Goal: Task Accomplishment & Management: Manage account settings

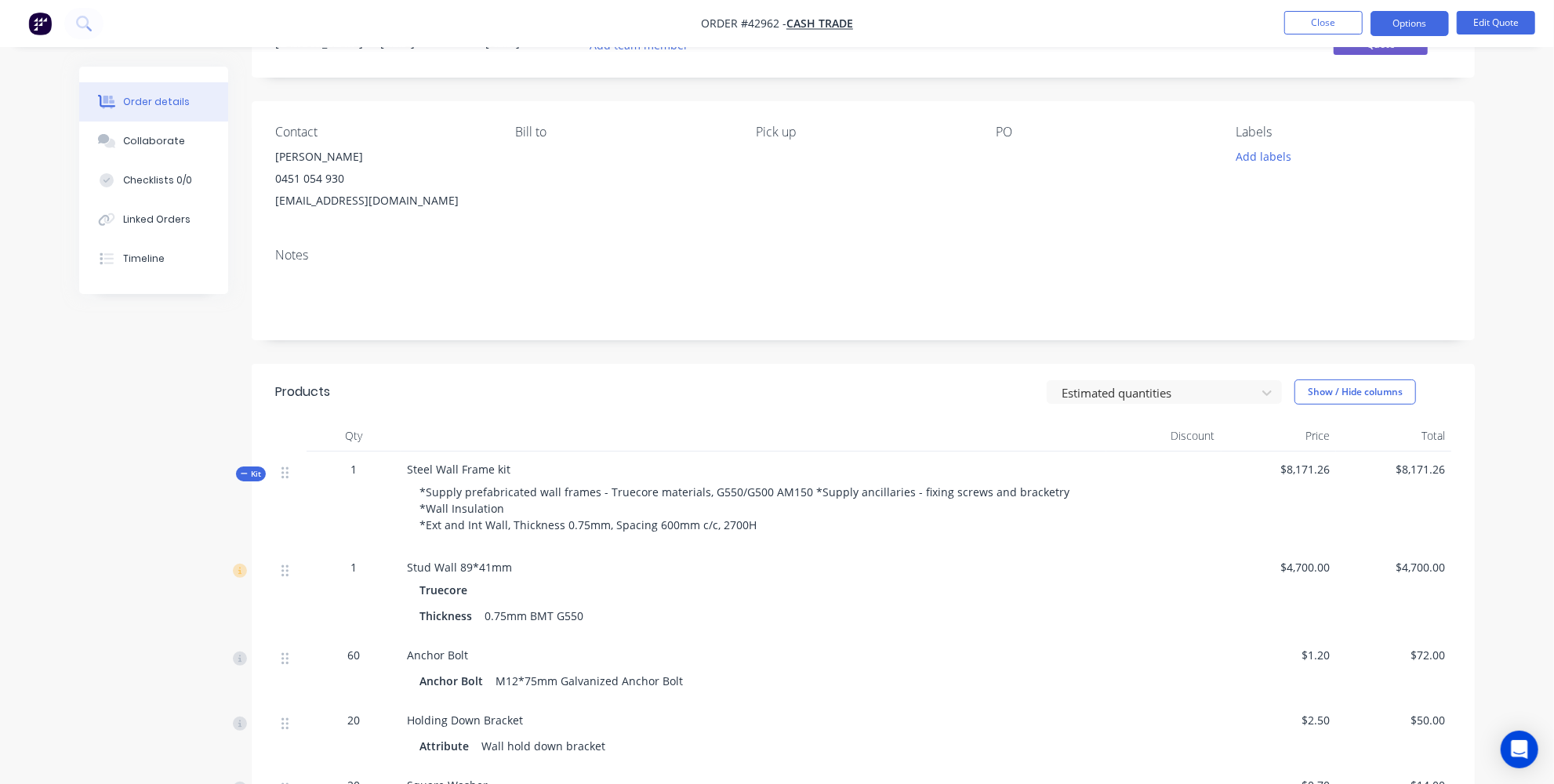
scroll to position [71, 0]
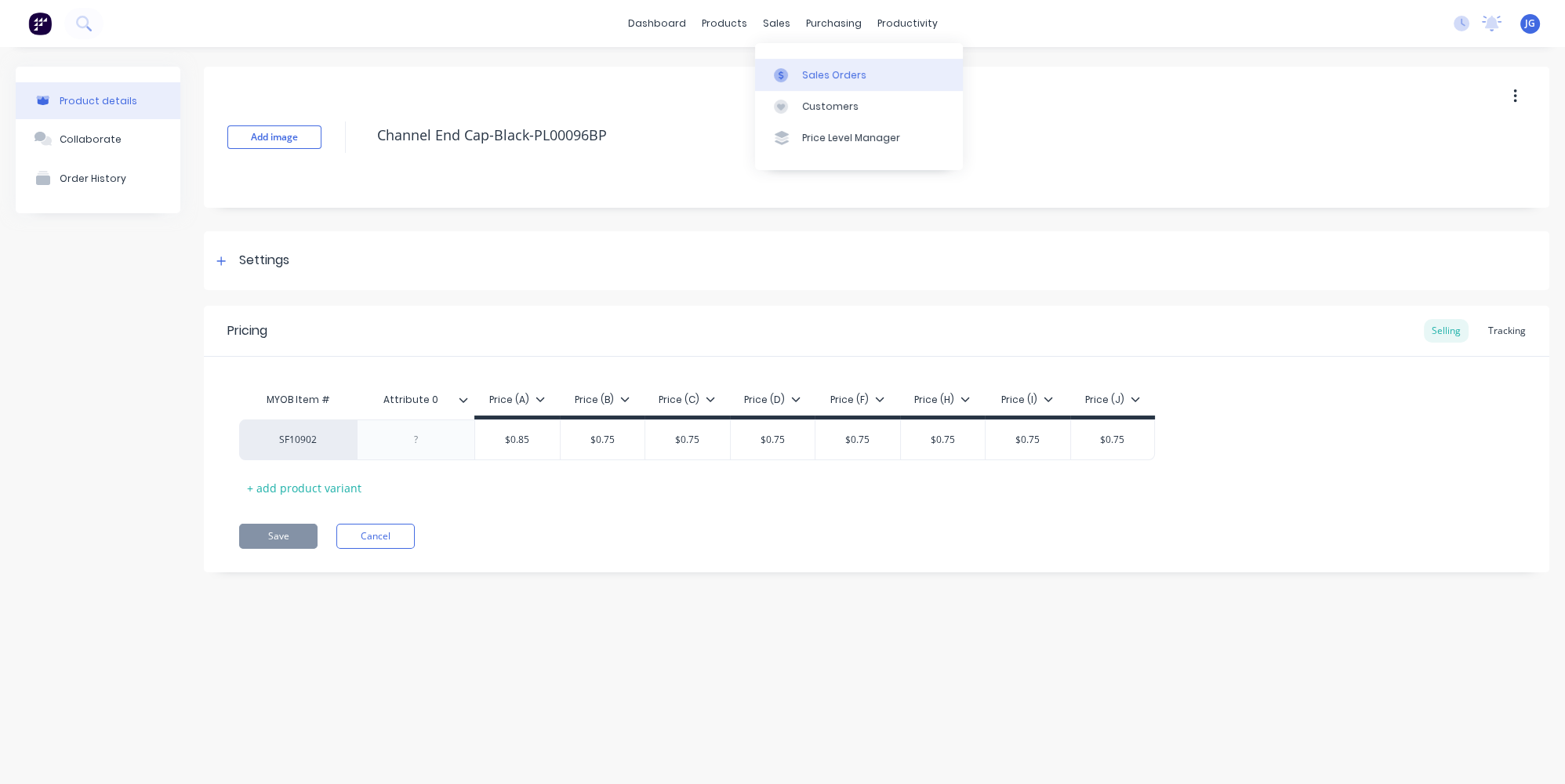
click at [801, 63] on link "Sales Orders" at bounding box center [859, 74] width 208 height 31
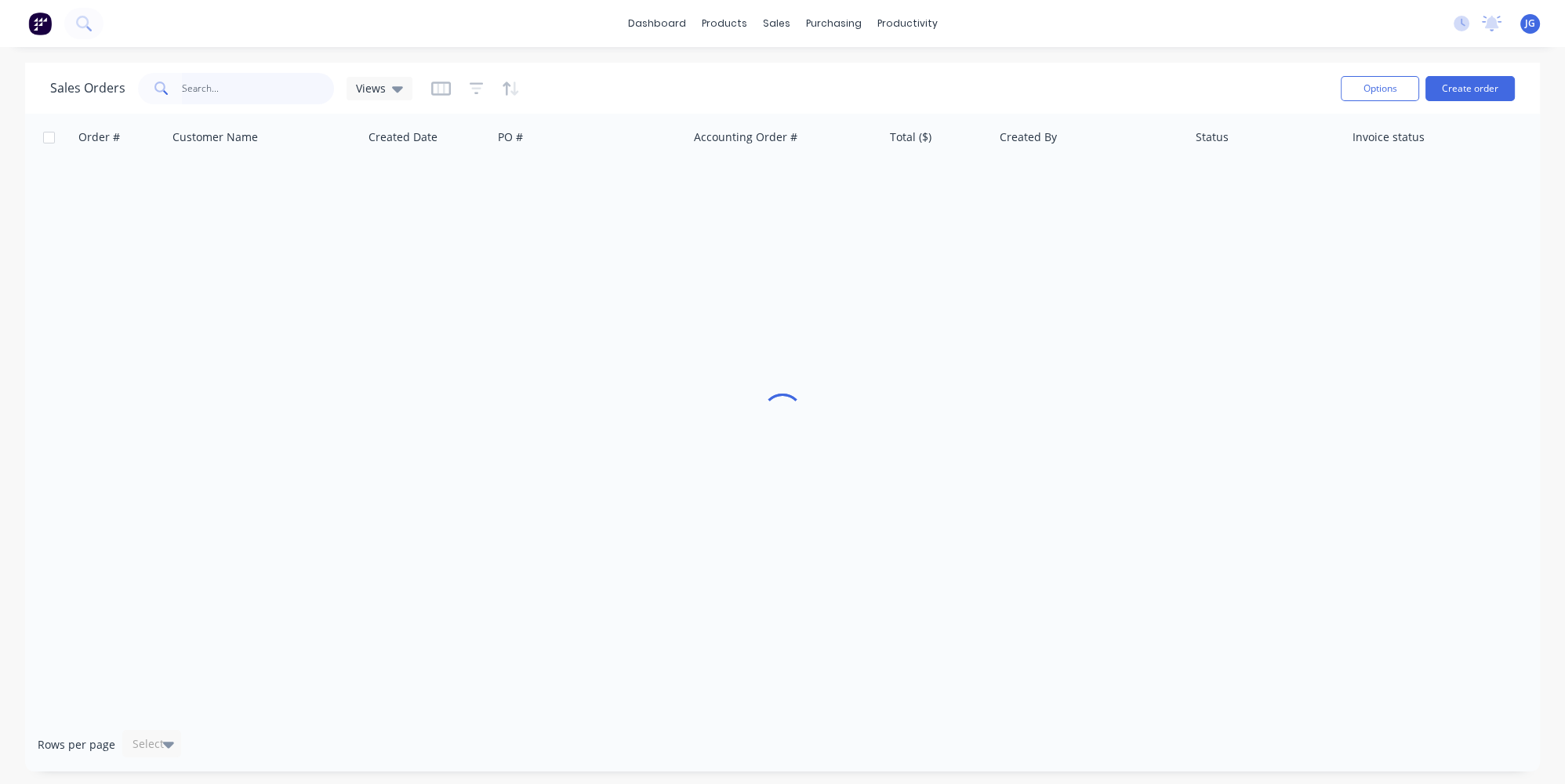
click at [327, 87] on input "text" at bounding box center [258, 88] width 153 height 31
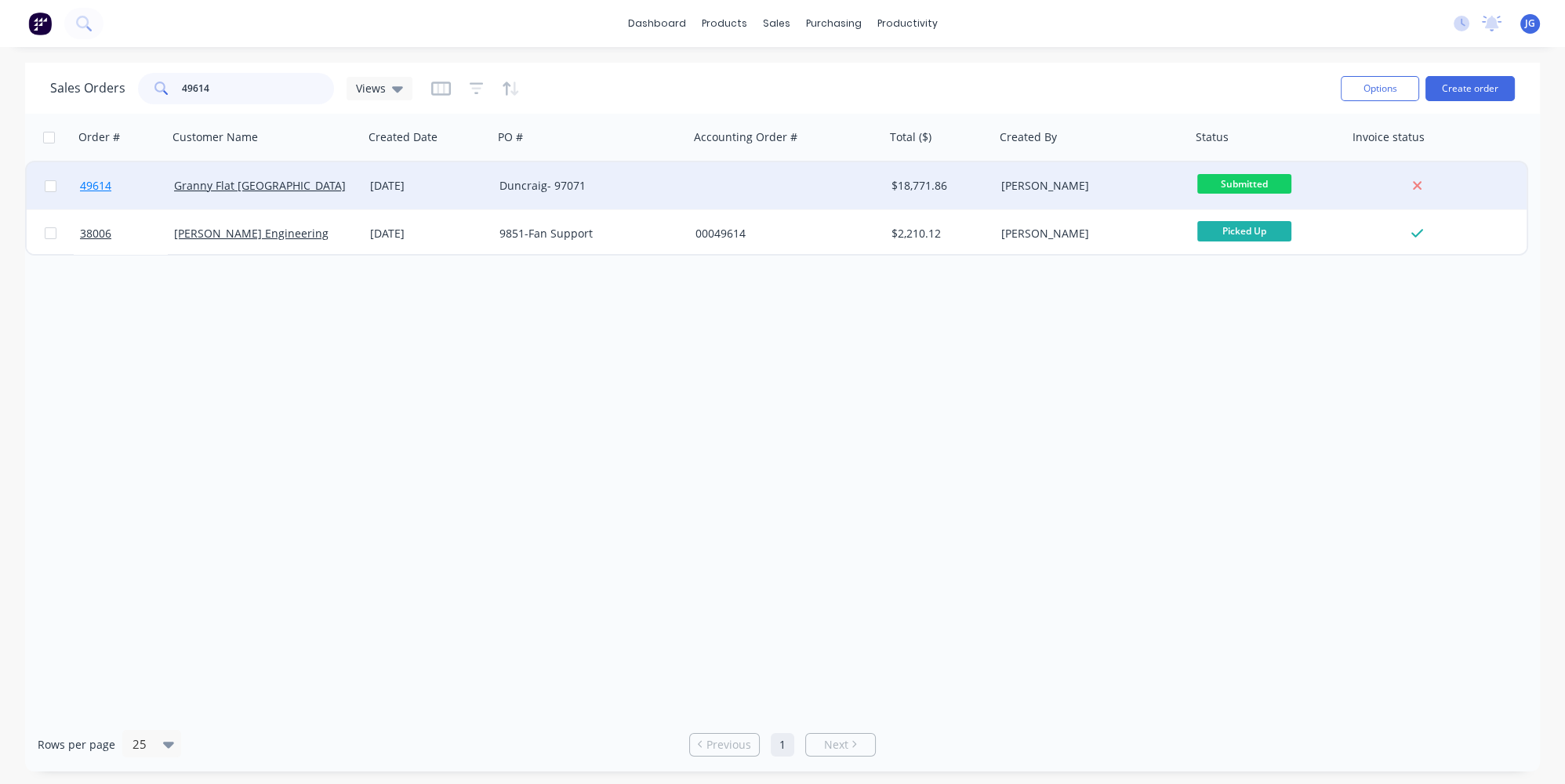
type input "49614"
click at [143, 195] on link "49614" at bounding box center [127, 185] width 94 height 47
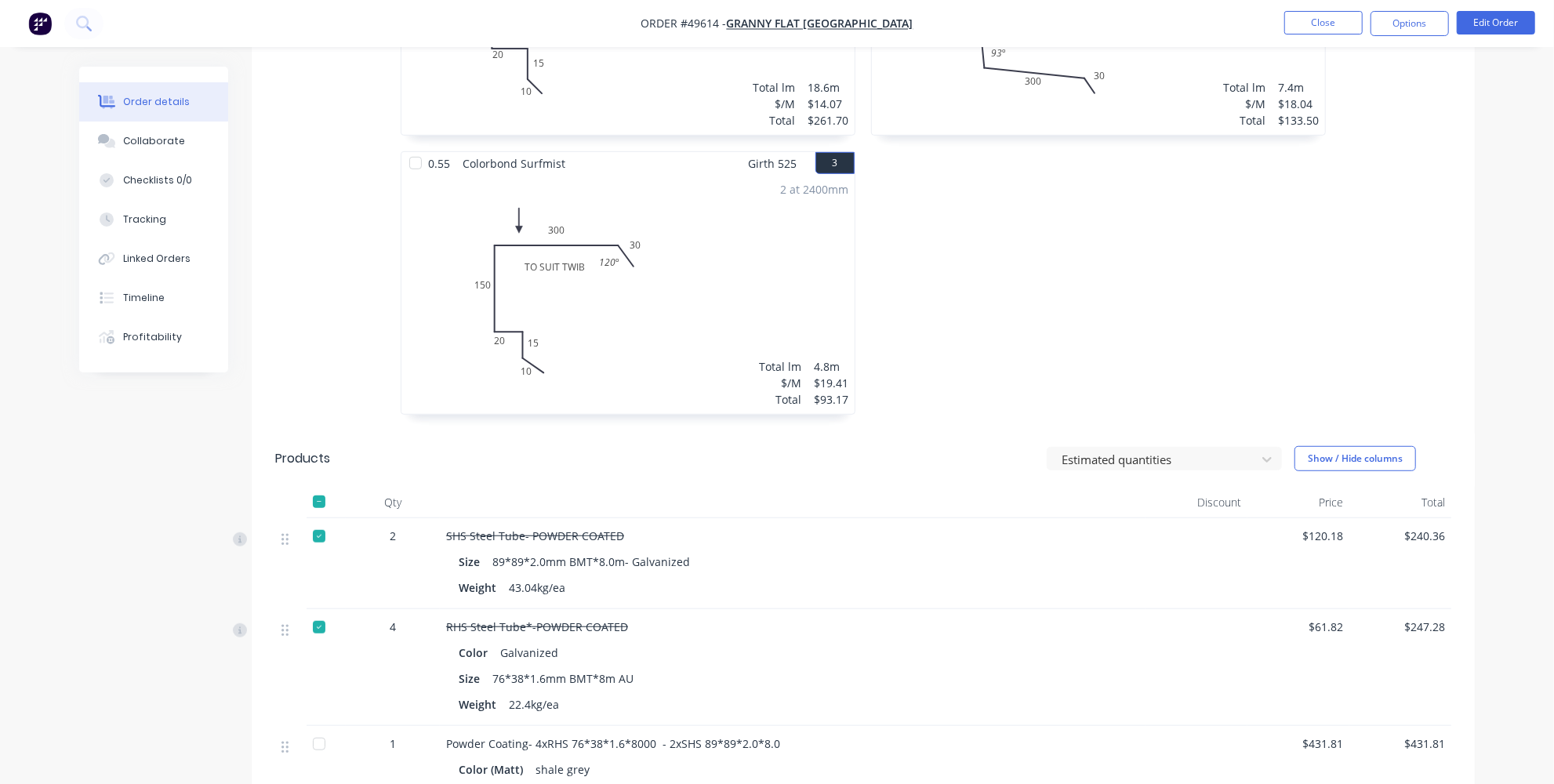
scroll to position [208, 0]
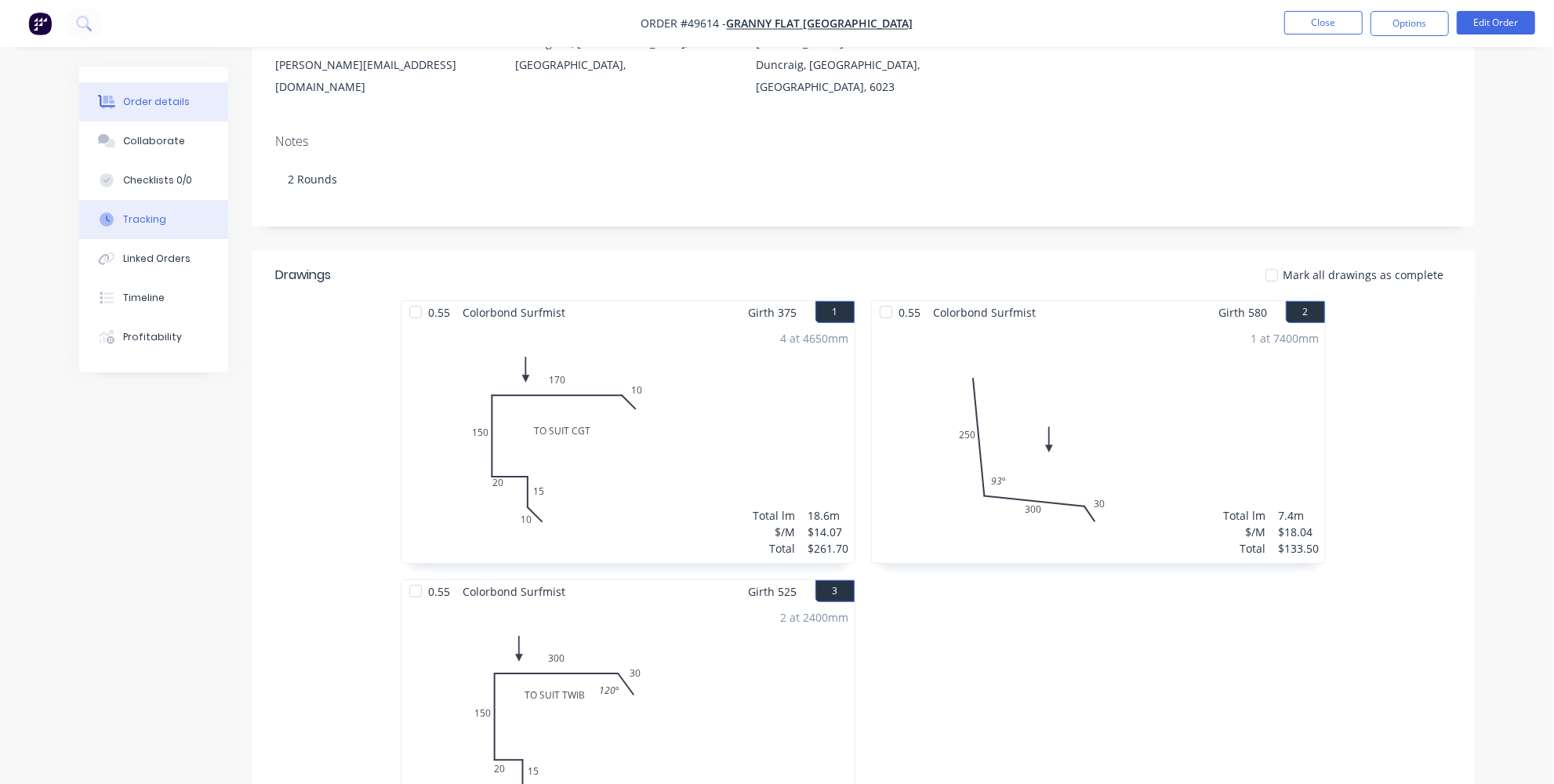
click at [113, 214] on icon at bounding box center [106, 219] width 14 height 14
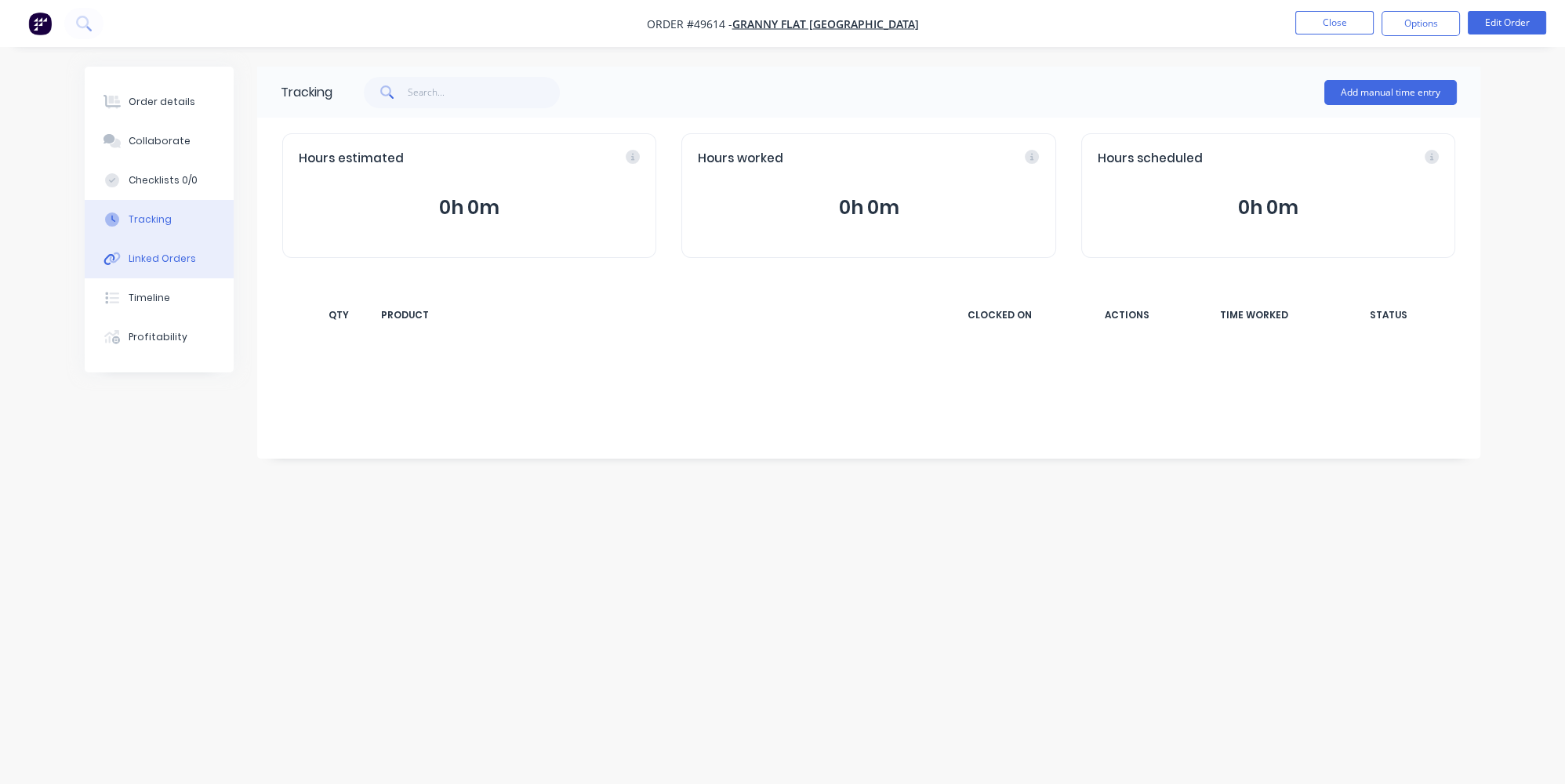
click at [141, 256] on div "Linked Orders" at bounding box center [162, 258] width 68 height 14
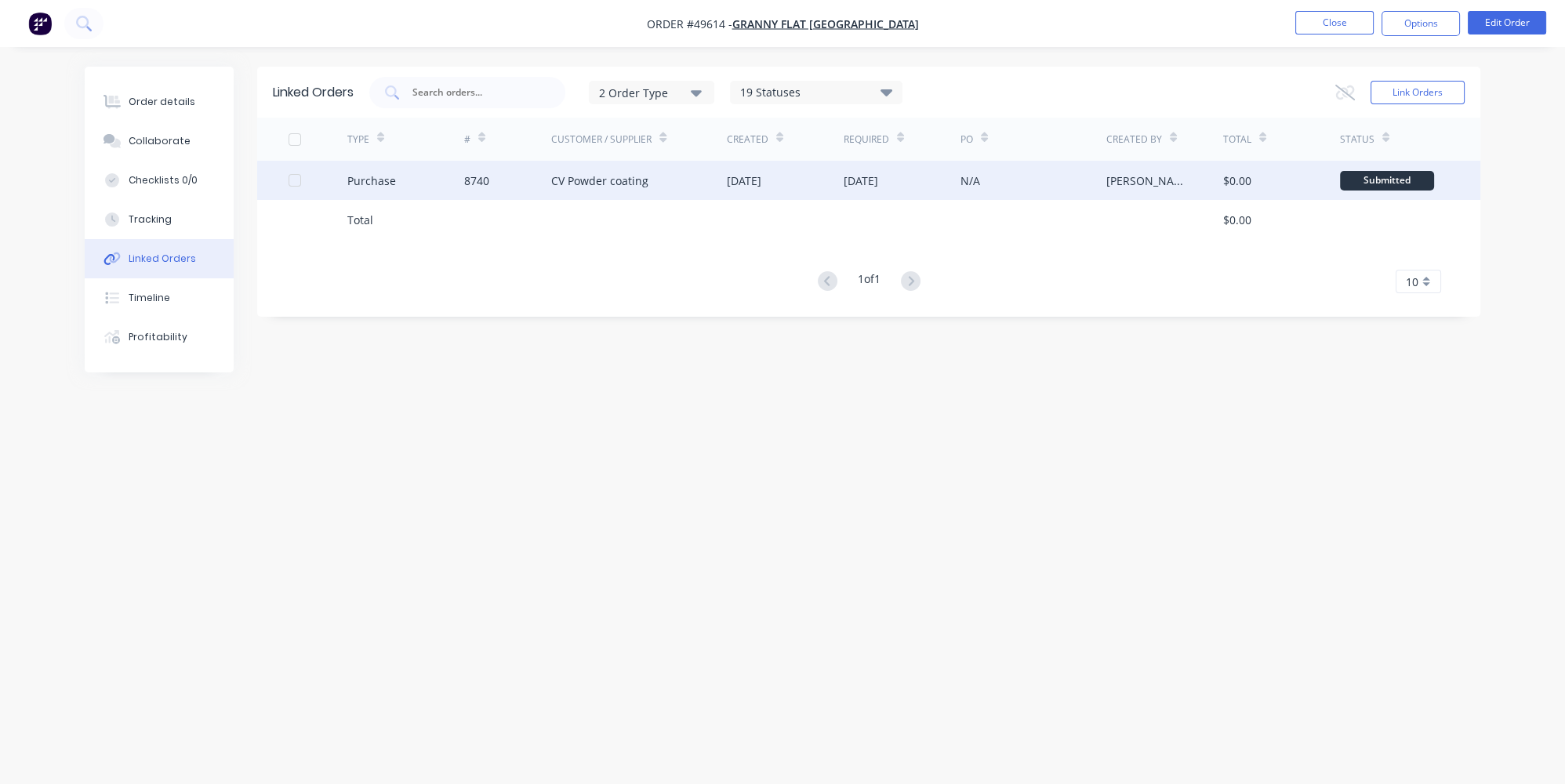
click at [1367, 181] on div "Submitted" at bounding box center [1387, 181] width 94 height 20
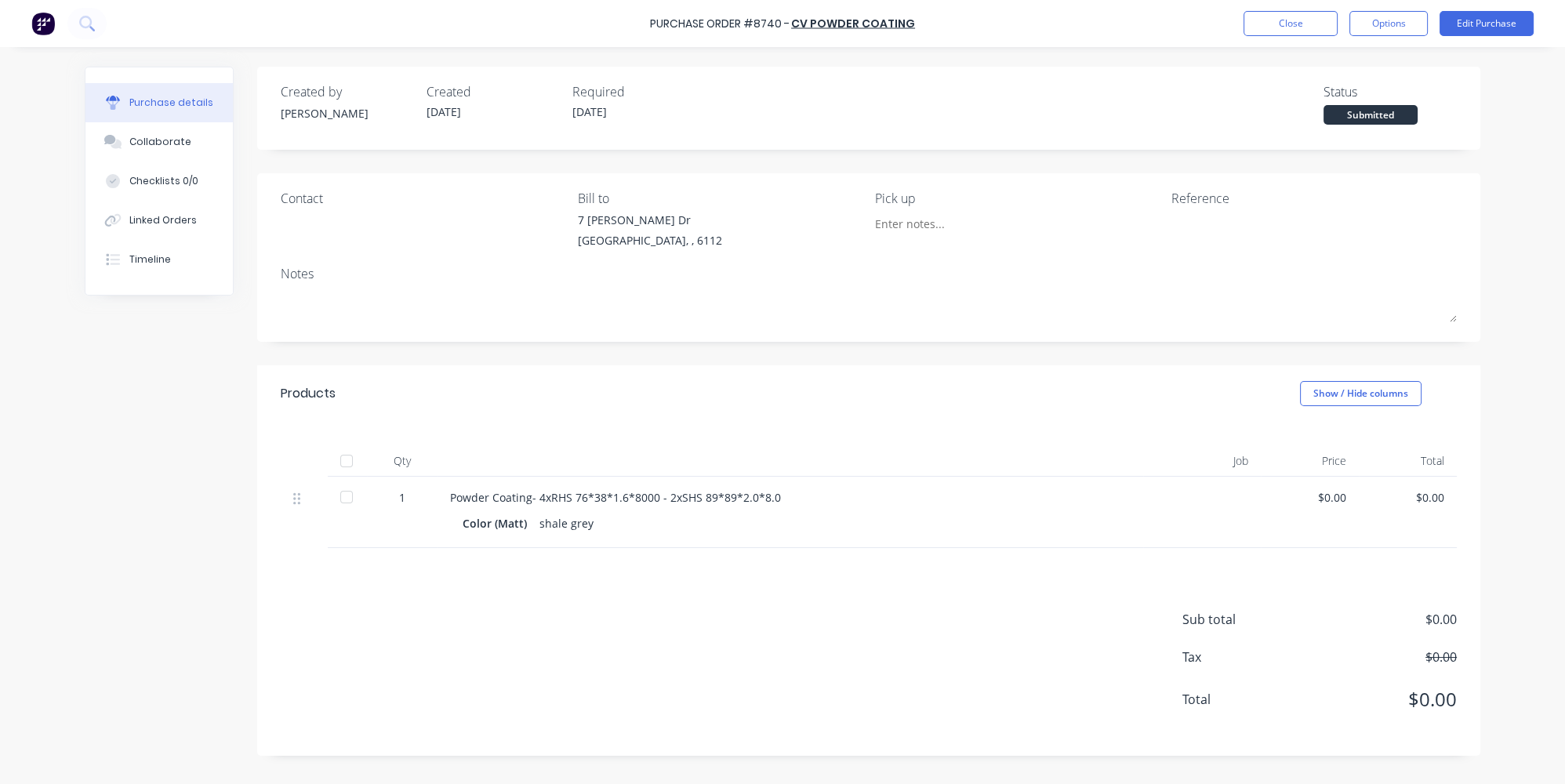
click at [1389, 114] on div "Submitted" at bounding box center [1370, 115] width 94 height 20
click at [1383, 132] on div "Created by Jessica Created 23/09/25 Required 07/10/25 Status Submitted" at bounding box center [868, 108] width 1223 height 83
click at [1384, 120] on div "Submitted" at bounding box center [1370, 115] width 94 height 20
click at [1351, 110] on div "Submitted" at bounding box center [1370, 115] width 94 height 20
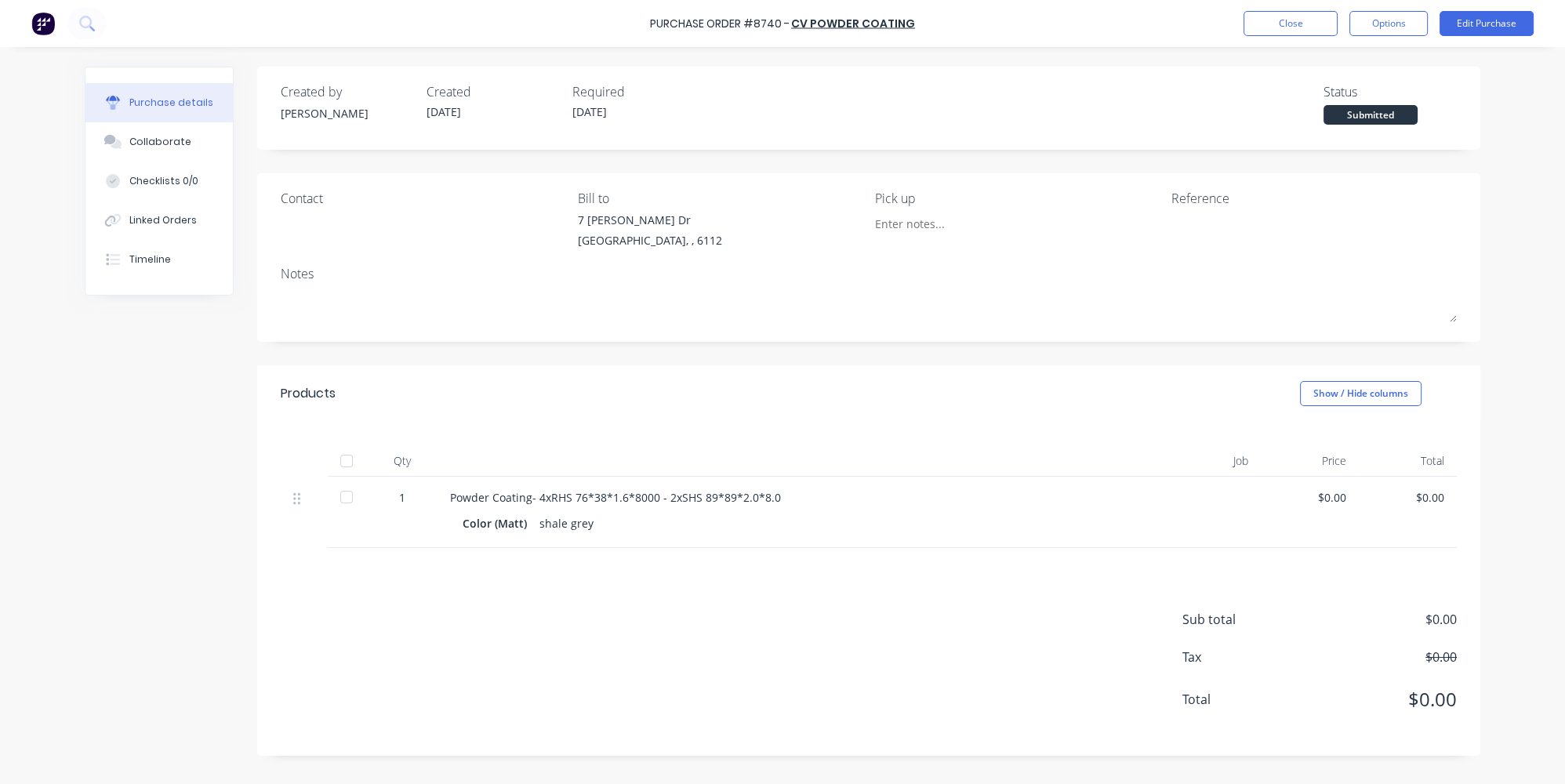
click at [1384, 120] on div "Submitted" at bounding box center [1370, 115] width 94 height 20
click at [1384, 113] on div "Submitted" at bounding box center [1370, 115] width 94 height 20
click at [1457, 26] on button "Edit Purchase" at bounding box center [1486, 23] width 94 height 25
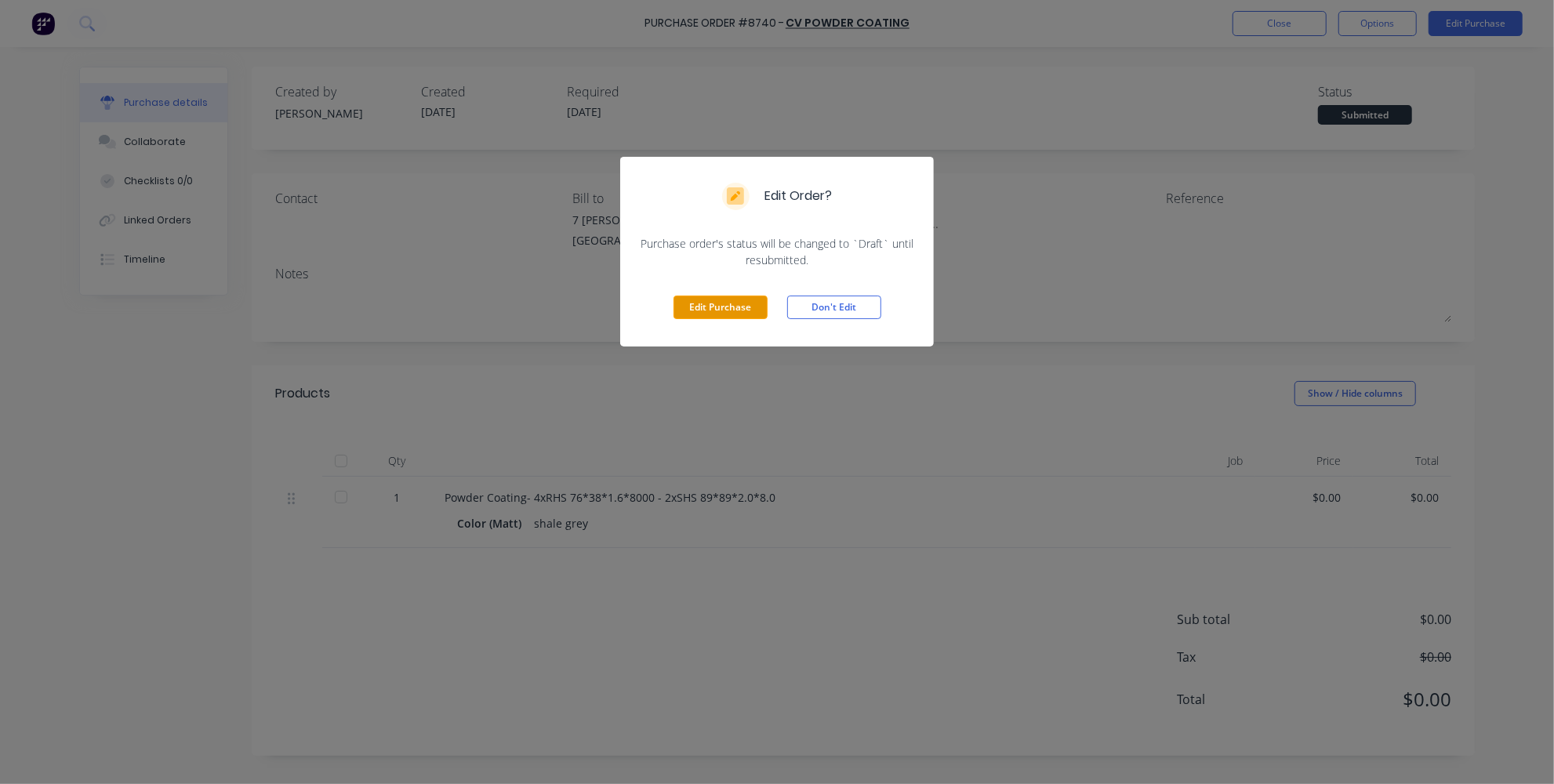
click at [701, 307] on button "Edit Purchase" at bounding box center [721, 307] width 94 height 24
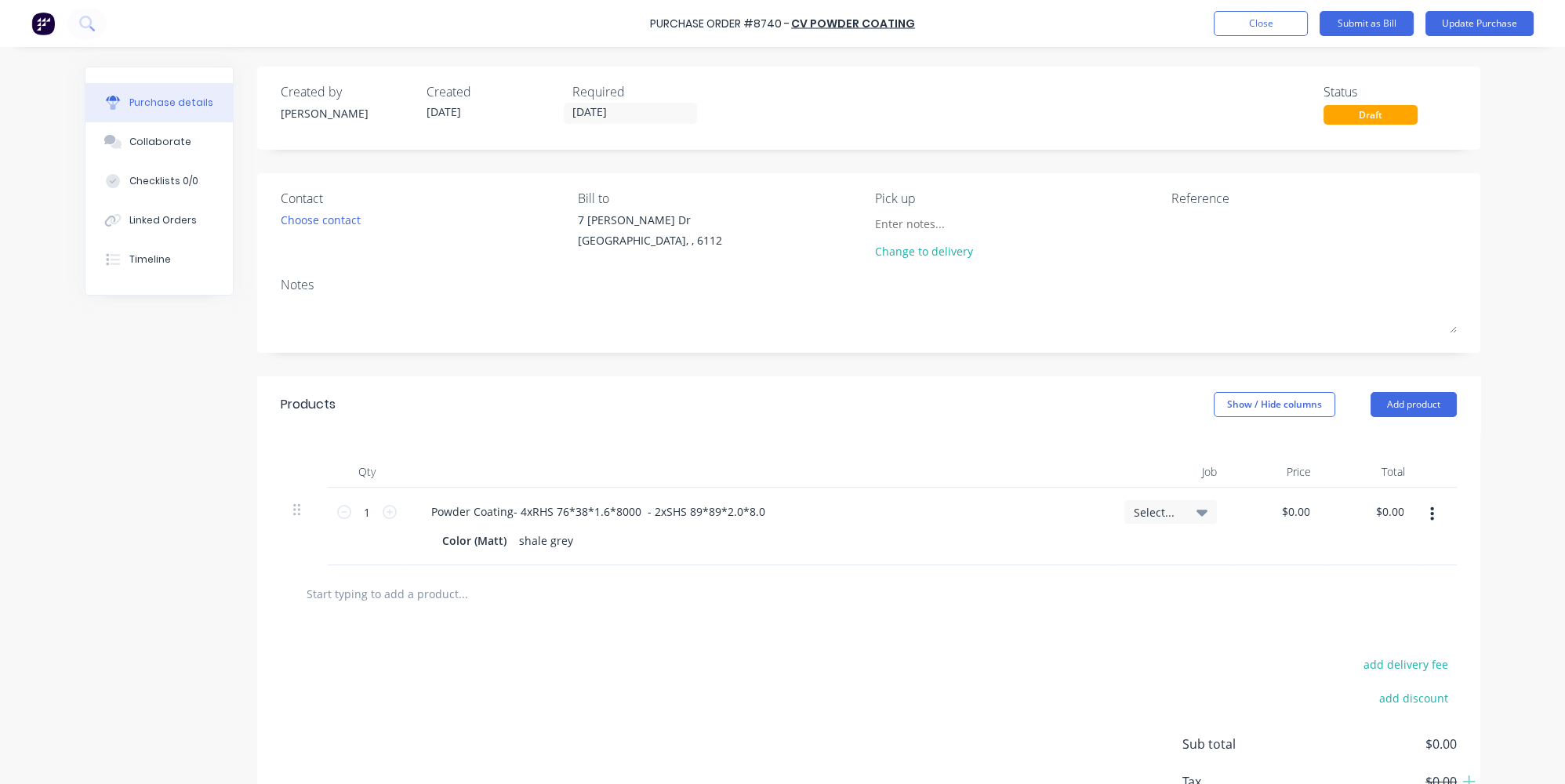
click at [1353, 115] on div "Draft" at bounding box center [1370, 115] width 94 height 20
click at [1441, 24] on button "Update Purchase" at bounding box center [1478, 23] width 108 height 25
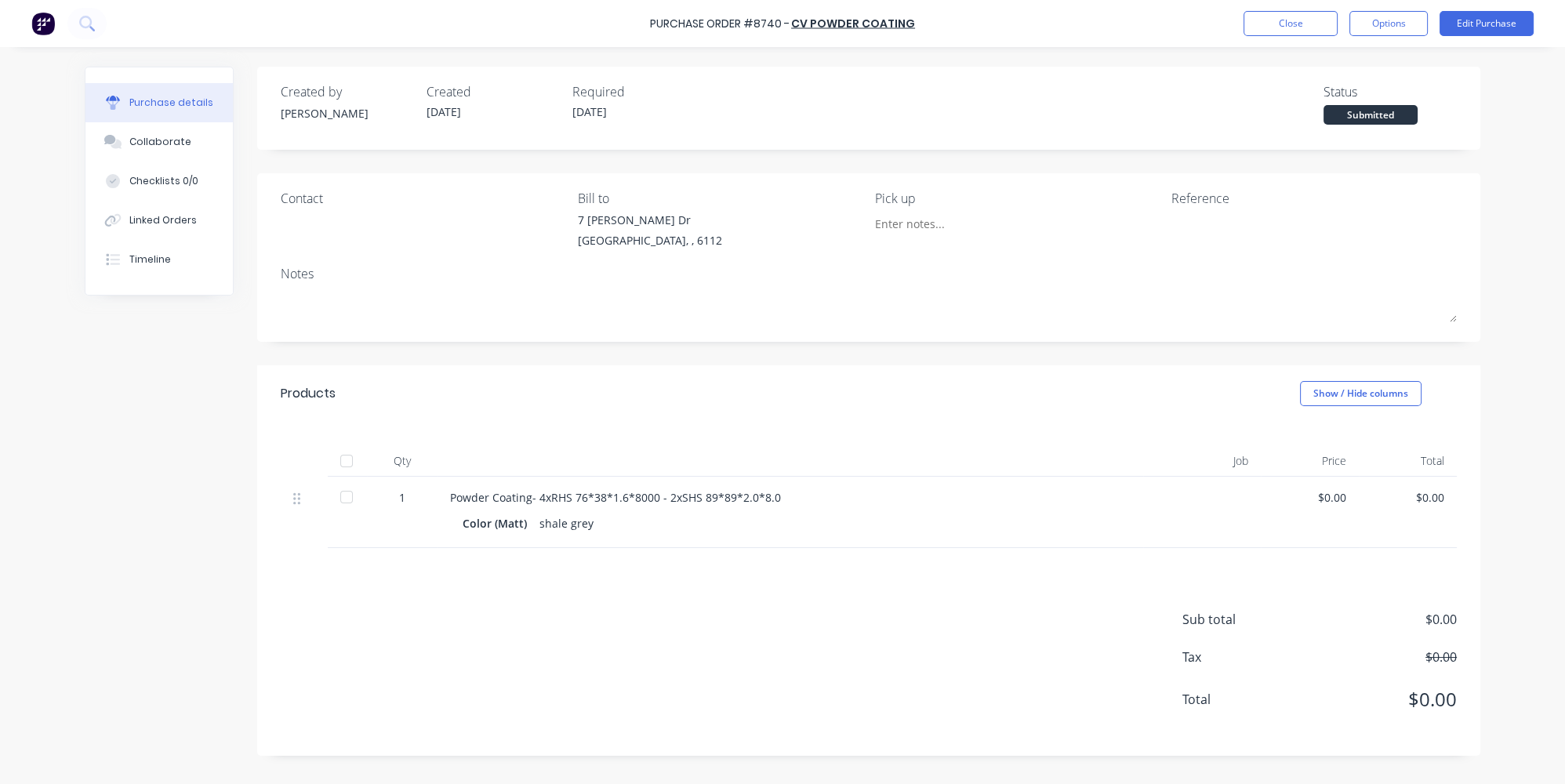
click at [1384, 119] on div "Submitted" at bounding box center [1370, 115] width 94 height 20
click at [1384, 114] on div "Submitted" at bounding box center [1370, 115] width 94 height 20
click at [1381, 107] on div "Submitted" at bounding box center [1370, 115] width 94 height 20
click at [1370, 112] on div "Submitted" at bounding box center [1370, 115] width 94 height 20
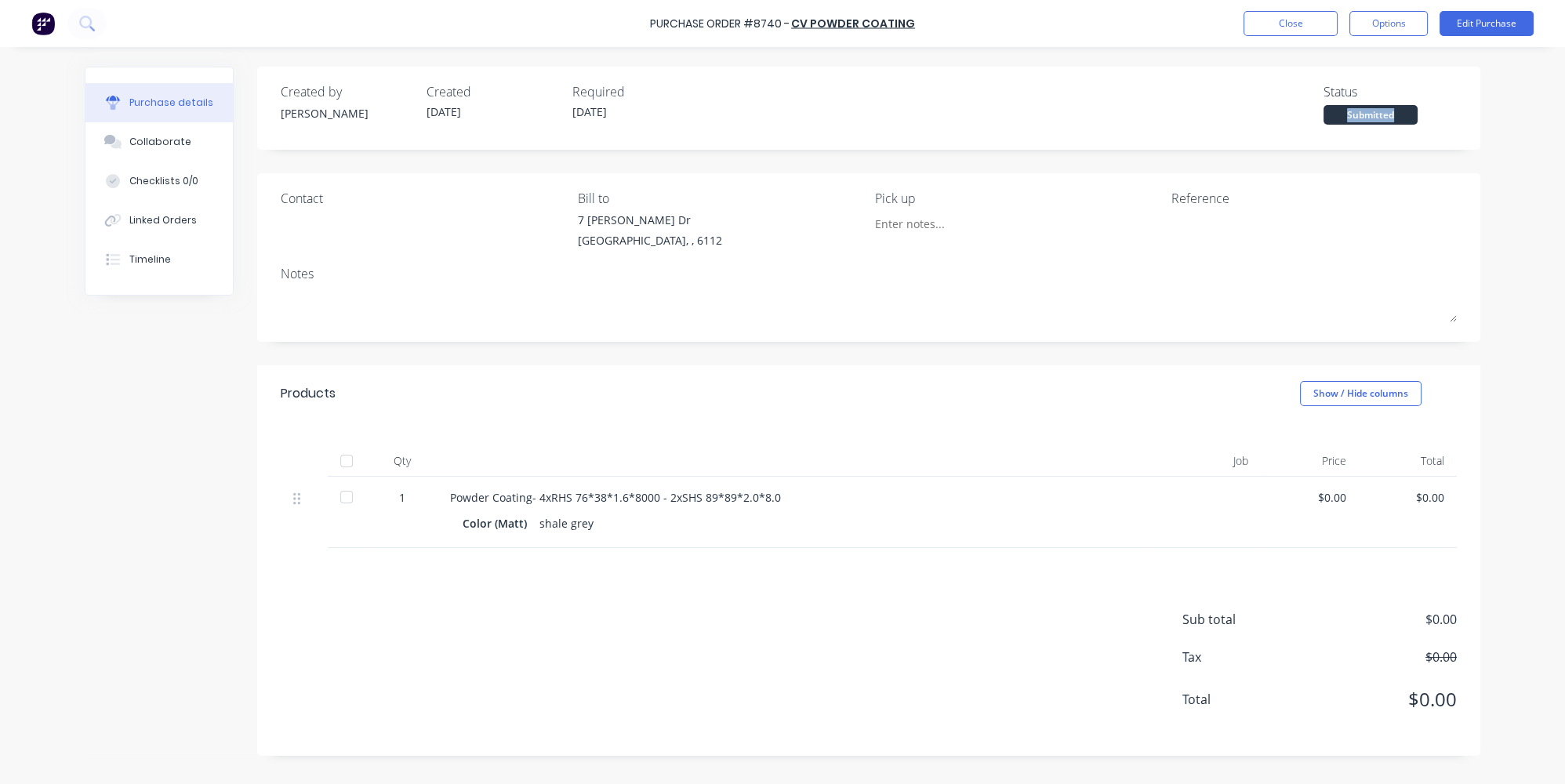
click at [1340, 118] on div "Submitted" at bounding box center [1370, 115] width 94 height 20
click at [1361, 110] on div "Submitted" at bounding box center [1370, 115] width 94 height 20
click at [1385, 24] on button "Options" at bounding box center [1388, 23] width 78 height 25
click at [157, 244] on button "Timeline" at bounding box center [159, 260] width 148 height 40
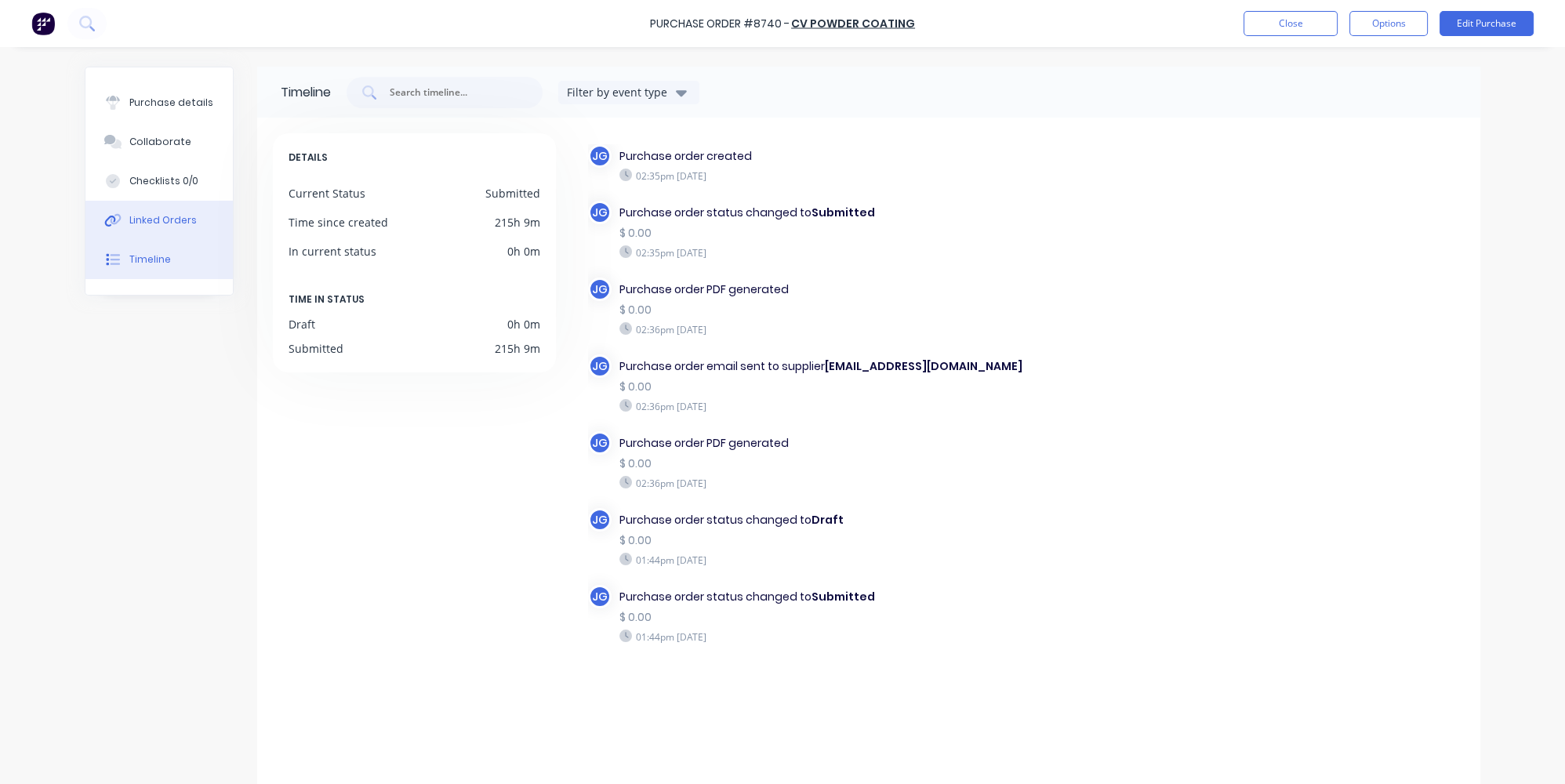
click at [162, 231] on button "Linked Orders" at bounding box center [159, 220] width 148 height 40
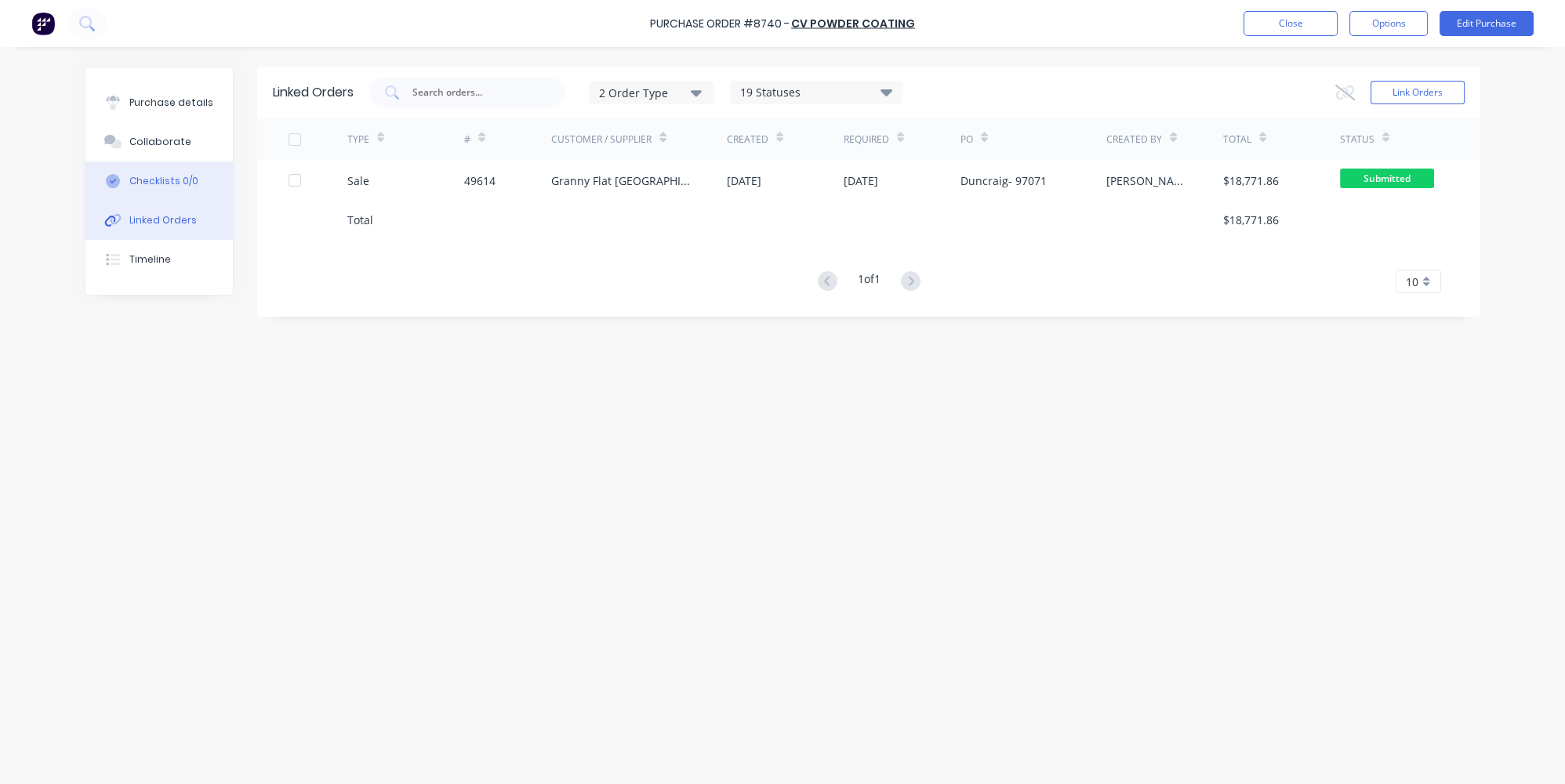
click at [186, 176] on div "Checklists 0/0" at bounding box center [164, 181] width 69 height 14
type textarea "x"
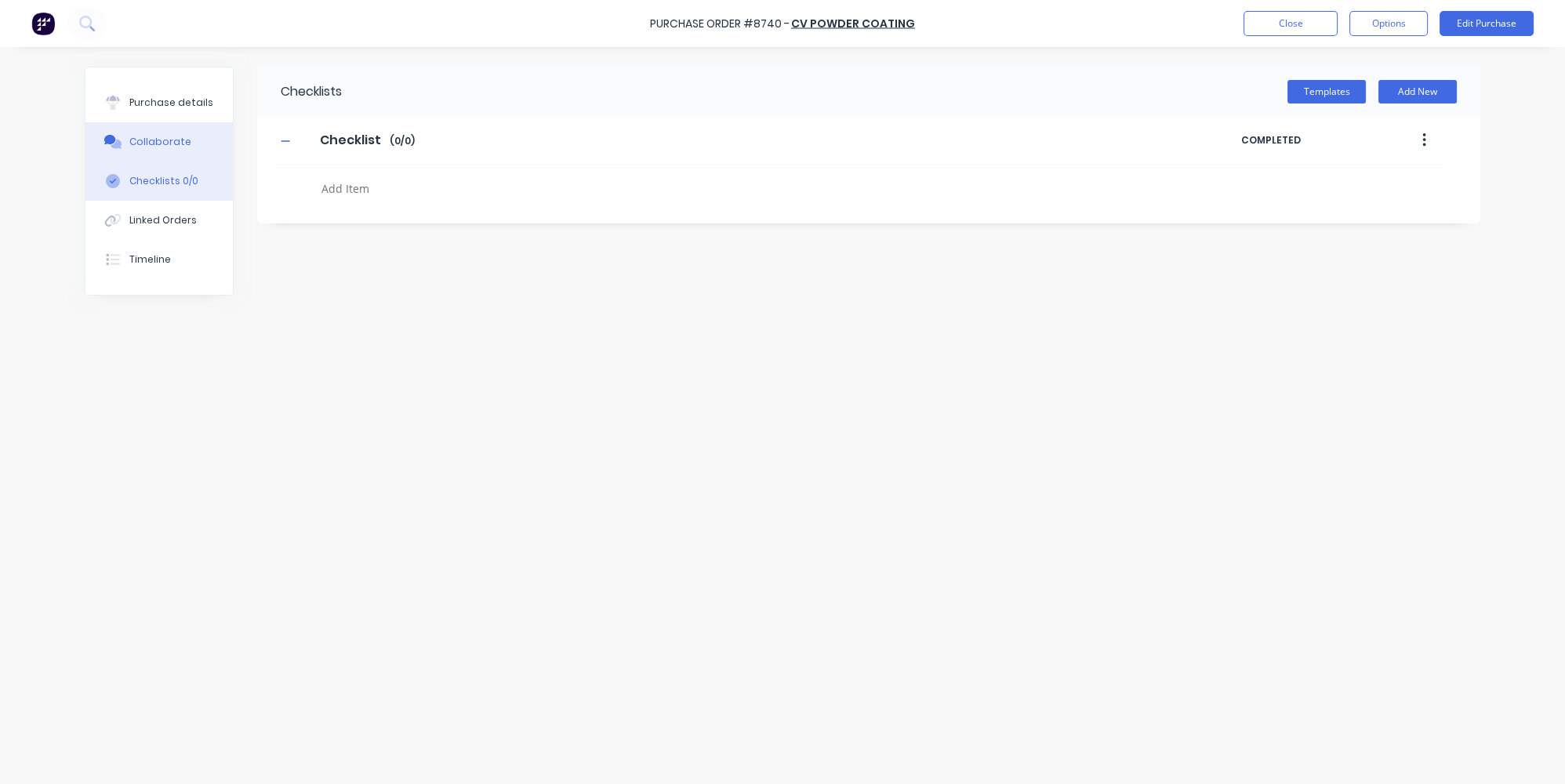
click at [186, 120] on button "Purchase details" at bounding box center [159, 103] width 148 height 40
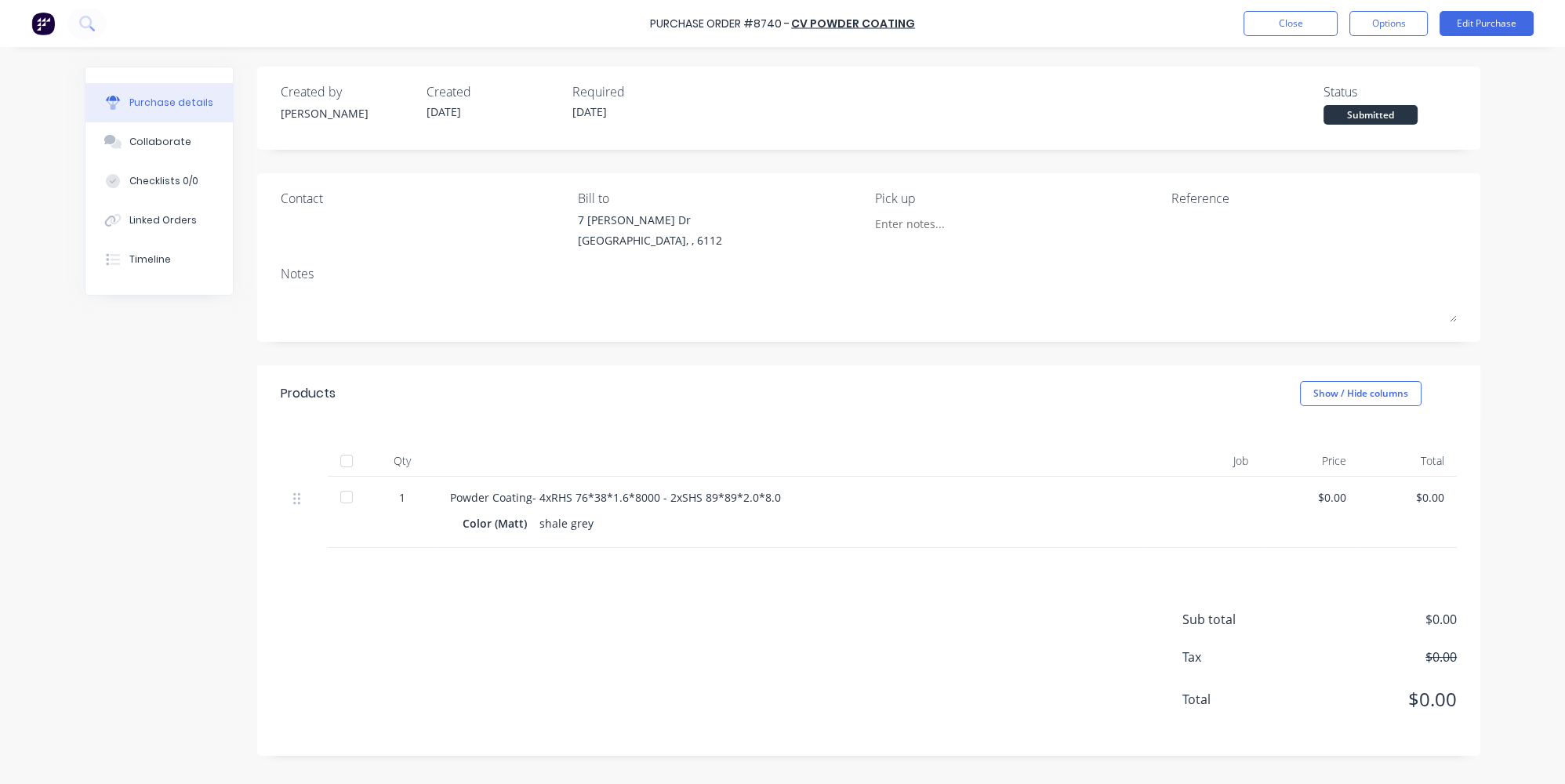
click at [1375, 115] on div "Submitted" at bounding box center [1370, 115] width 94 height 20
click at [165, 144] on div "Collaborate" at bounding box center [160, 142] width 62 height 14
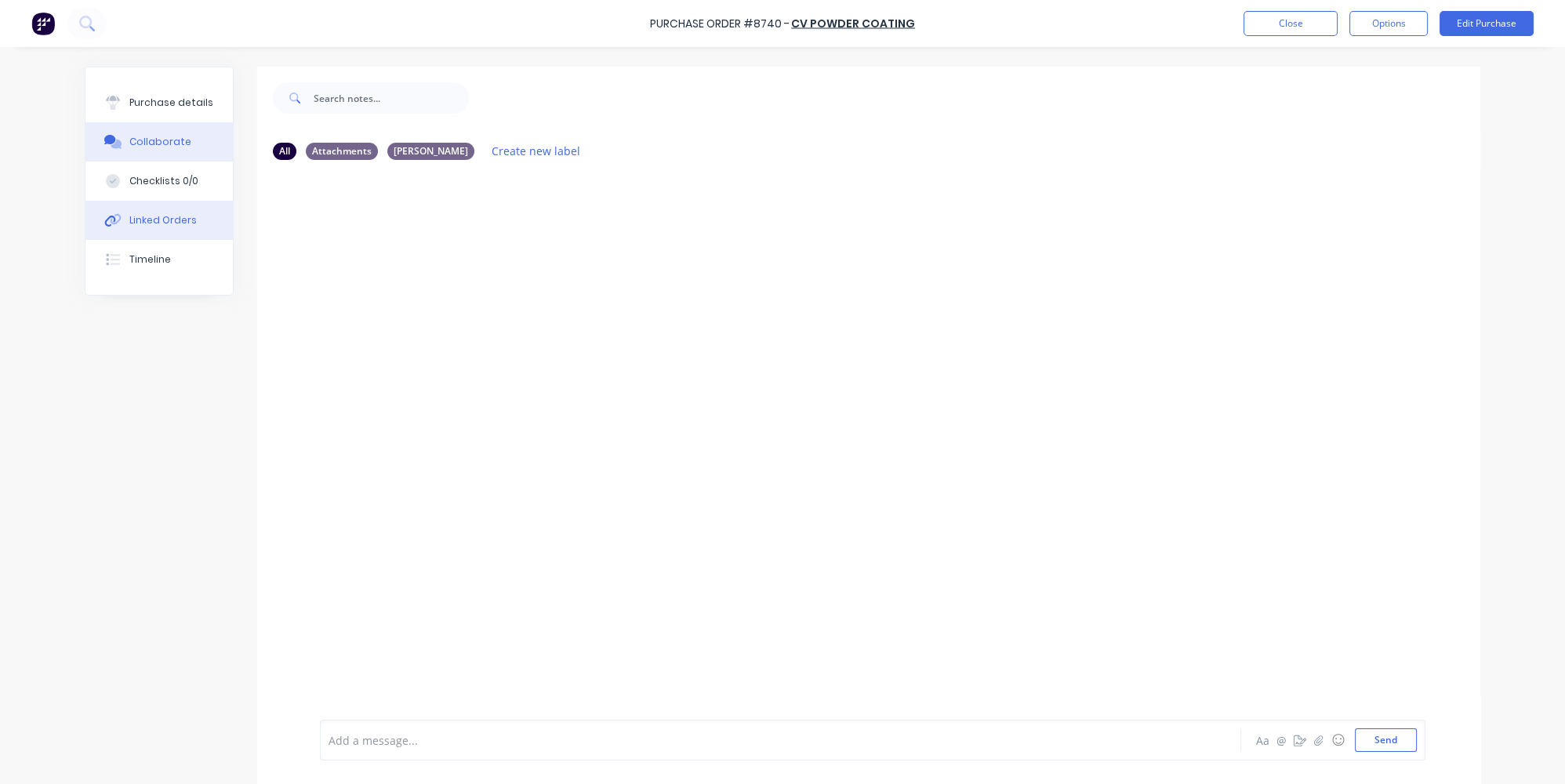
click at [158, 215] on div "Linked Orders" at bounding box center [163, 220] width 68 height 14
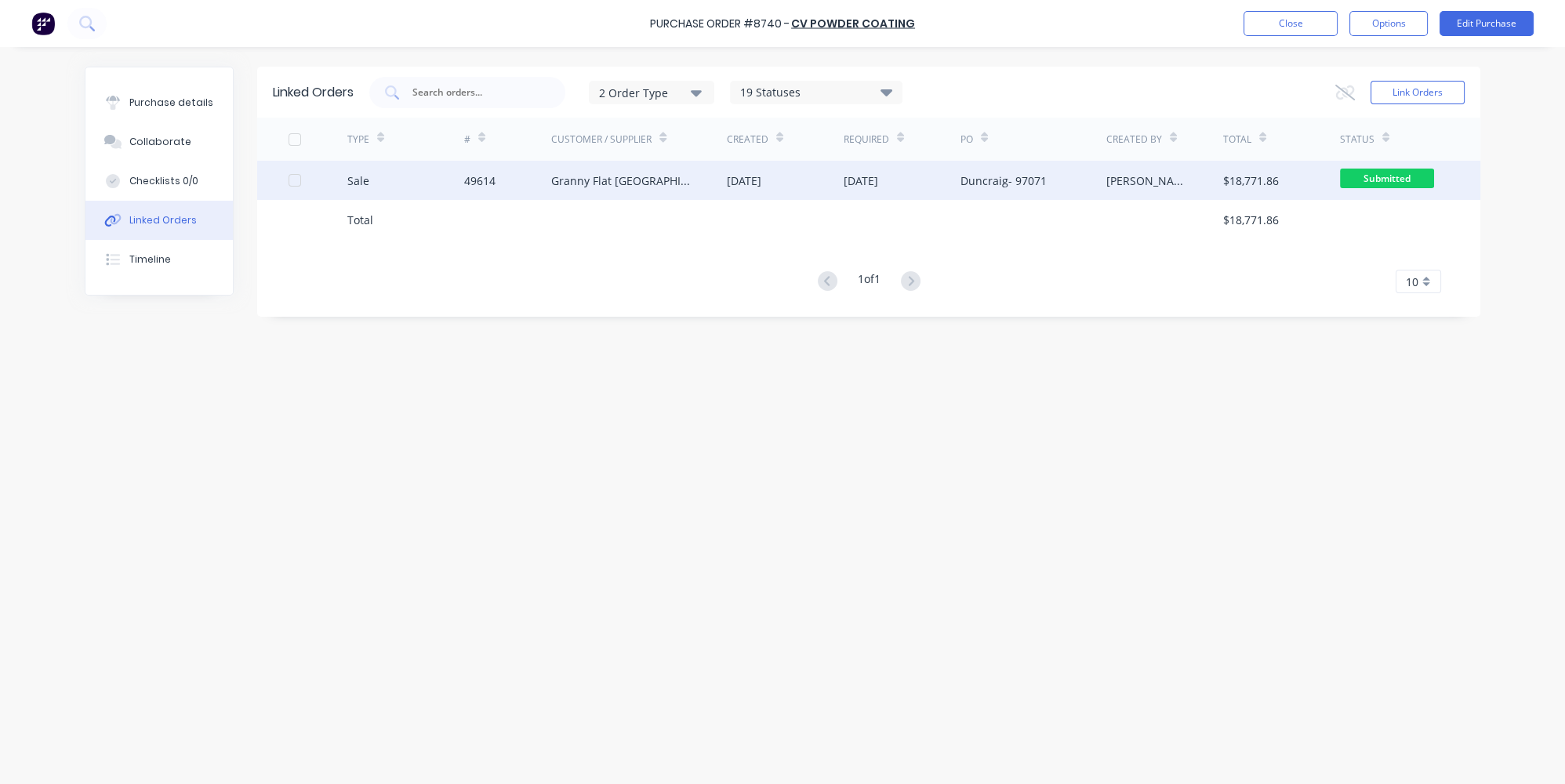
click at [424, 183] on div "Sale" at bounding box center [406, 181] width 117 height 40
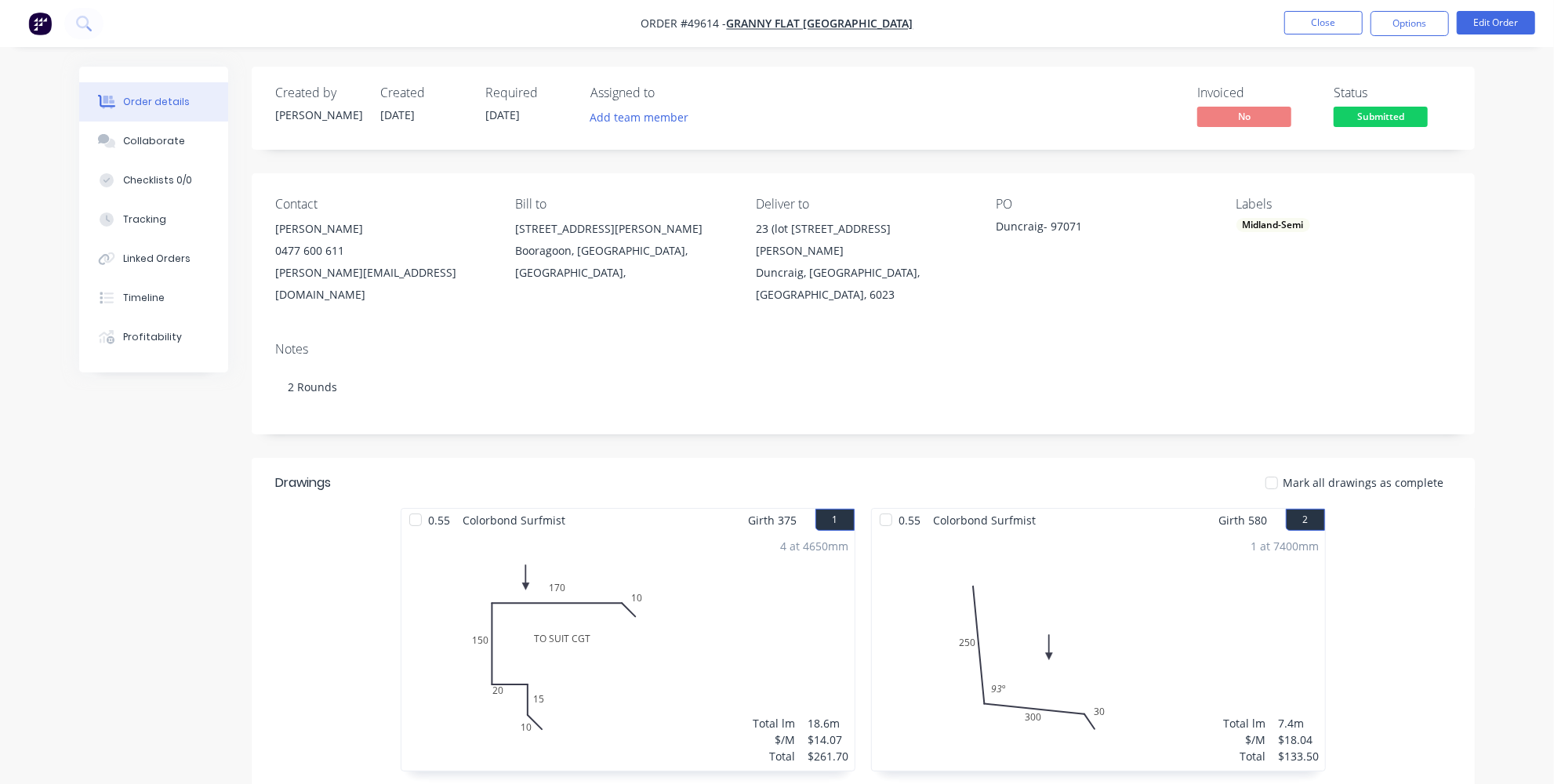
click at [135, 258] on div "Linked Orders" at bounding box center [157, 258] width 68 height 14
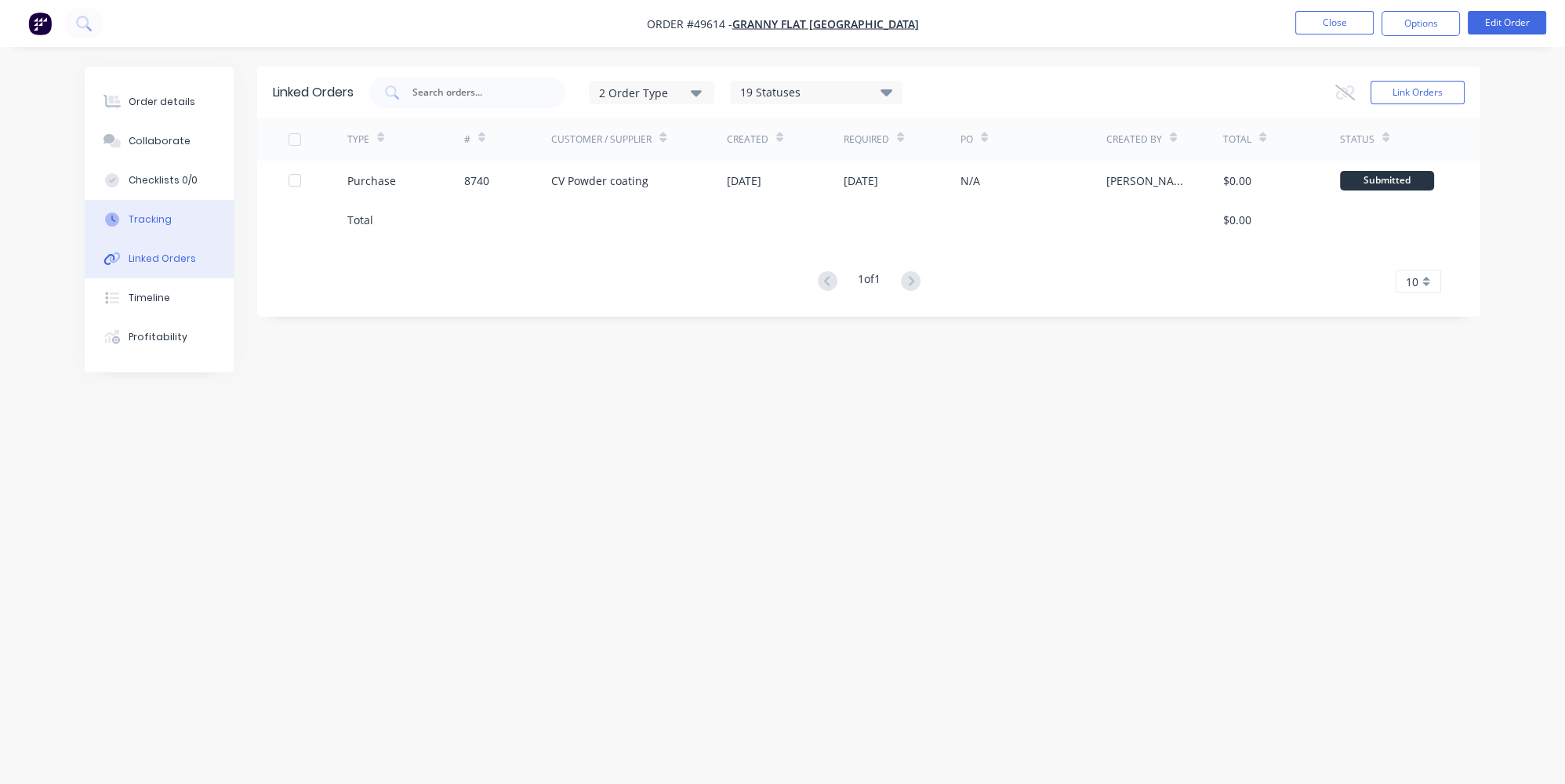
click at [152, 221] on div "Tracking" at bounding box center [150, 219] width 43 height 14
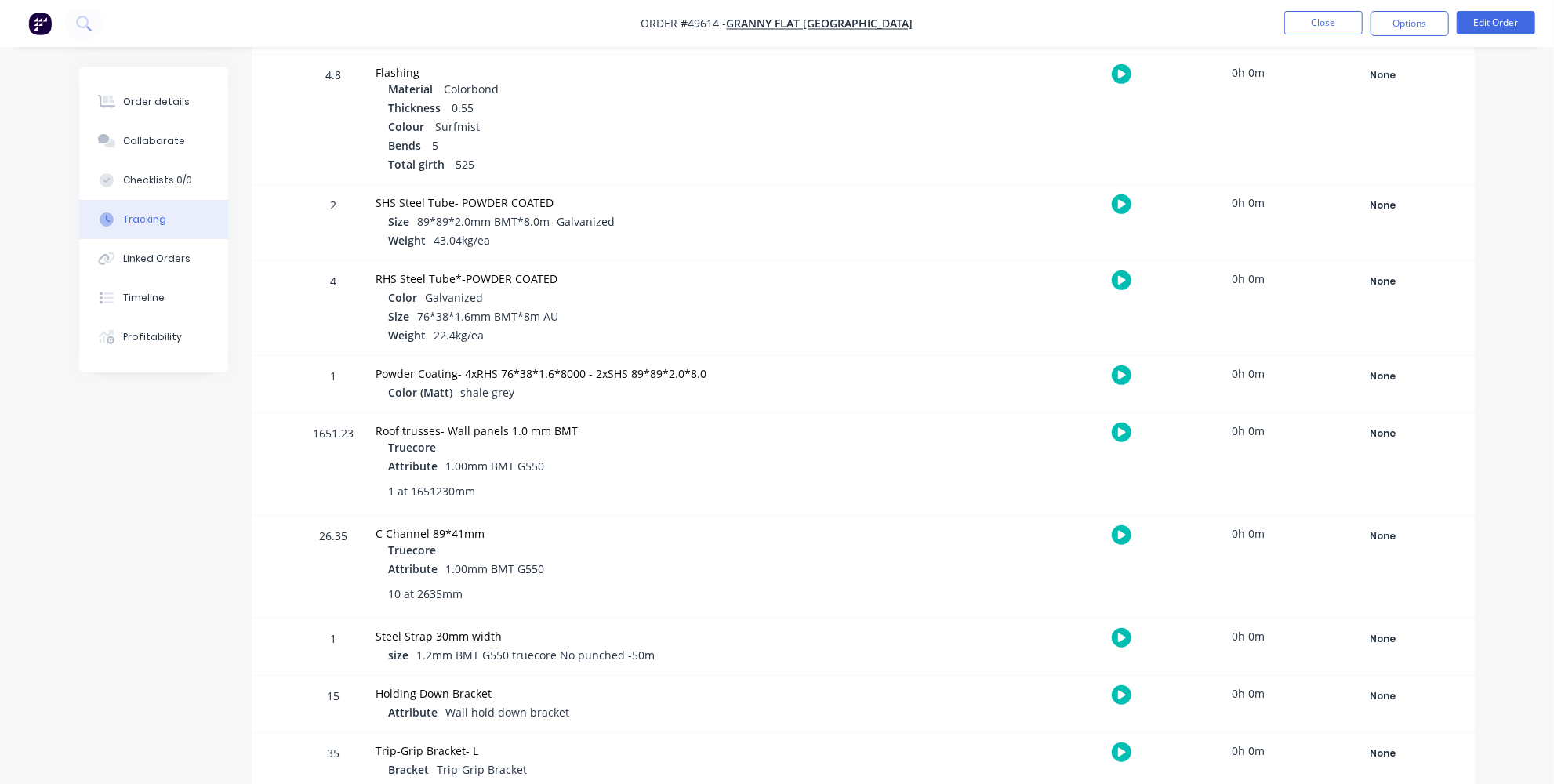
scroll to position [641, 0]
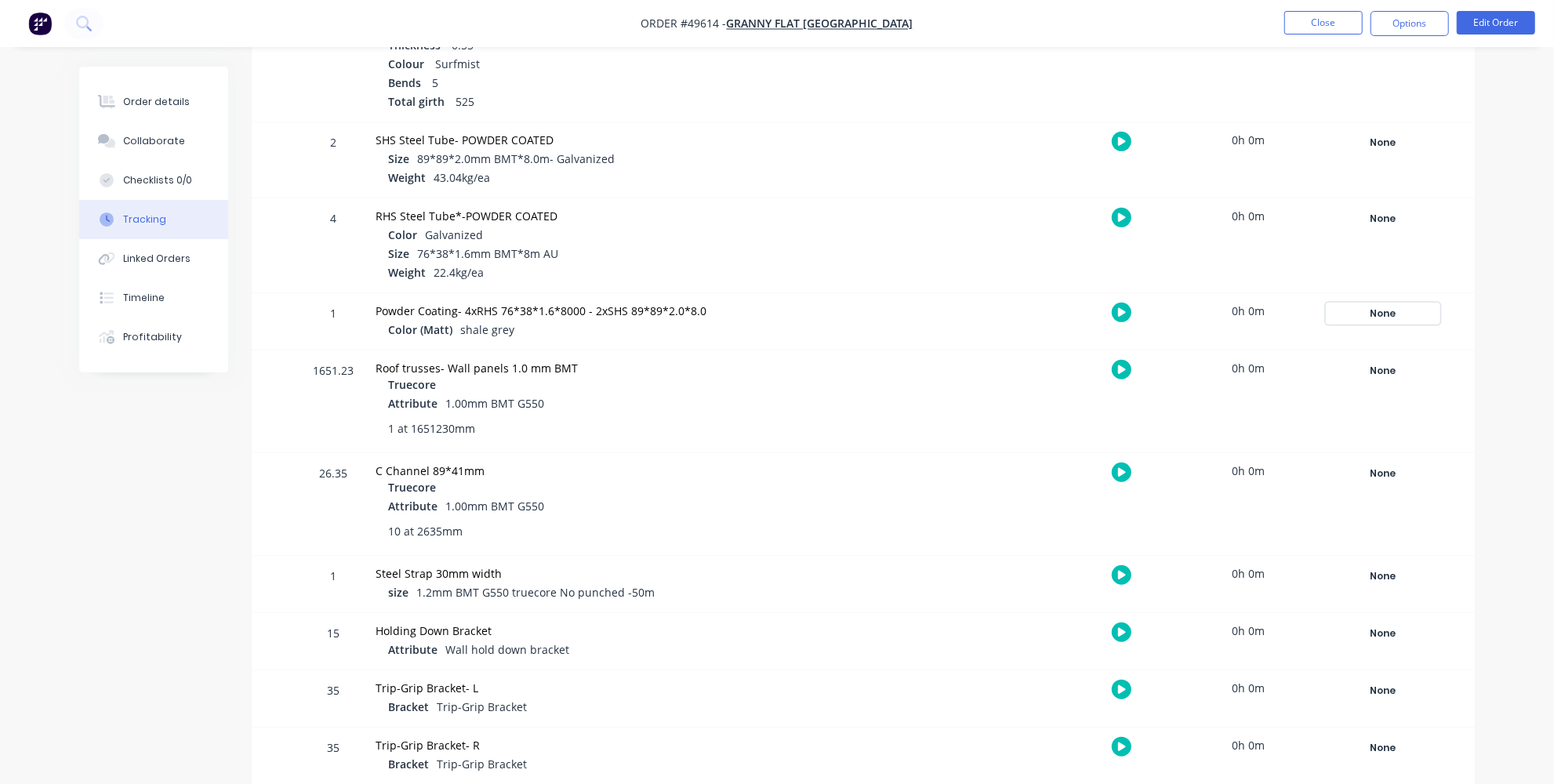
click at [1397, 315] on div "None" at bounding box center [1383, 313] width 113 height 21
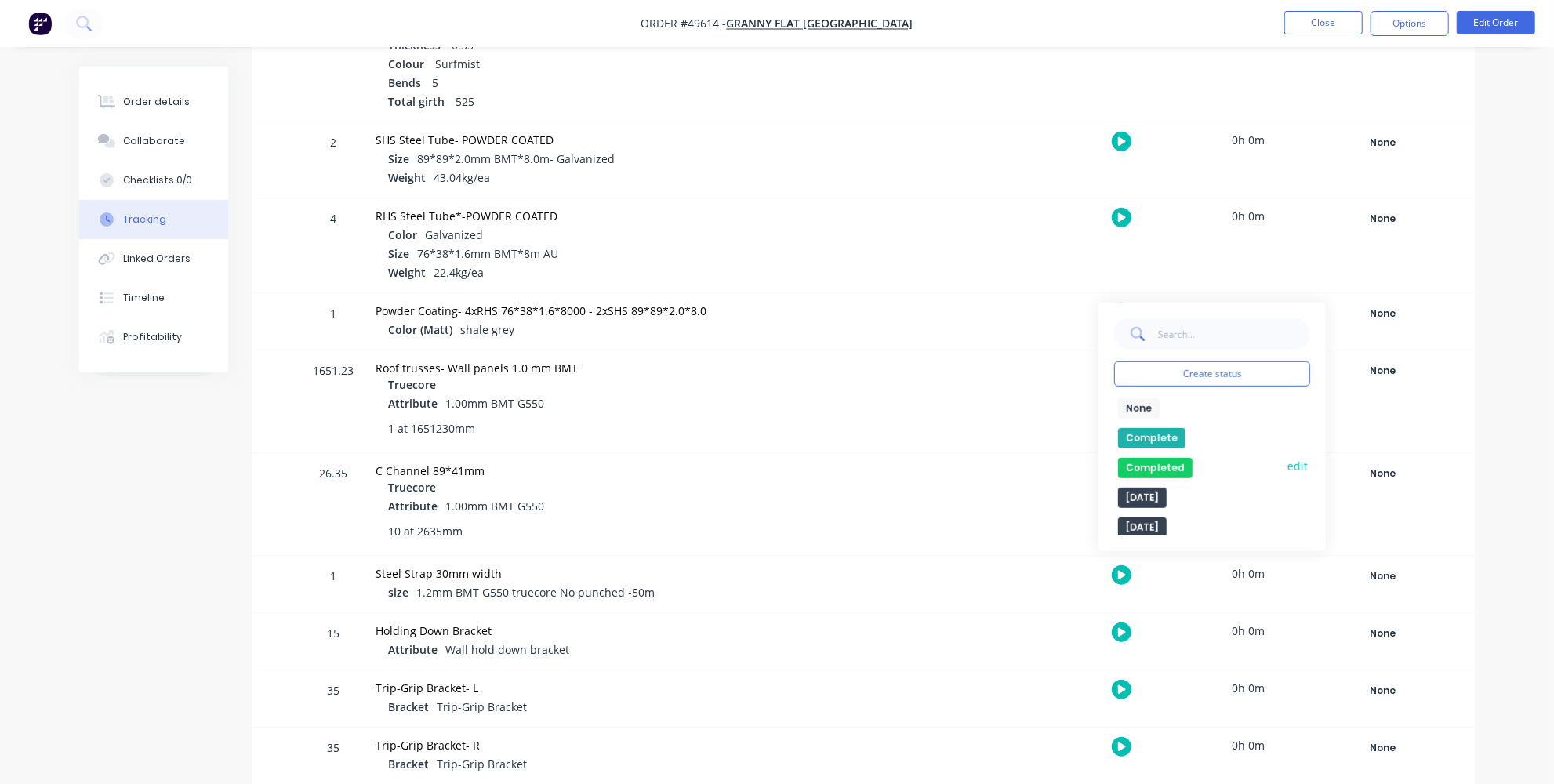
click at [1153, 463] on button "Completed" at bounding box center [1156, 467] width 74 height 21
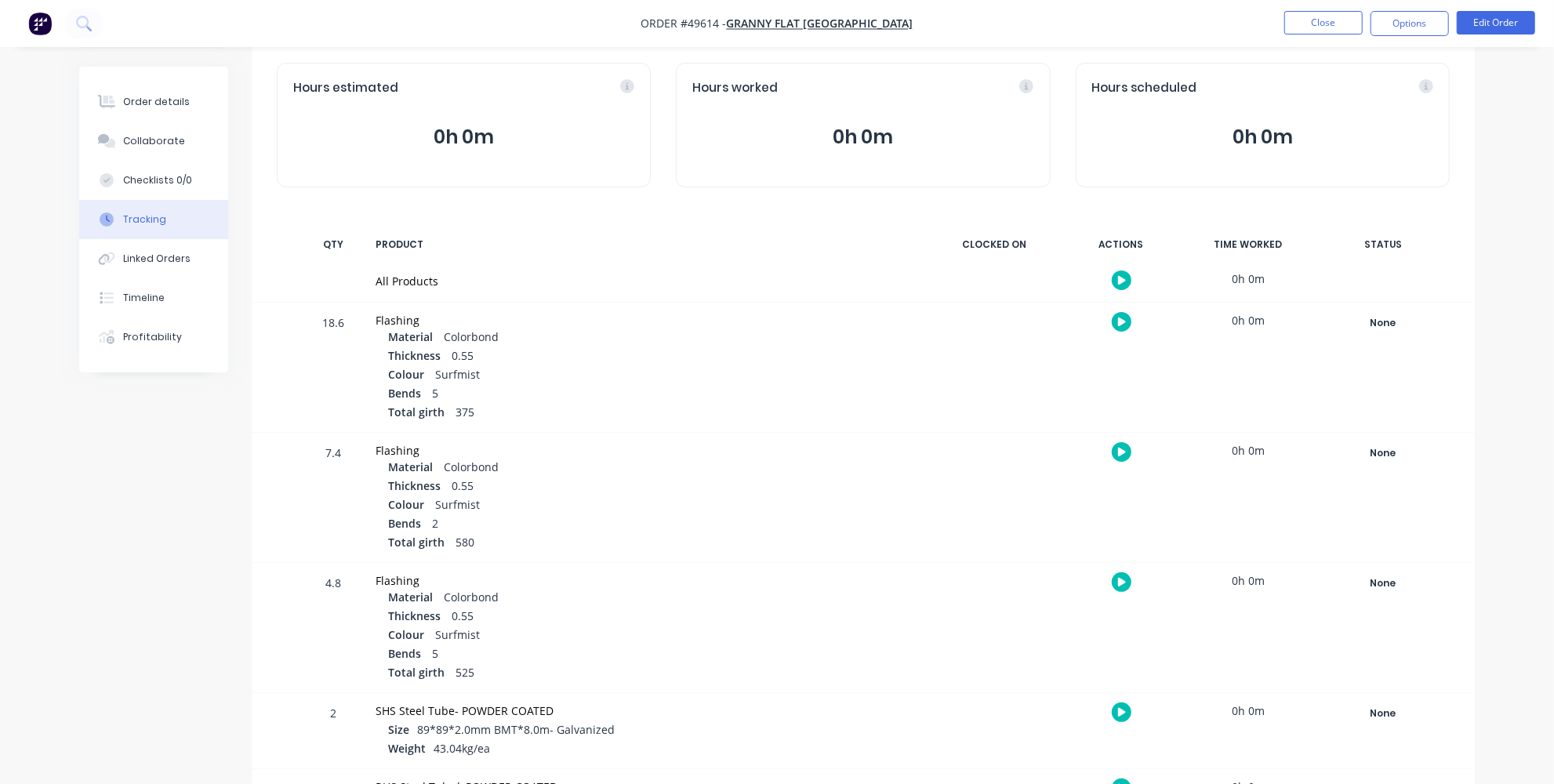
scroll to position [0, 0]
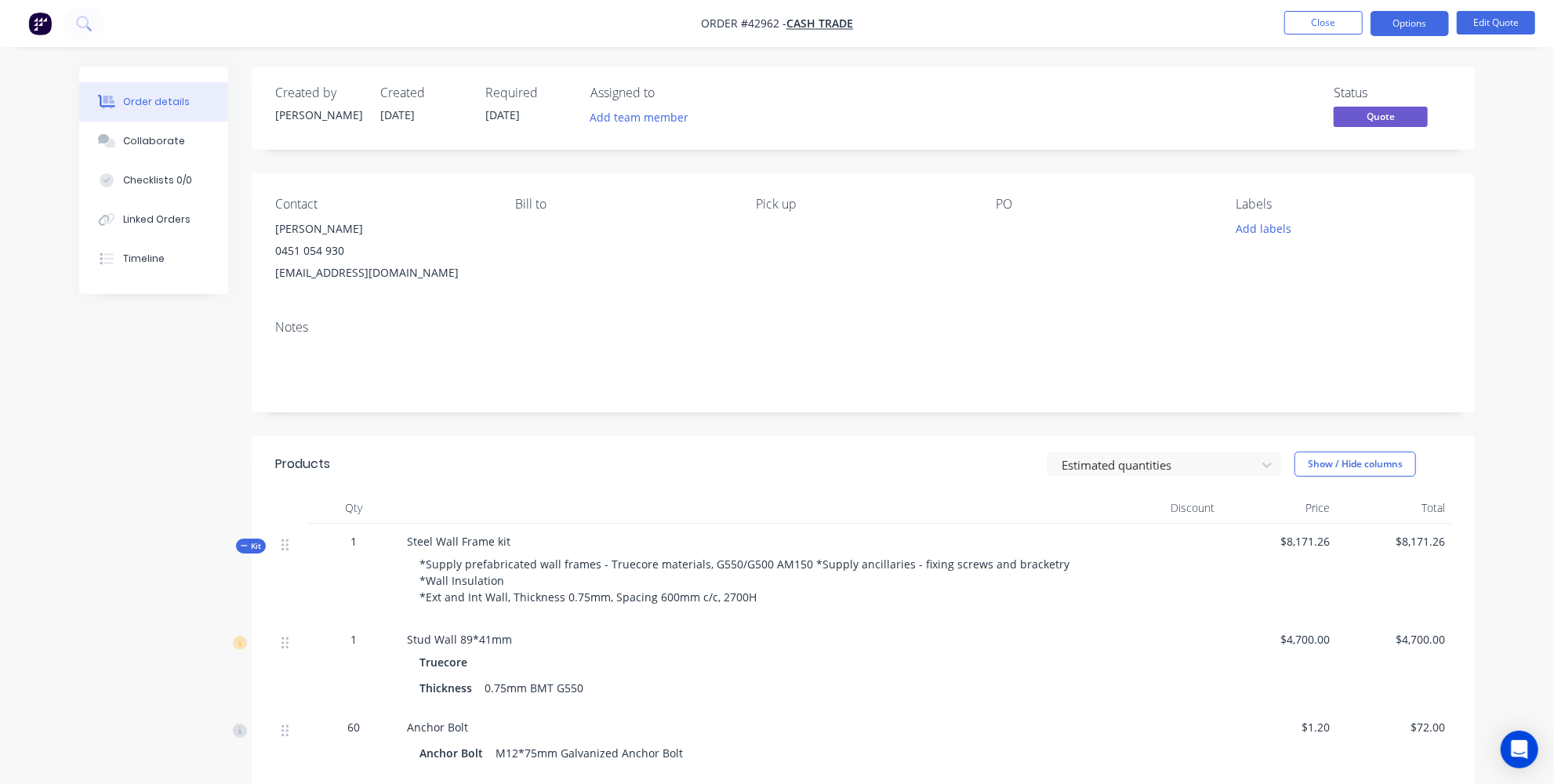
click at [784, 217] on div "Pick up" at bounding box center [863, 241] width 214 height 87
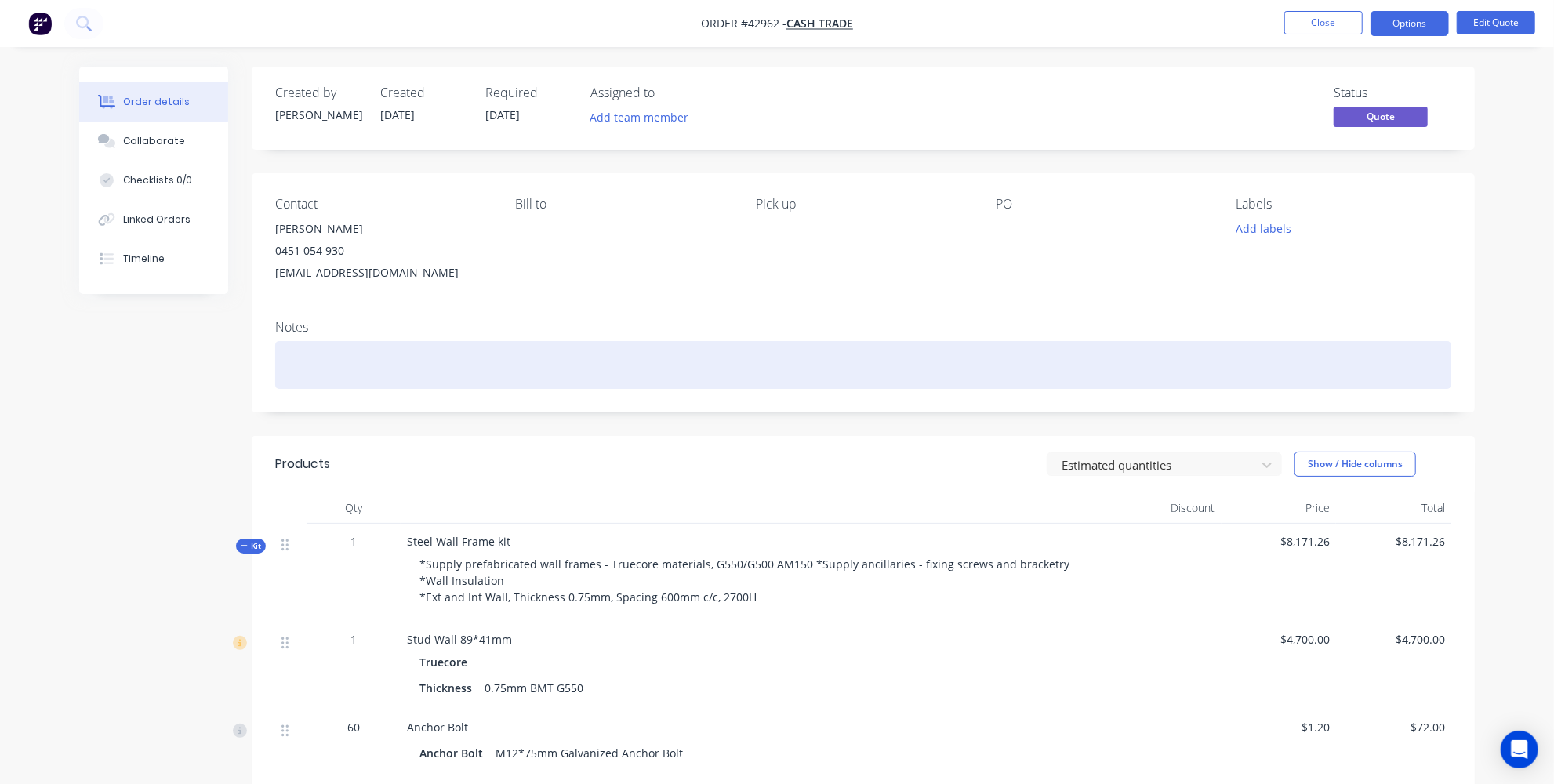
click at [572, 385] on div at bounding box center [864, 365] width 1176 height 48
paste div
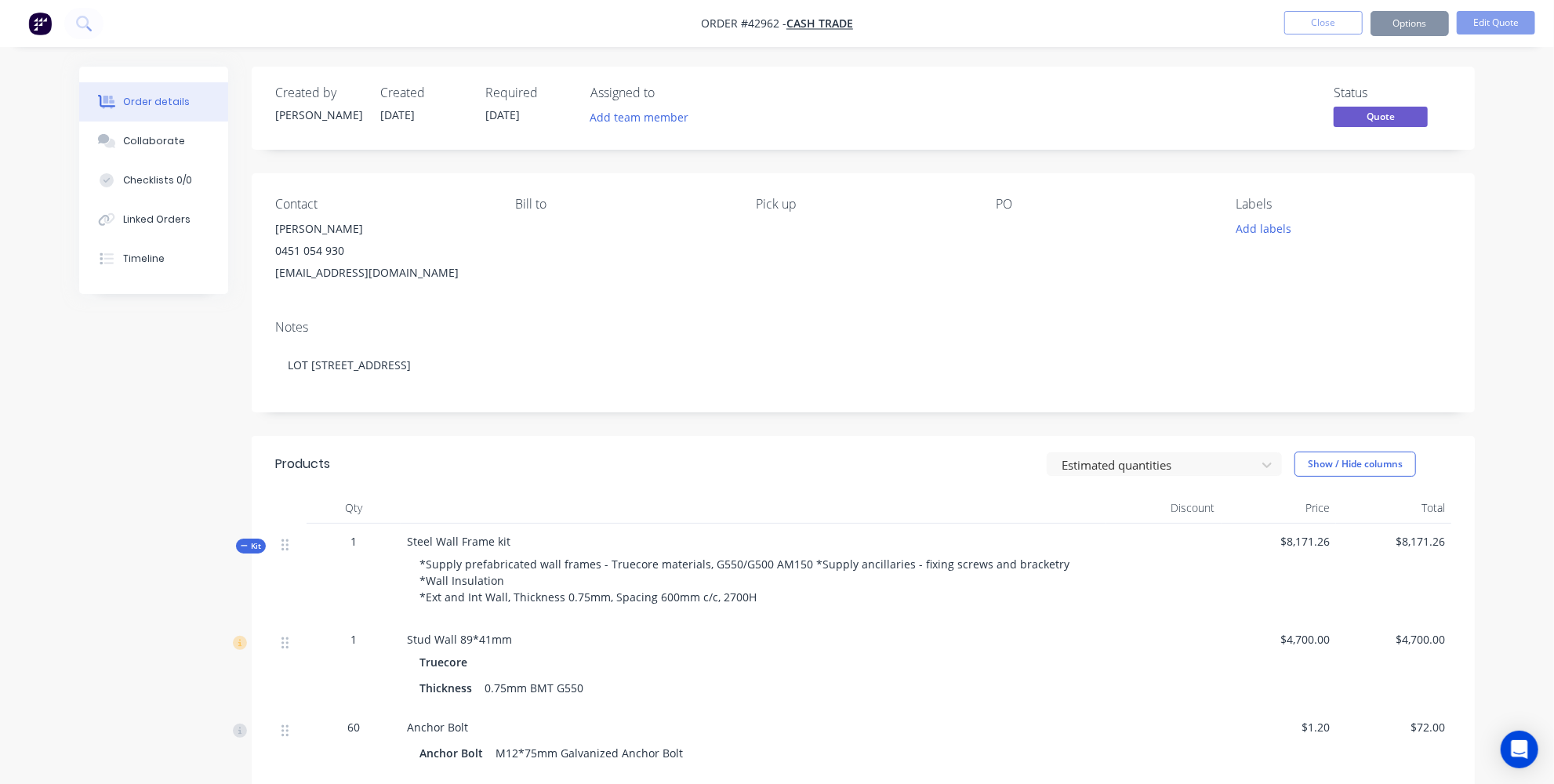
drag, startPoint x: 780, startPoint y: 21, endPoint x: 751, endPoint y: 24, distance: 29.2
click at [751, 23] on span "Order #42962 -" at bounding box center [744, 24] width 86 height 15
click at [751, 24] on span "Order #42962 -" at bounding box center [744, 24] width 86 height 15
drag, startPoint x: 749, startPoint y: 25, endPoint x: 776, endPoint y: 27, distance: 27.1
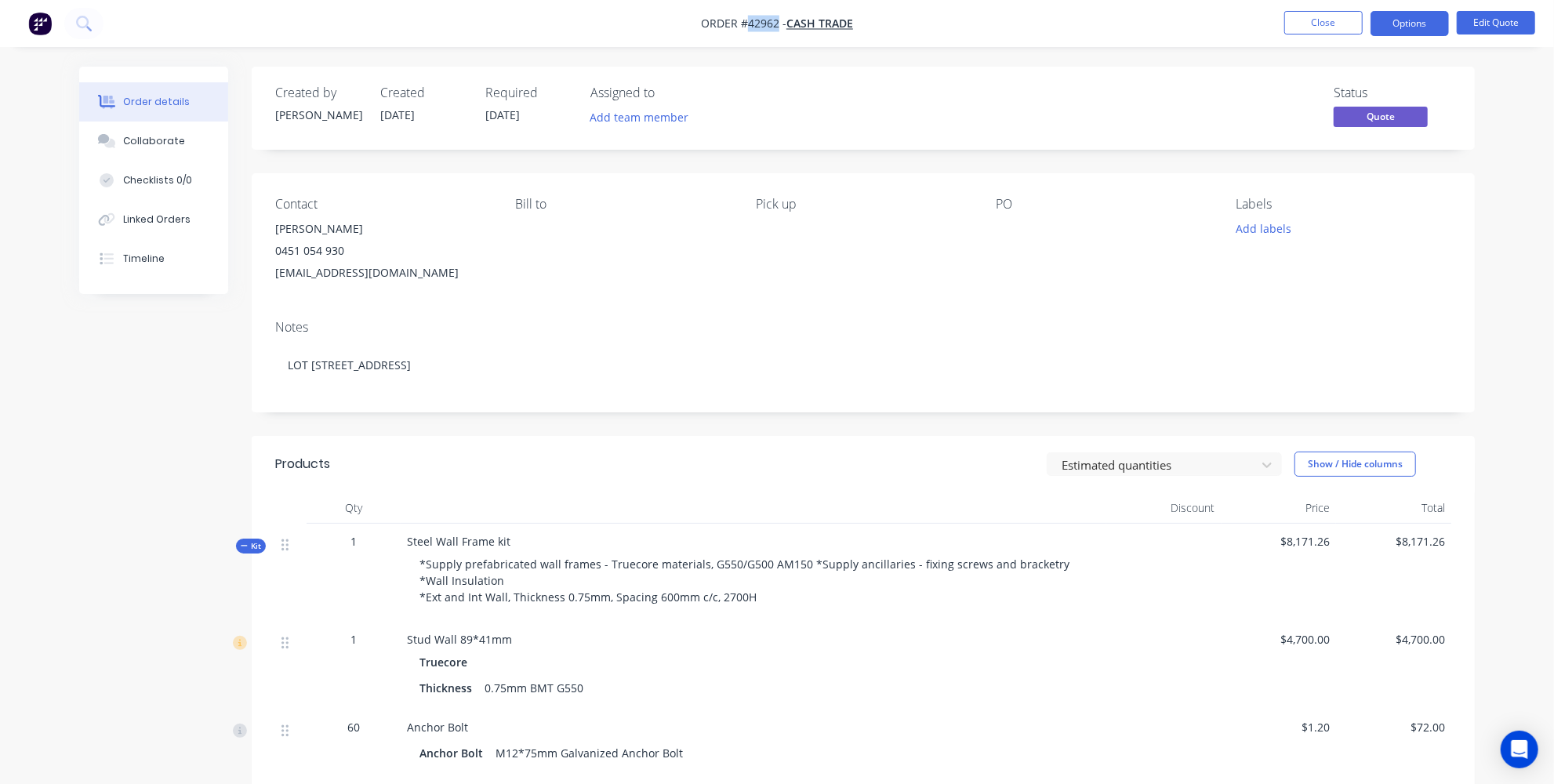
click at [776, 27] on span "Order #42962 -" at bounding box center [744, 24] width 86 height 15
copy span "42962"
click at [591, 506] on div at bounding box center [754, 508] width 706 height 31
drag, startPoint x: 777, startPoint y: 26, endPoint x: 745, endPoint y: 24, distance: 32.1
click at [745, 24] on span "Order #42962 -" at bounding box center [744, 24] width 86 height 15
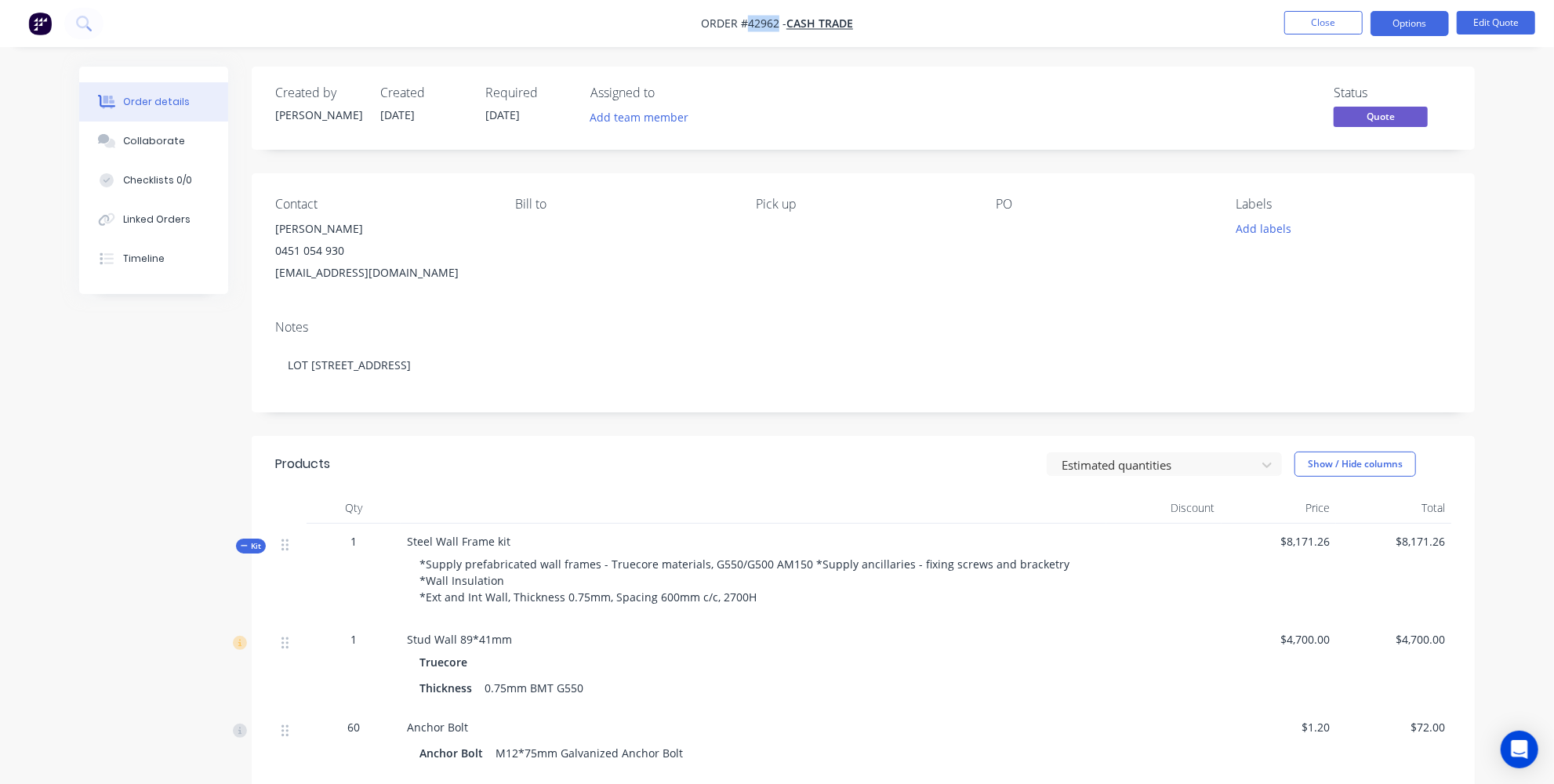
copy span "42962"
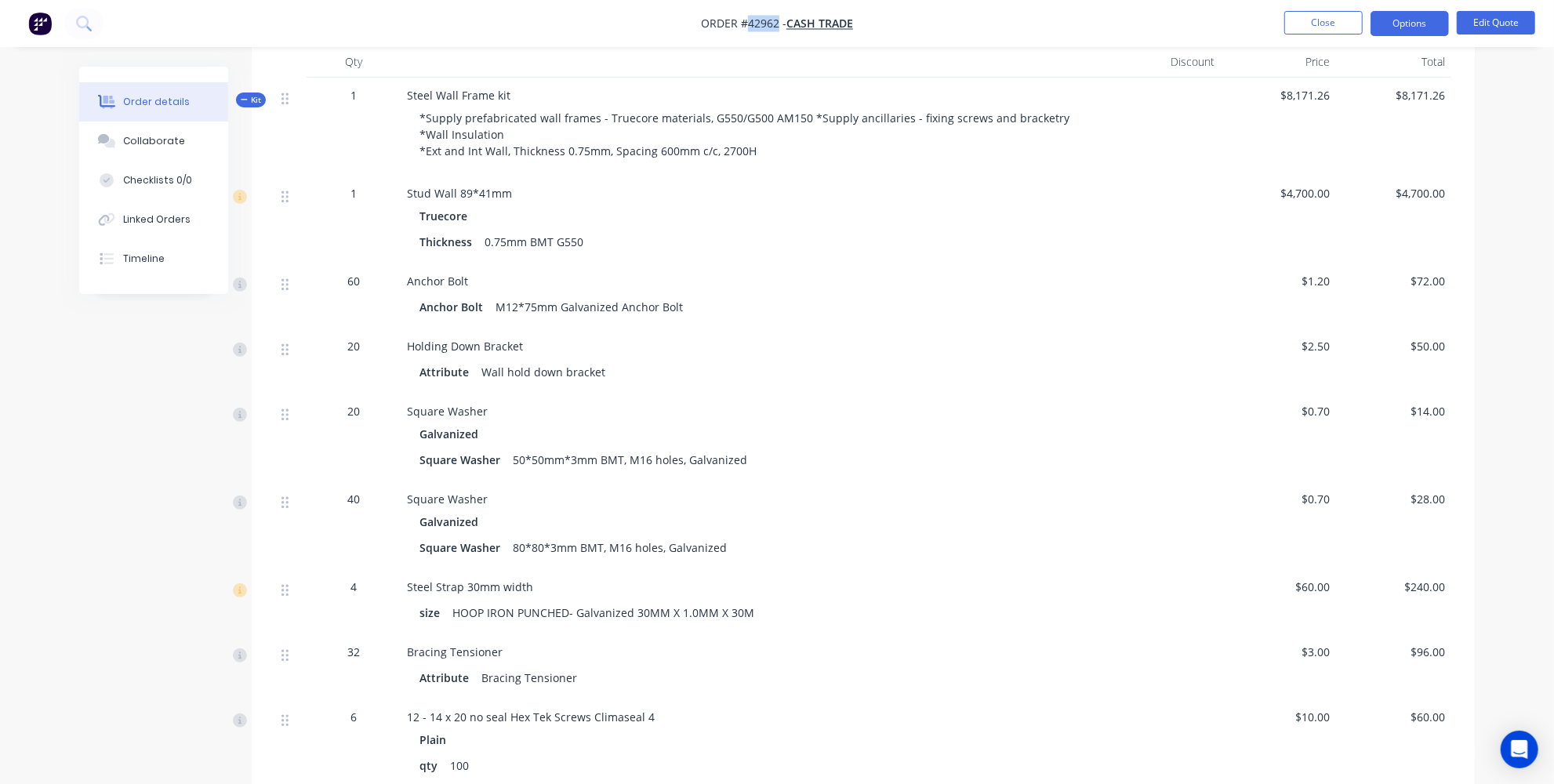
scroll to position [427, 0]
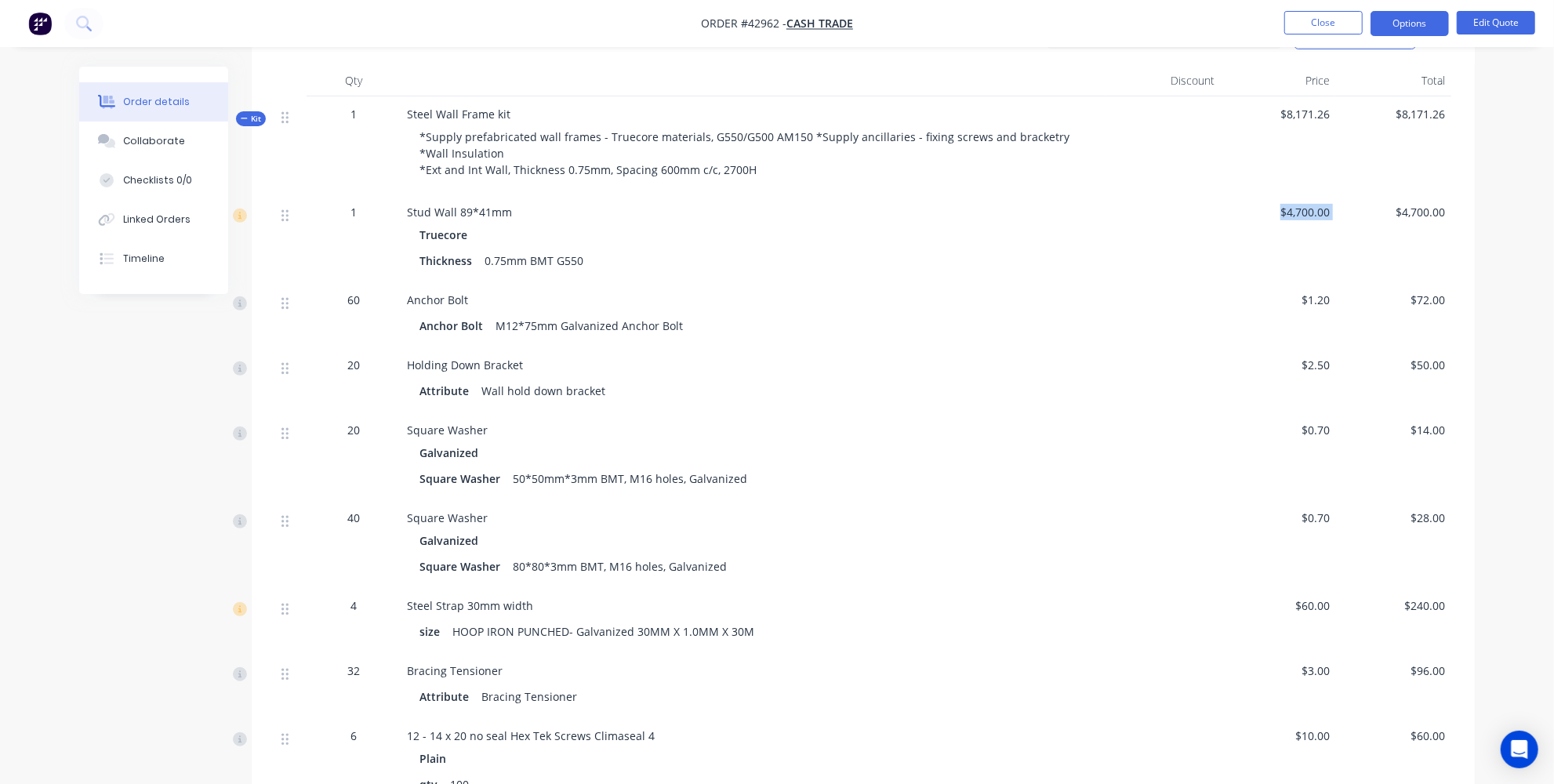
drag, startPoint x: 1340, startPoint y: 214, endPoint x: 1251, endPoint y: 217, distance: 89.1
click at [1251, 217] on div "1 Stud Wall 89*41mm Truecore Thickness 0.75mm BMT G550 $4,700.00 $4,700.00" at bounding box center [864, 238] width 1176 height 87
copy span "$4,700.00"
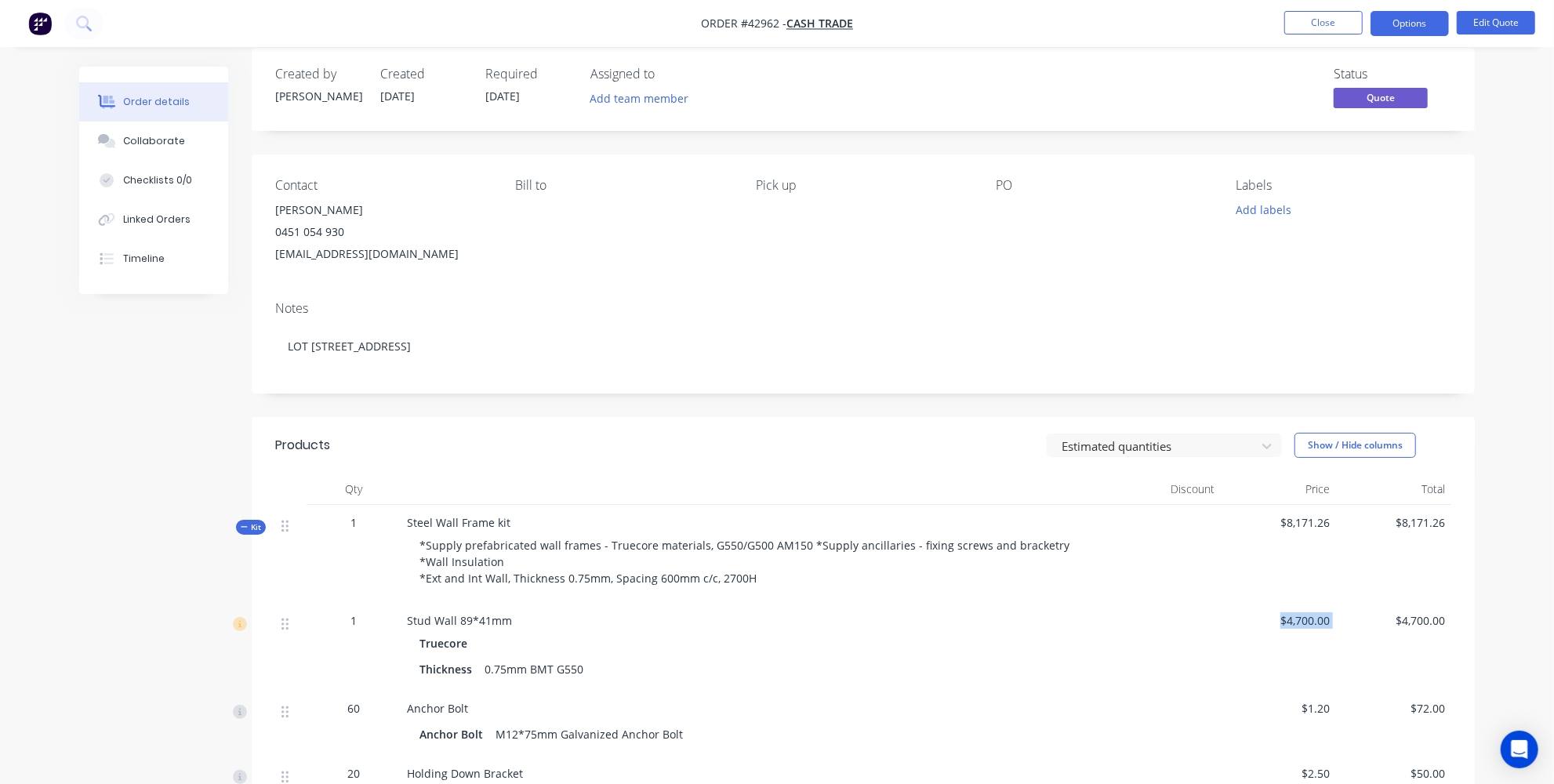
scroll to position [0, 0]
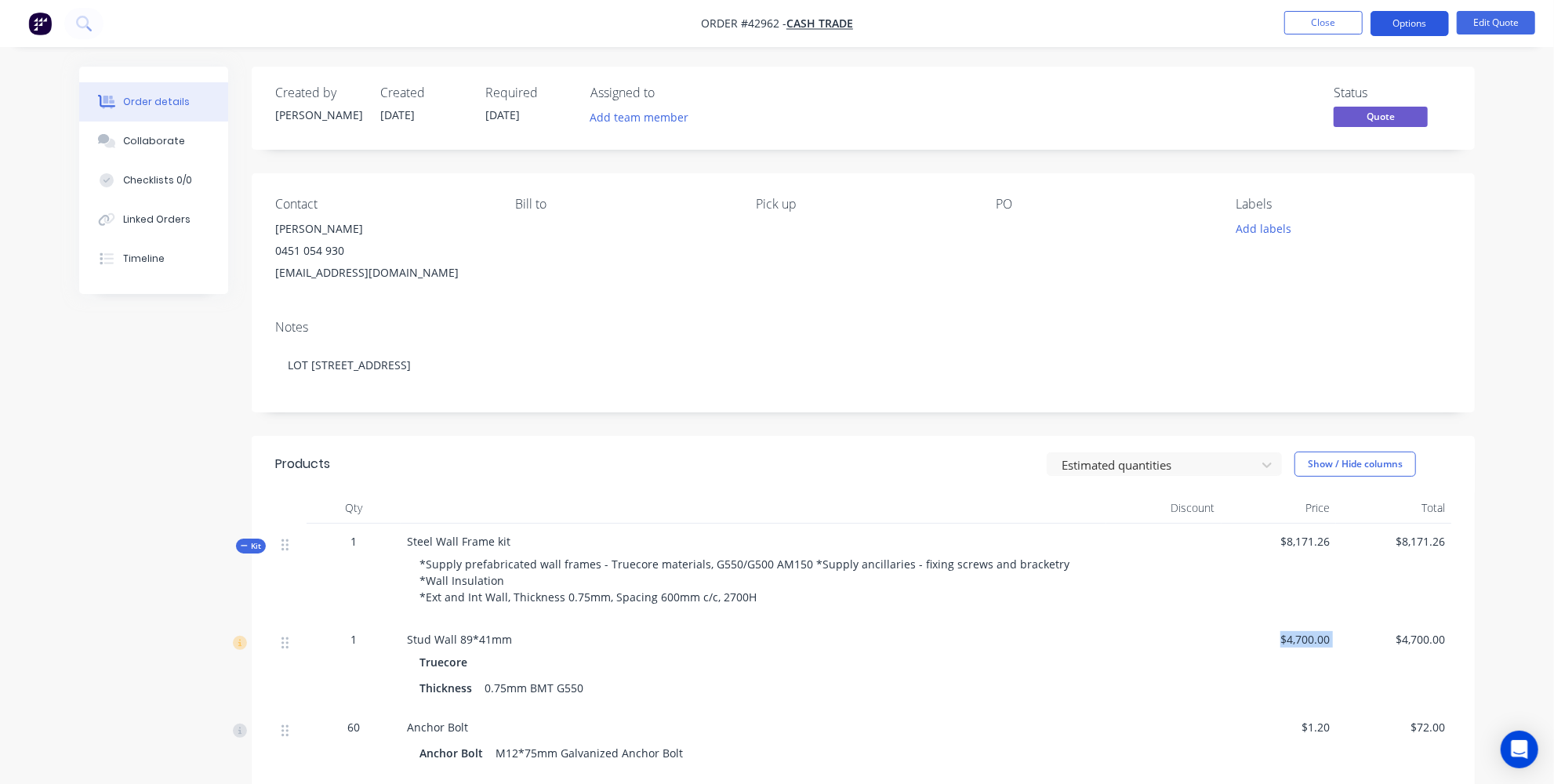
click at [1424, 23] on button "Options" at bounding box center [1410, 23] width 78 height 25
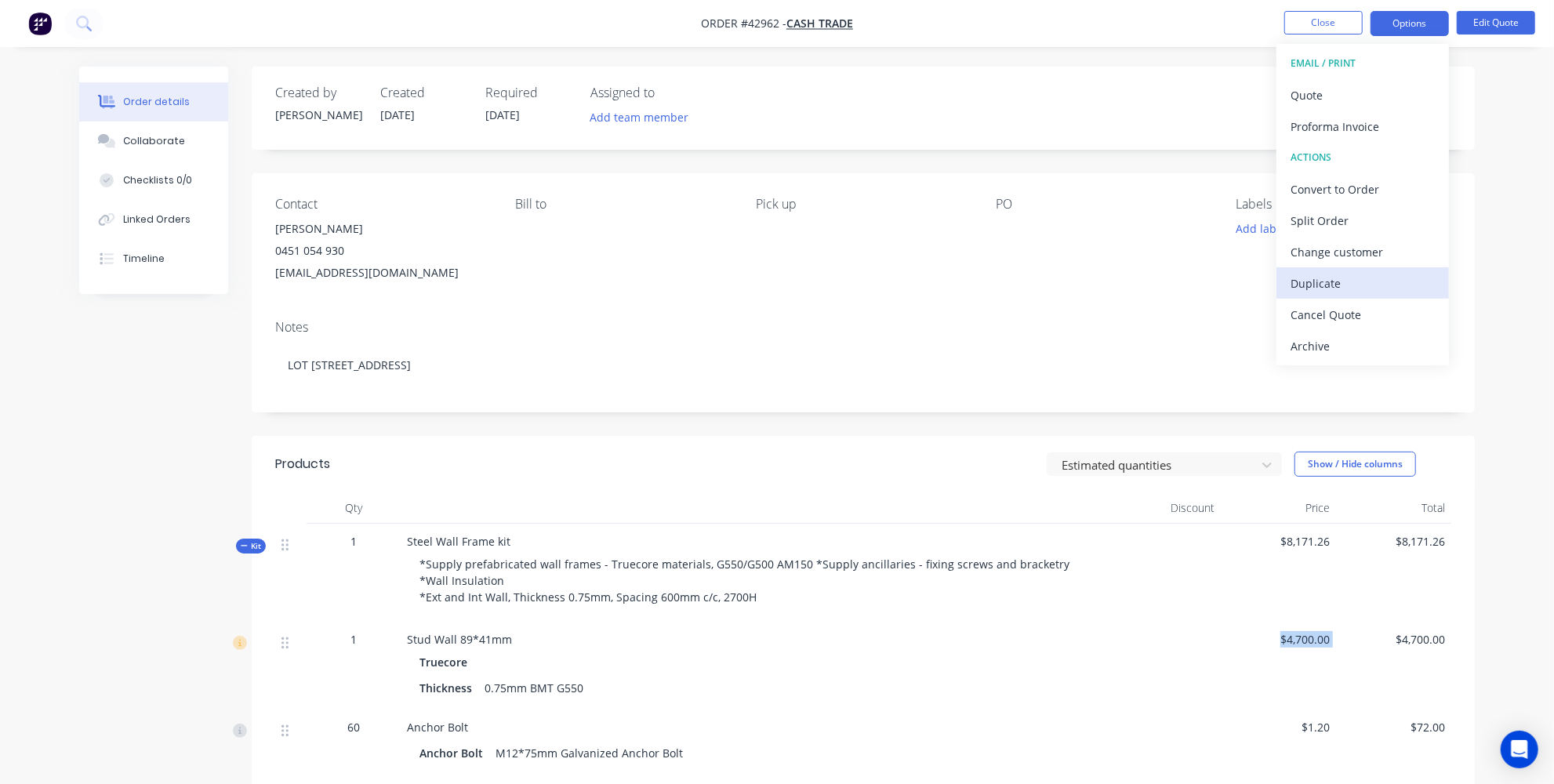
click at [1345, 278] on div "Duplicate" at bounding box center [1363, 284] width 144 height 23
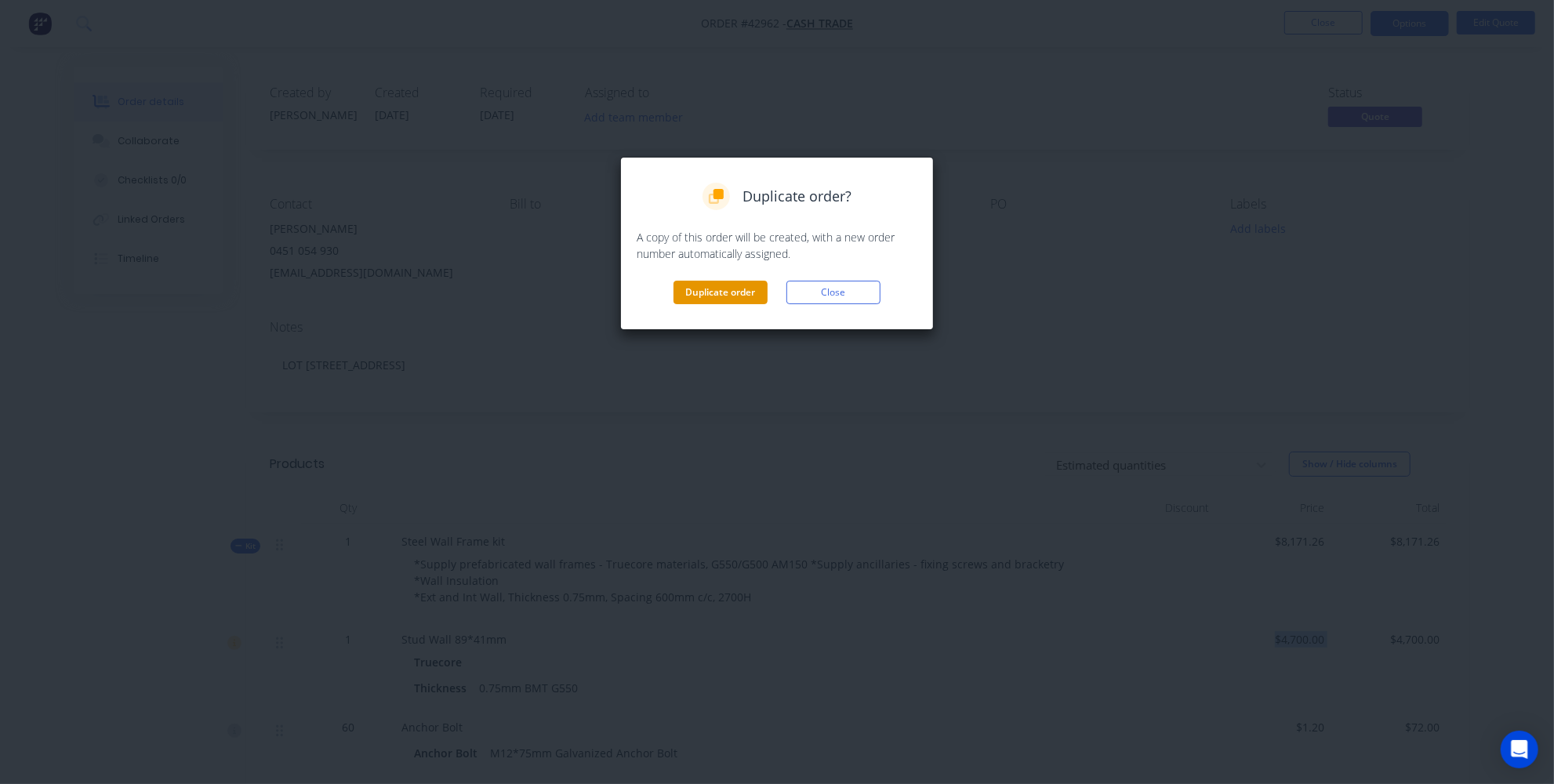
click at [736, 280] on button "Duplicate order" at bounding box center [721, 292] width 94 height 24
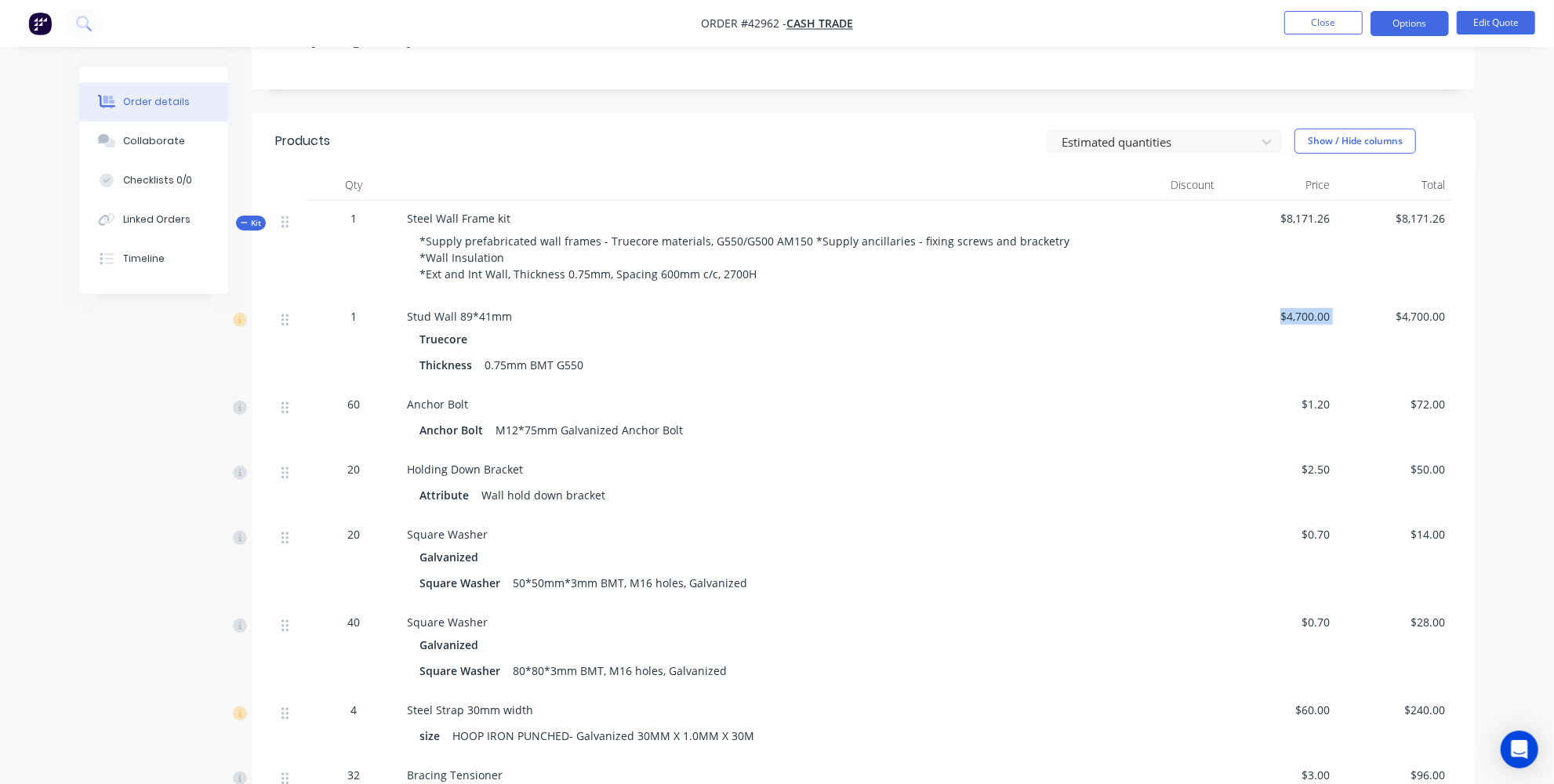
scroll to position [284, 0]
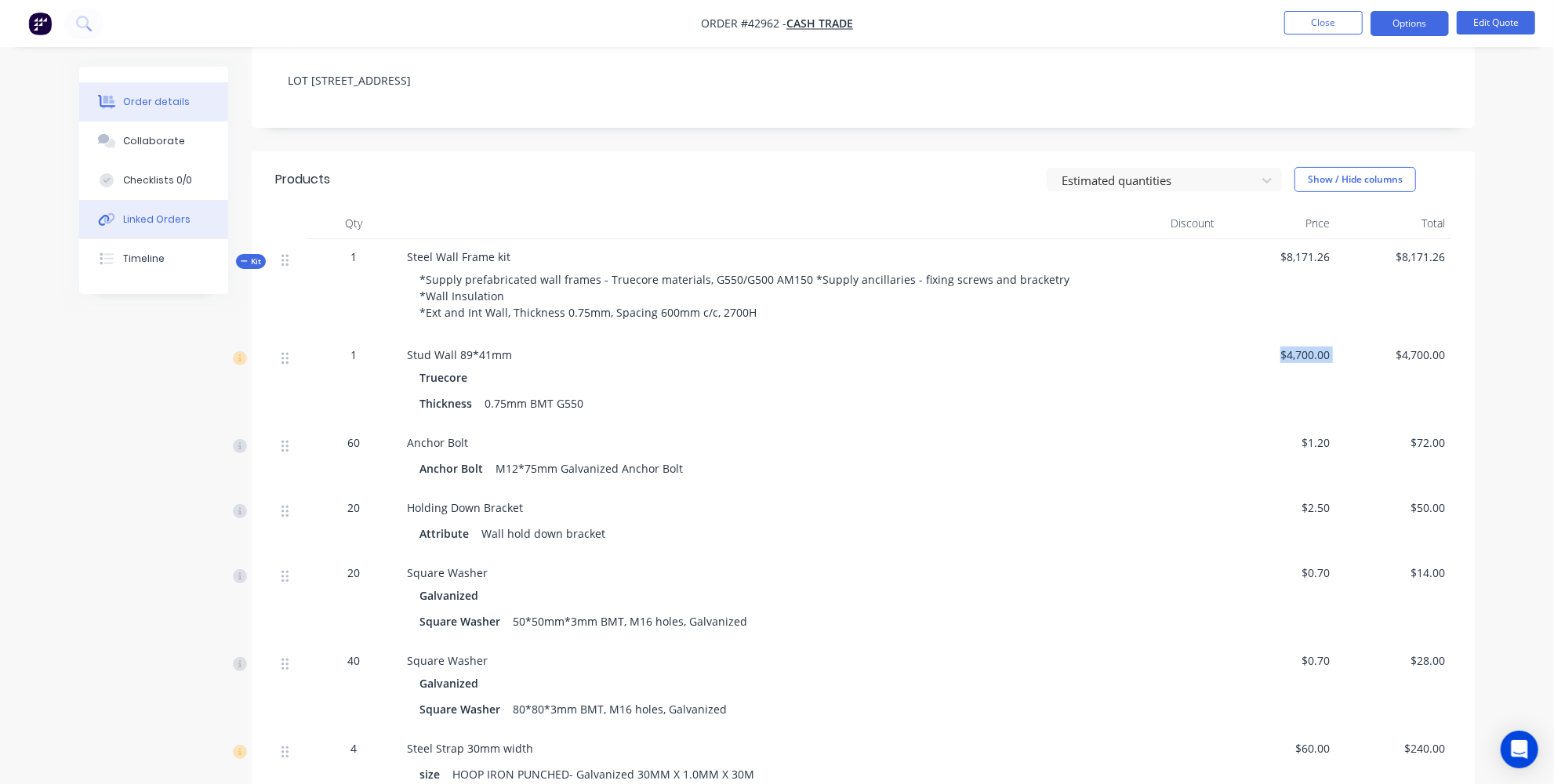
click at [157, 231] on button "Linked Orders" at bounding box center [153, 219] width 149 height 40
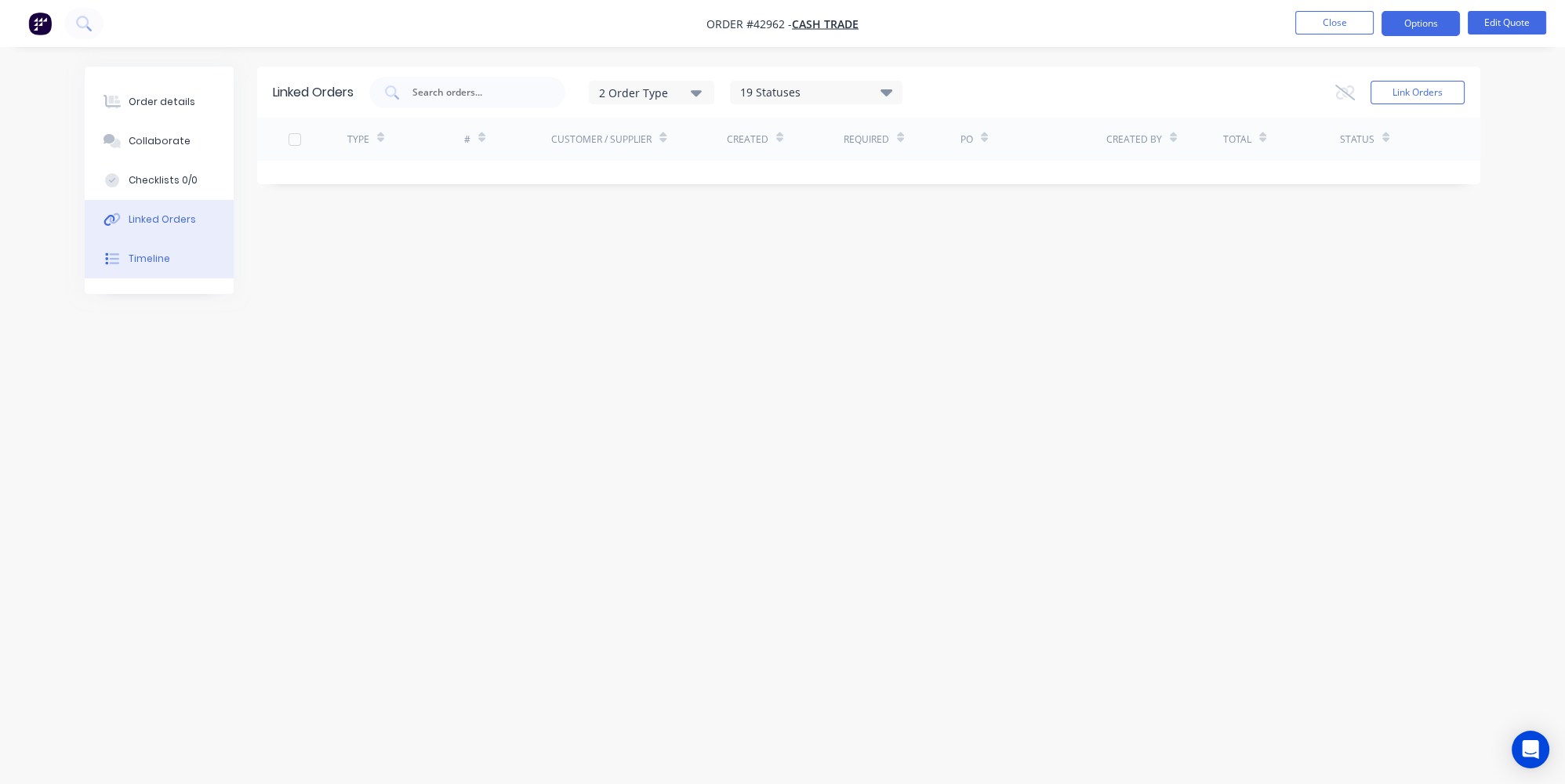
click at [148, 264] on div "Timeline" at bounding box center [149, 258] width 41 height 14
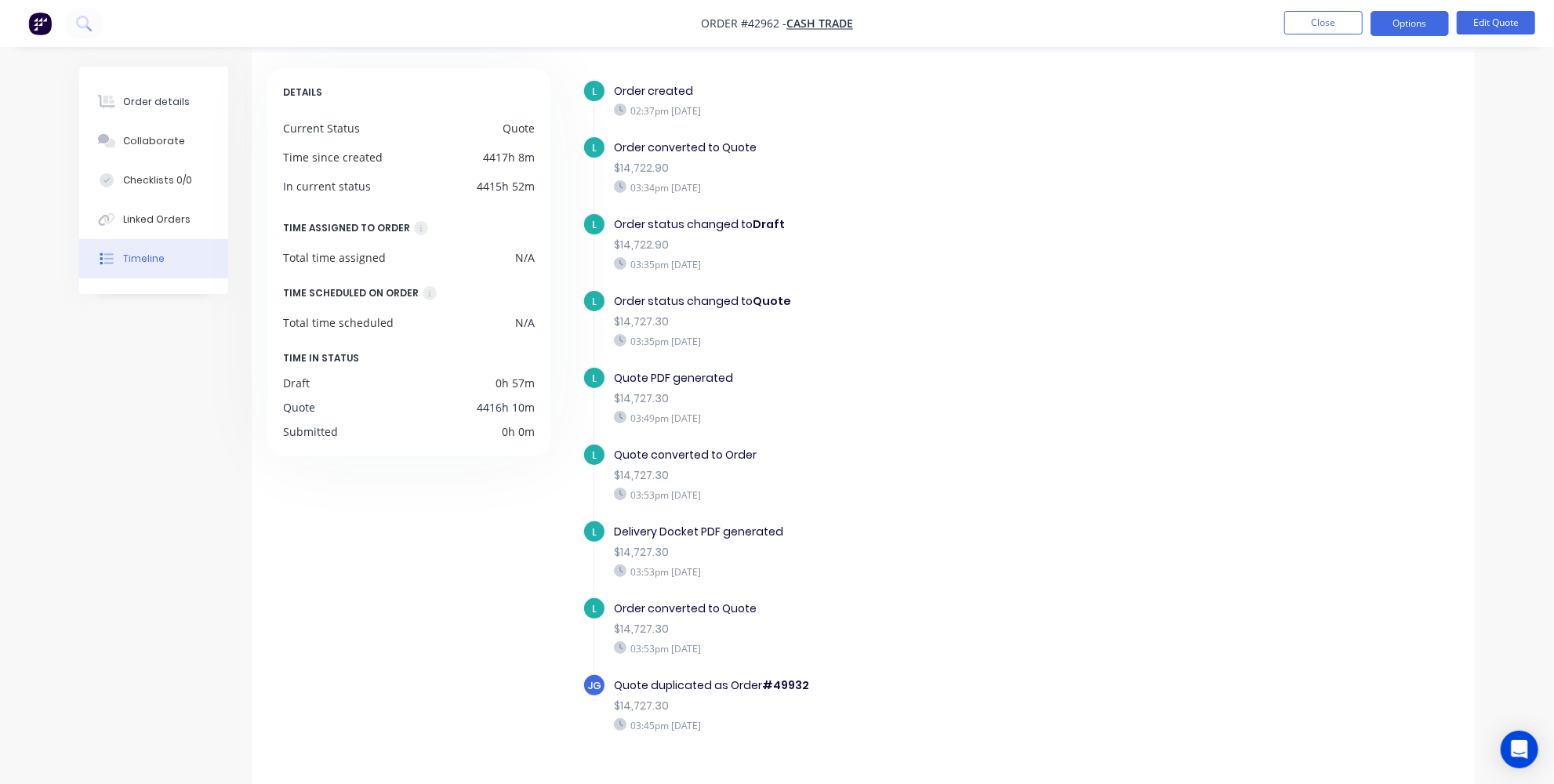
scroll to position [94, 0]
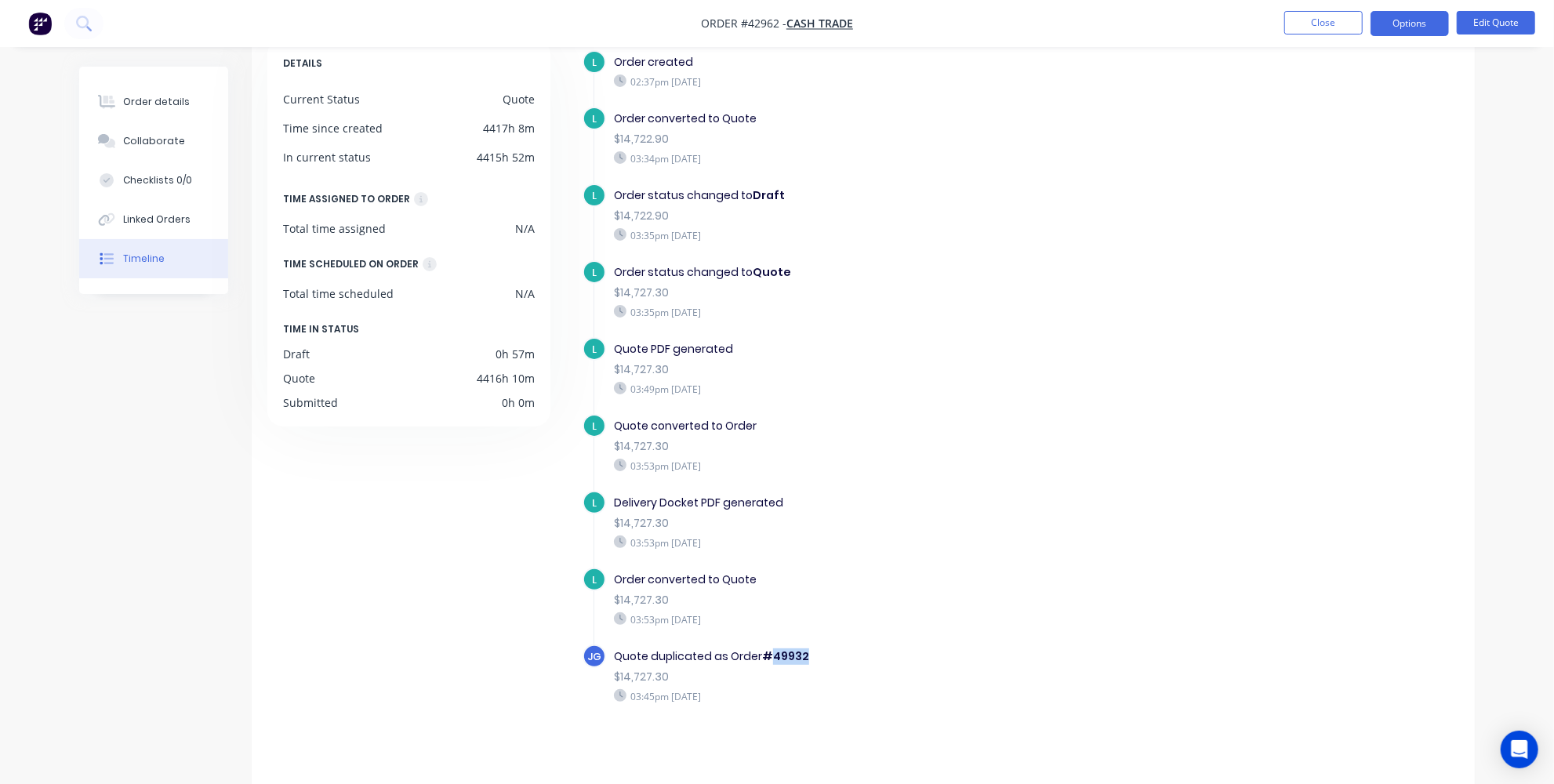
drag, startPoint x: 803, startPoint y: 650, endPoint x: 773, endPoint y: 647, distance: 30.1
click at [773, 648] on div "Quote duplicated as Order #49932" at bounding box center [885, 656] width 543 height 16
copy b "49932"
click at [188, 112] on button "Order details" at bounding box center [153, 102] width 149 height 40
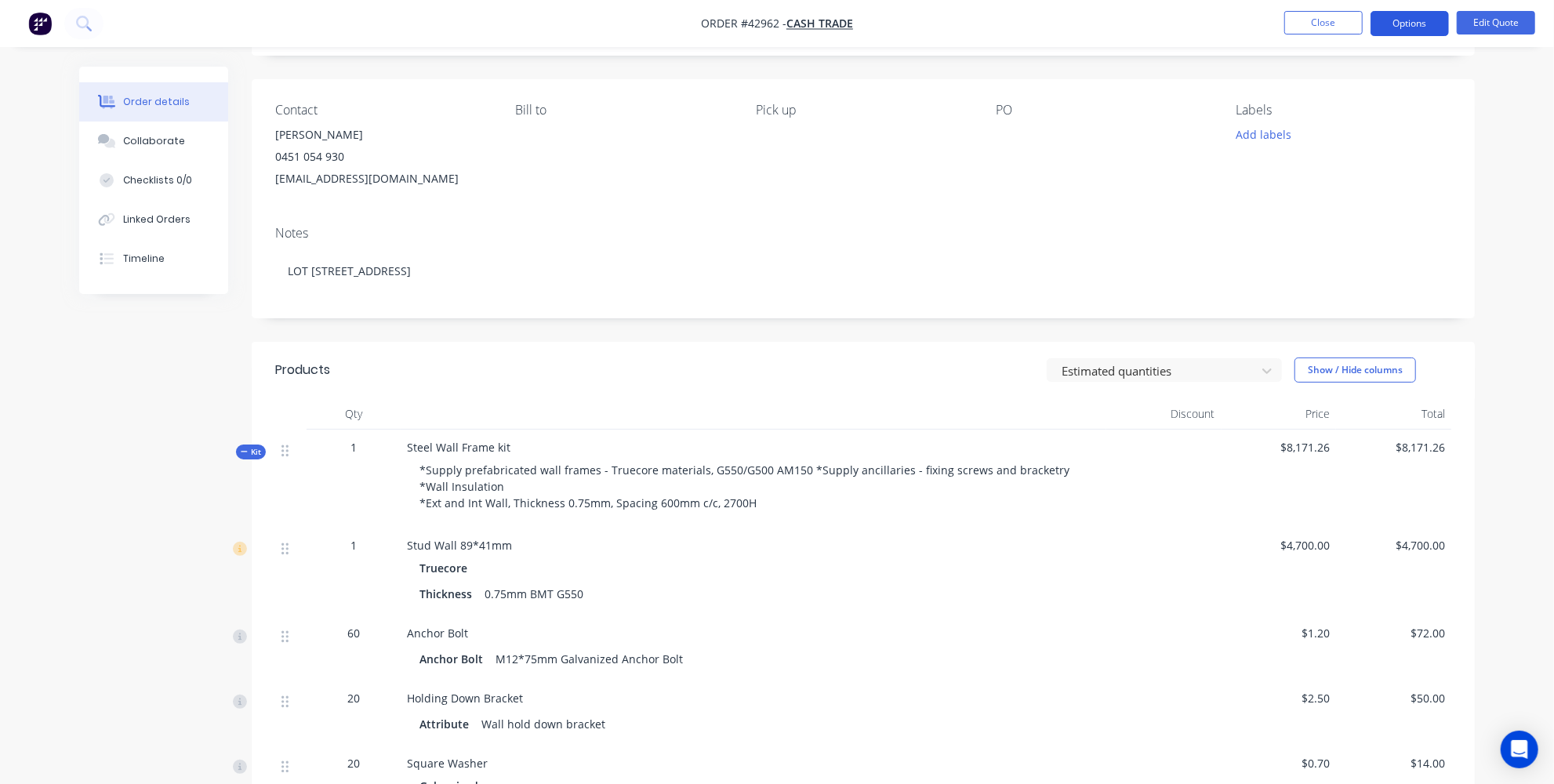
click at [1409, 21] on button "Options" at bounding box center [1410, 23] width 78 height 25
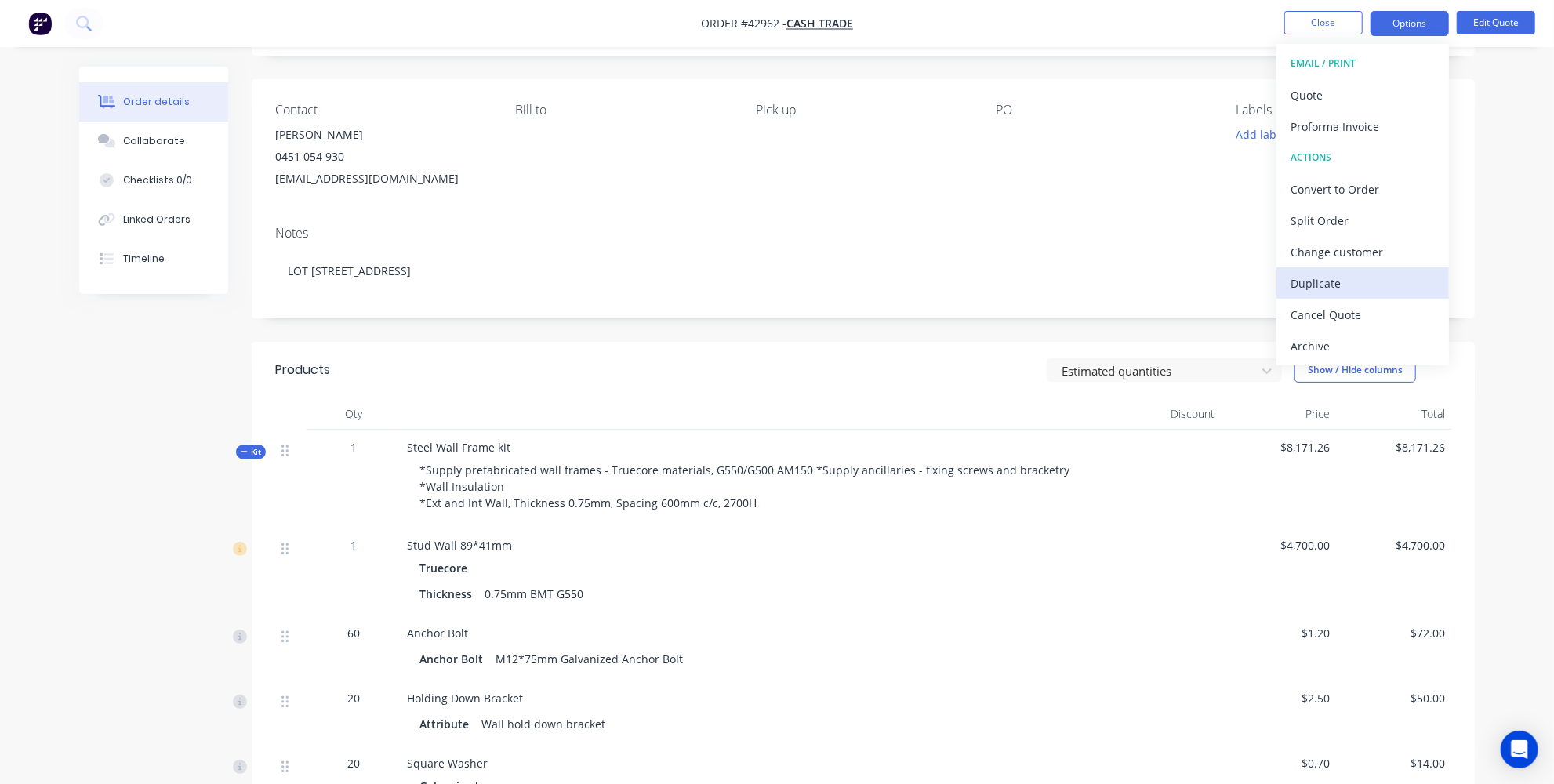
click at [1318, 287] on div "Duplicate" at bounding box center [1363, 284] width 144 height 23
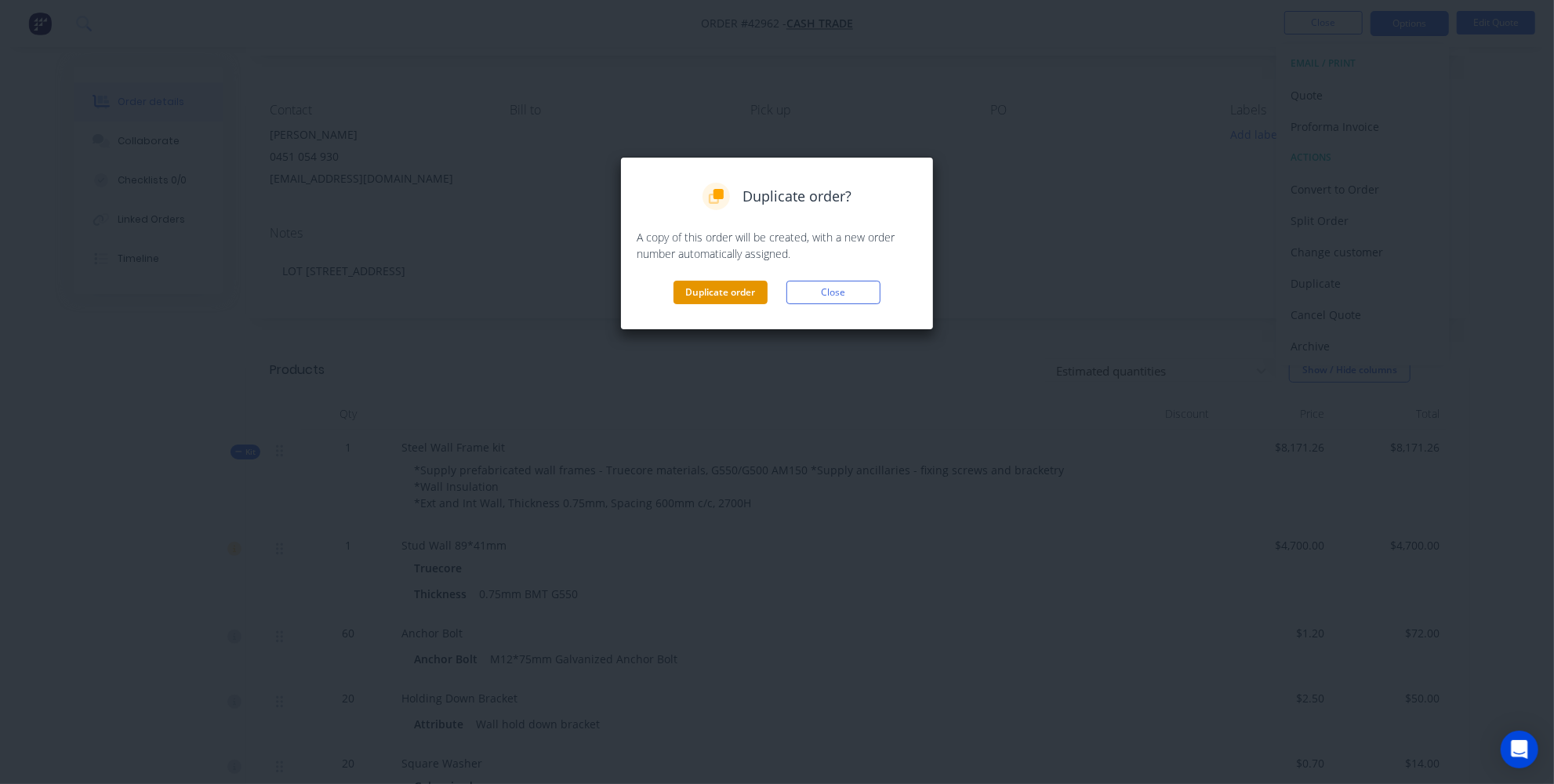
click at [737, 293] on button "Duplicate order" at bounding box center [721, 292] width 94 height 24
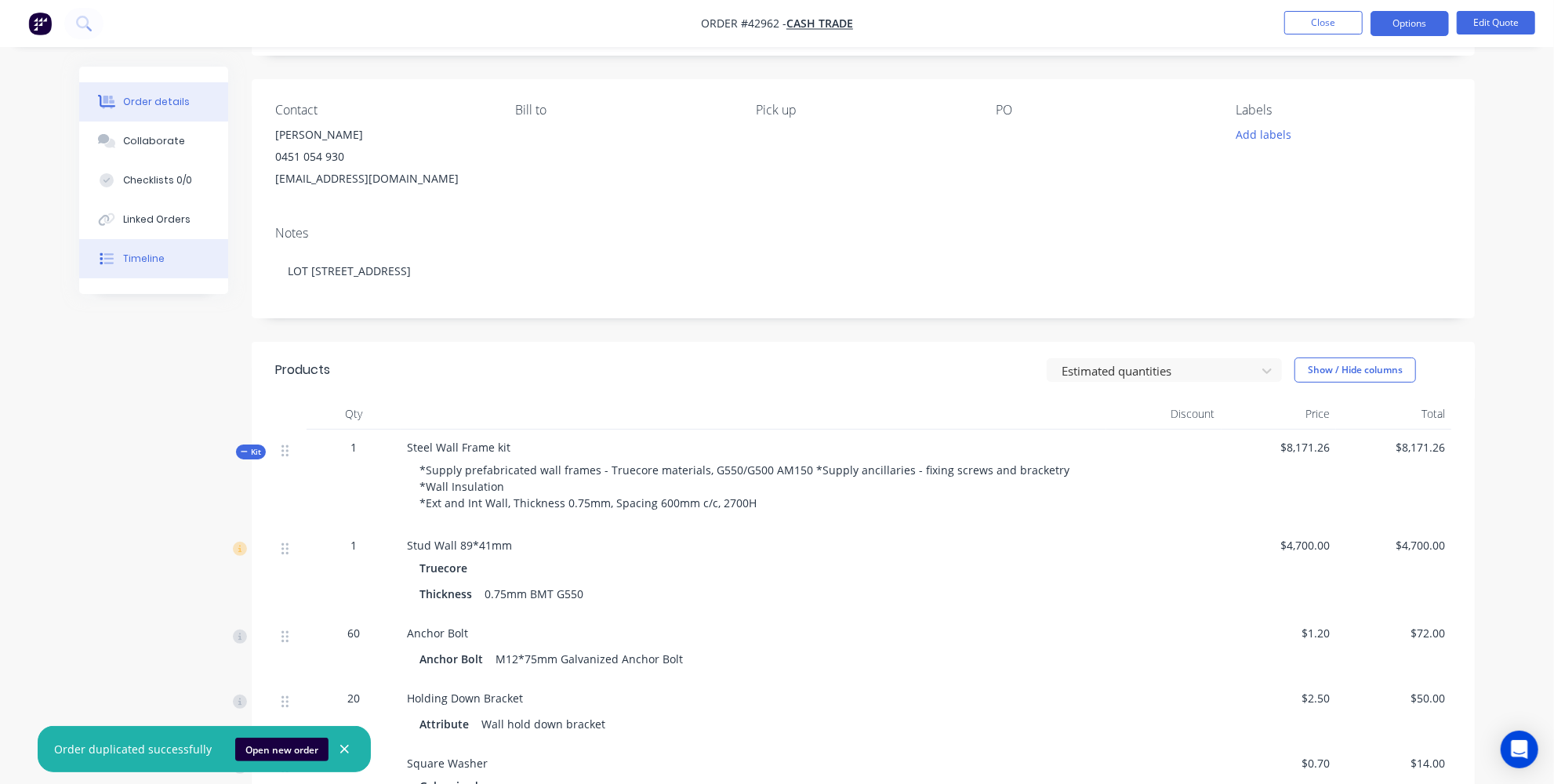
click at [107, 256] on icon at bounding box center [106, 258] width 14 height 14
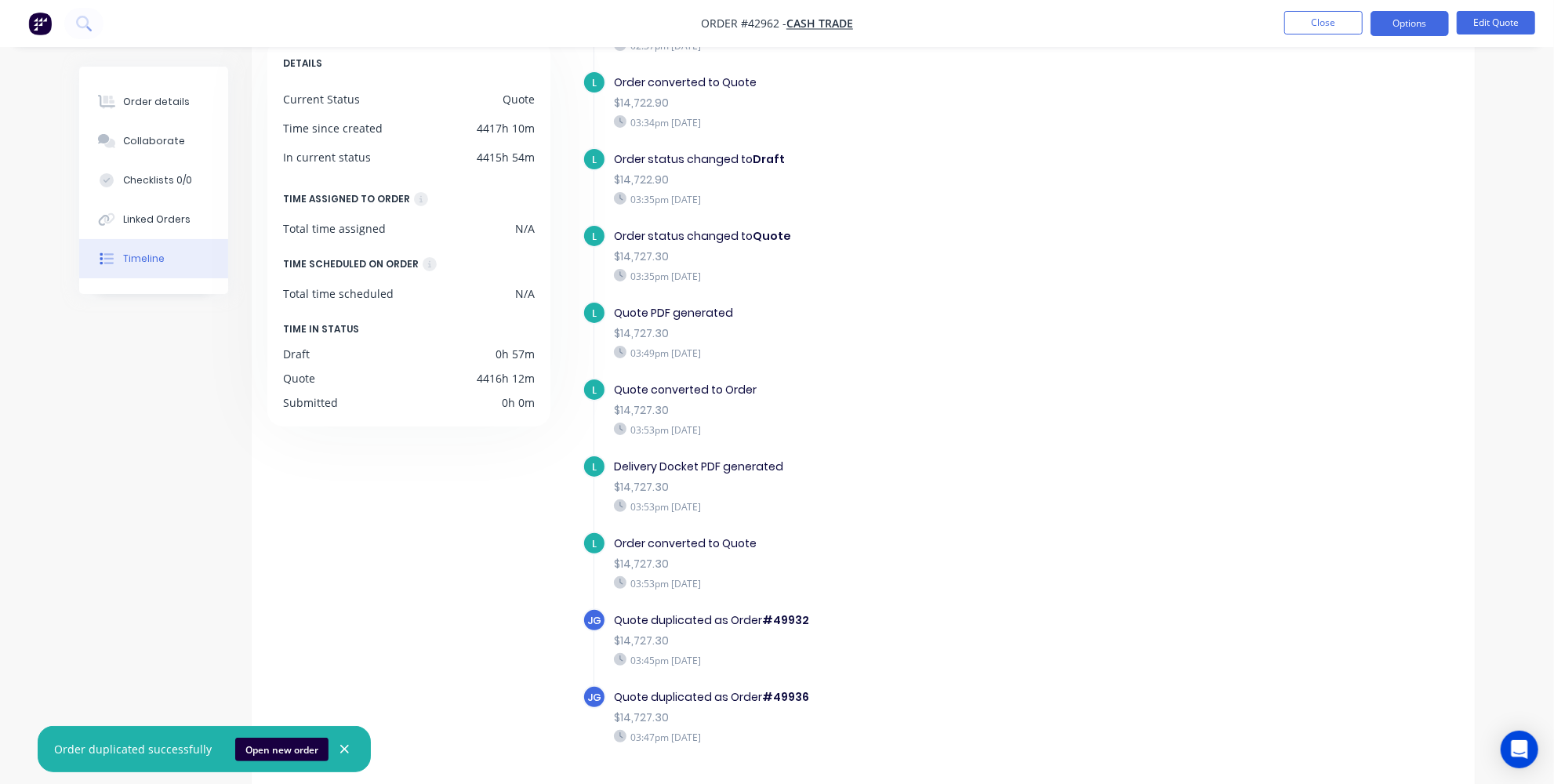
scroll to position [54, 0]
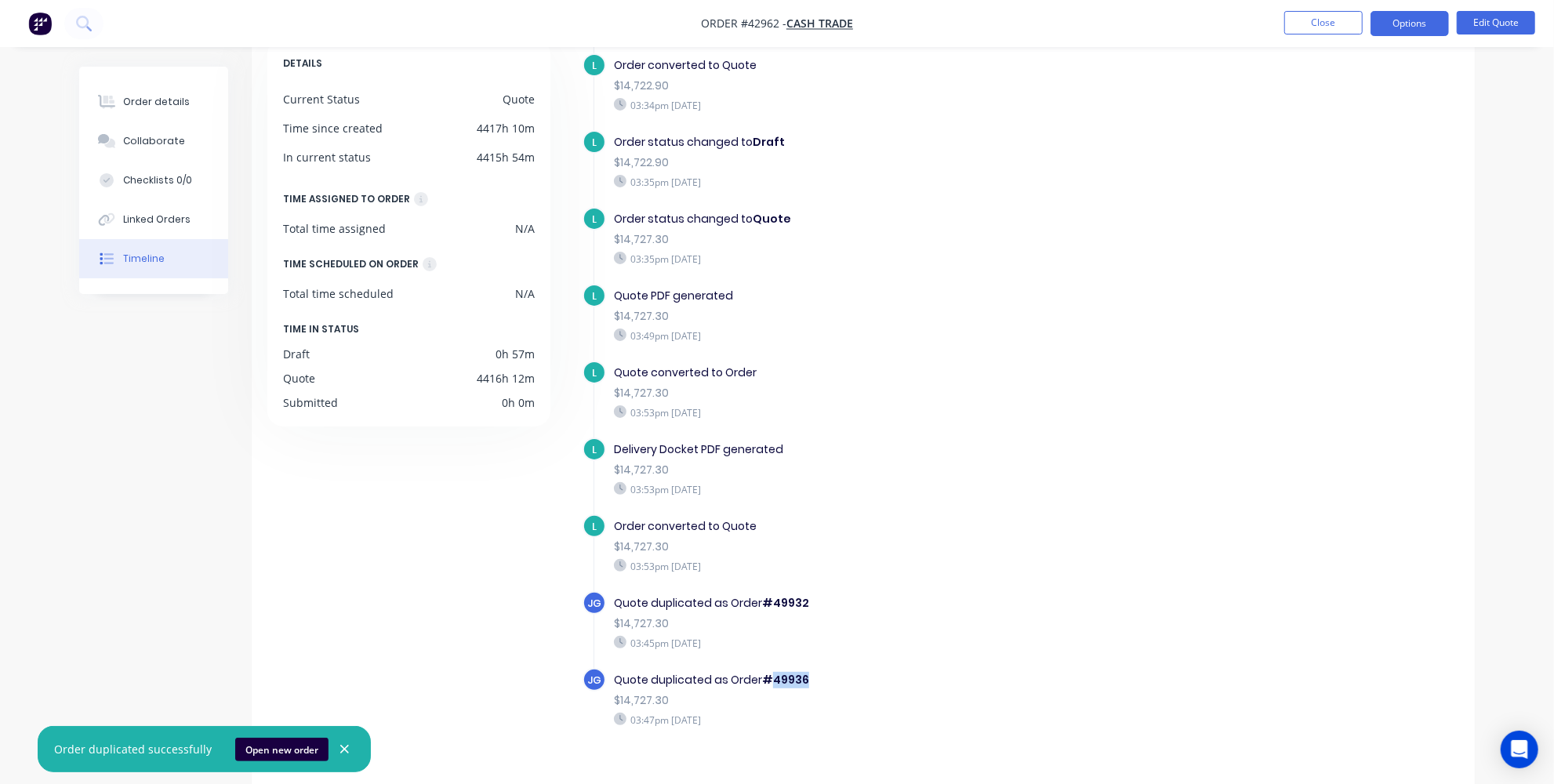
drag, startPoint x: 803, startPoint y: 678, endPoint x: 768, endPoint y: 677, distance: 35.0
click at [768, 677] on b "#49936" at bounding box center [785, 679] width 47 height 16
click at [798, 676] on b "#49936" at bounding box center [785, 679] width 47 height 16
drag, startPoint x: 809, startPoint y: 675, endPoint x: 770, endPoint y: 676, distance: 39.0
click at [770, 676] on div "Quote duplicated as Order #49936" at bounding box center [885, 680] width 543 height 16
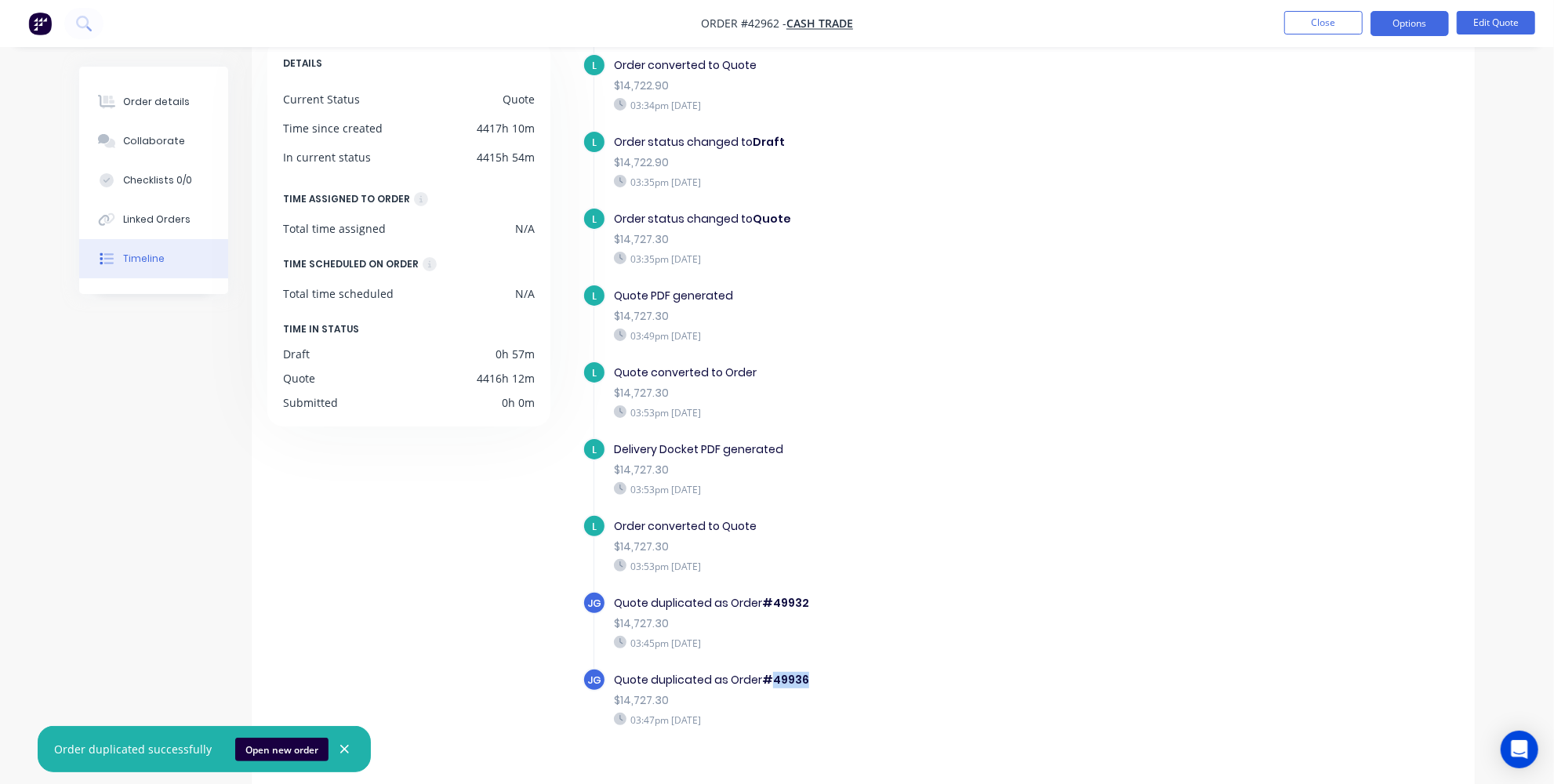
copy b "49936"
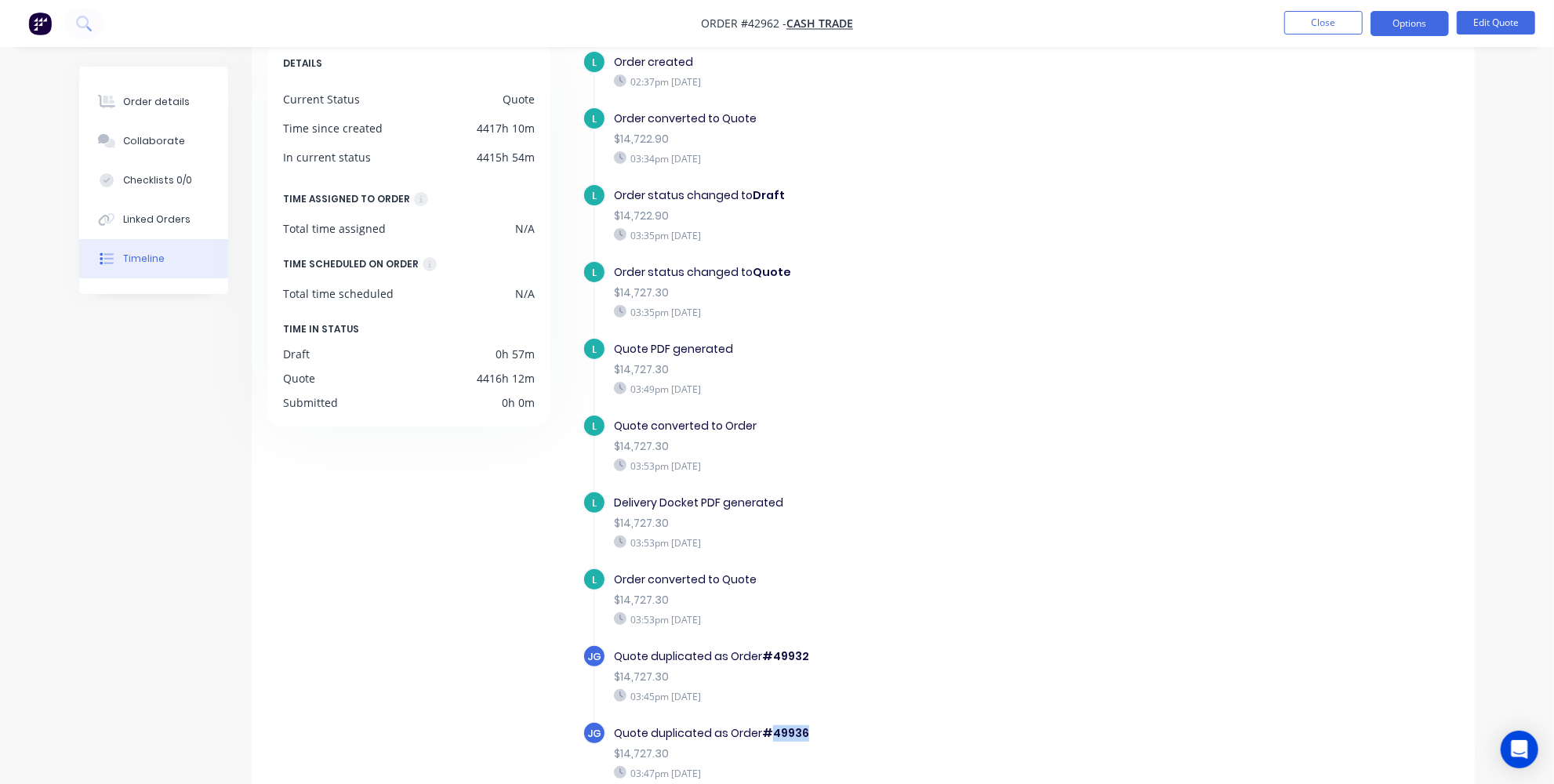
scroll to position [0, 0]
click at [145, 94] on button "Order details" at bounding box center [153, 102] width 149 height 40
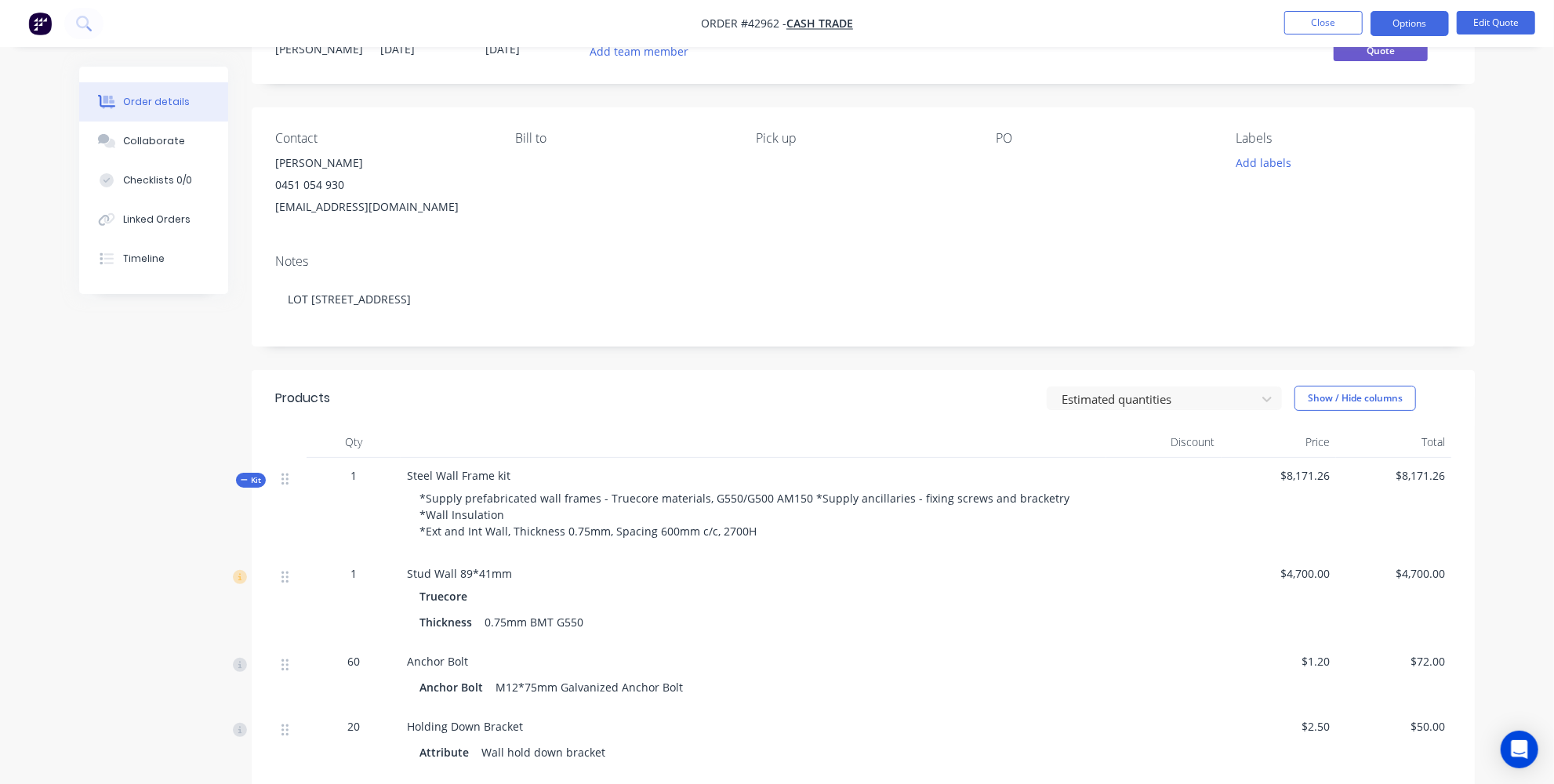
scroll to position [142, 0]
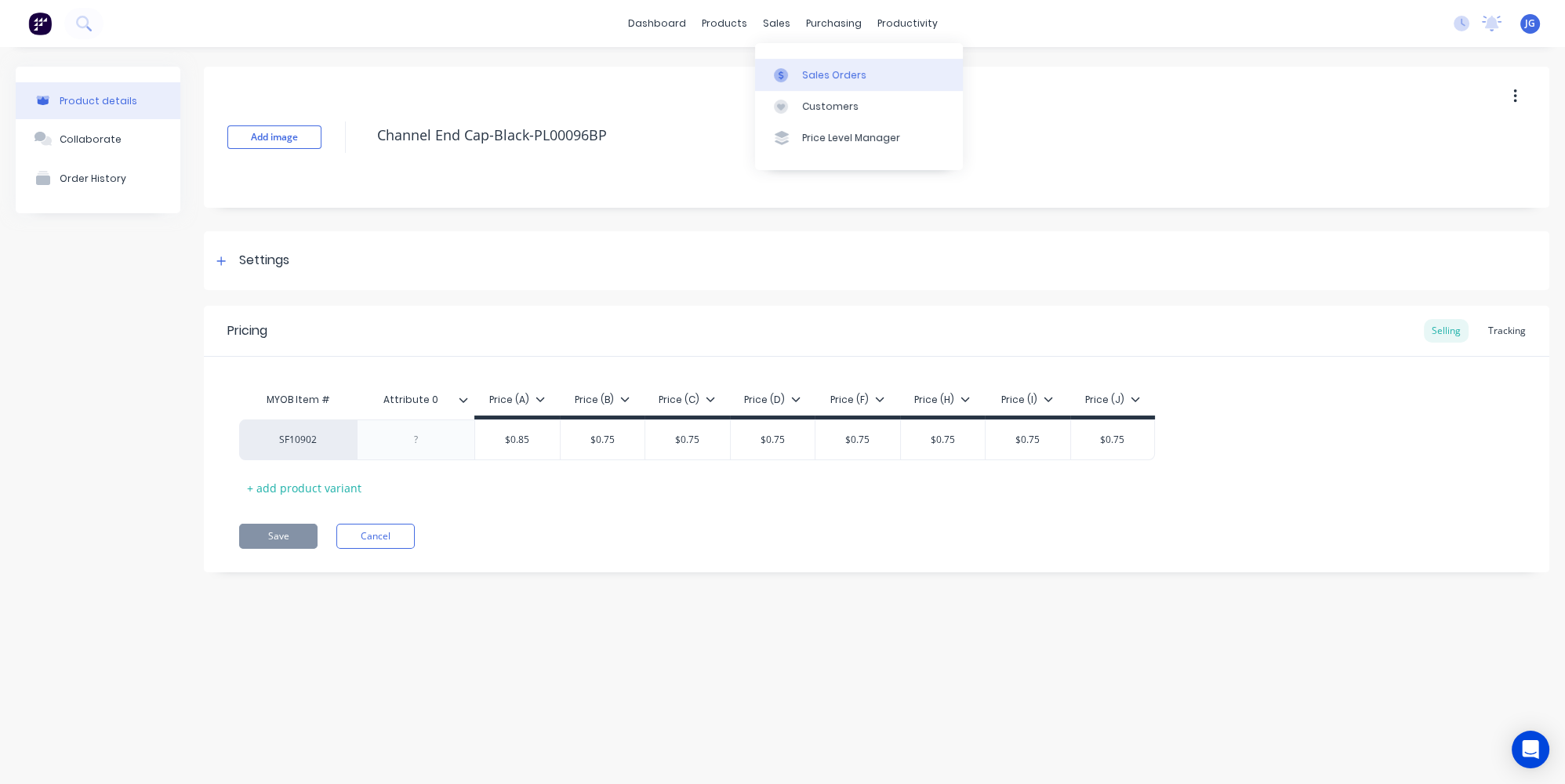
click at [787, 64] on link "Sales Orders" at bounding box center [859, 74] width 208 height 31
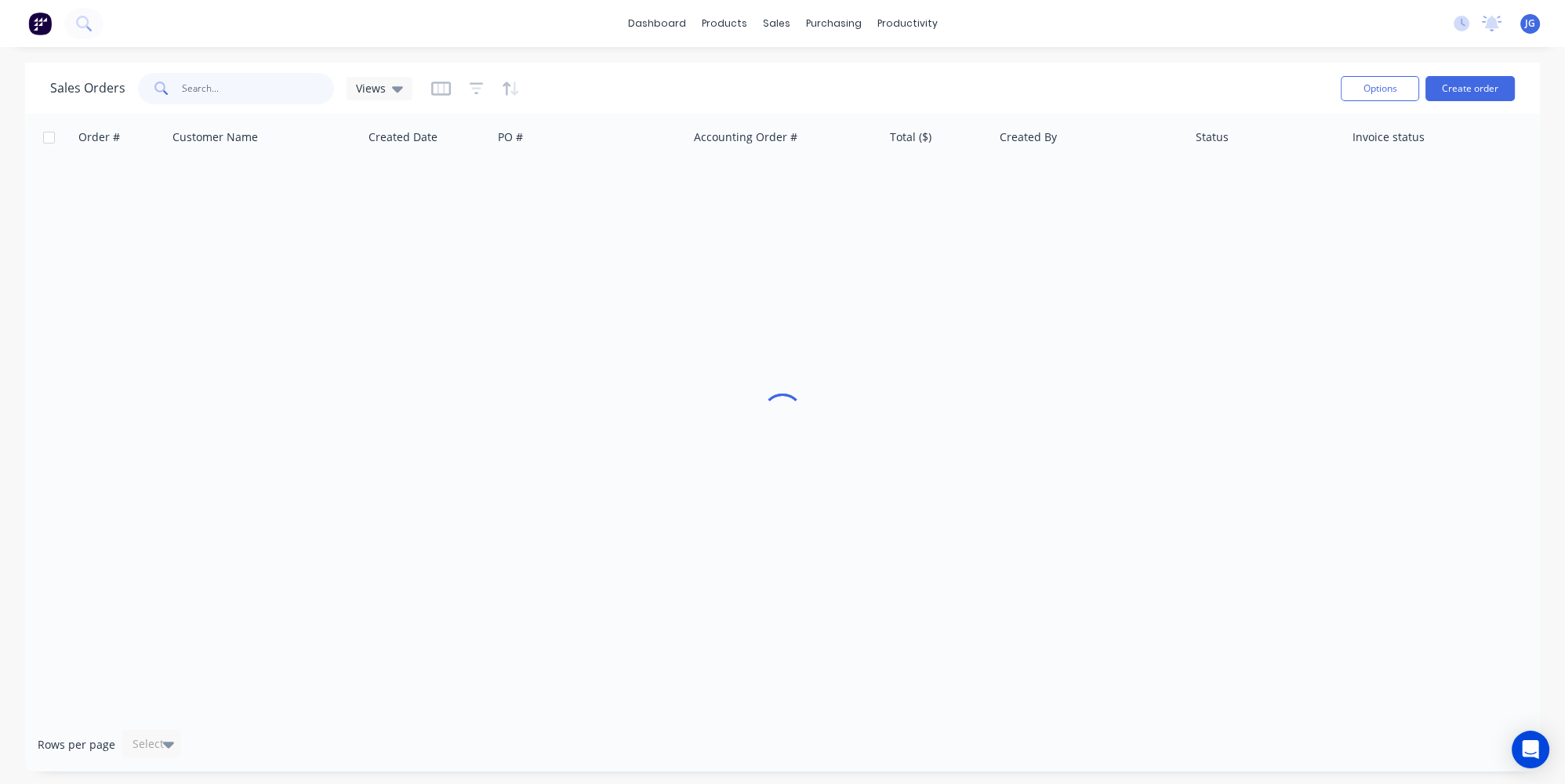
click at [257, 99] on input "text" at bounding box center [258, 88] width 153 height 31
click at [792, 103] on div at bounding box center [785, 106] width 24 height 14
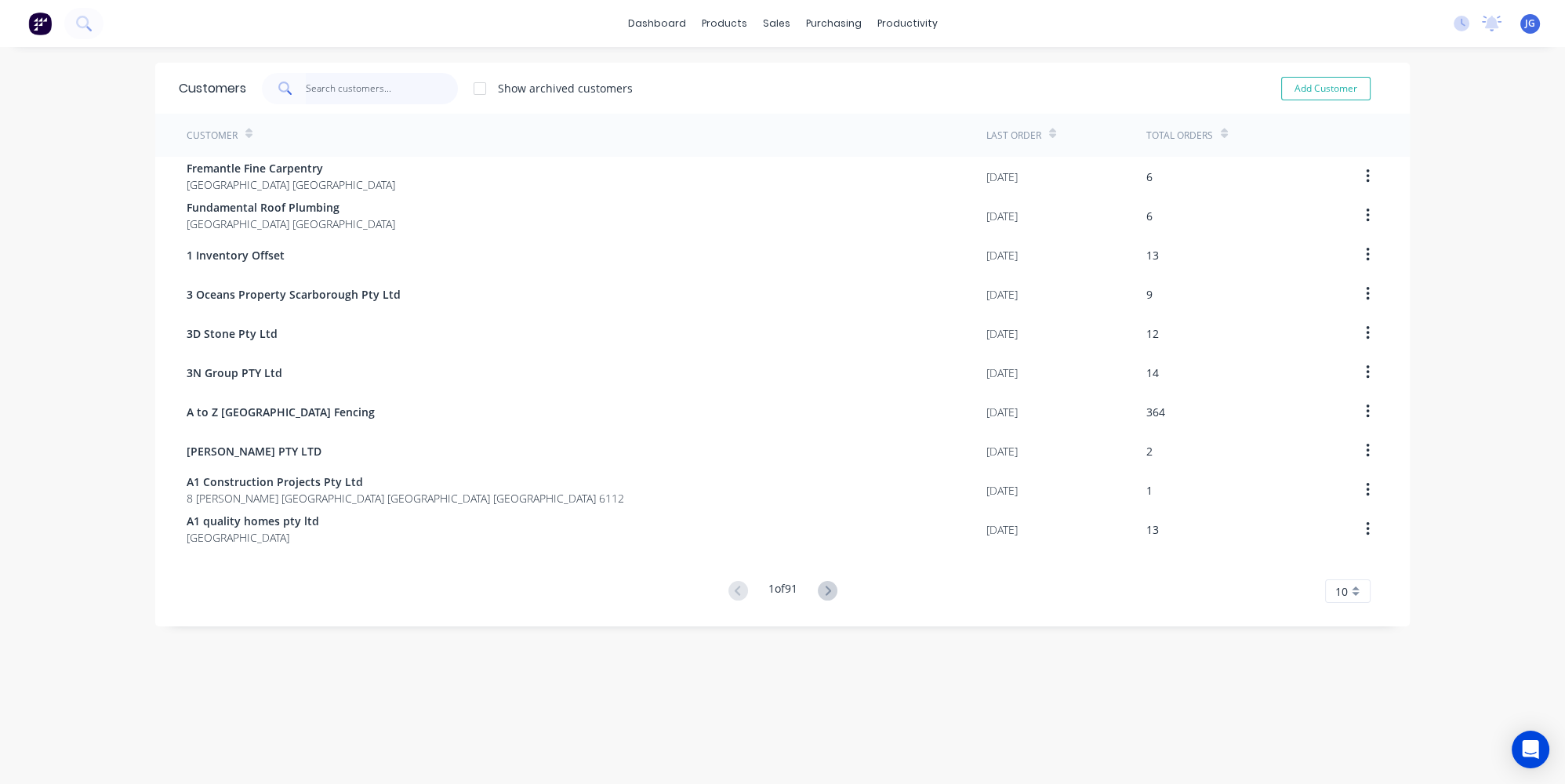
click at [339, 84] on input "text" at bounding box center [382, 88] width 153 height 31
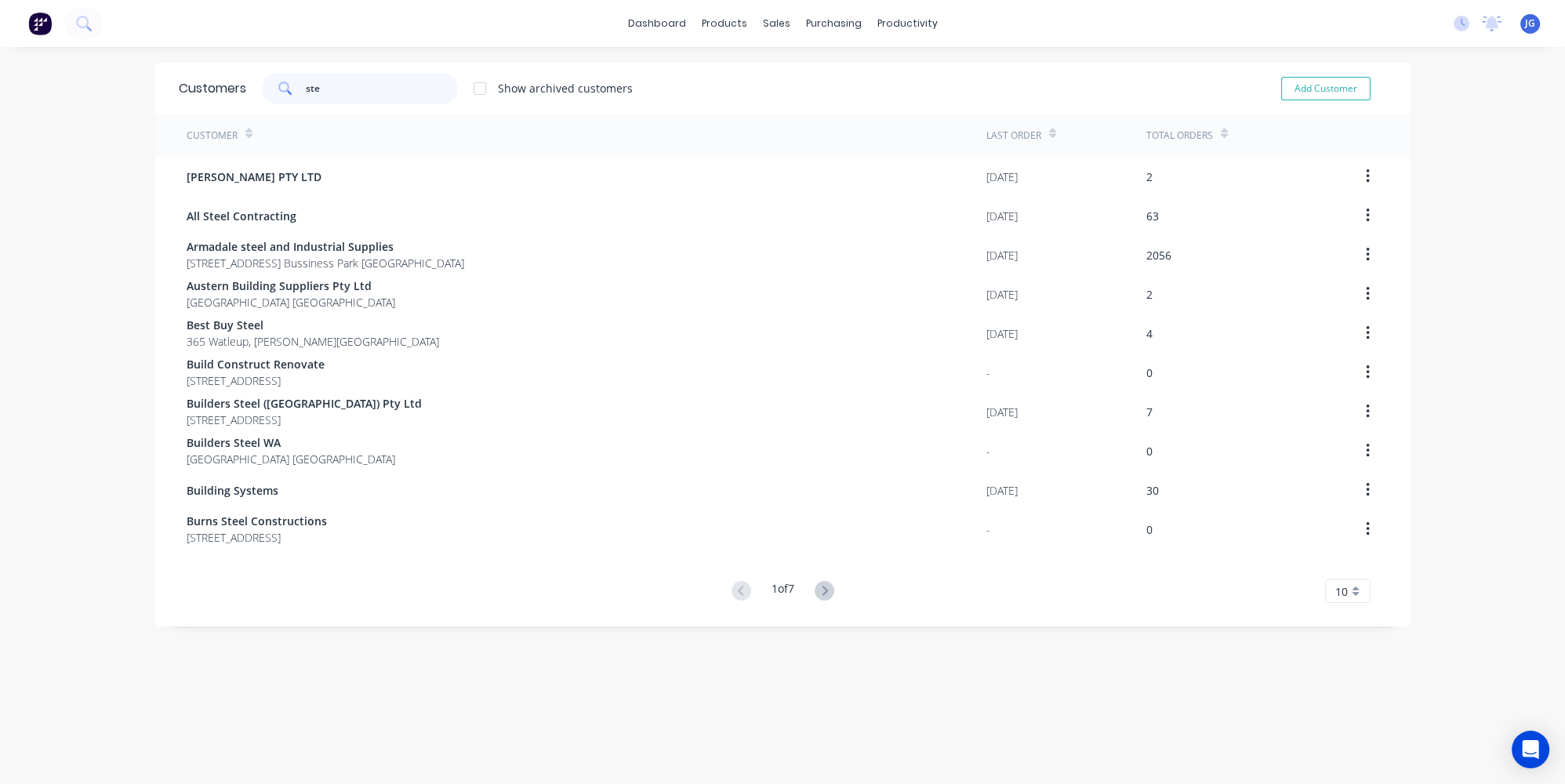
type input "ste"
click at [45, 20] on img at bounding box center [40, 23] width 24 height 24
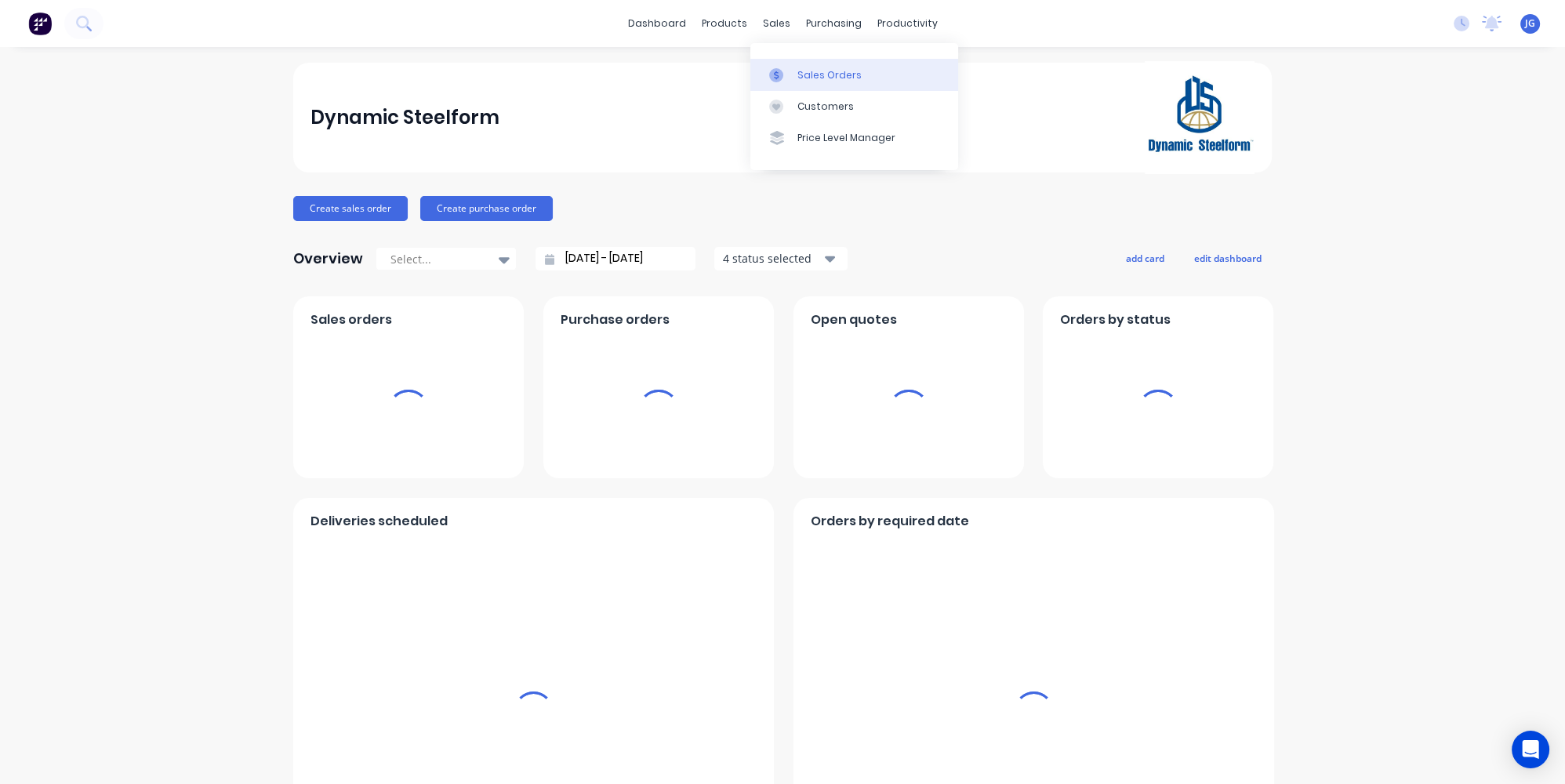
click at [812, 73] on div "Sales Orders" at bounding box center [829, 75] width 64 height 14
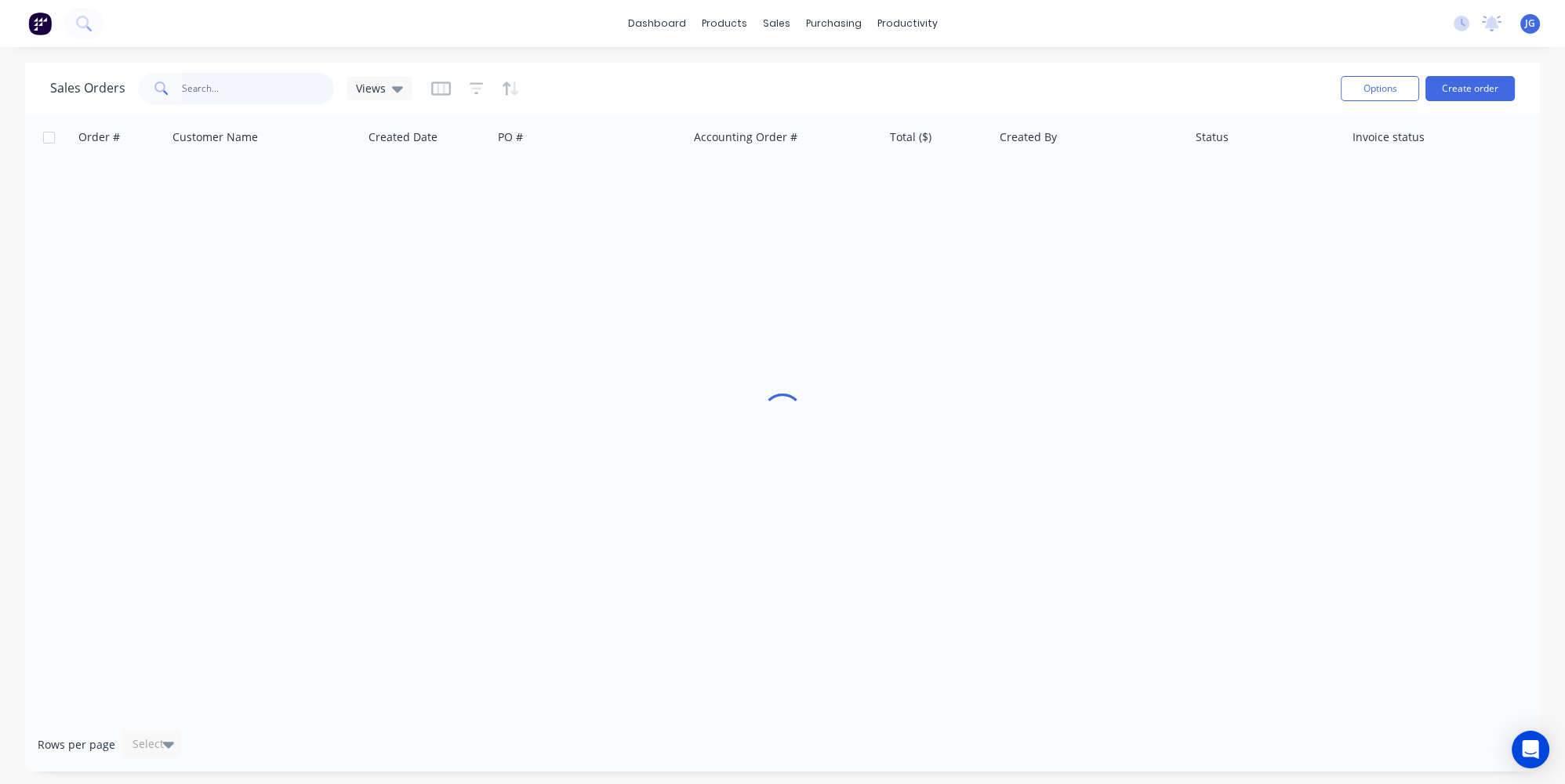
click at [274, 80] on input "text" at bounding box center [258, 88] width 153 height 31
paste input "49614"
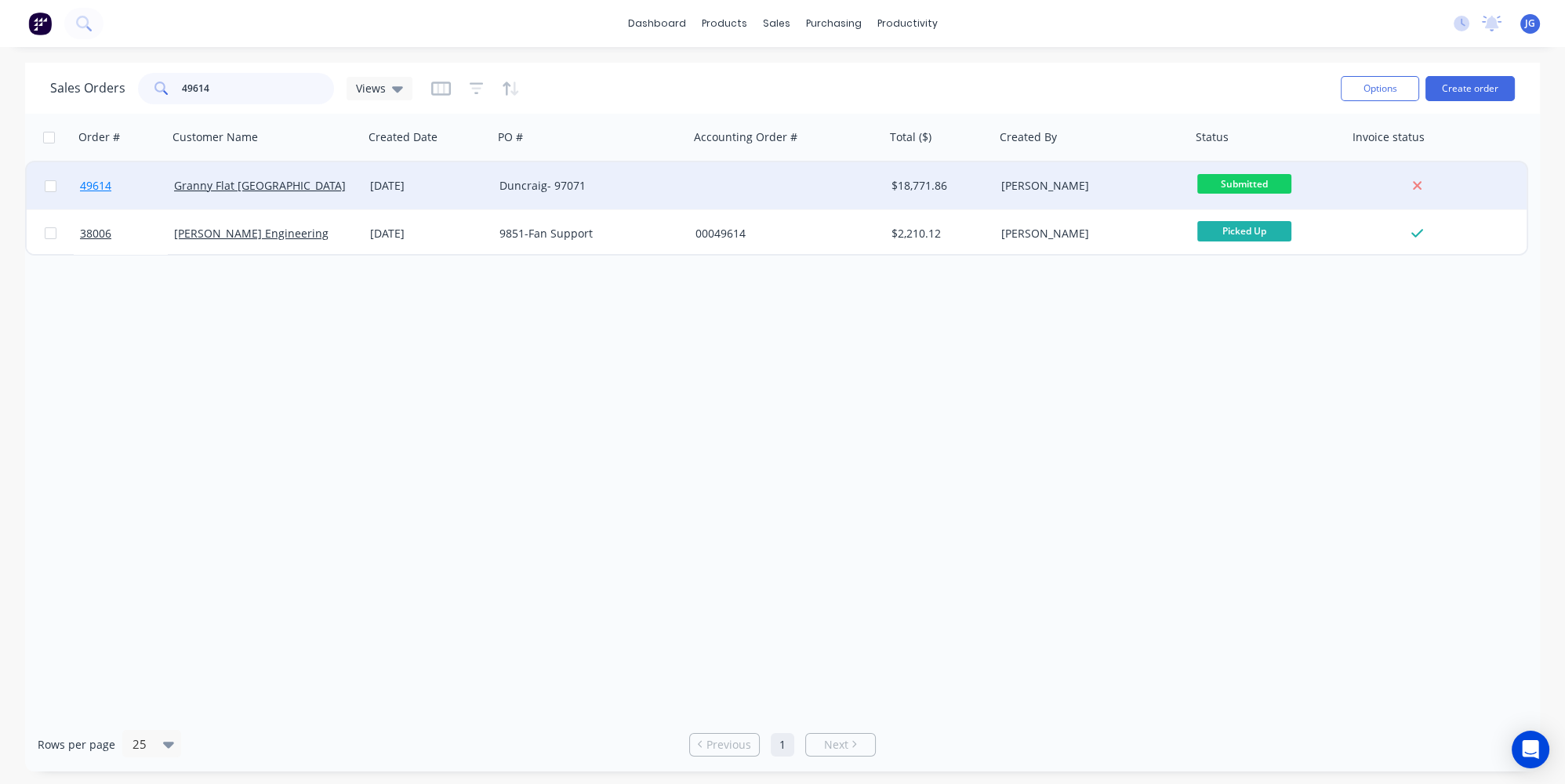
type input "49614"
click at [143, 187] on link "49614" at bounding box center [127, 185] width 94 height 47
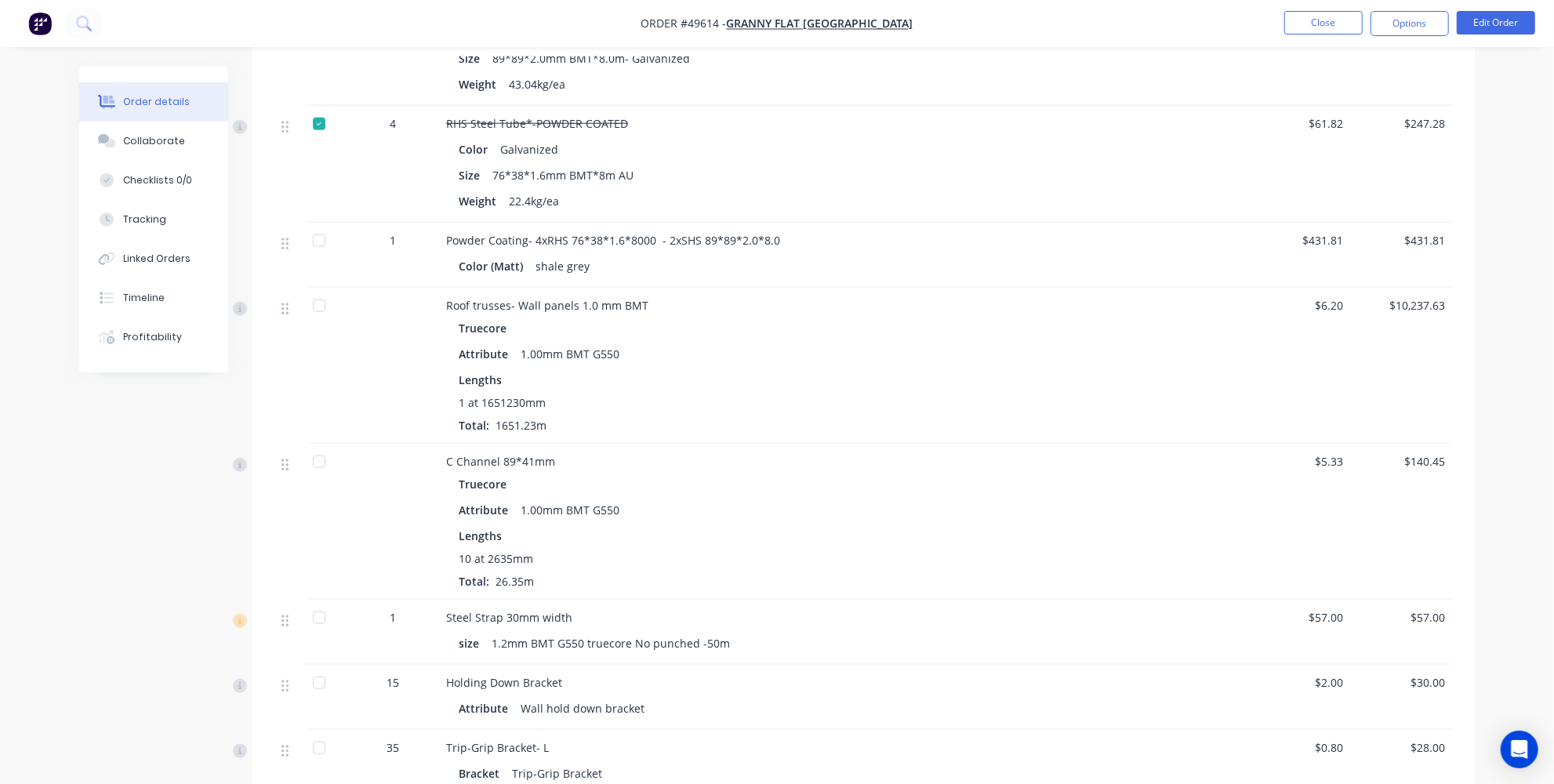
scroll to position [1139, 0]
drag, startPoint x: 1399, startPoint y: 281, endPoint x: 1429, endPoint y: 289, distance: 31.0
click at [1429, 289] on div "$10,237.63" at bounding box center [1401, 364] width 102 height 156
copy span "10,237"
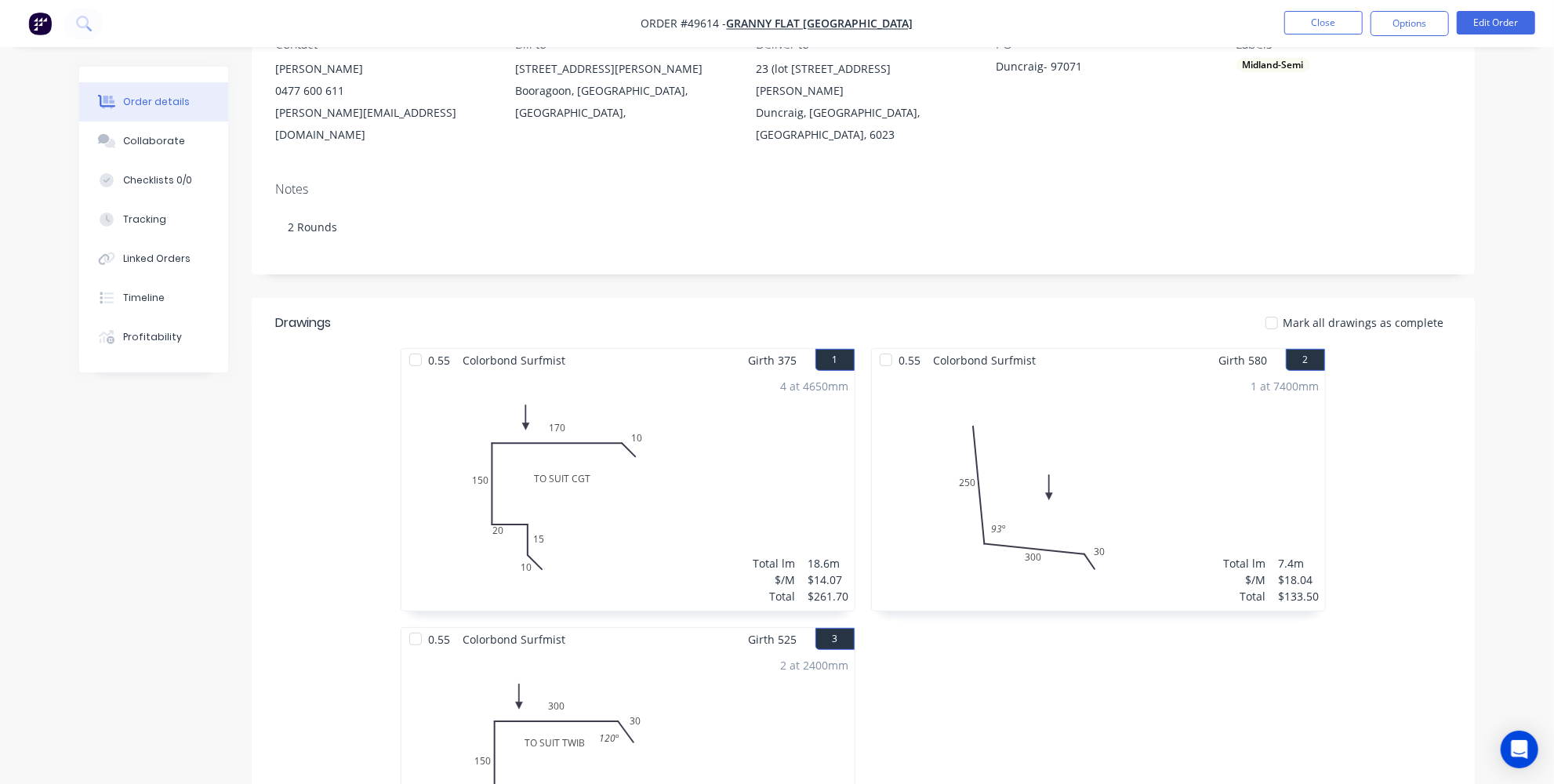
scroll to position [0, 0]
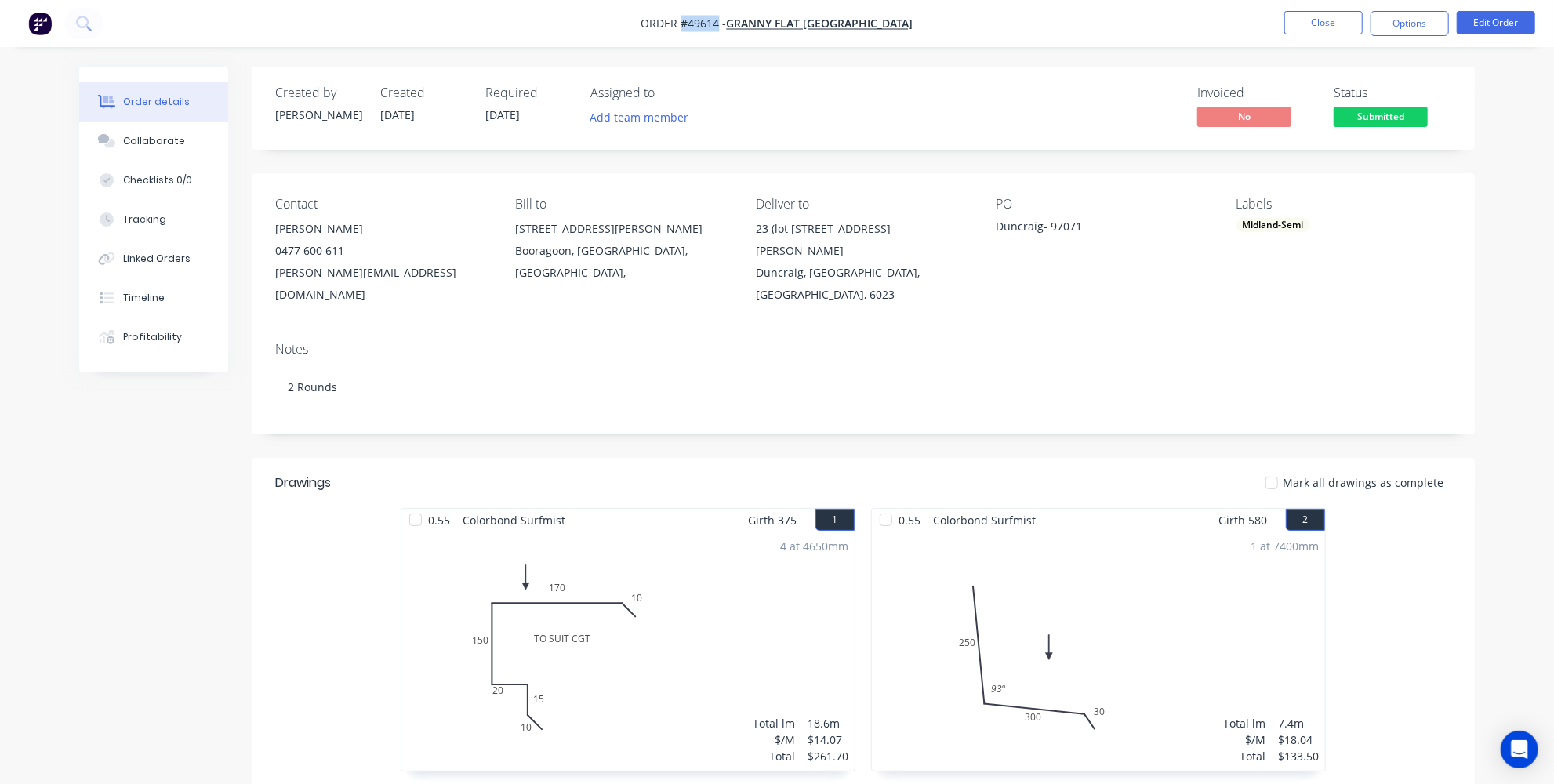
drag, startPoint x: 765, startPoint y: 23, endPoint x: 727, endPoint y: 24, distance: 38.0
click at [727, 24] on span "Order #49614 -" at bounding box center [685, 24] width 86 height 15
copy span "#49614"
click at [32, 21] on img "button" at bounding box center [40, 23] width 24 height 24
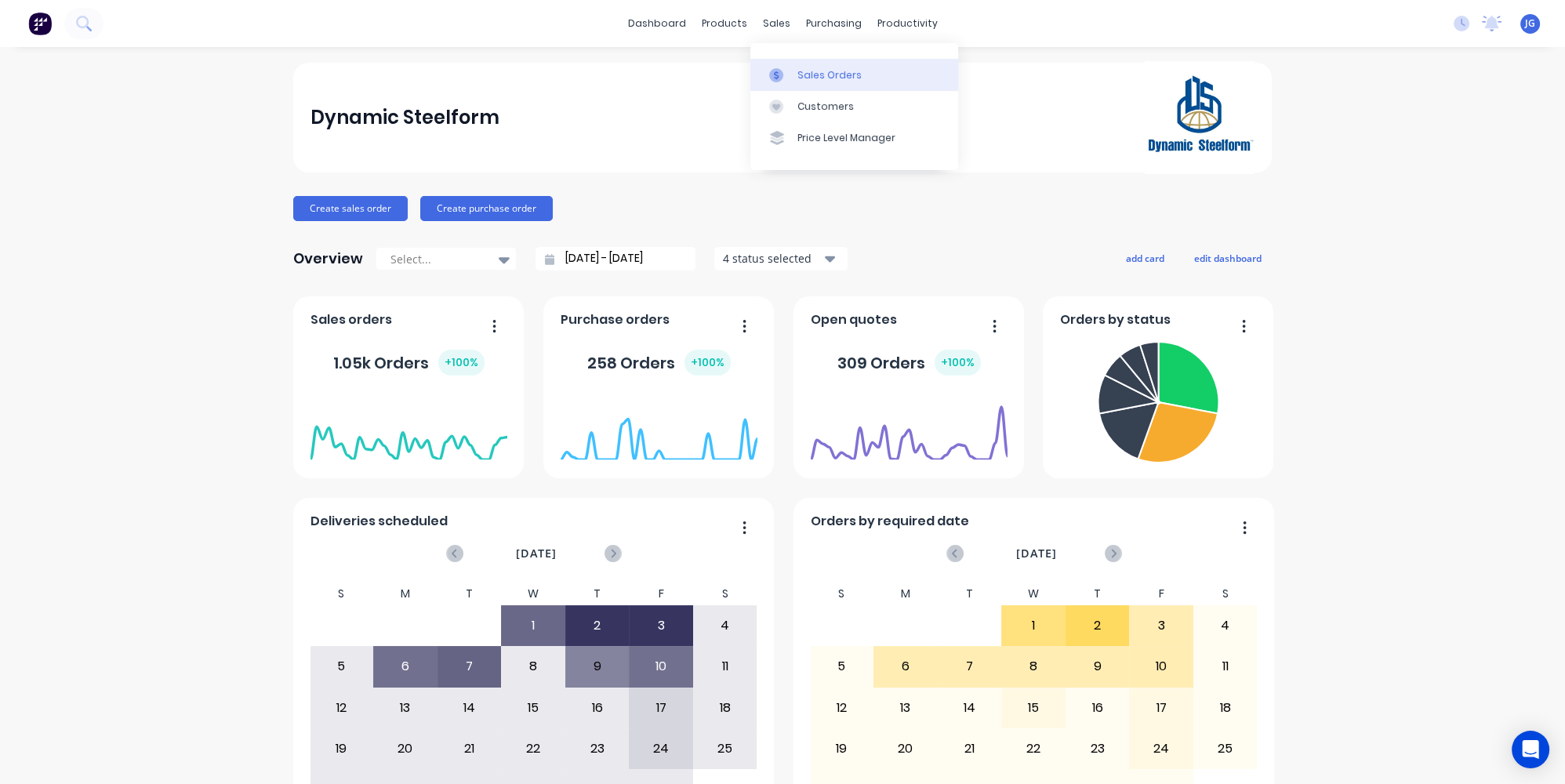
click at [783, 73] on div at bounding box center [781, 75] width 24 height 14
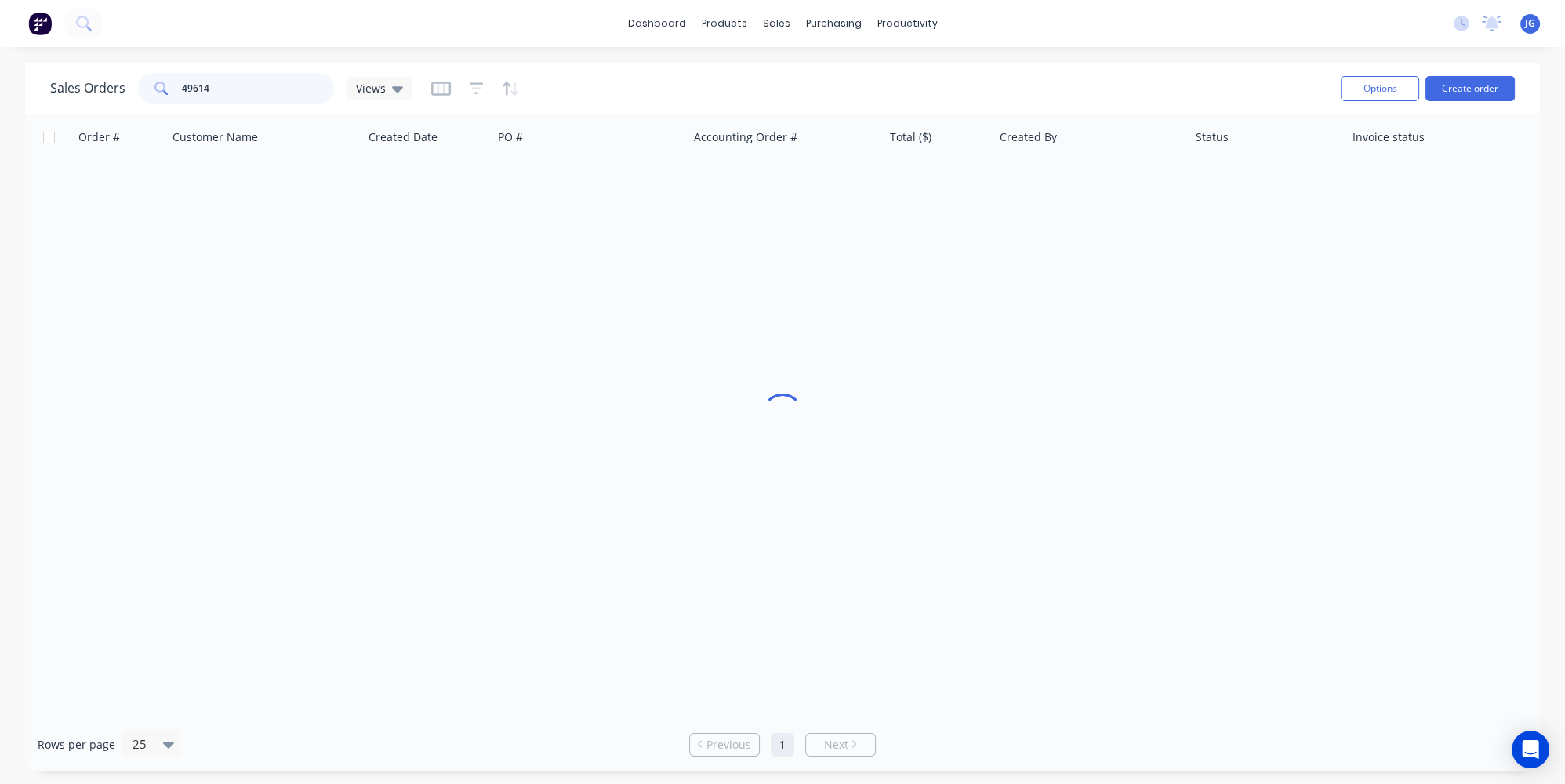
drag, startPoint x: 272, startPoint y: 82, endPoint x: 84, endPoint y: 67, distance: 188.6
click at [84, 67] on div "Sales Orders 49614 Views Options Create order" at bounding box center [782, 88] width 1515 height 51
paste input "42969"
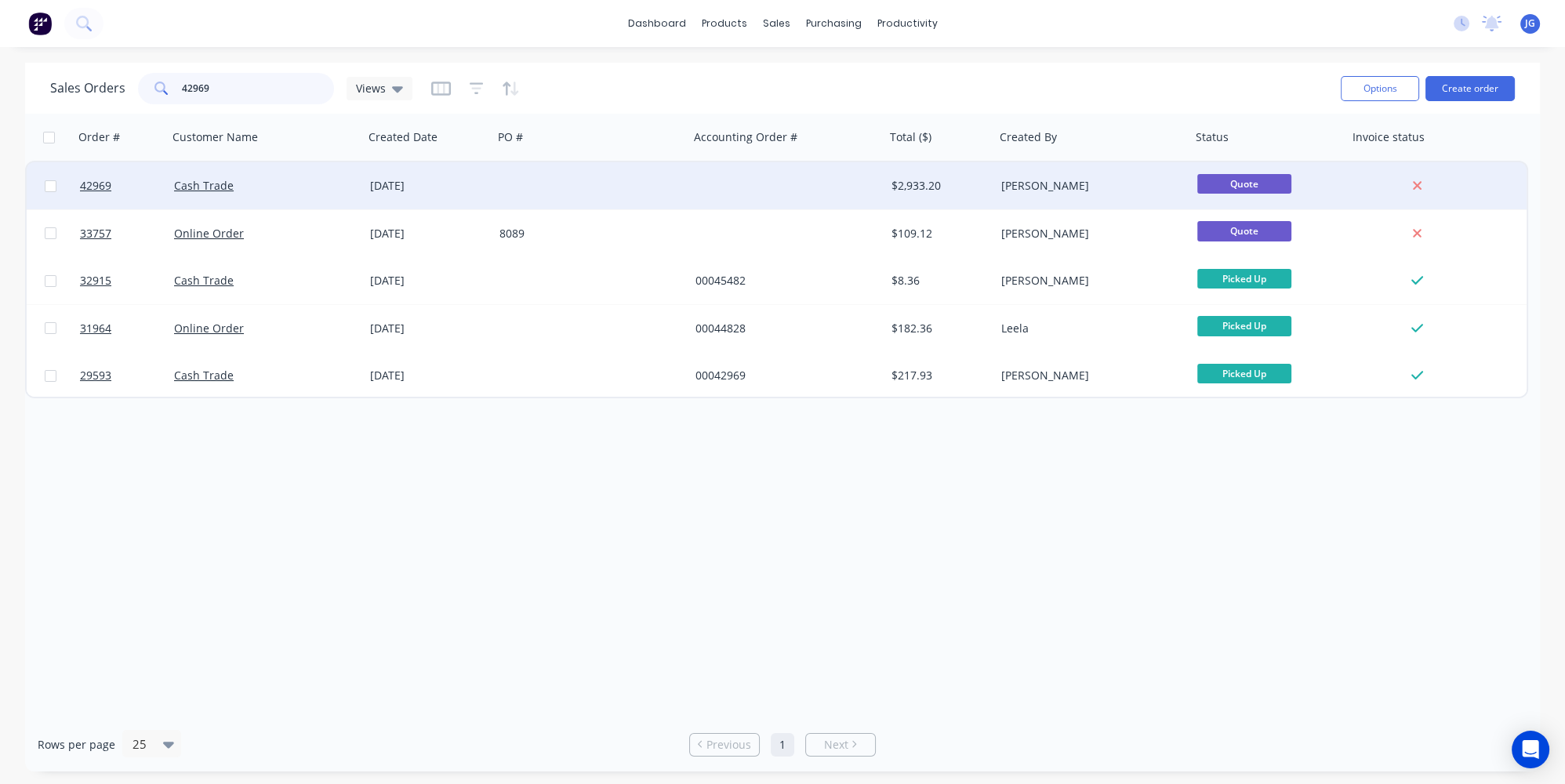
type input "42969"
click at [301, 183] on div "Cash Trade" at bounding box center [261, 185] width 174 height 16
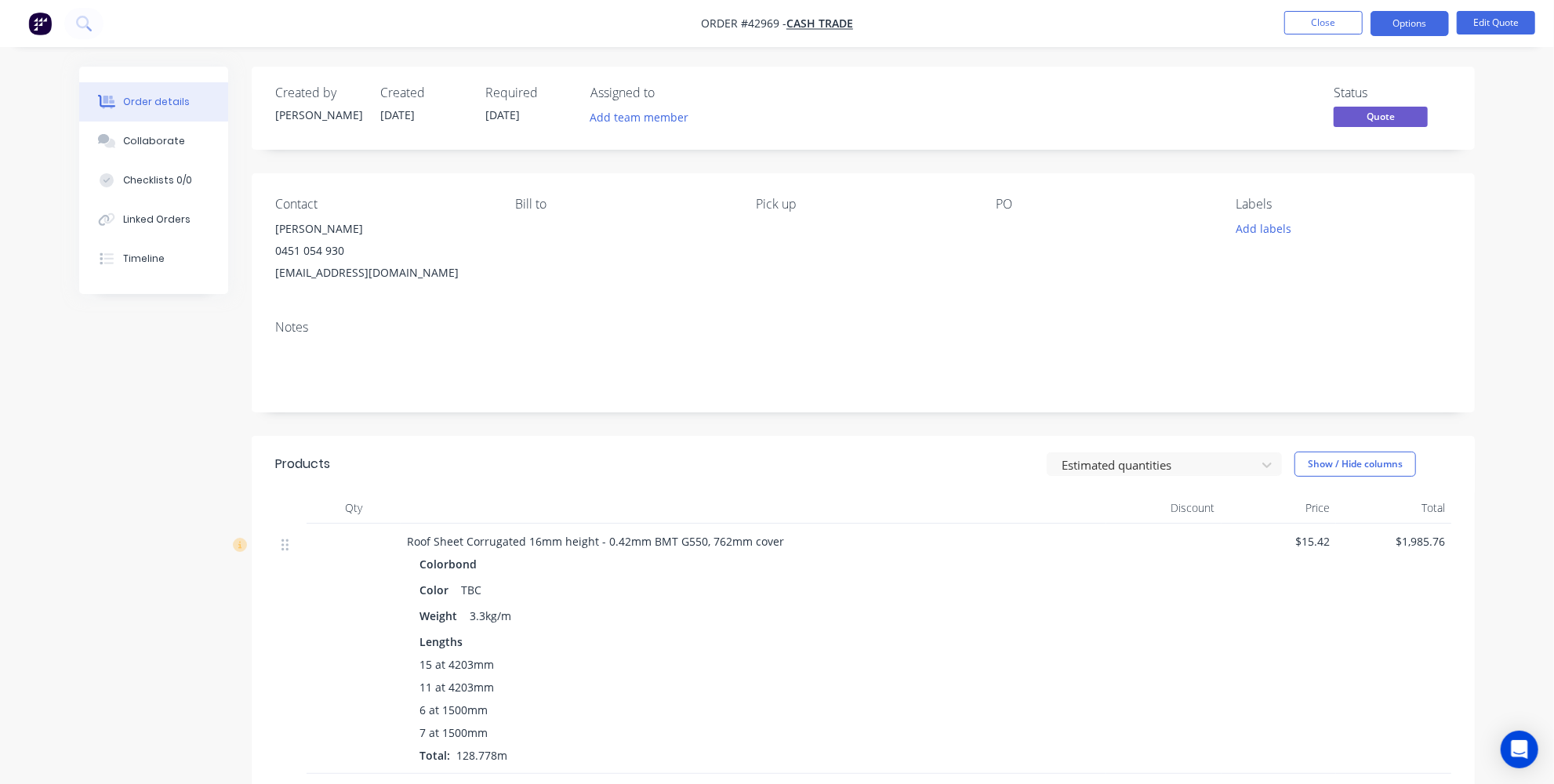
drag, startPoint x: 475, startPoint y: 265, endPoint x: 341, endPoint y: 259, distance: 134.1
click at [341, 259] on div "Matthew Littlefair 0451 054 930 matthewlittlefair25@gmail.com" at bounding box center [383, 251] width 214 height 66
copy div "matthewlittlefair25@gmail.com"
click at [1396, 34] on button "Options" at bounding box center [1410, 23] width 78 height 25
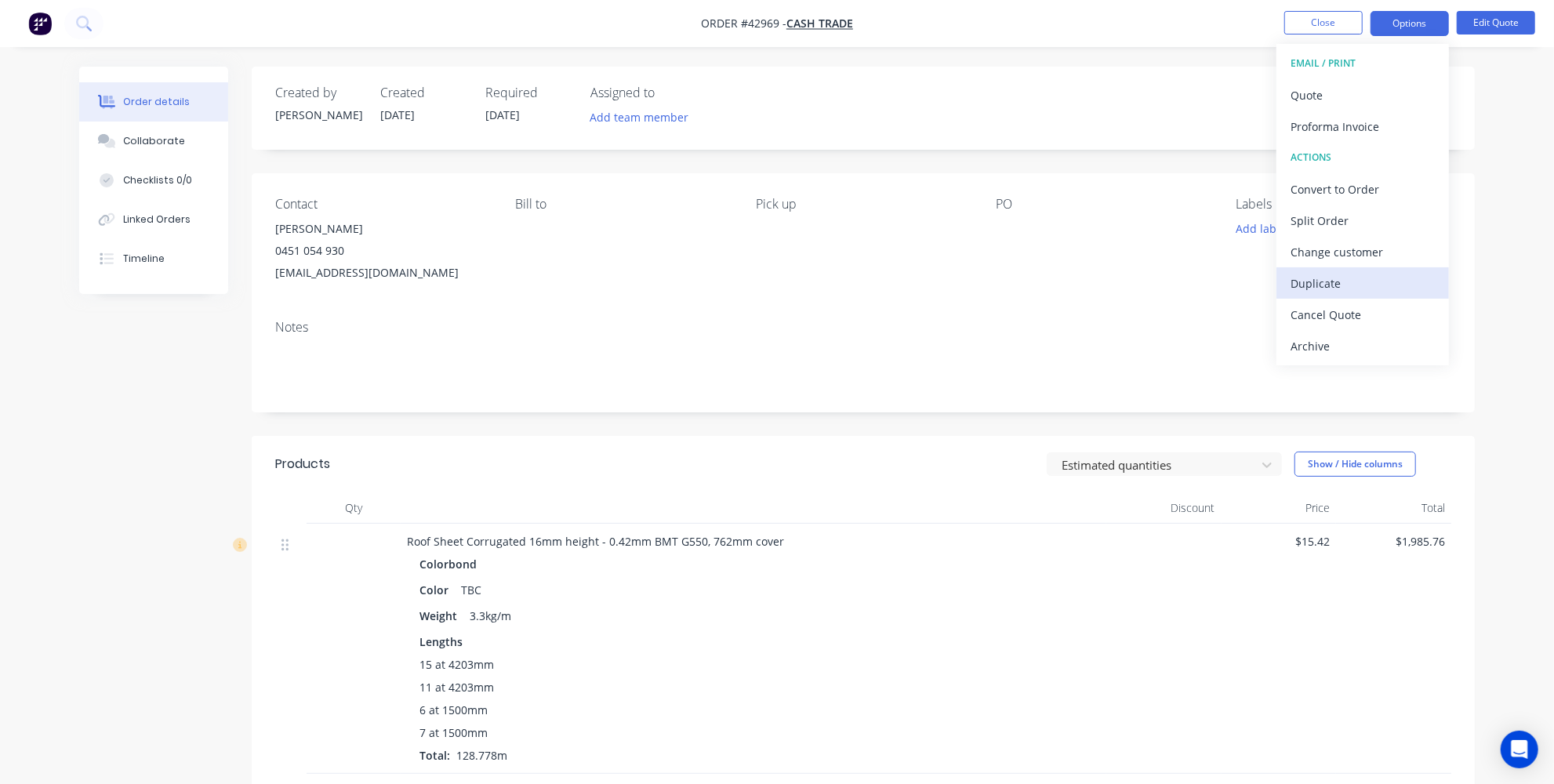
click at [1335, 274] on div "Duplicate" at bounding box center [1363, 284] width 144 height 23
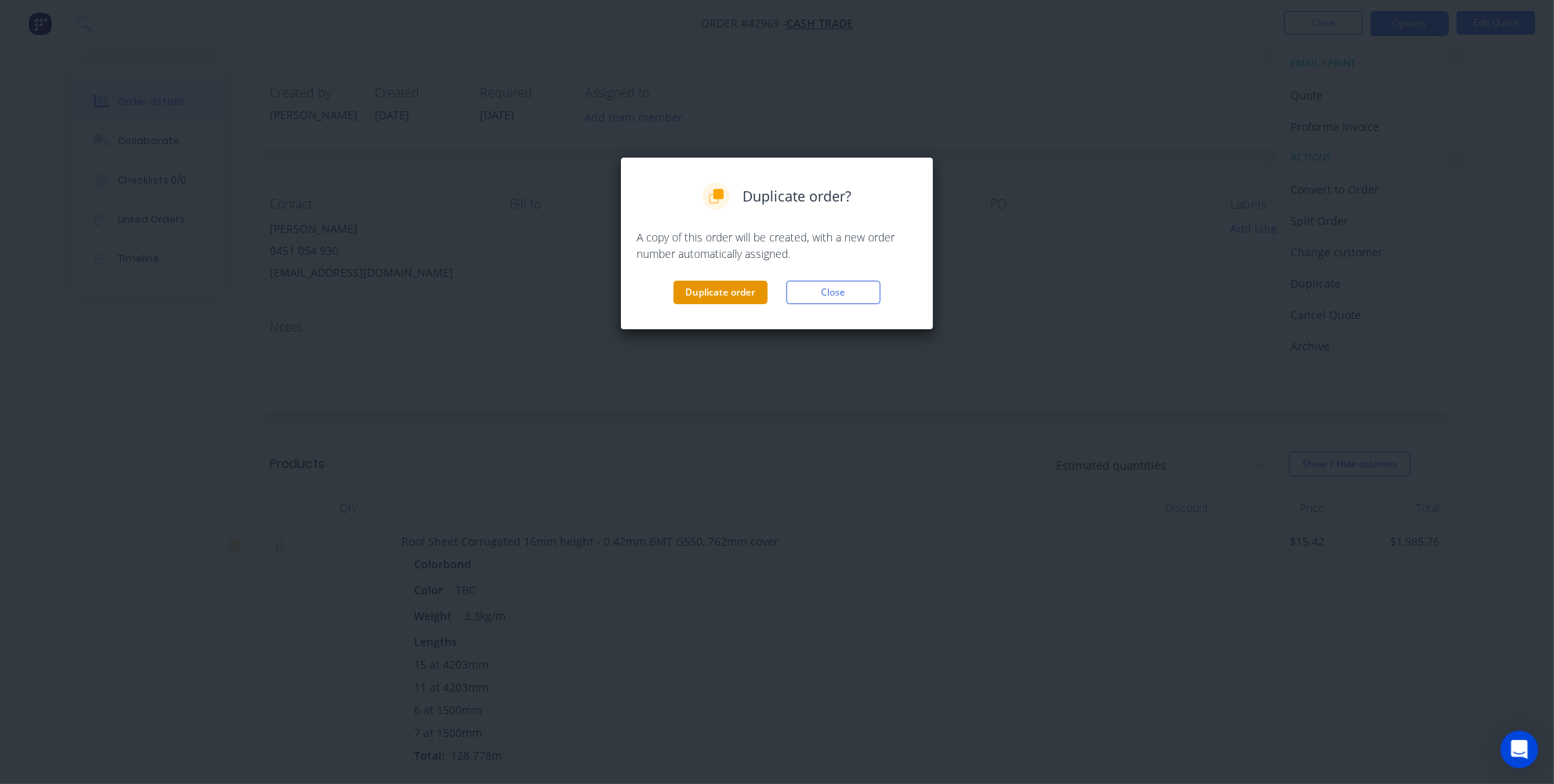
click at [718, 285] on button "Duplicate order" at bounding box center [721, 292] width 94 height 24
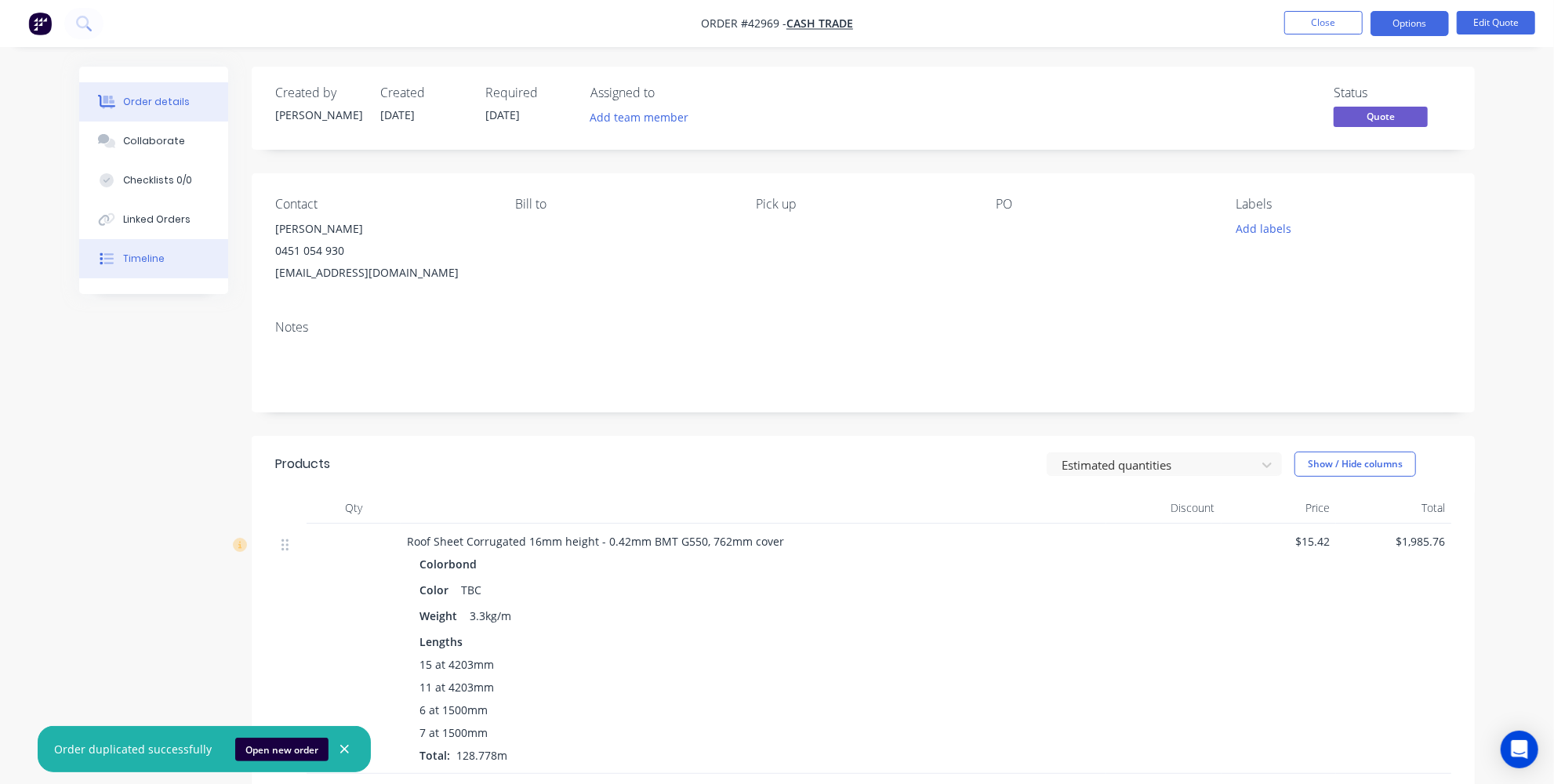
click at [130, 266] on button "Timeline" at bounding box center [153, 259] width 149 height 40
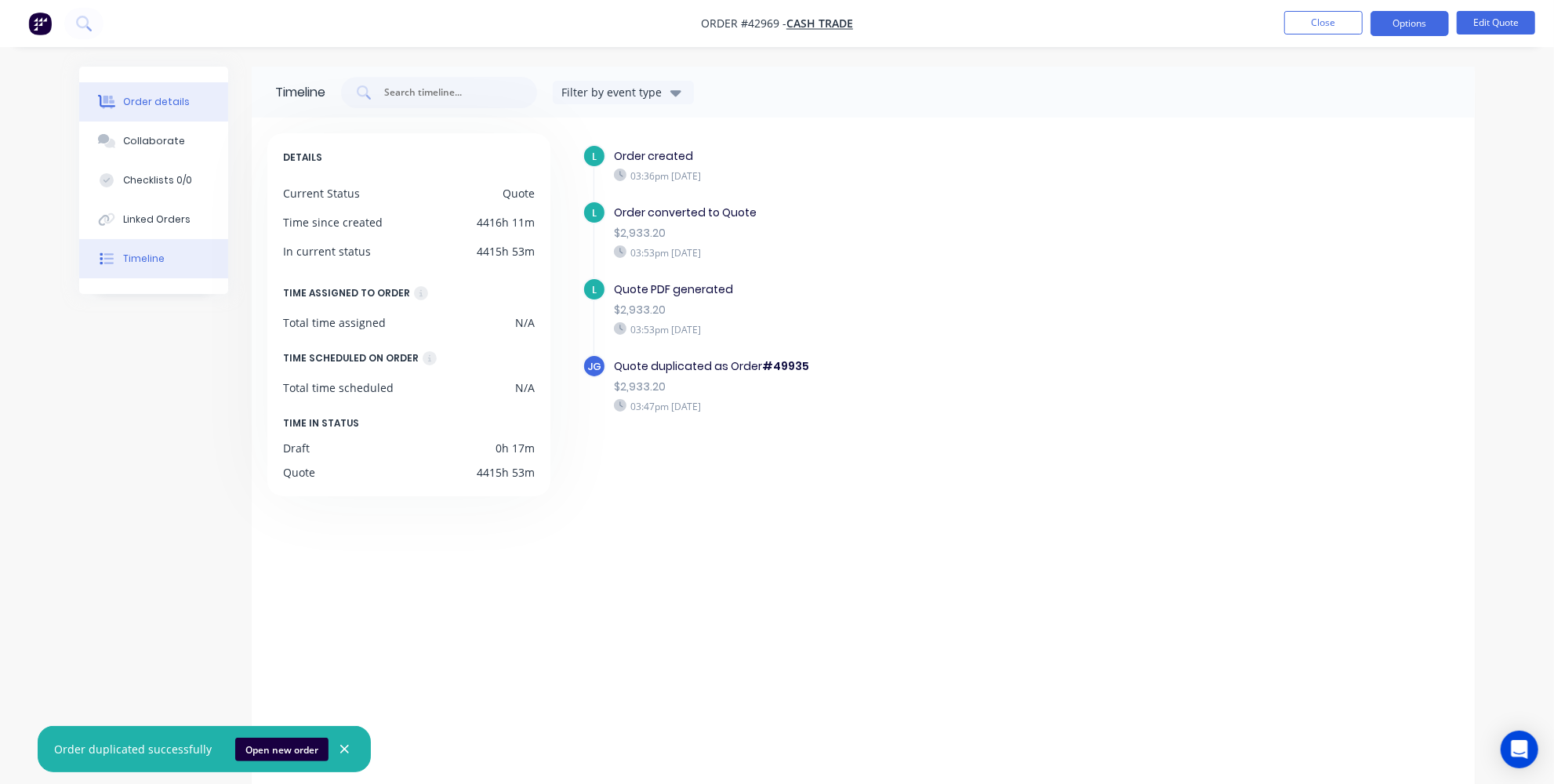
click at [144, 93] on button "Order details" at bounding box center [153, 102] width 149 height 40
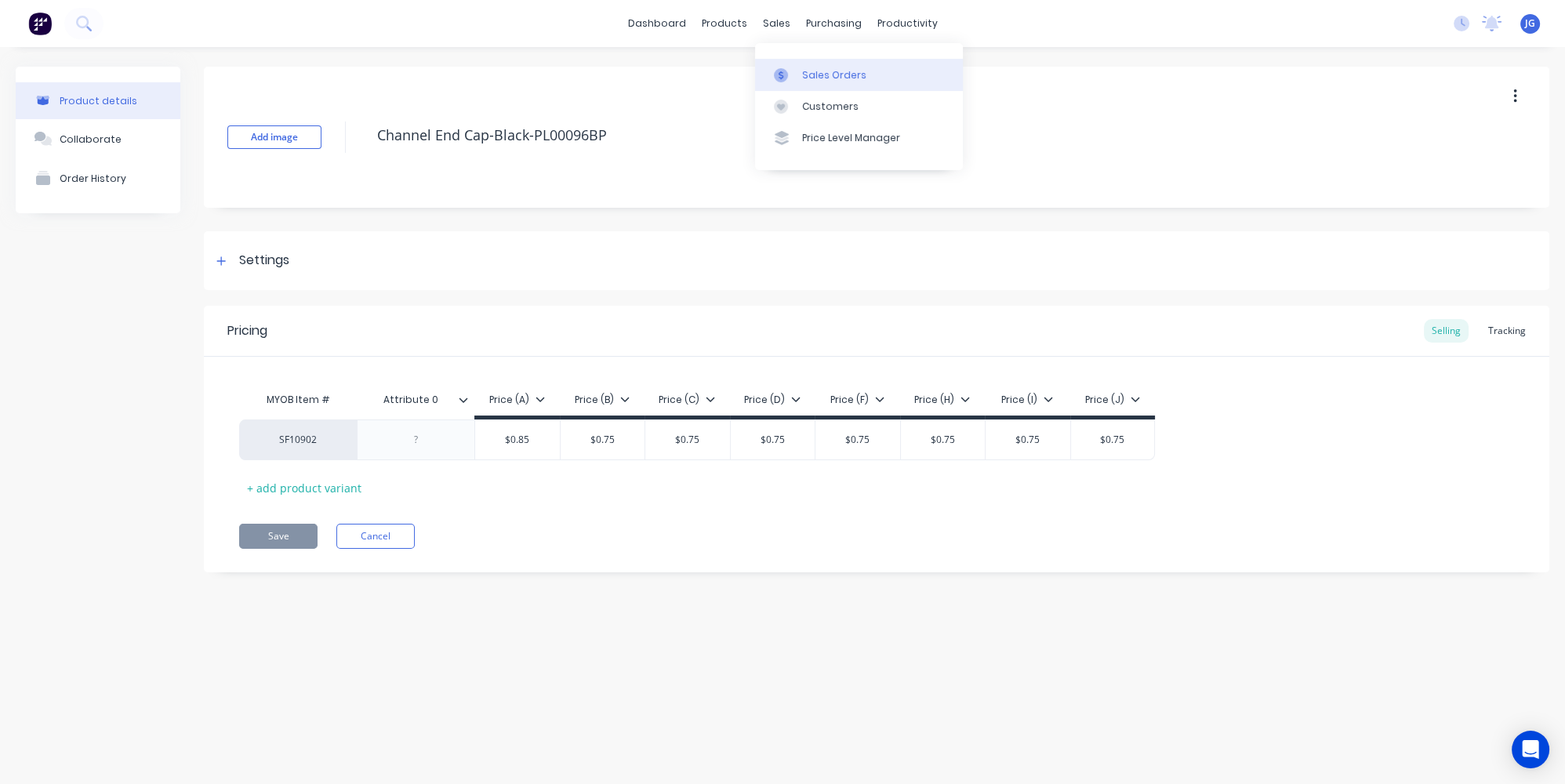
click at [804, 72] on div "Sales Orders" at bounding box center [834, 75] width 64 height 14
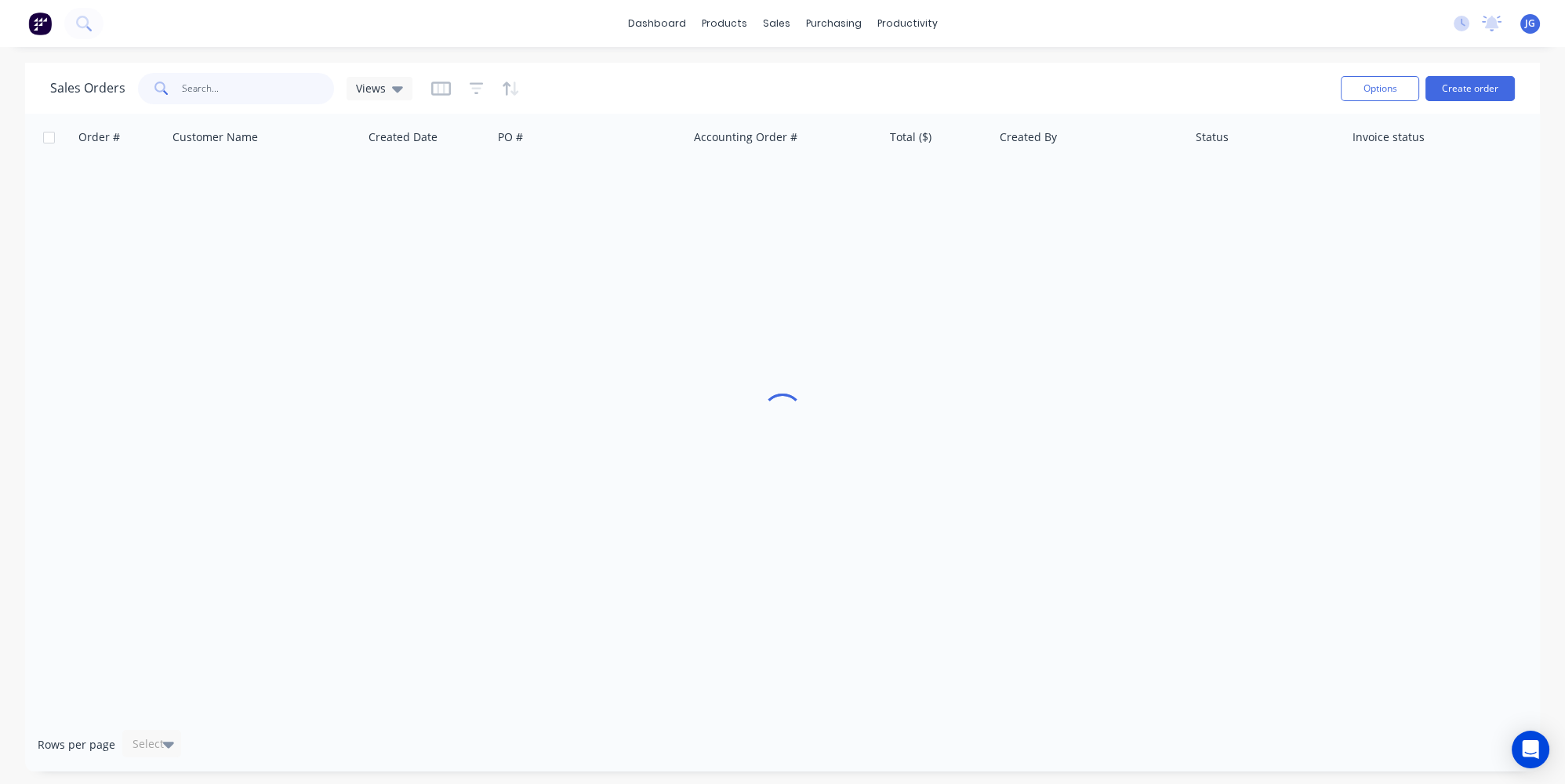
click at [215, 96] on input "text" at bounding box center [258, 88] width 153 height 31
paste input "49932"
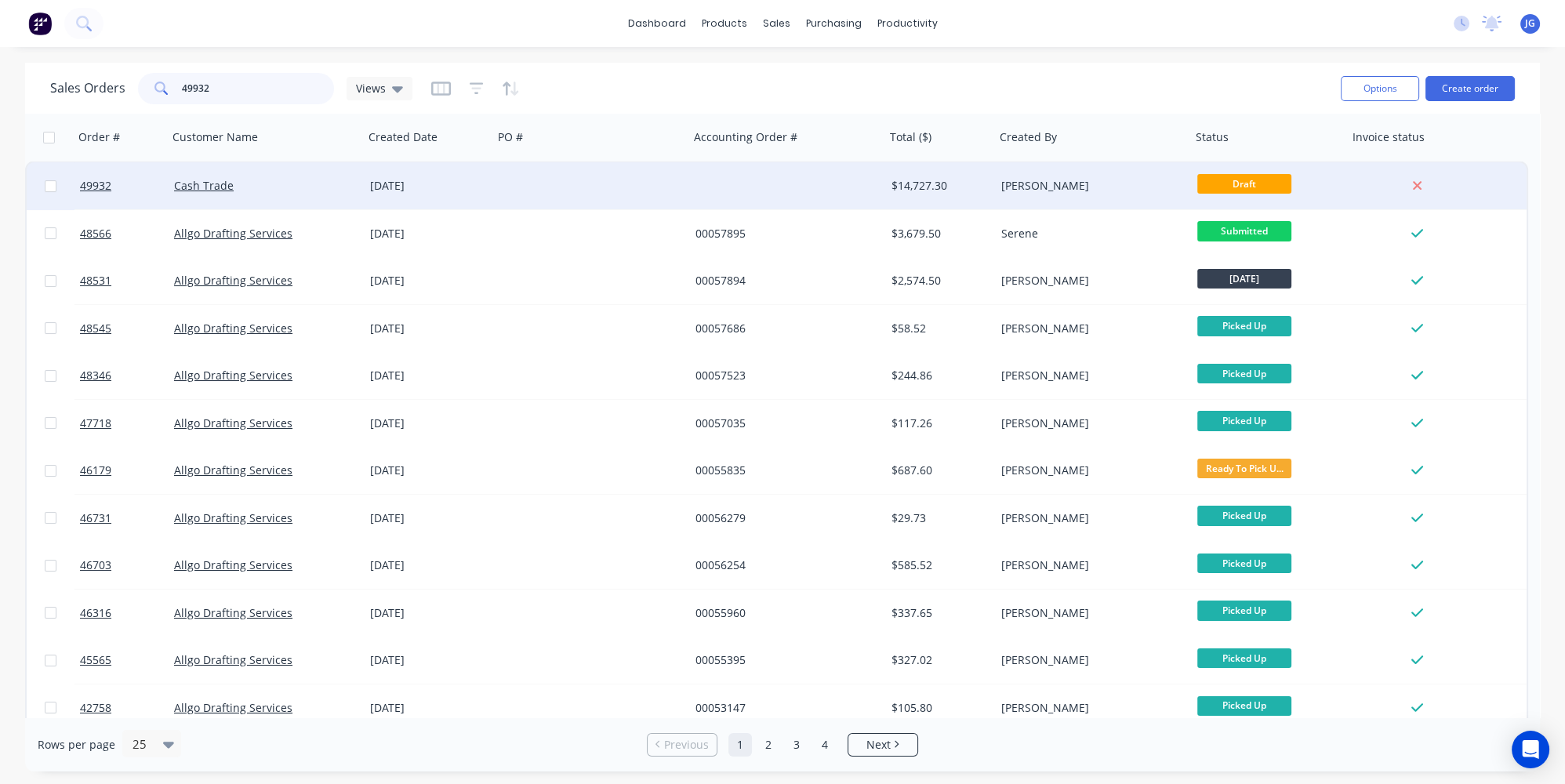
type input "49932"
click at [255, 190] on div "Cash Trade" at bounding box center [261, 185] width 174 height 16
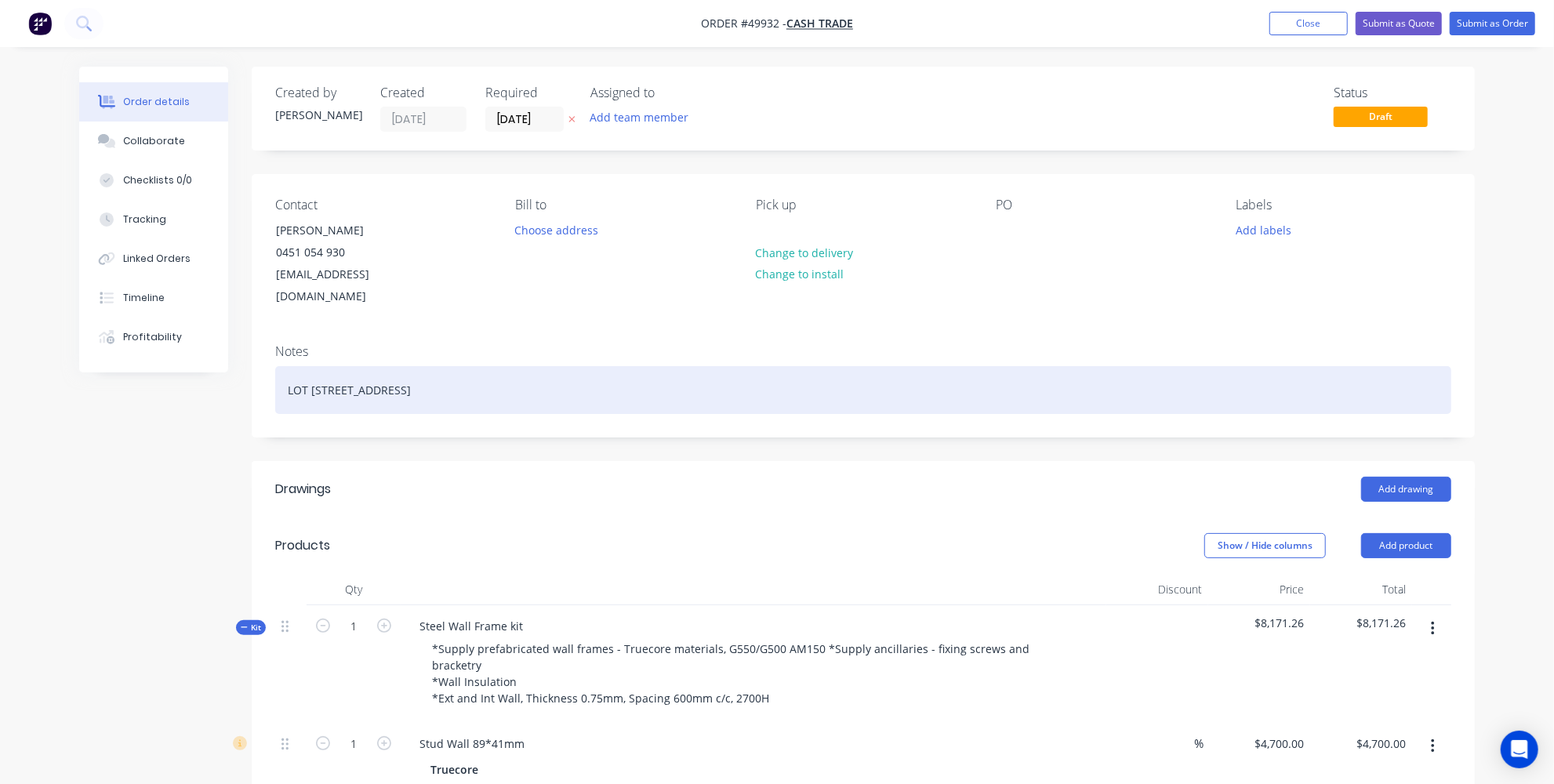
drag, startPoint x: 662, startPoint y: 373, endPoint x: 270, endPoint y: 365, distance: 392.1
click at [271, 365] on div "Notes LOT 280 OCEAN FARM DRIVE NILGEN WA 6044 AUSTRALIA" at bounding box center [863, 383] width 1223 height 105
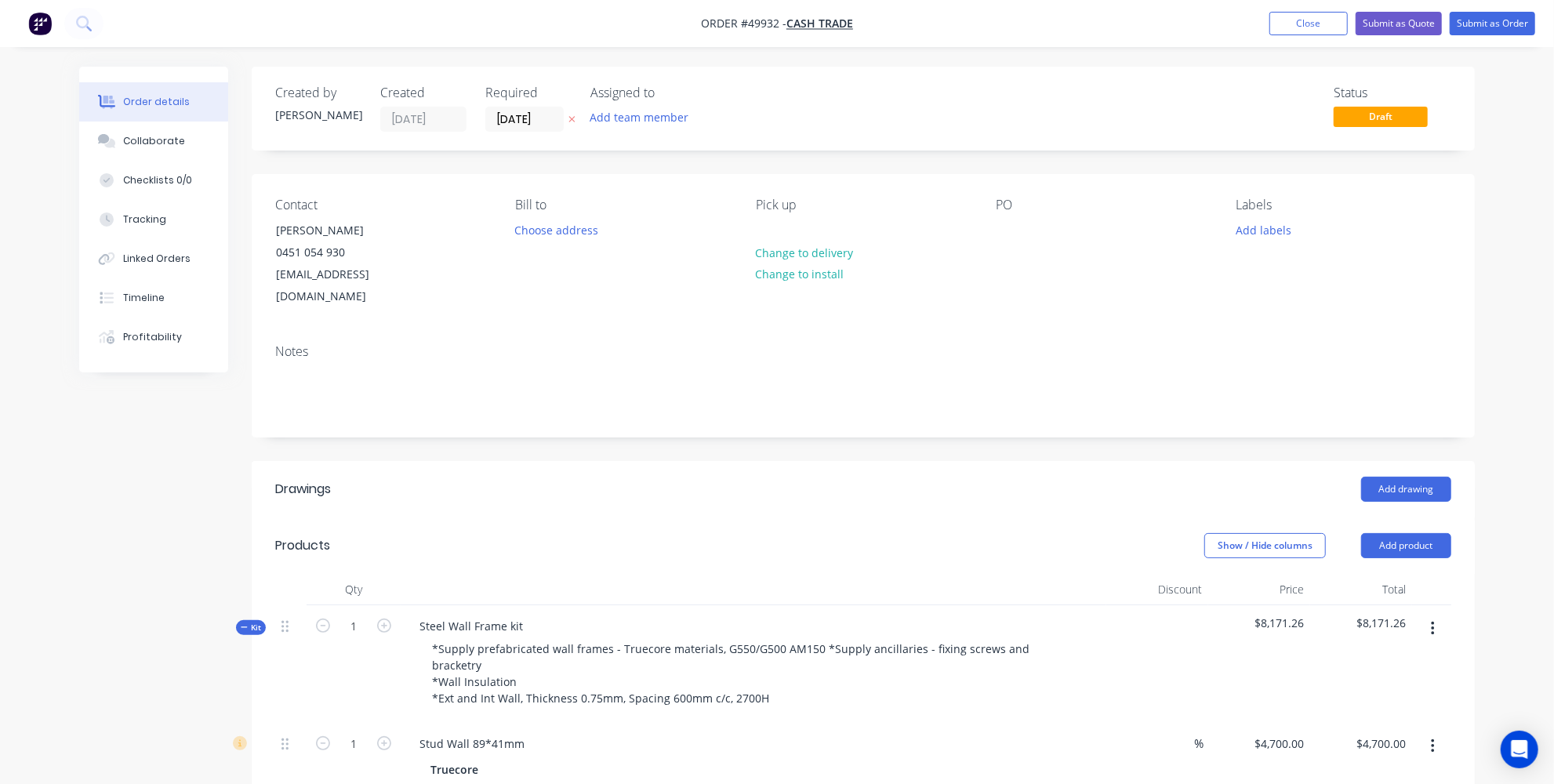
click at [469, 344] on div "Notes" at bounding box center [864, 351] width 1176 height 15
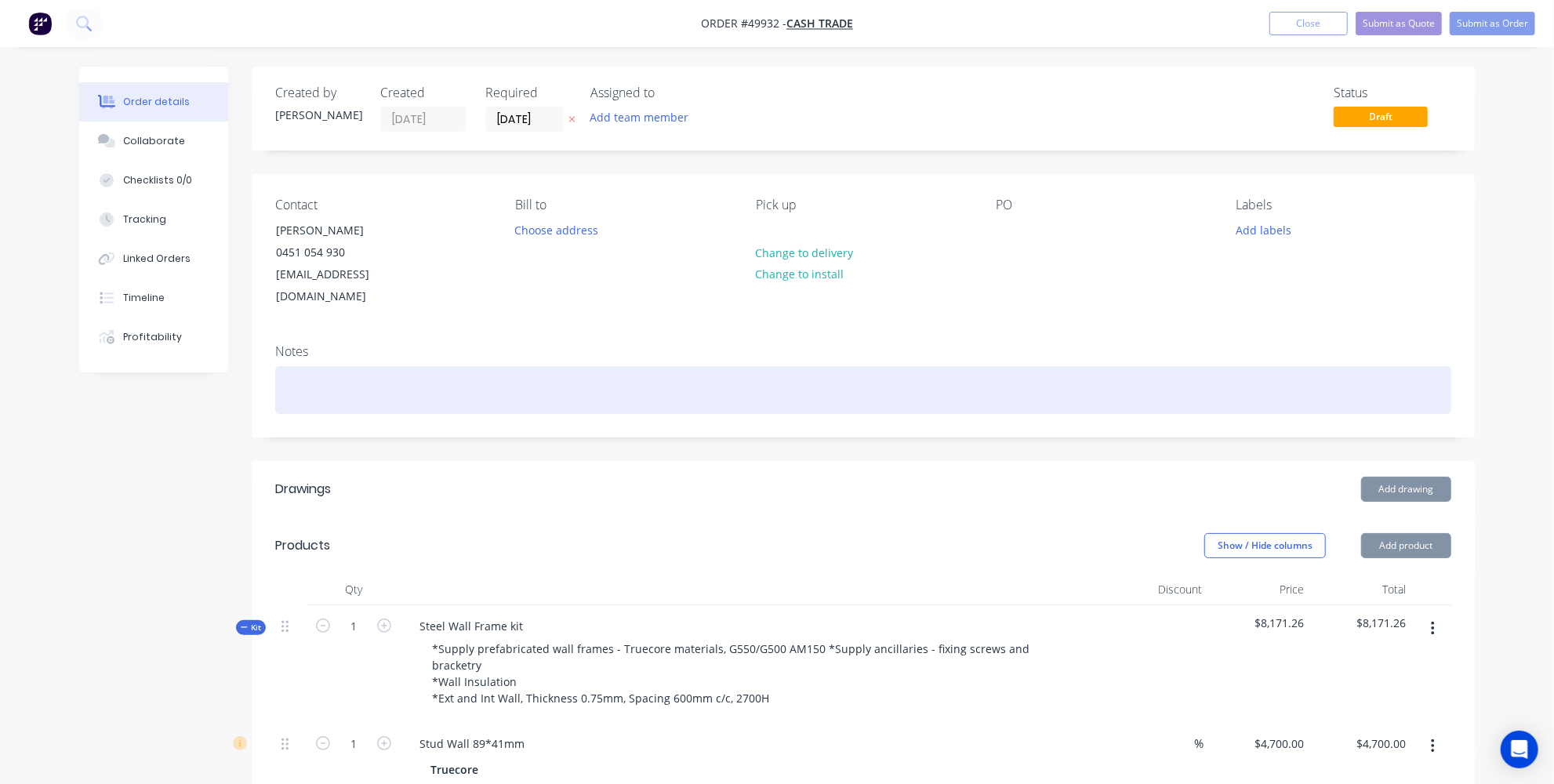
click at [462, 366] on div at bounding box center [864, 390] width 1176 height 48
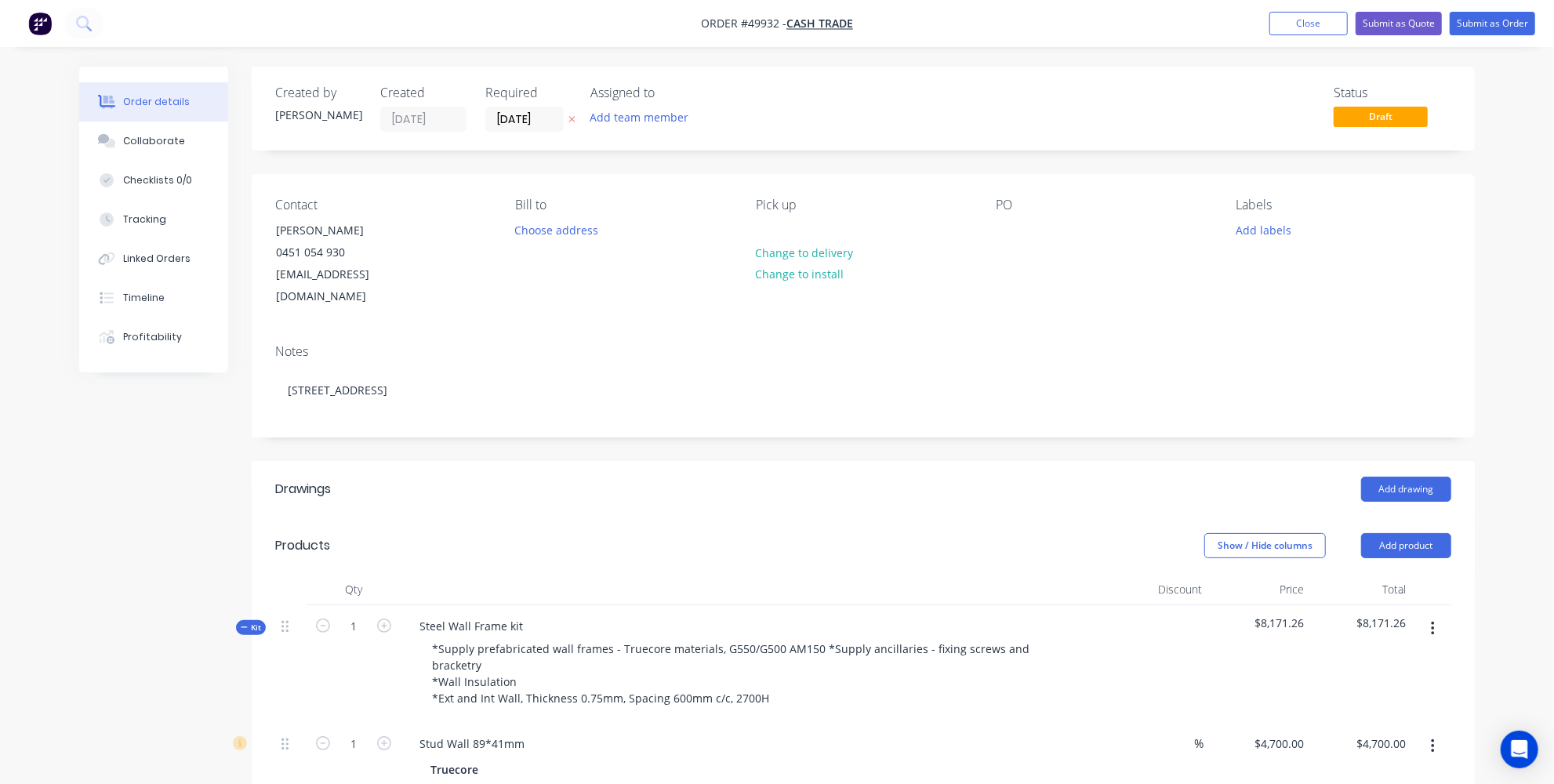
click at [513, 479] on header "Drawings Add drawing" at bounding box center [863, 489] width 1223 height 56
drag, startPoint x: 778, startPoint y: 24, endPoint x: 750, endPoint y: 25, distance: 28.0
click at [750, 25] on span "Order #49932 -" at bounding box center [744, 24] width 86 height 15
copy span "49932"
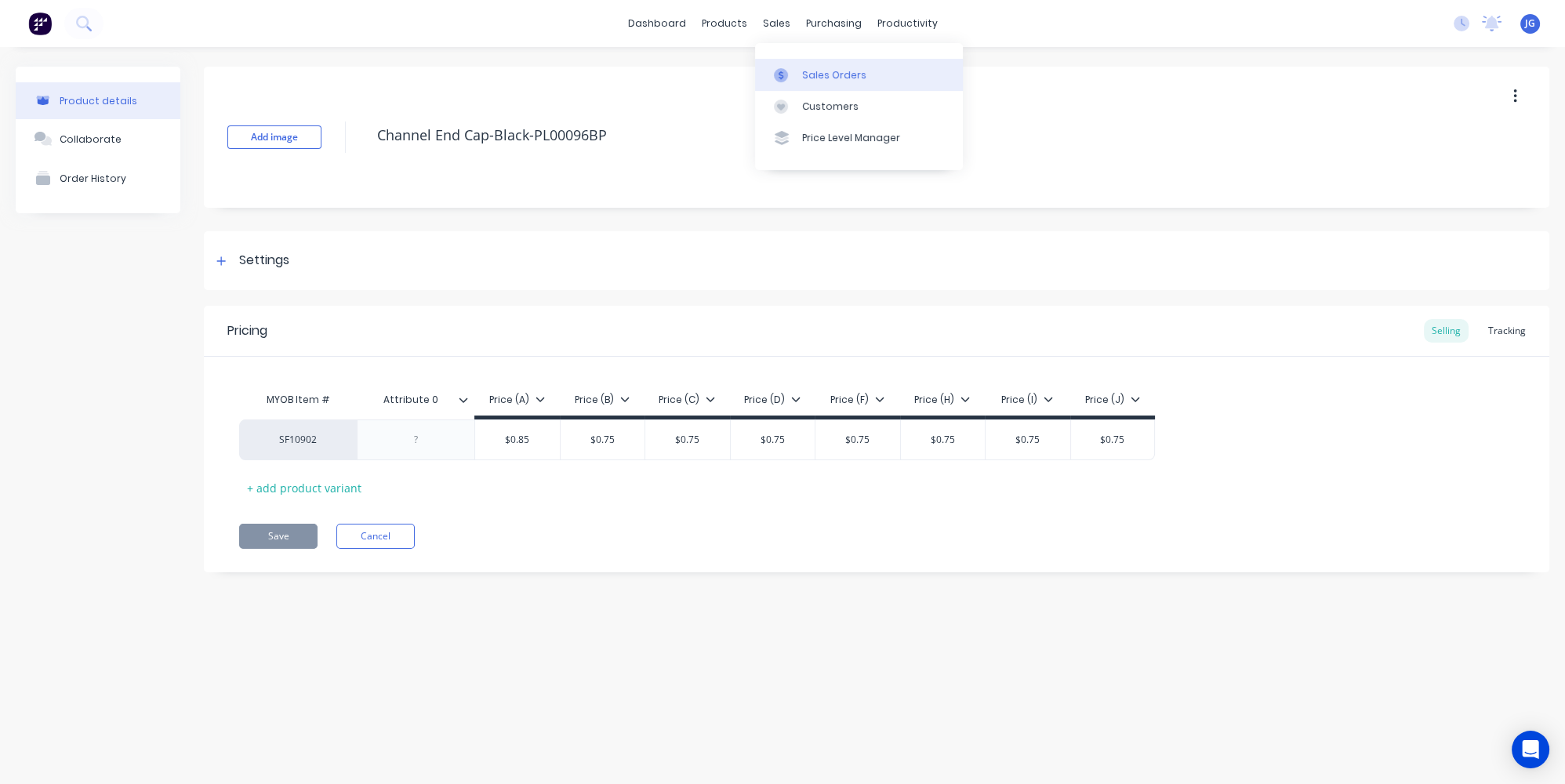
drag, startPoint x: 799, startPoint y: 76, endPoint x: 782, endPoint y: 77, distance: 17.0
click at [799, 76] on link "Sales Orders" at bounding box center [859, 74] width 208 height 31
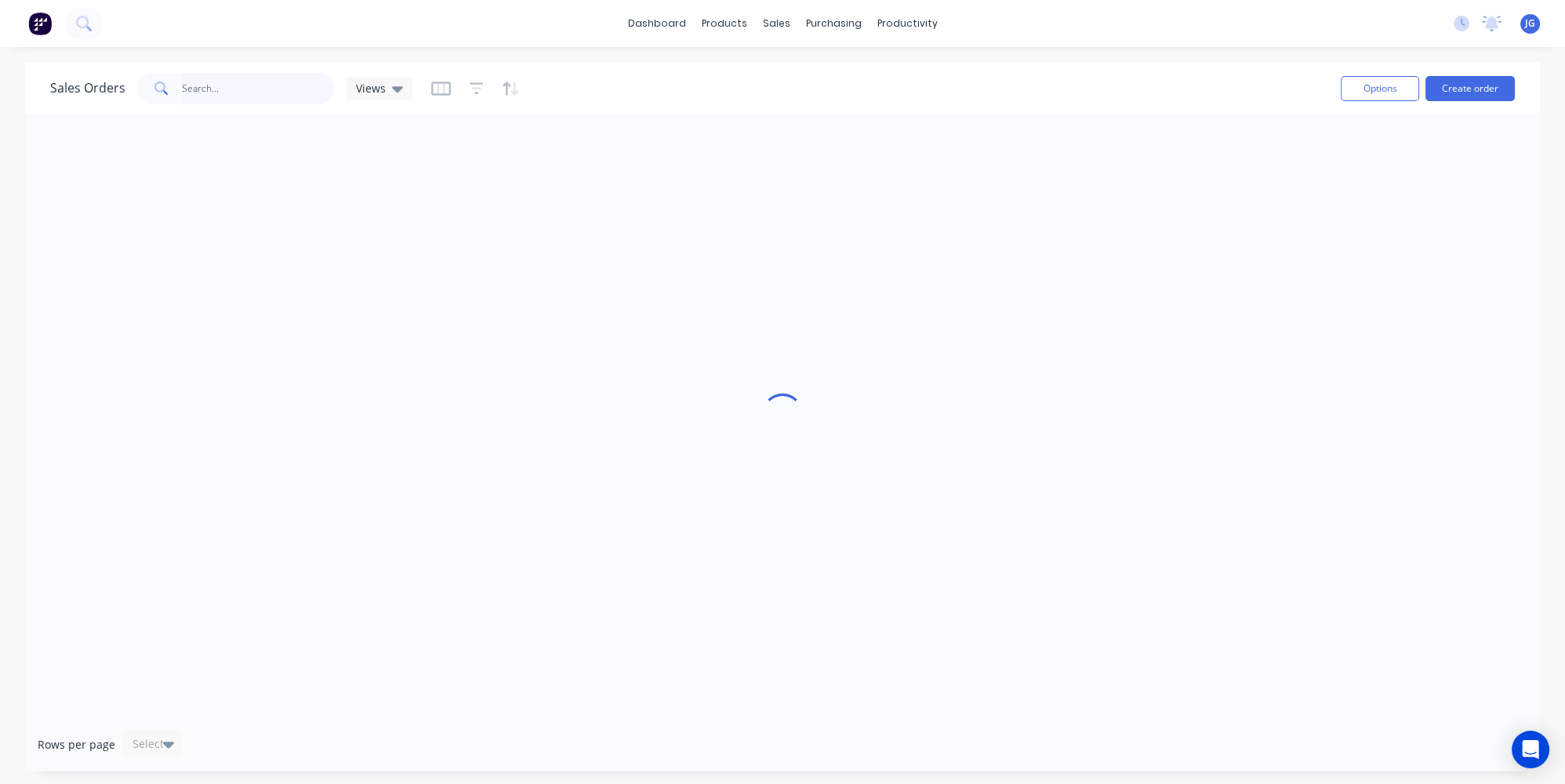
click at [298, 87] on input "text" at bounding box center [258, 88] width 153 height 31
paste input "49936"
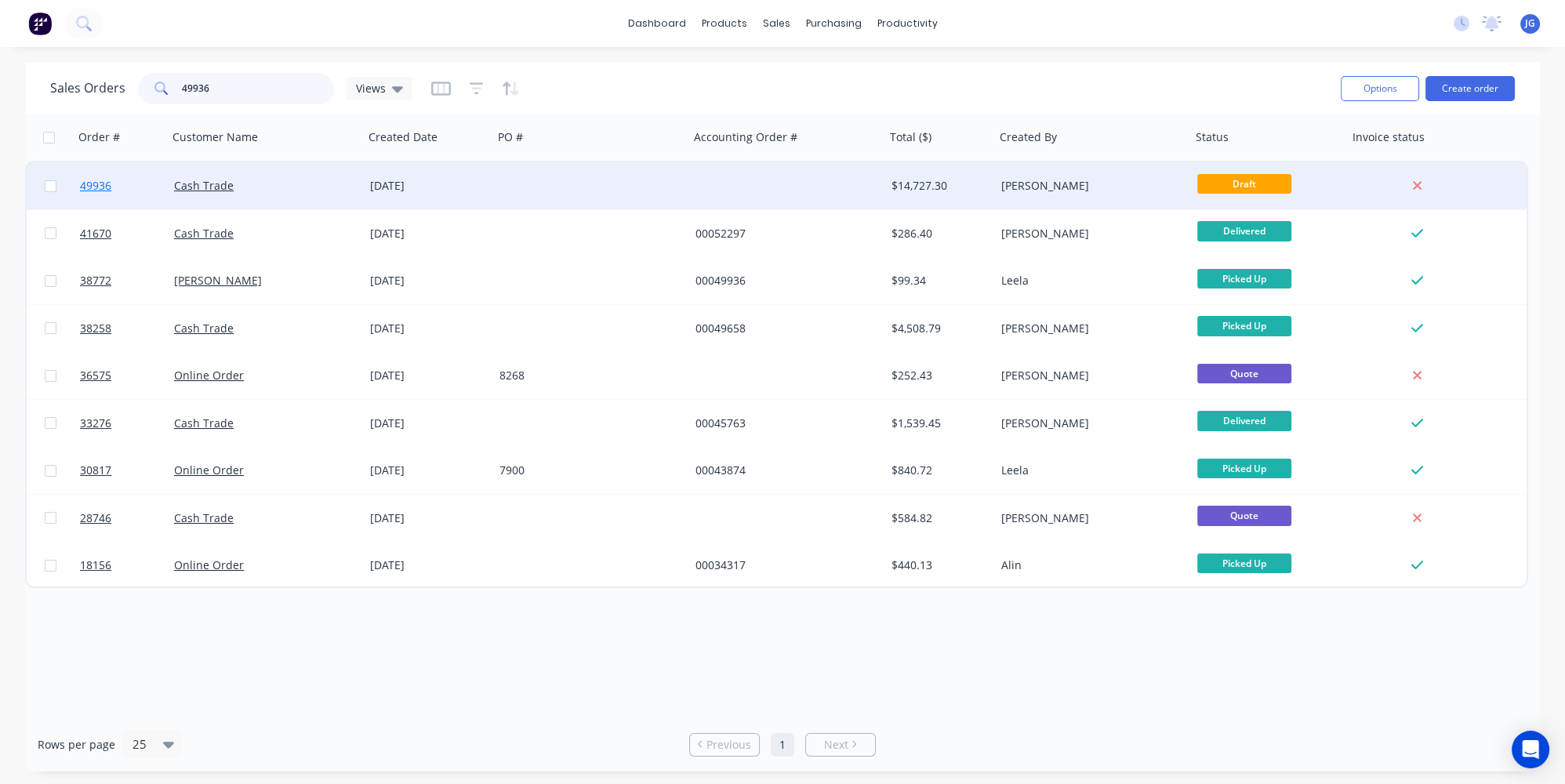
type input "49936"
click at [130, 195] on link "49936" at bounding box center [127, 185] width 94 height 47
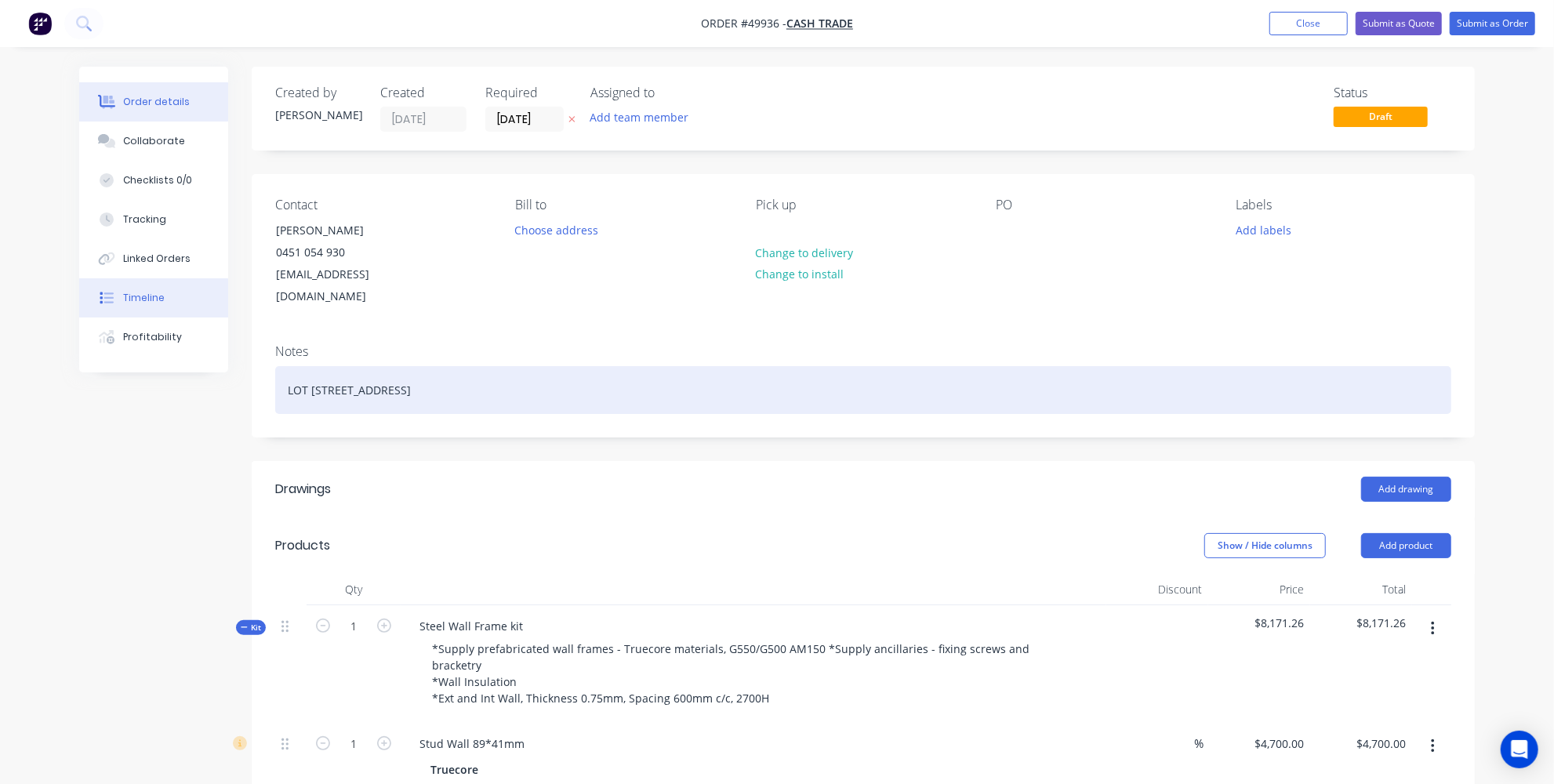
drag, startPoint x: 687, startPoint y: 358, endPoint x: 100, endPoint y: 310, distance: 589.0
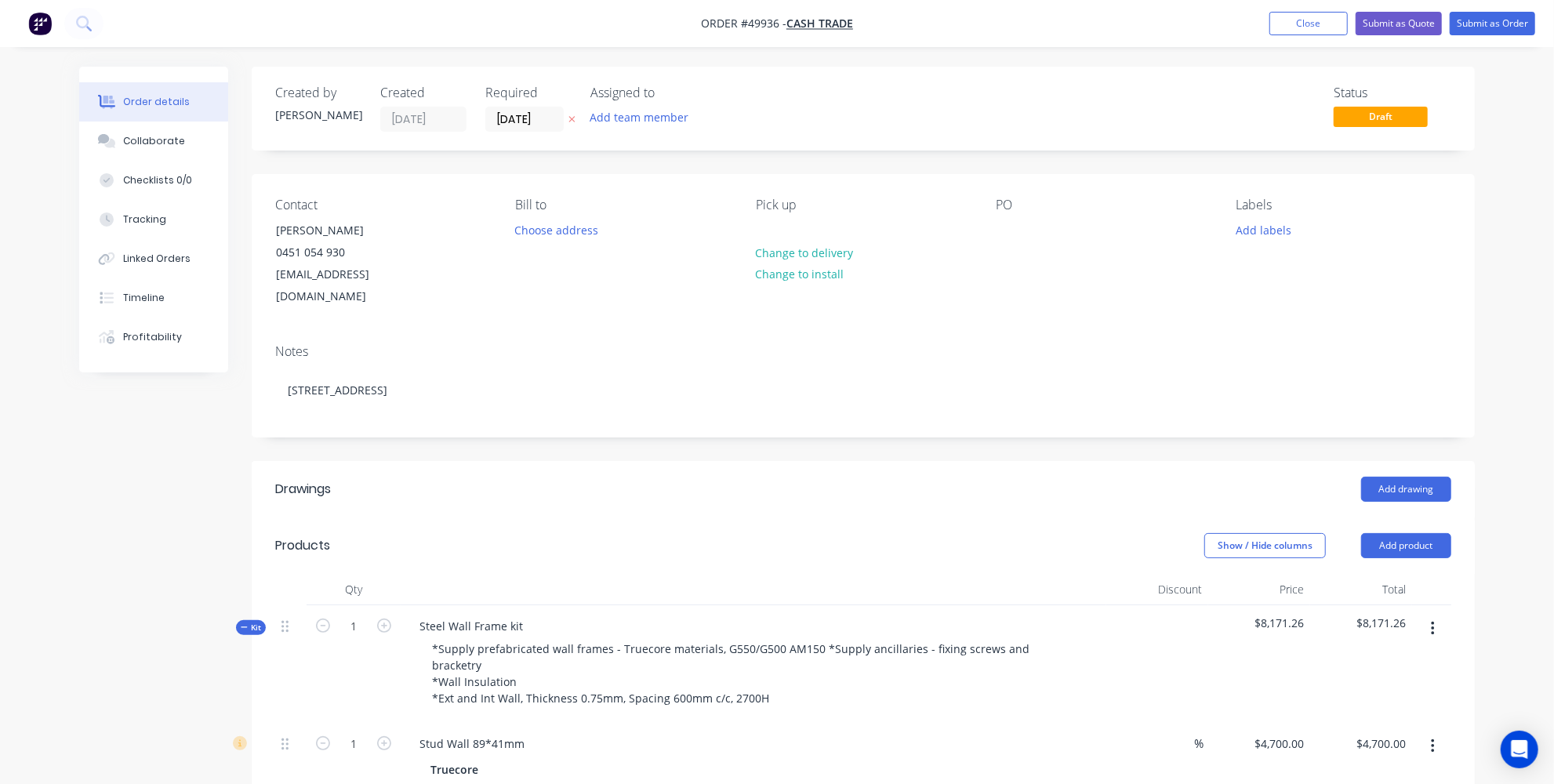
click at [445, 461] on header "Drawings Add drawing" at bounding box center [863, 489] width 1223 height 56
drag, startPoint x: 775, startPoint y: 20, endPoint x: 746, endPoint y: 20, distance: 29.0
click at [746, 20] on span "Order #49936 -" at bounding box center [744, 24] width 86 height 15
copy span "49936"
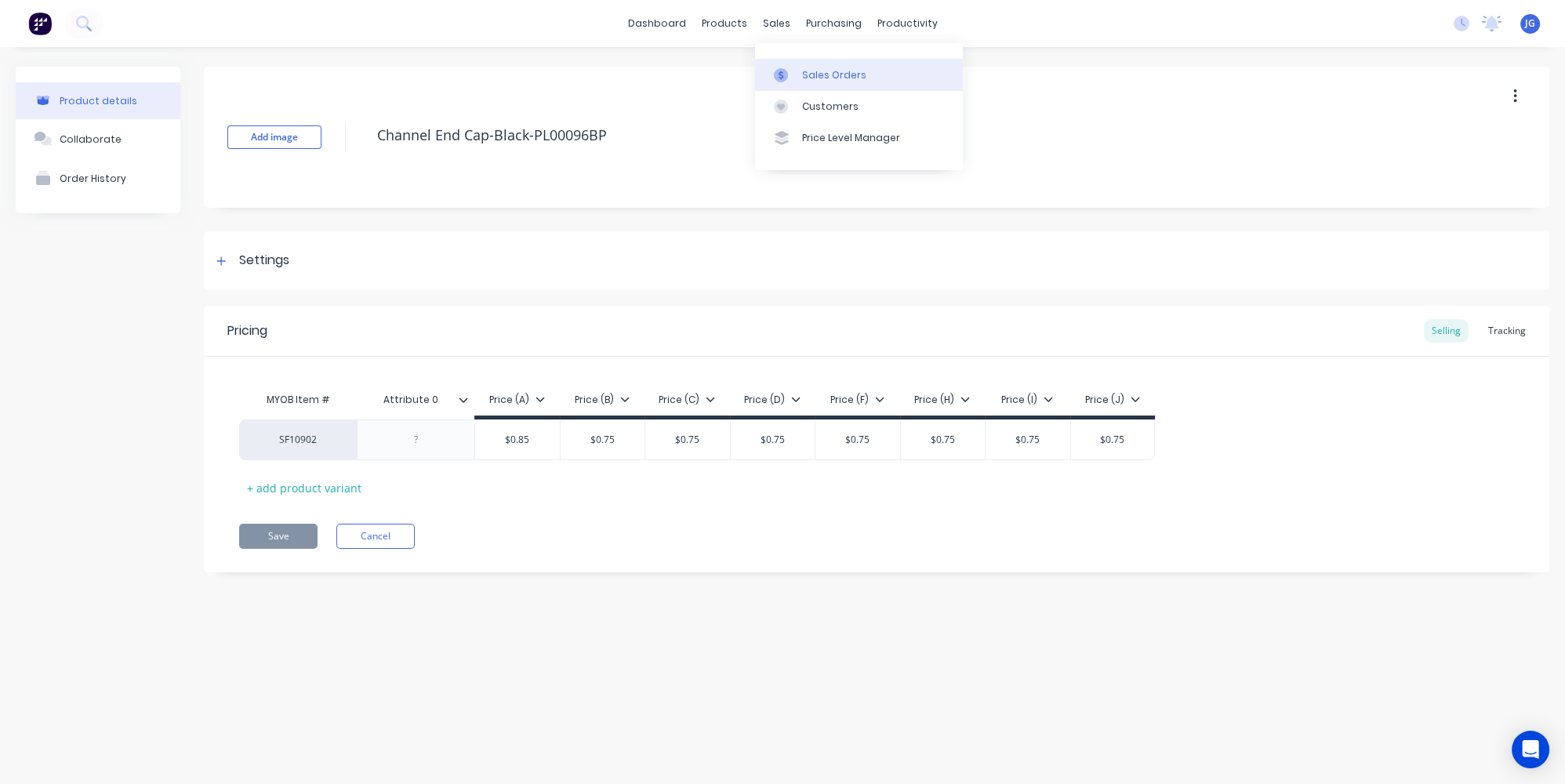
click at [796, 69] on div at bounding box center [785, 75] width 24 height 14
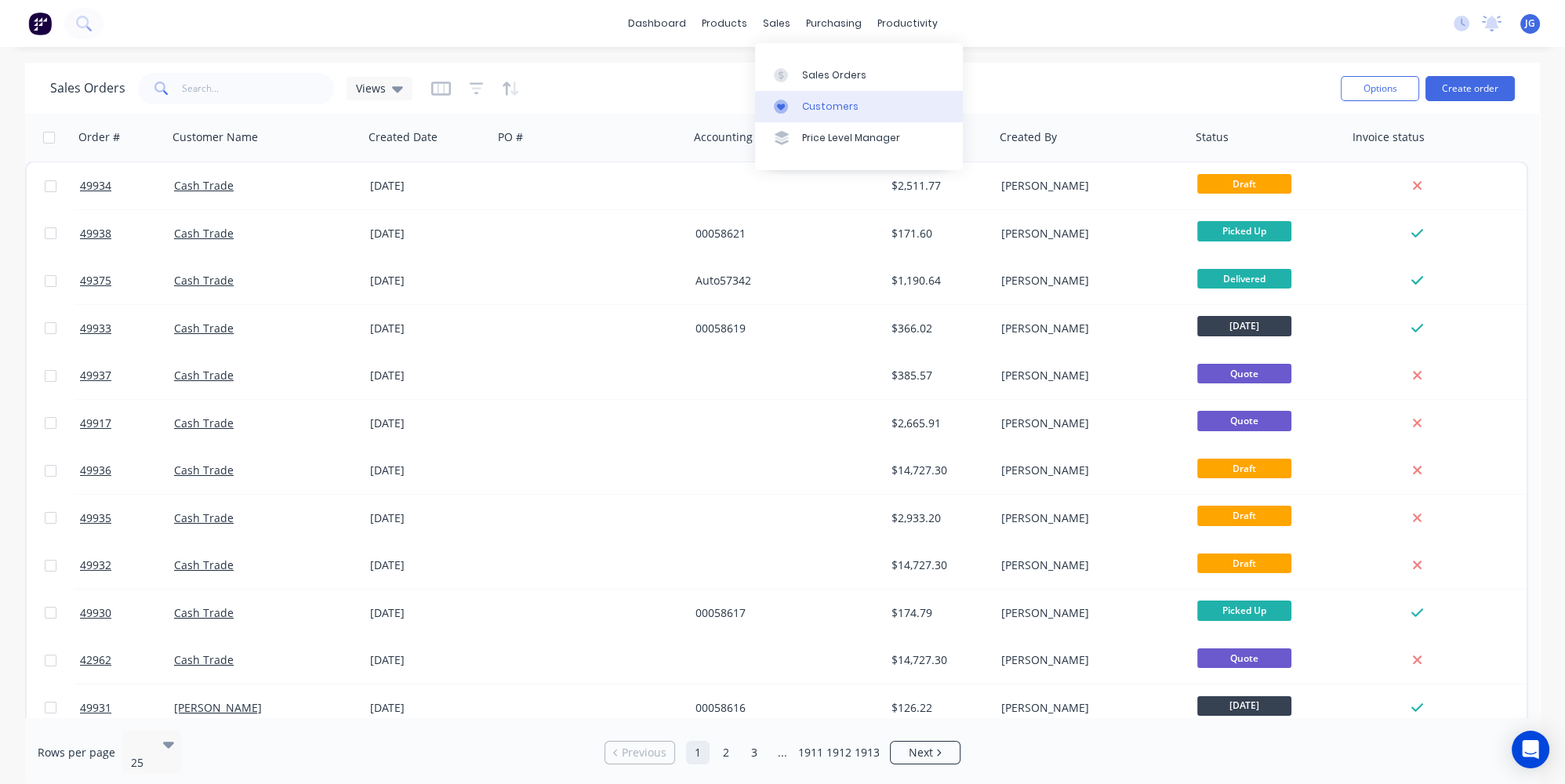
click at [803, 103] on div "Customers" at bounding box center [830, 106] width 56 height 14
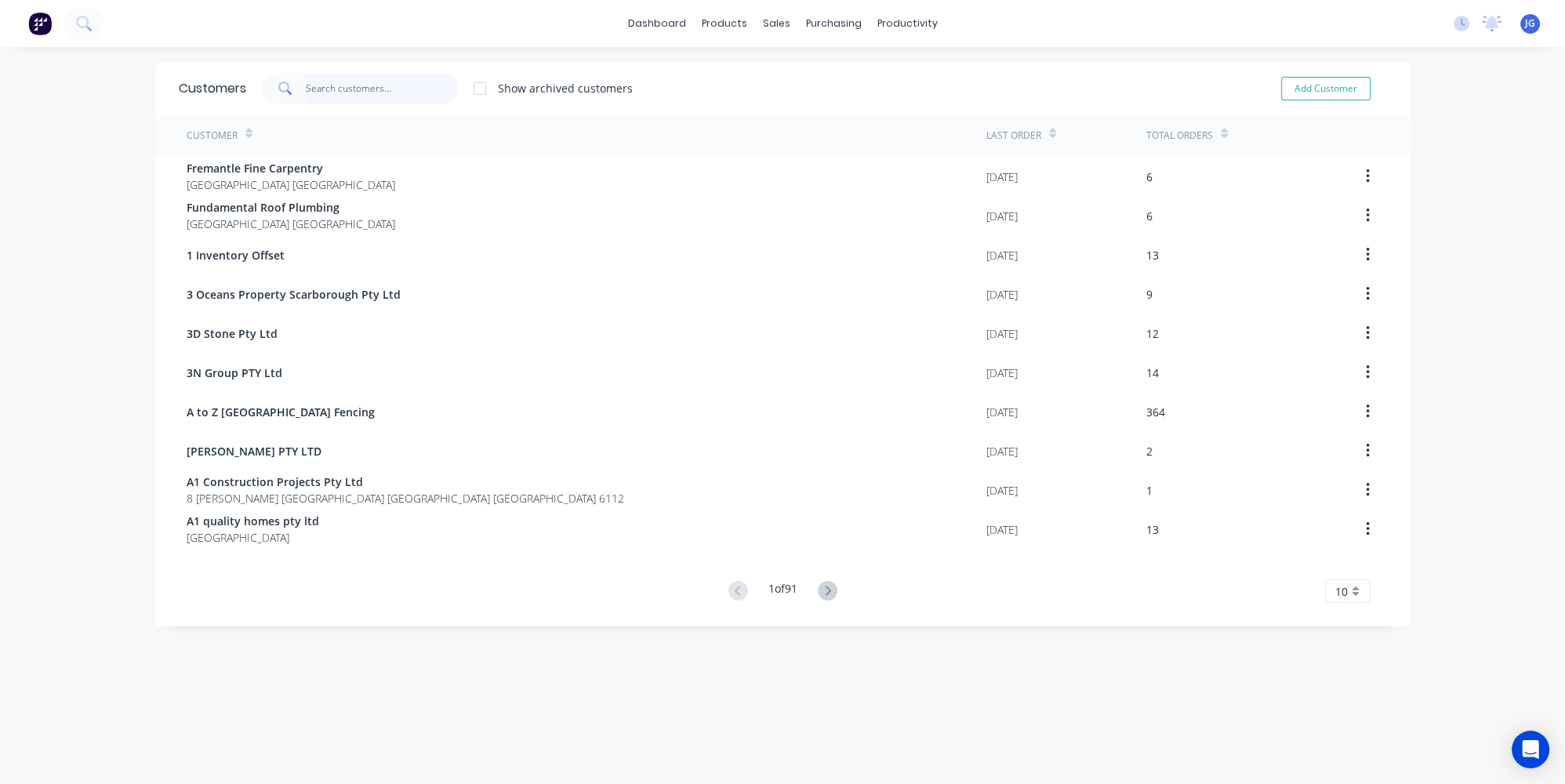
click at [368, 87] on input "text" at bounding box center [382, 88] width 153 height 31
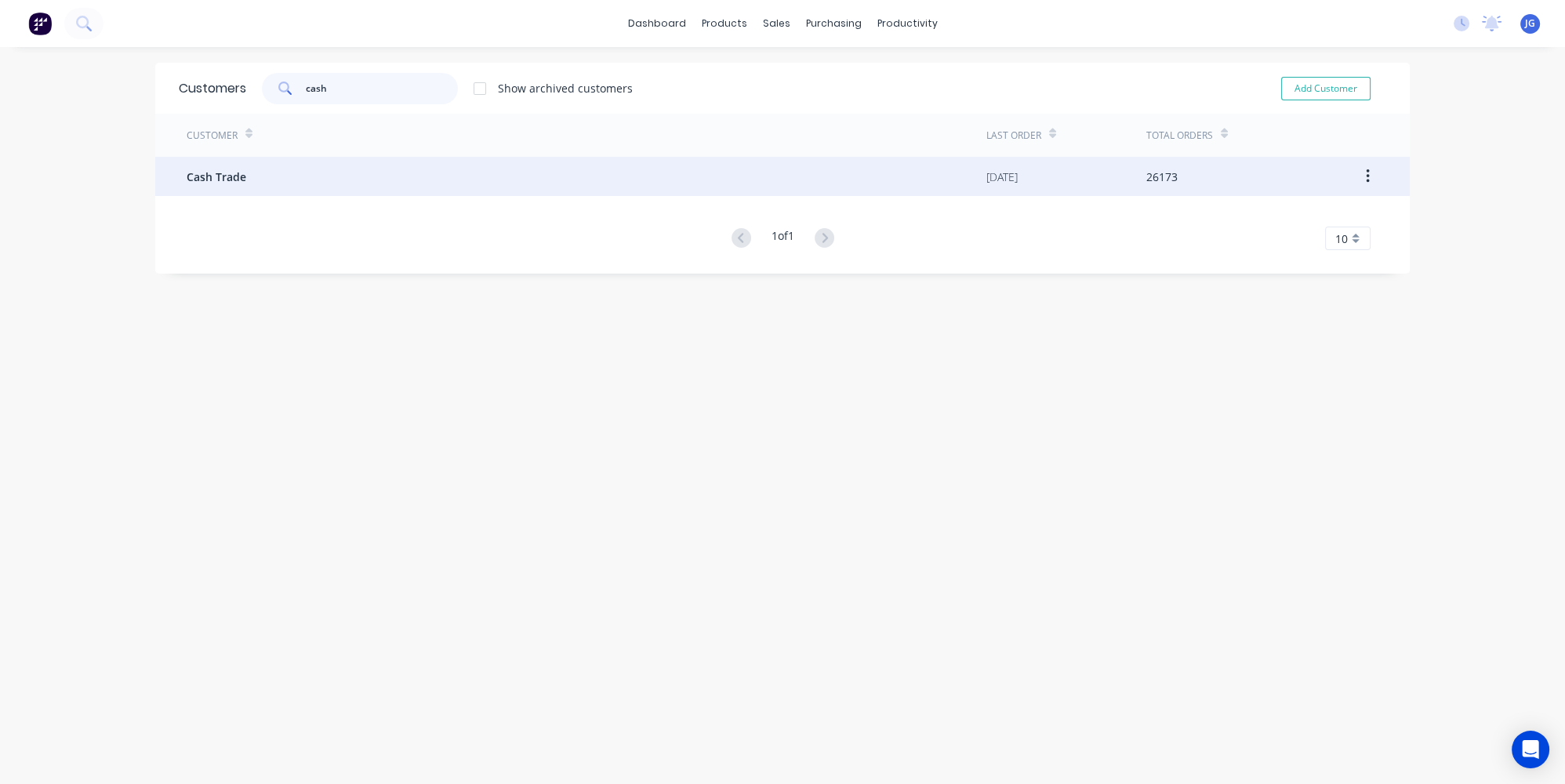
type input "cash"
click at [267, 173] on div "Cash Trade" at bounding box center [586, 176] width 800 height 40
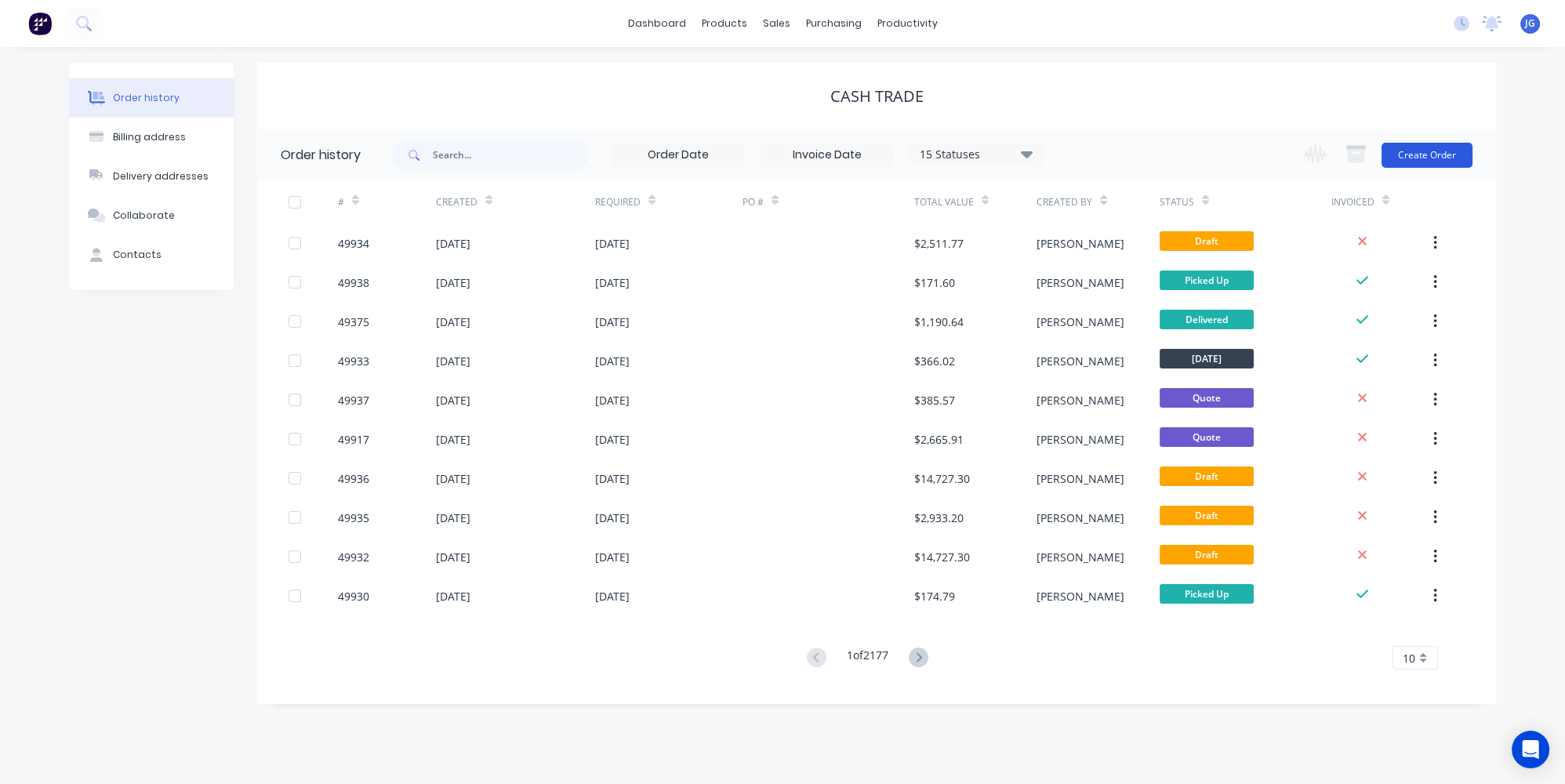
click at [1395, 151] on button "Create Order" at bounding box center [1426, 155] width 91 height 25
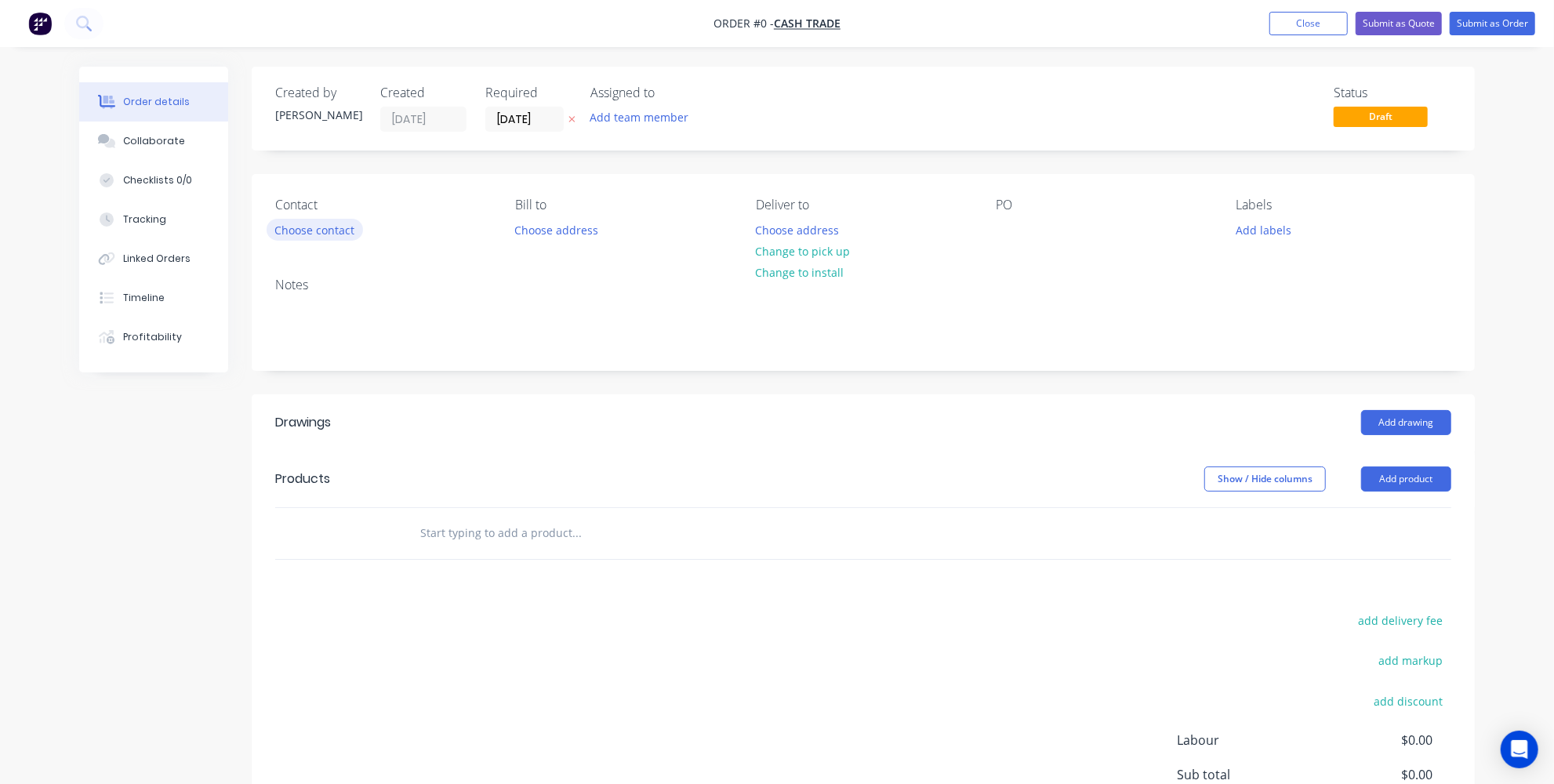
click at [285, 225] on button "Choose contact" at bounding box center [314, 229] width 97 height 21
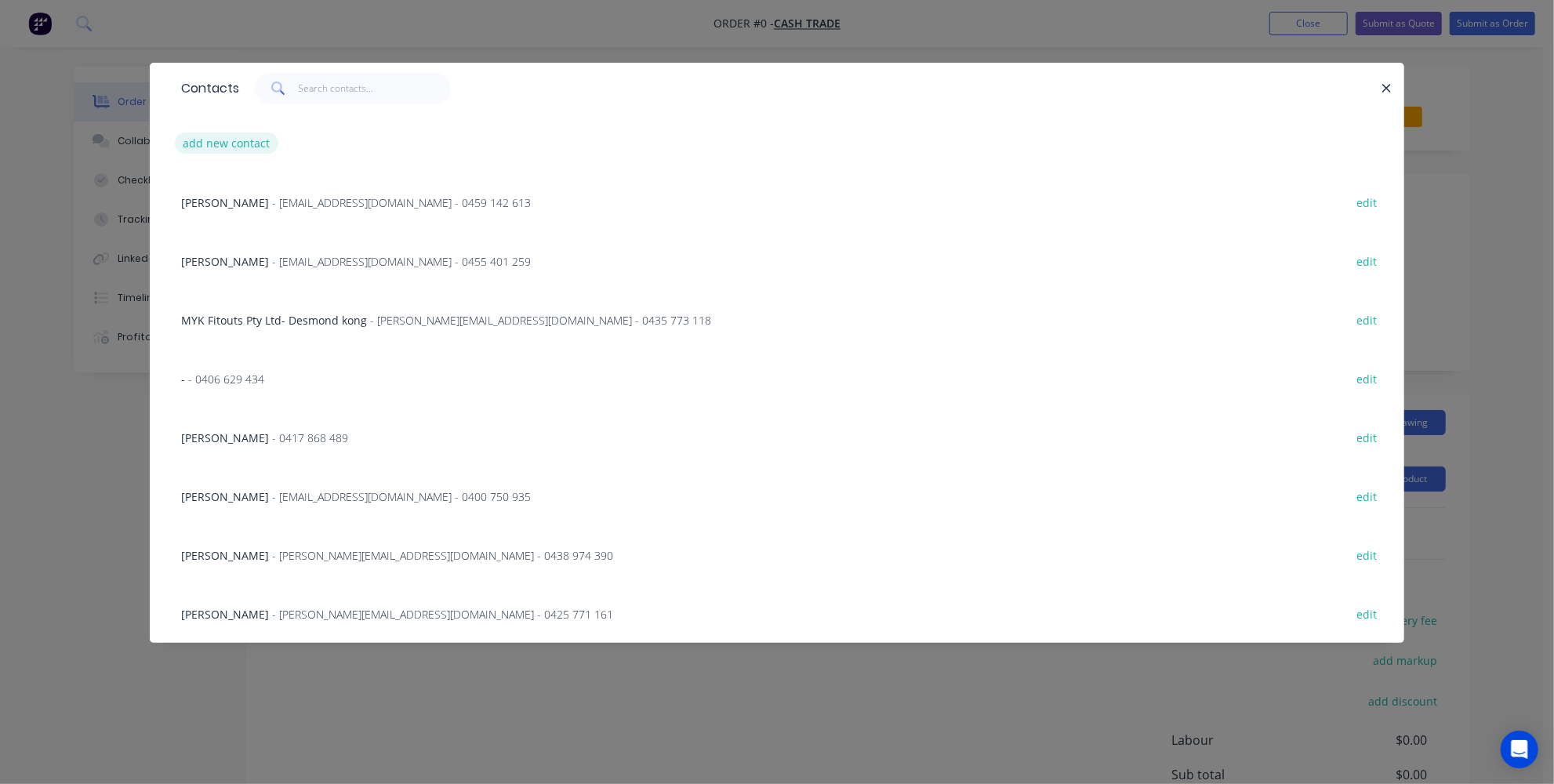
click at [206, 153] on button "add new contact" at bounding box center [226, 143] width 103 height 21
select select "AU"
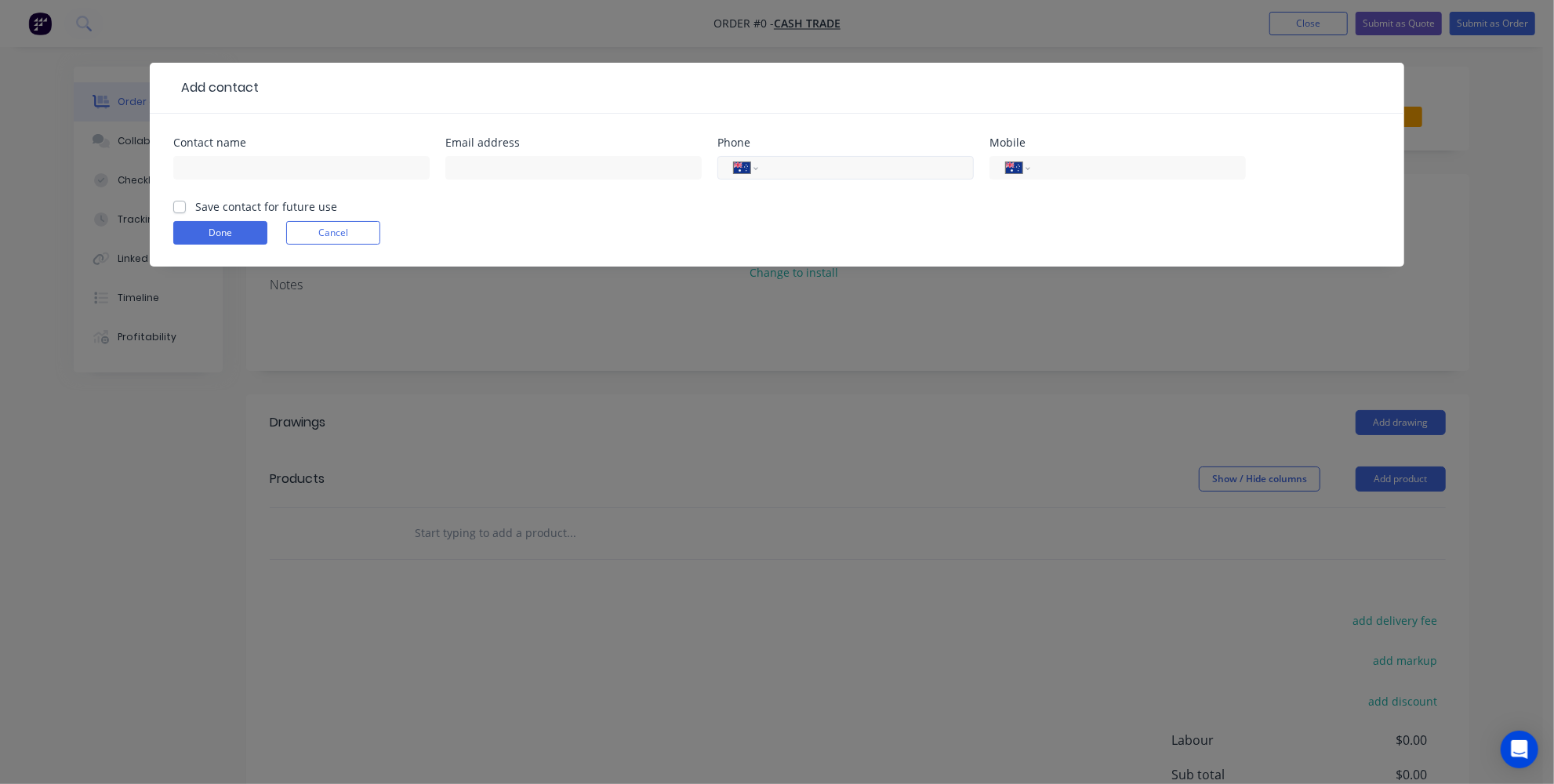
click at [832, 167] on input "tel" at bounding box center [864, 168] width 188 height 18
paste input "0417 776 330"
type input "0417 776 330"
click at [549, 162] on input "text" at bounding box center [573, 167] width 257 height 24
paste input "robert.a@auguste.com.au"
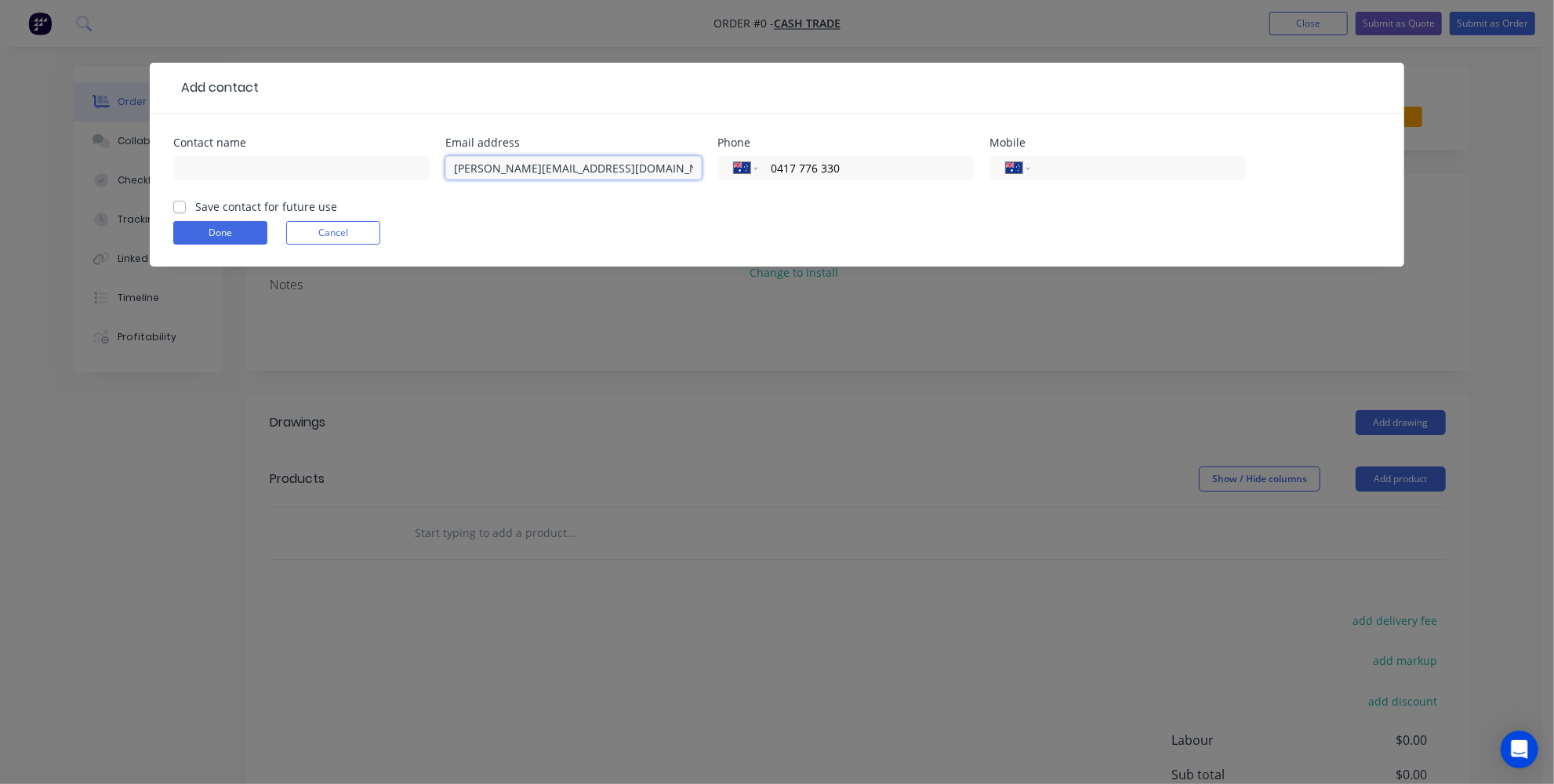
type input "robert.a@auguste.com.au"
click at [247, 171] on input "text" at bounding box center [301, 167] width 257 height 24
paste input "Robert Auguste"
type input "Robert Auguste"
click at [241, 230] on button "Done" at bounding box center [220, 232] width 94 height 24
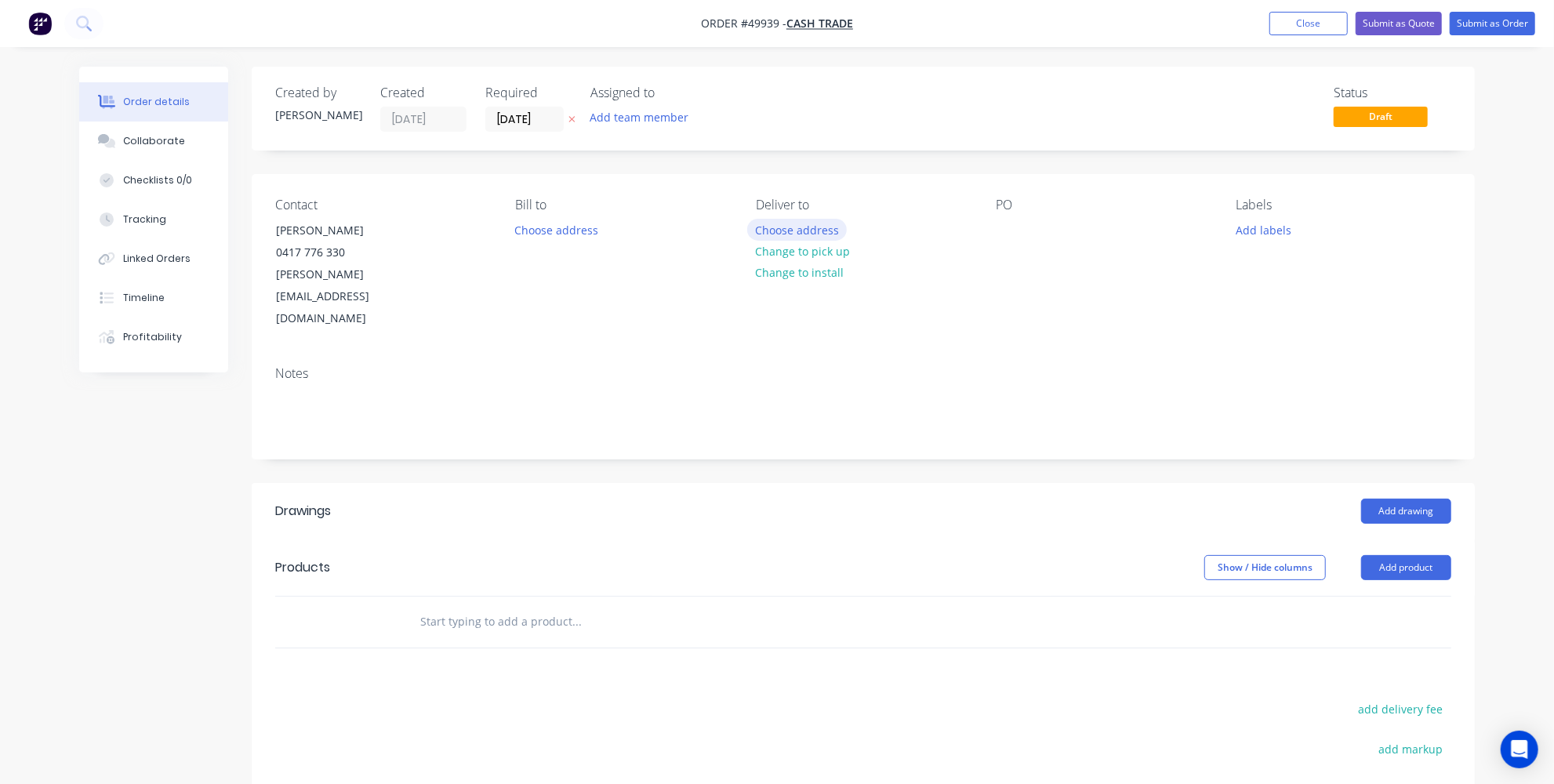
click at [784, 229] on button "Choose address" at bounding box center [798, 229] width 101 height 21
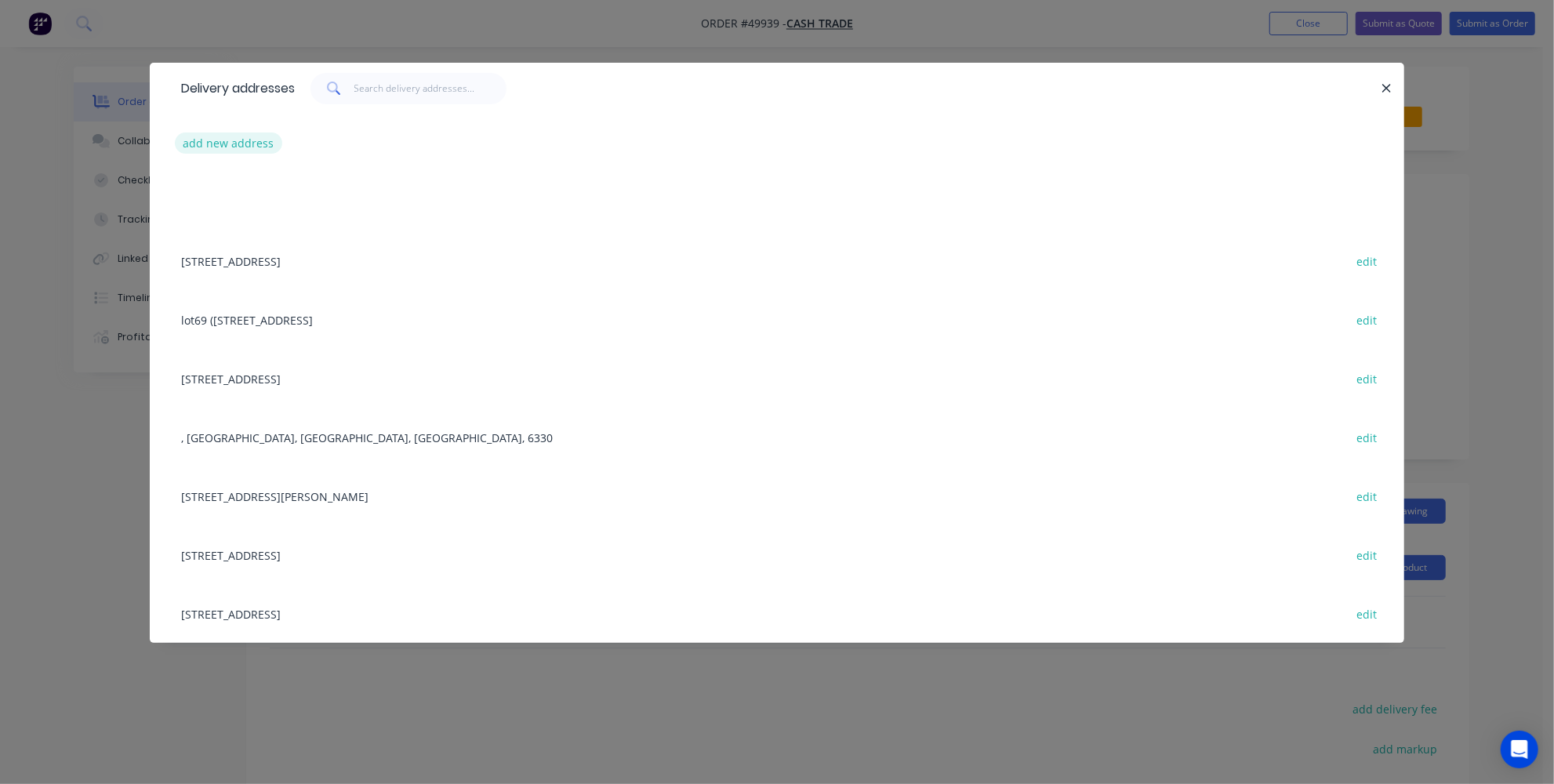
click at [233, 142] on button "add new address" at bounding box center [228, 143] width 107 height 21
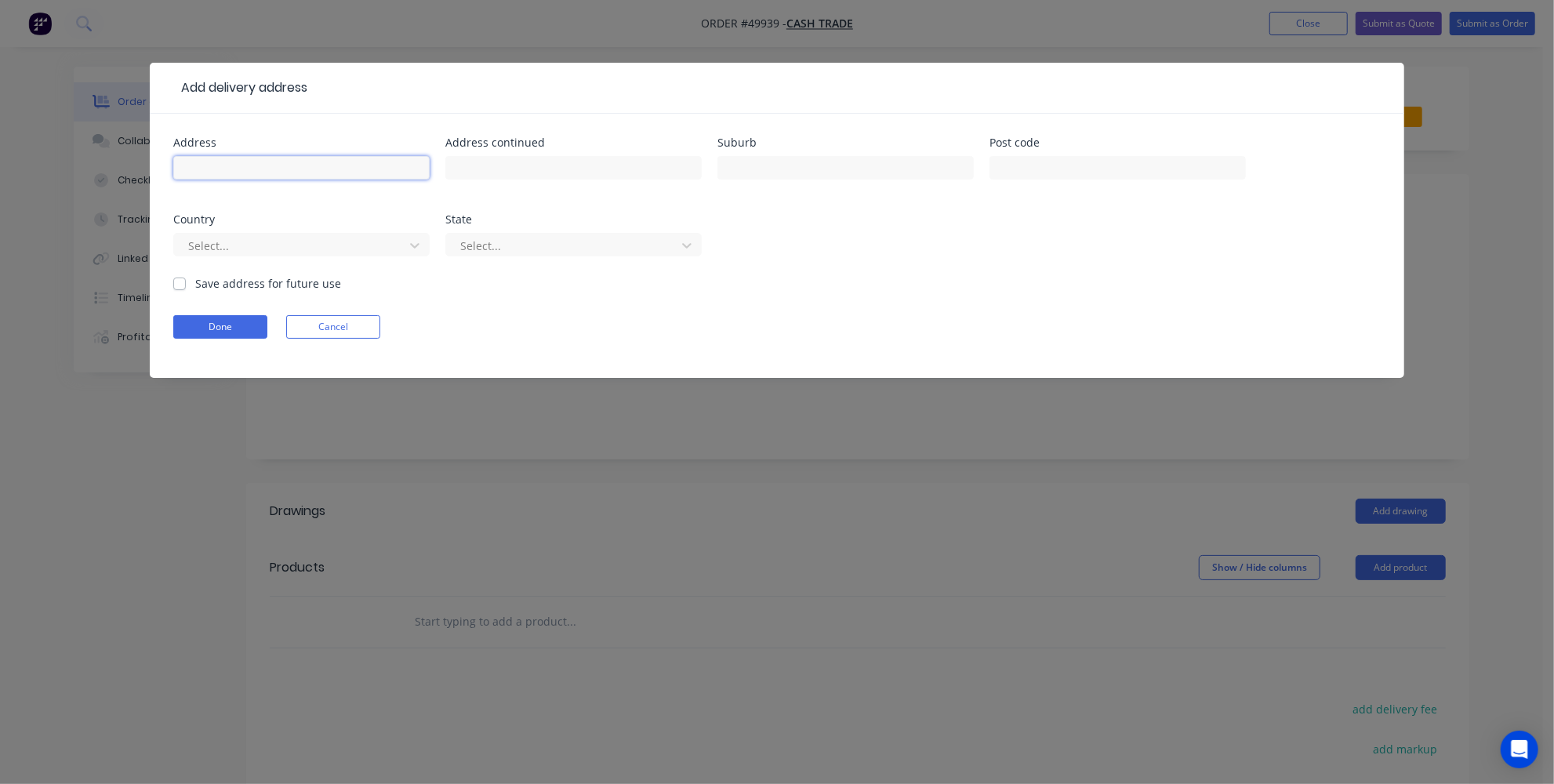
click at [221, 174] on input "text" at bounding box center [301, 167] width 257 height 24
paste input "119 SHEFFIELD RD, WATTLE GROVE"
drag, startPoint x: 373, startPoint y: 167, endPoint x: 279, endPoint y: 167, distance: 94.0
click at [279, 167] on input "119 SHEFFIELD RD, WATTLE GROVE" at bounding box center [301, 167] width 257 height 24
type input "119 SHEFFIELD RD, c"
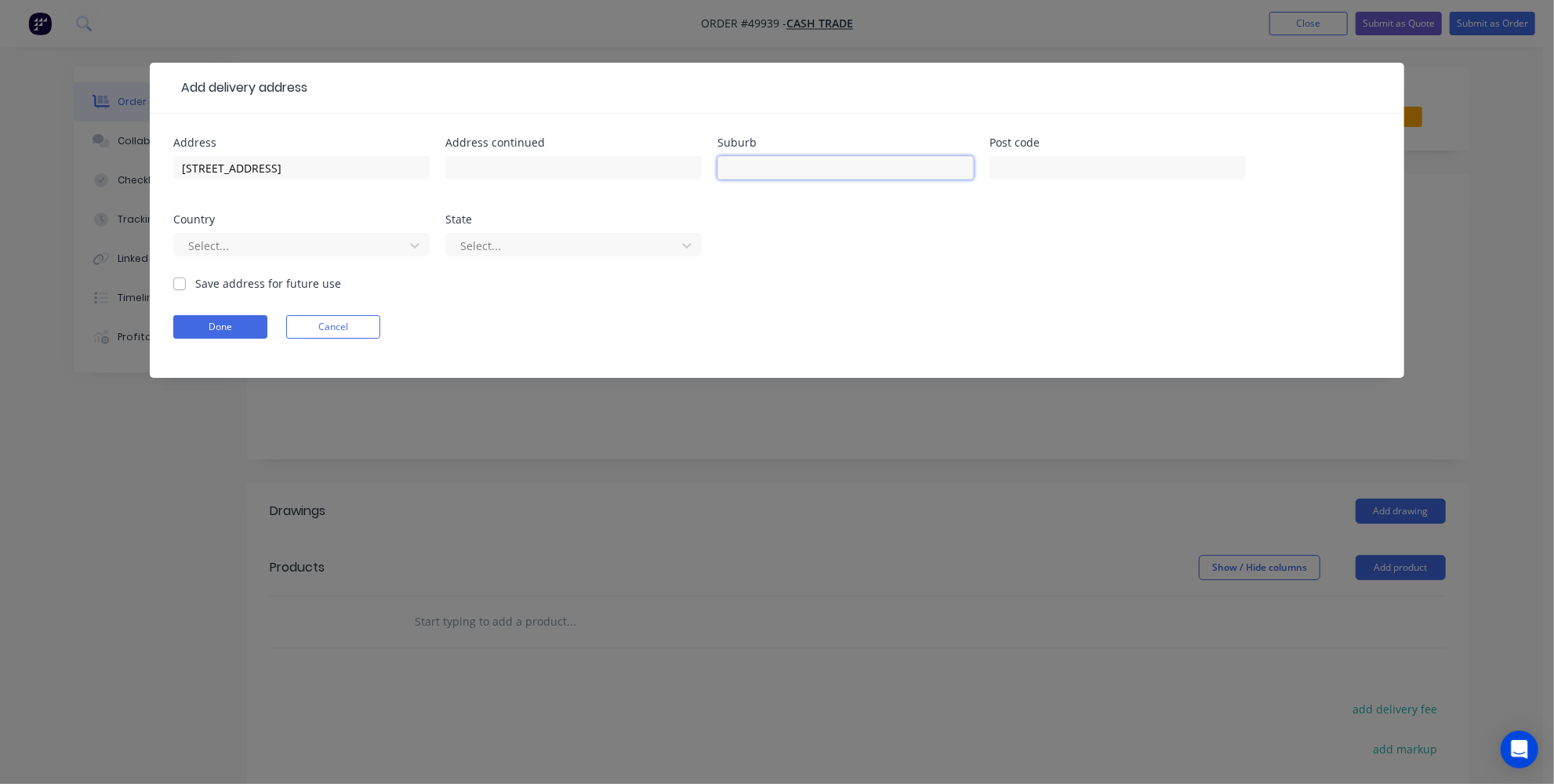
click at [789, 163] on input "text" at bounding box center [845, 167] width 257 height 24
paste input "WATTLE GROVE"
type input "WATTLE GROVE"
click at [308, 162] on input "119 SHEFFIELD RD, c" at bounding box center [301, 167] width 257 height 24
type input "119 SHEFFIELD RD"
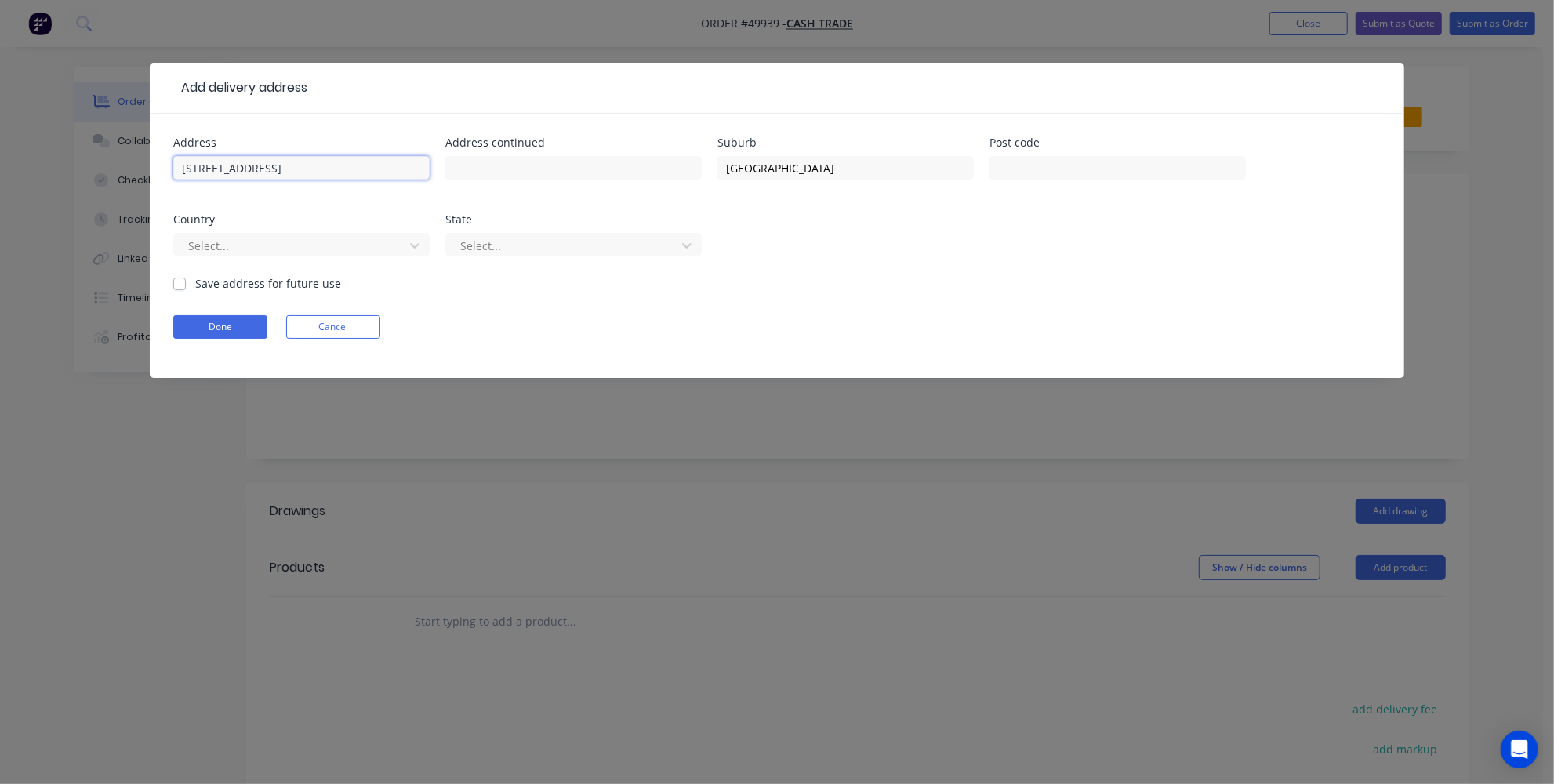
drag, startPoint x: 326, startPoint y: 171, endPoint x: 153, endPoint y: 170, distance: 173.0
click at [153, 170] on div "Address 119 SHEFFIELD RD Address continued Suburb WATTLE GROVE Post code Countr…" at bounding box center [777, 246] width 1255 height 264
click at [1001, 167] on input "text" at bounding box center [1118, 167] width 257 height 24
type input "6107"
click at [393, 229] on div "Select..." at bounding box center [301, 252] width 257 height 46
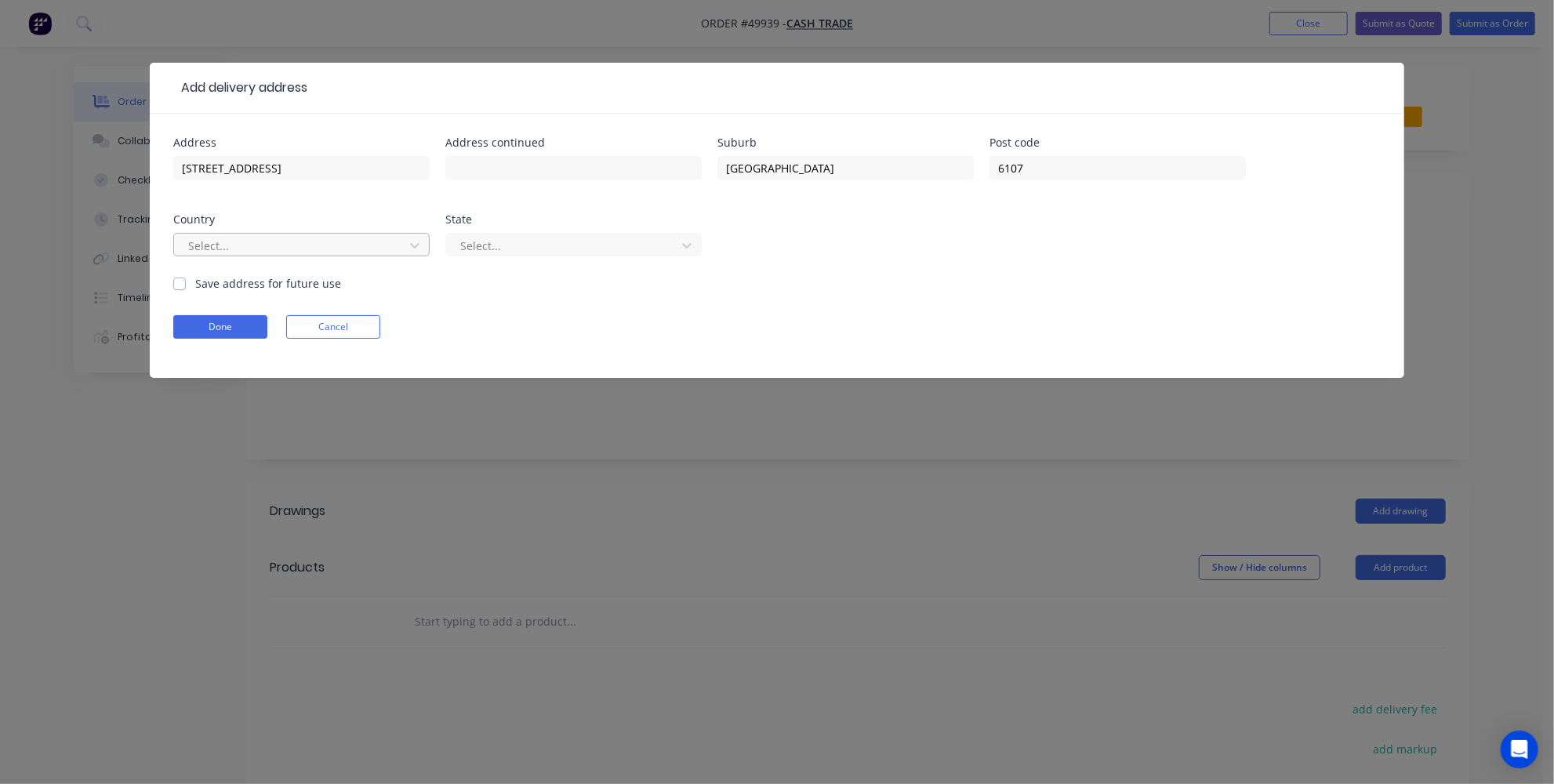
click at [385, 241] on div at bounding box center [291, 246] width 210 height 20
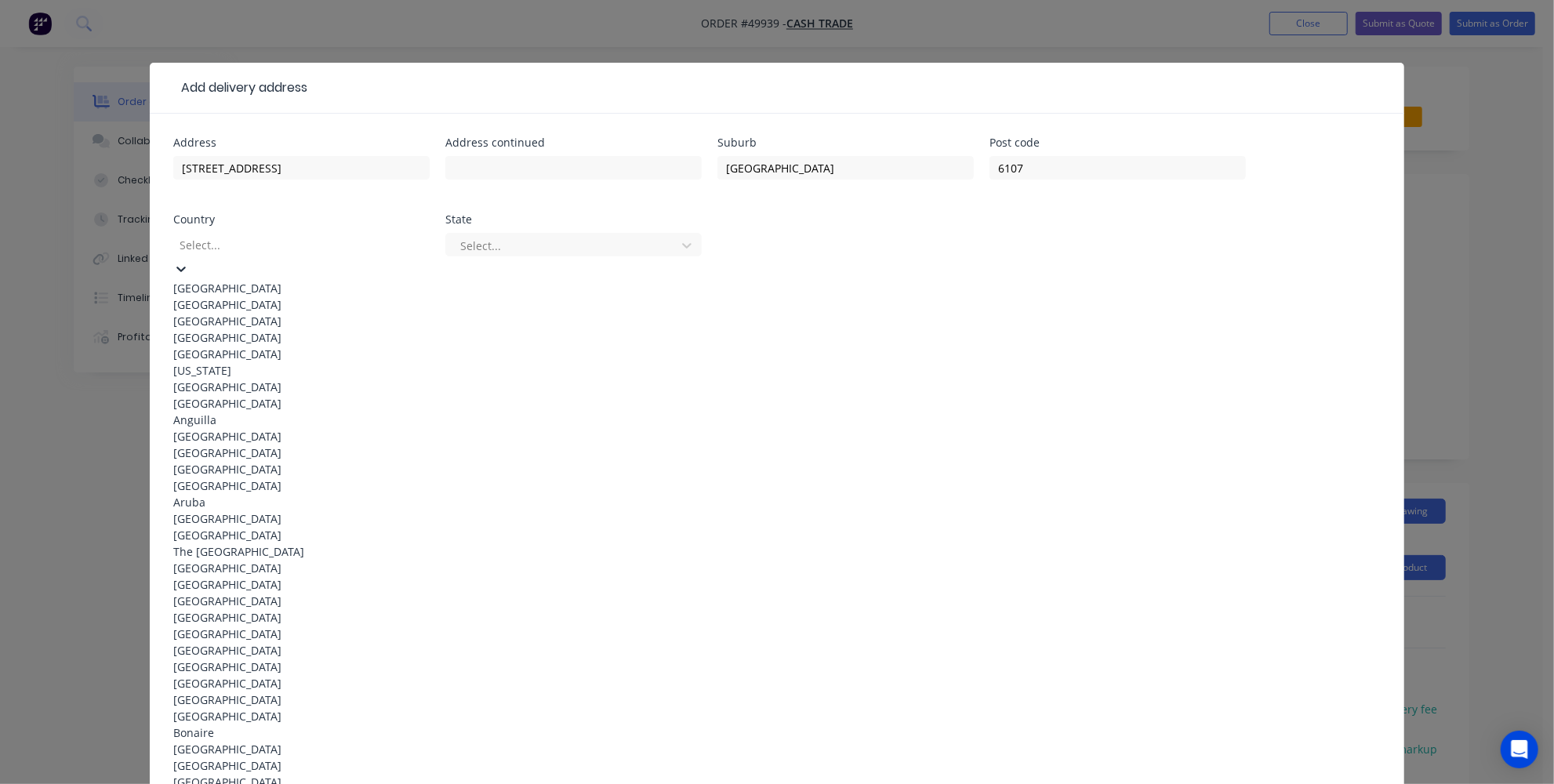
click at [314, 288] on div "Australia" at bounding box center [301, 288] width 257 height 16
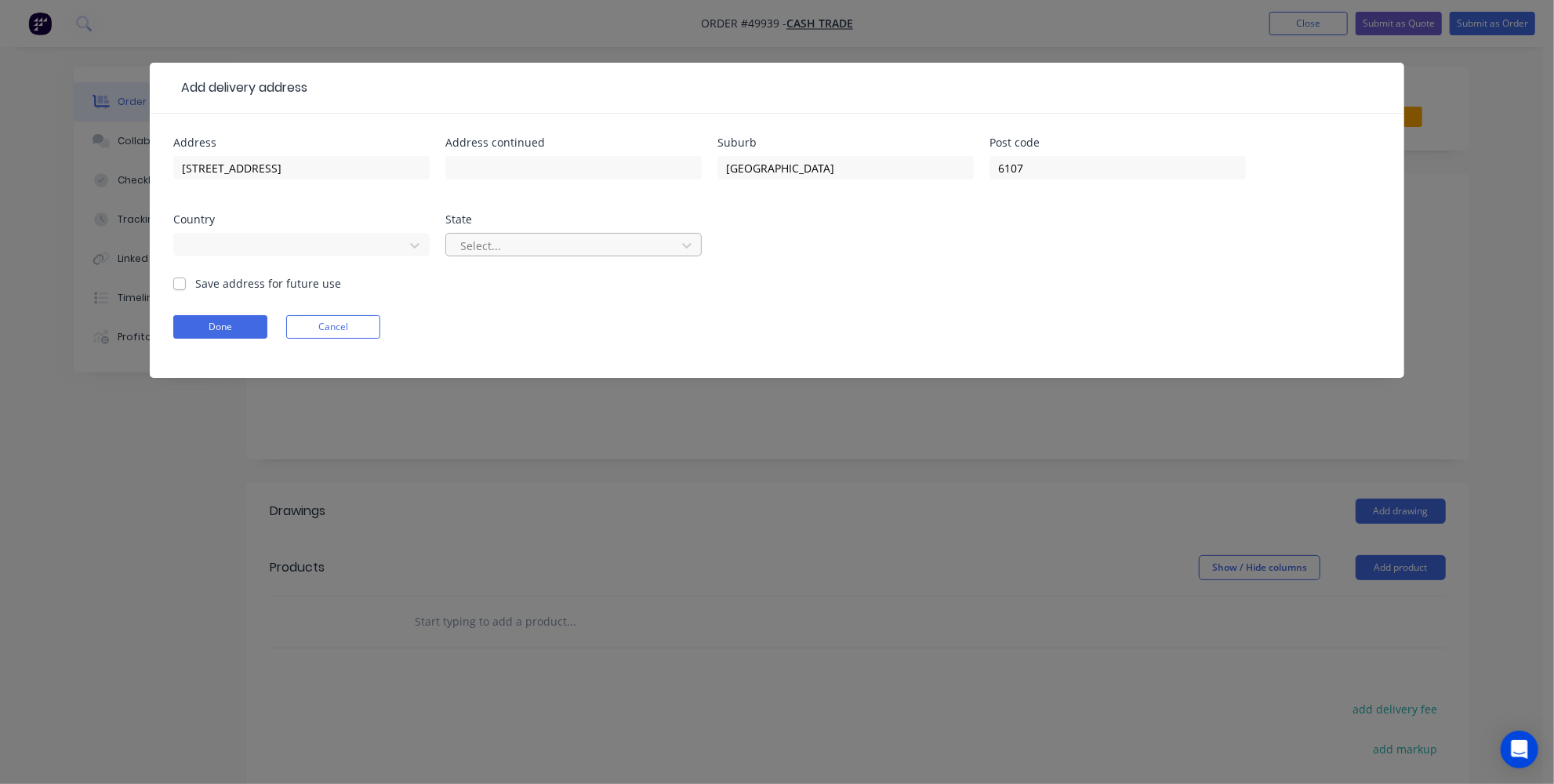
click at [500, 236] on div at bounding box center [563, 246] width 210 height 20
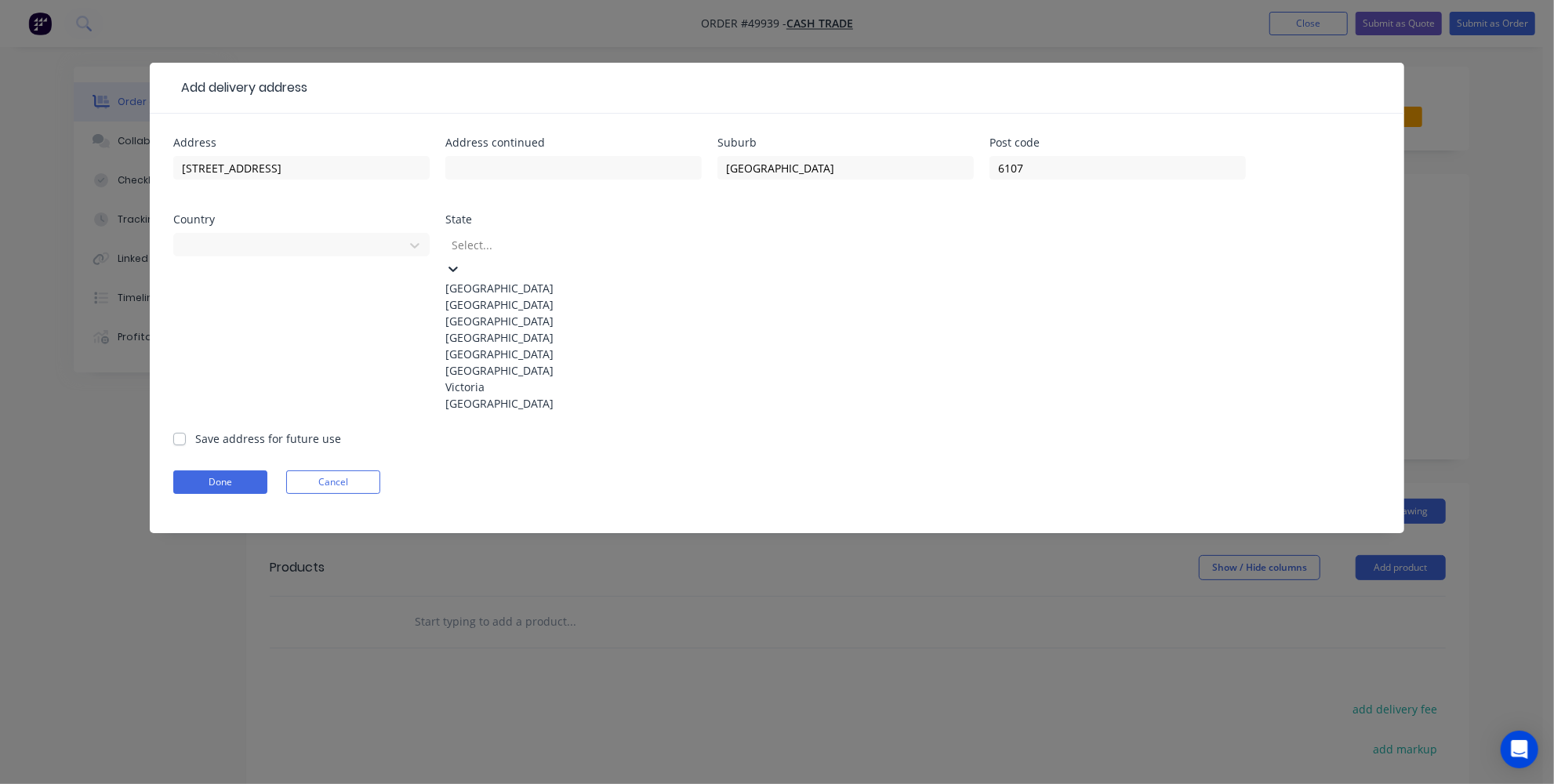
click at [478, 411] on div "Western Australia" at bounding box center [573, 403] width 257 height 16
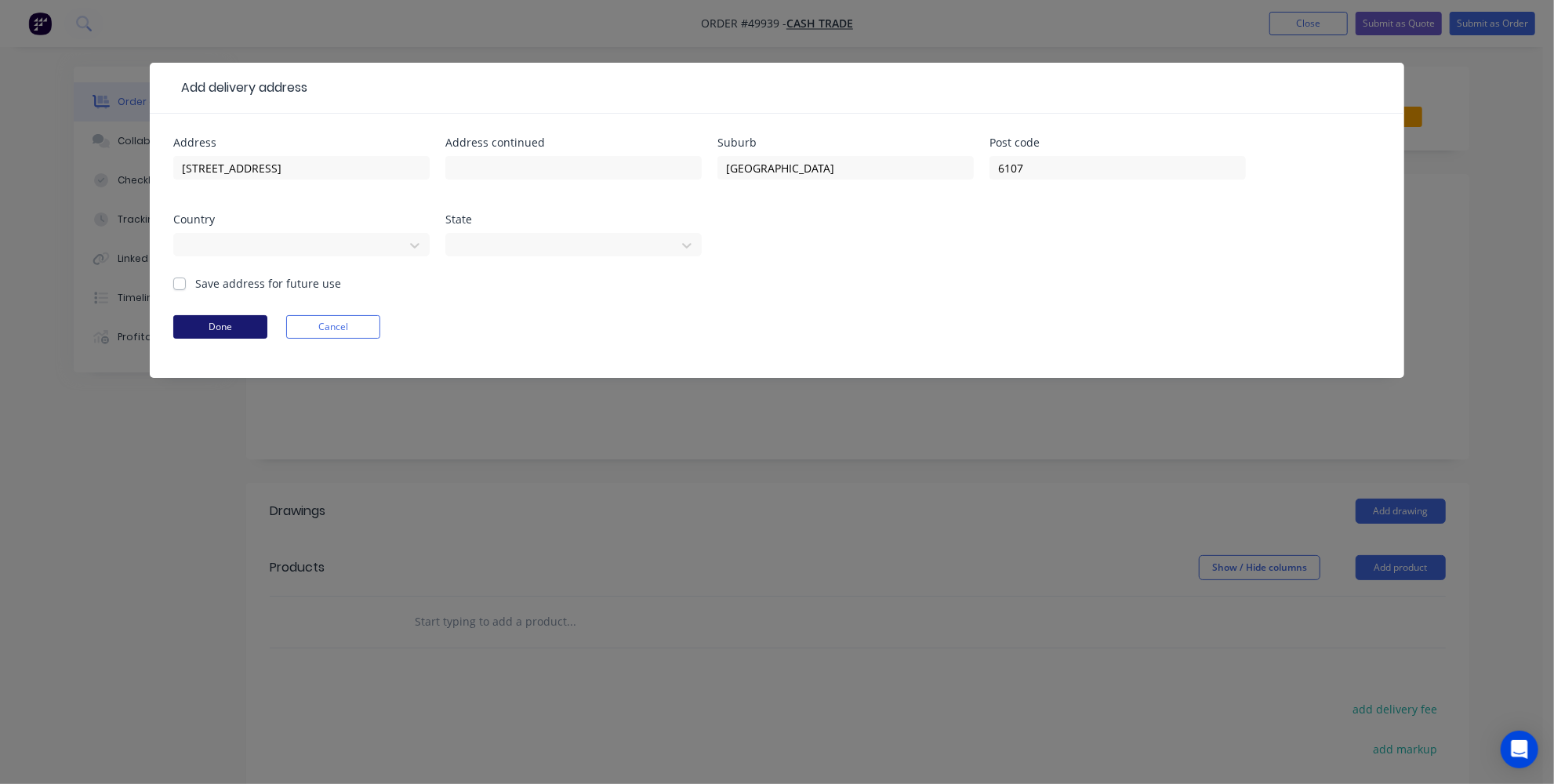
click at [242, 317] on button "Done" at bounding box center [220, 326] width 94 height 24
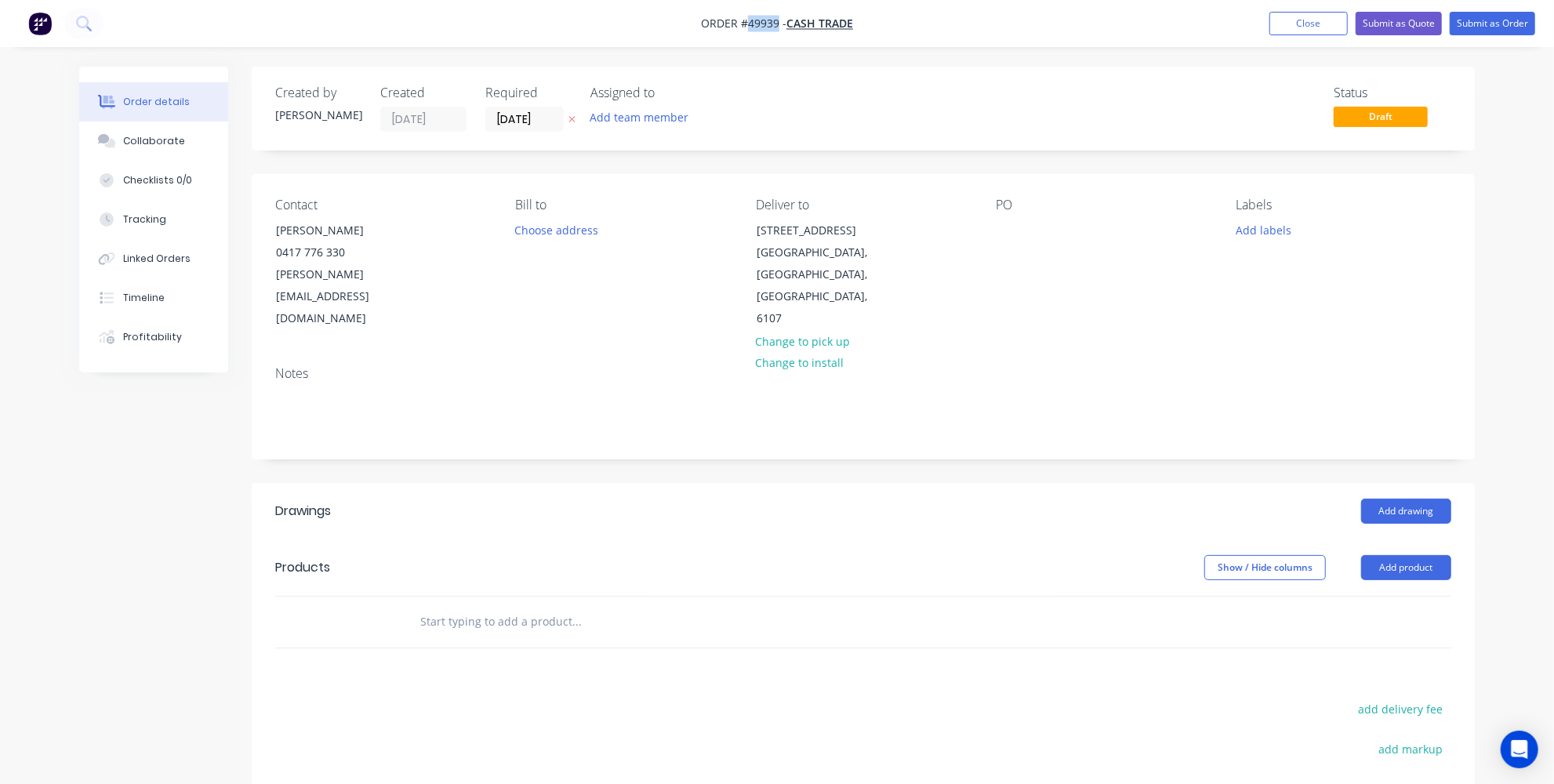
drag, startPoint x: 777, startPoint y: 17, endPoint x: 746, endPoint y: 21, distance: 31.3
click at [746, 21] on span "Order #49939 -" at bounding box center [744, 24] width 86 height 15
copy span "49939"
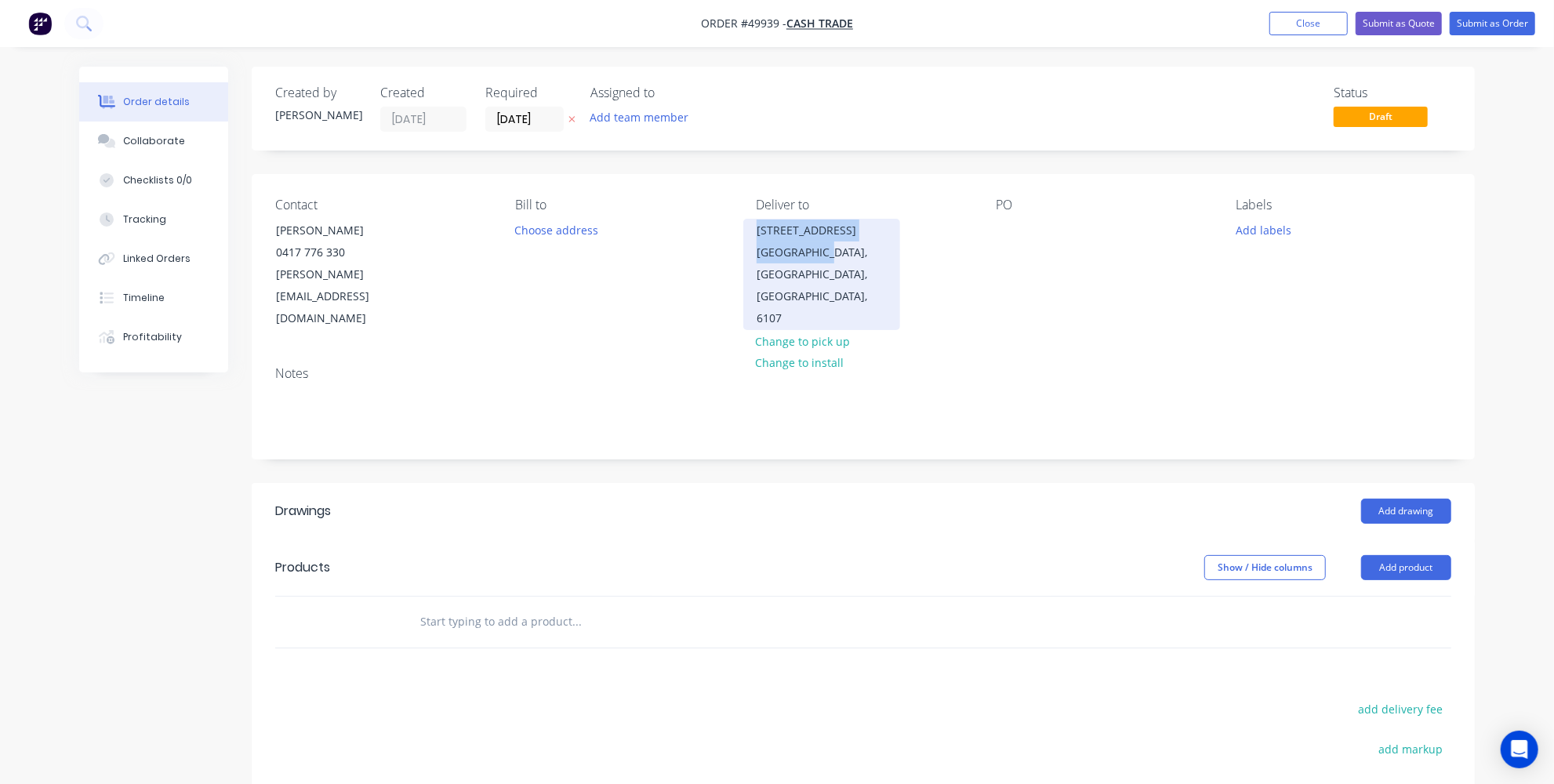
drag, startPoint x: 757, startPoint y: 229, endPoint x: 832, endPoint y: 252, distance: 78.4
click at [832, 252] on div "119 SHEFFIELD RD WATTLE GROVE, Western Australia, Australia, 6107" at bounding box center [822, 274] width 157 height 111
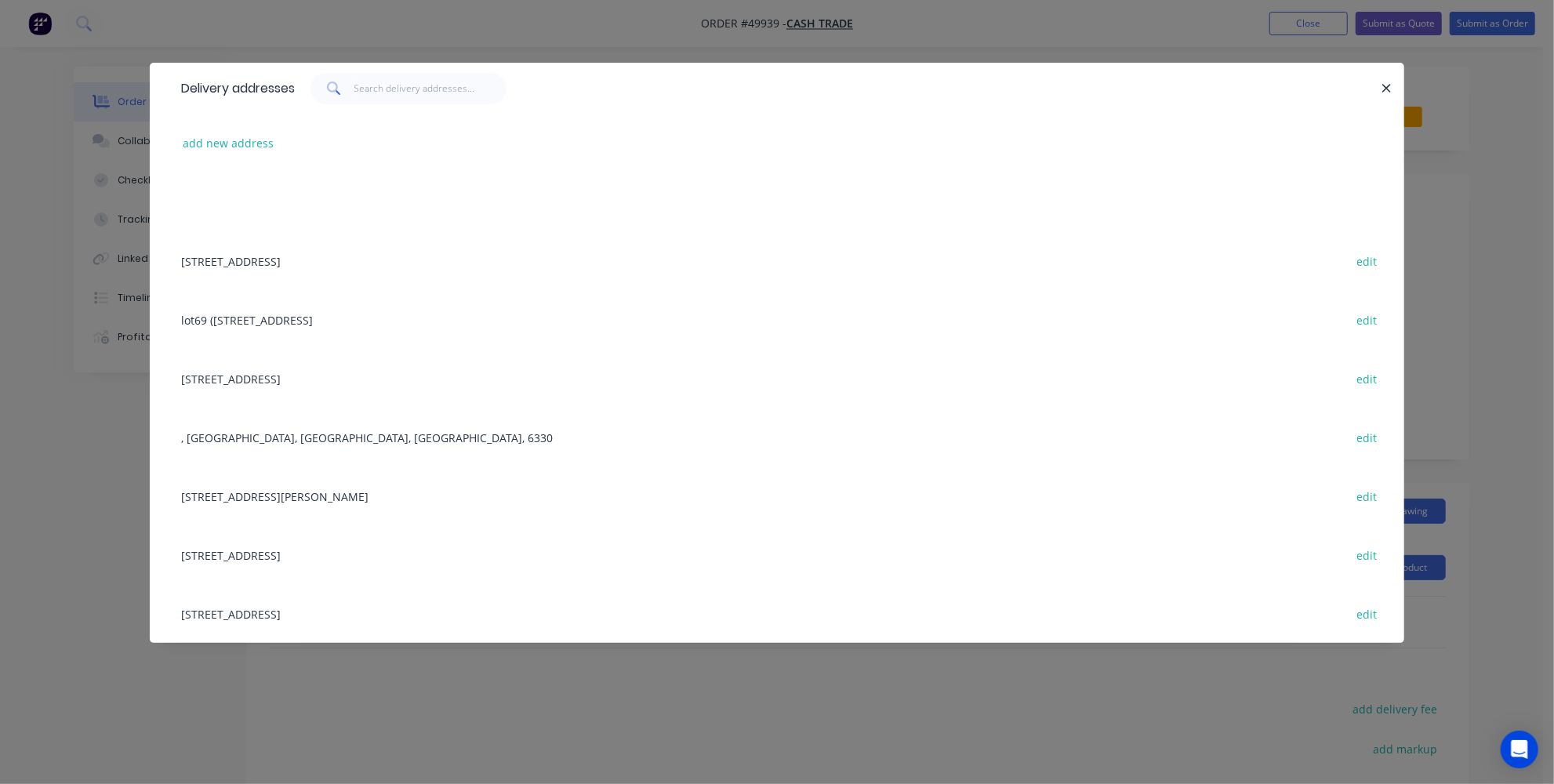
click at [588, 703] on div "Delivery addresses add new address 31 Belvedaire Way, Lynwood WA 6147 edit lot6…" at bounding box center [777, 392] width 1554 height 784
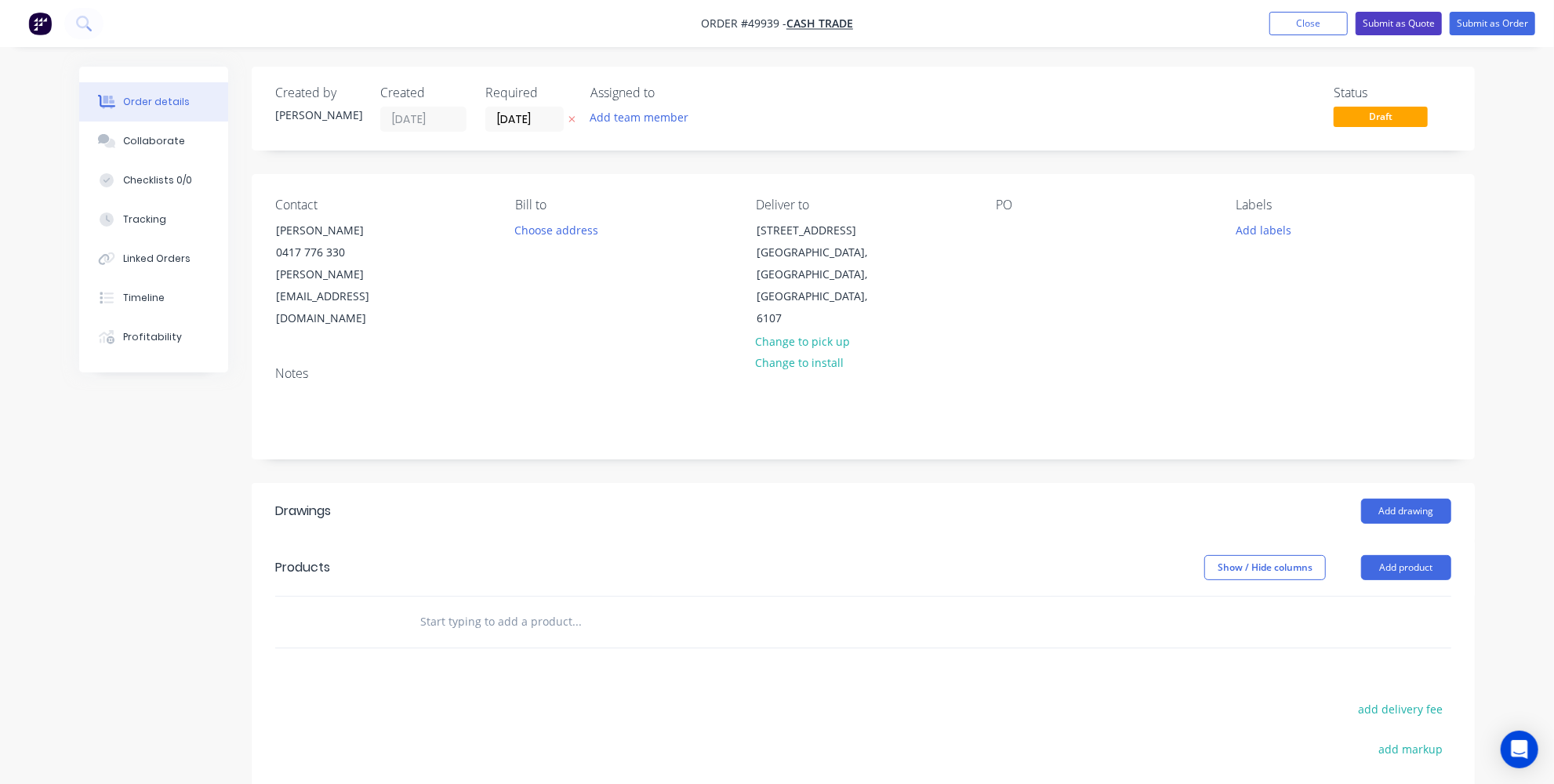
click at [1403, 21] on button "Submit as Quote" at bounding box center [1399, 23] width 87 height 24
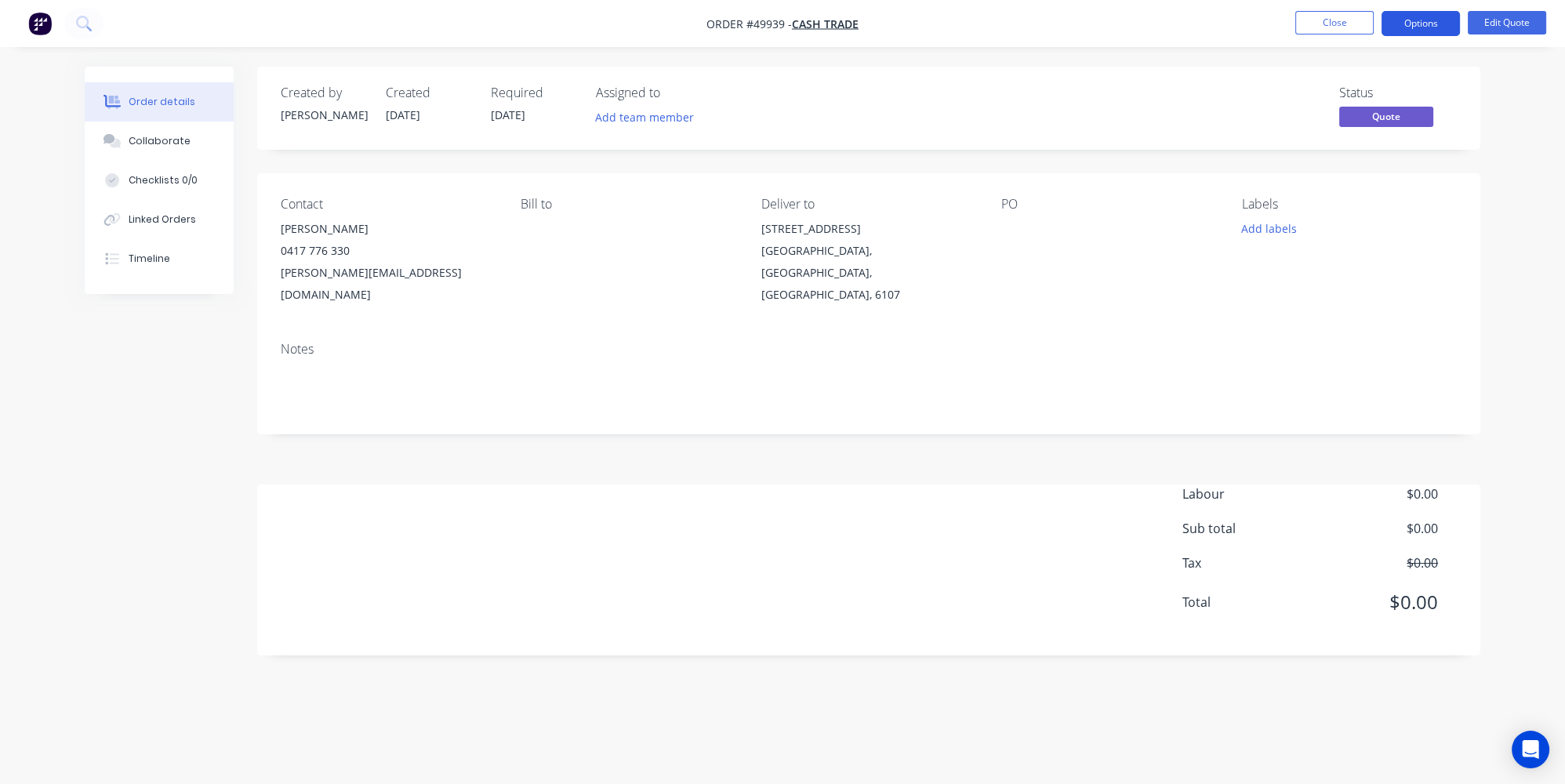
click at [1417, 16] on button "Options" at bounding box center [1420, 23] width 78 height 25
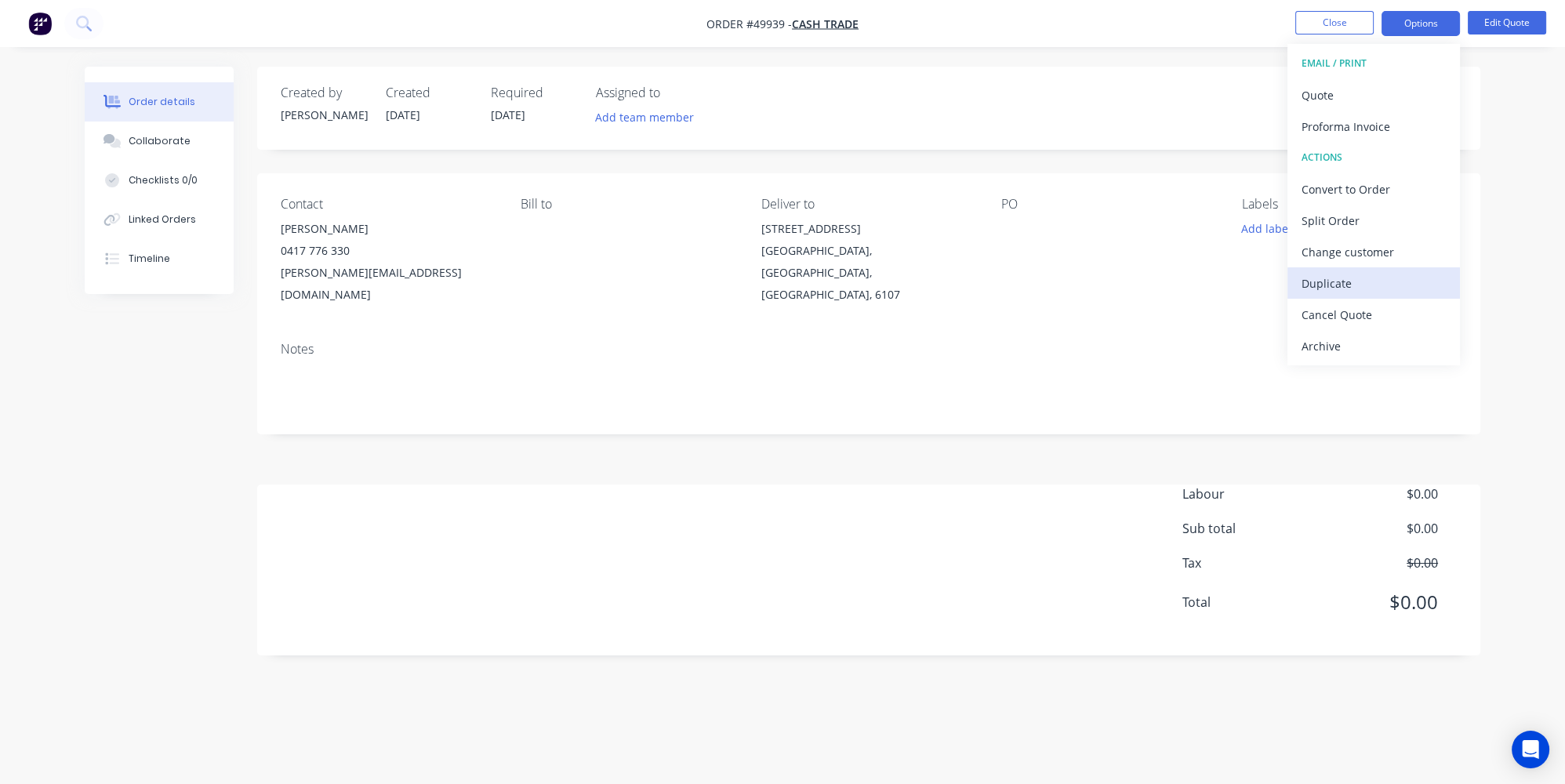
click at [1353, 297] on button "Duplicate" at bounding box center [1373, 283] width 172 height 31
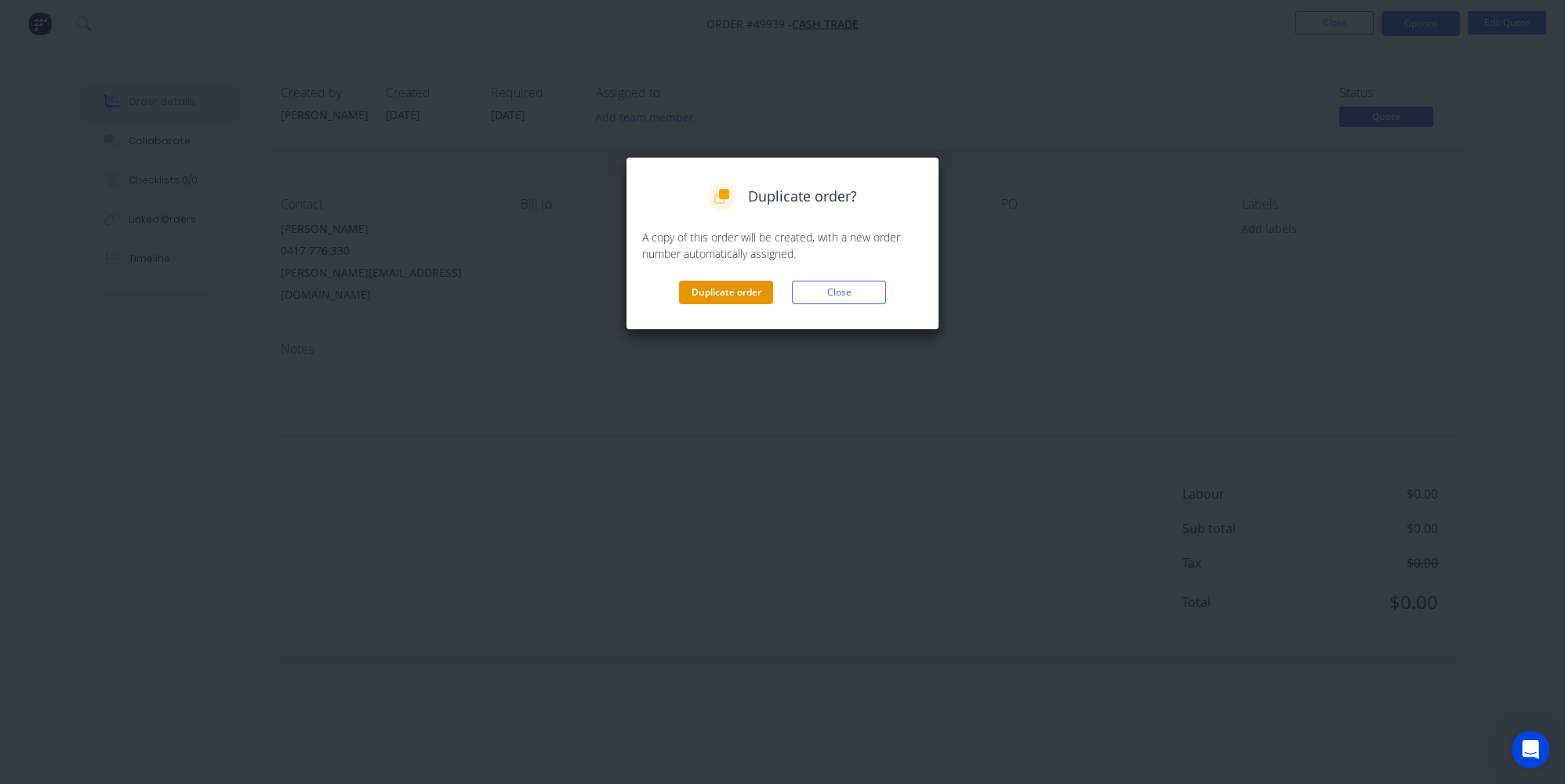
click at [745, 294] on button "Duplicate order" at bounding box center [726, 292] width 94 height 24
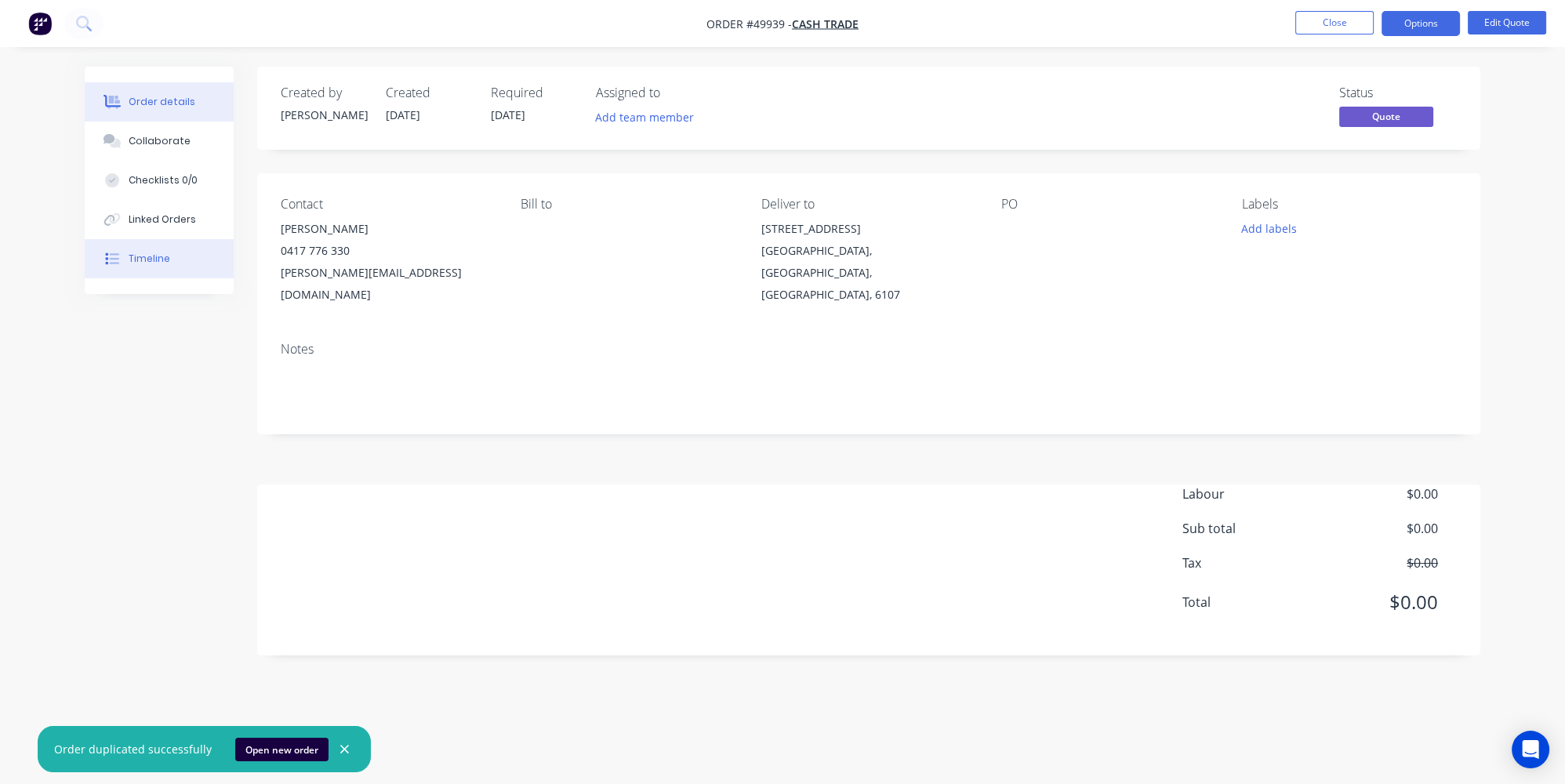
click at [153, 239] on button "Timeline" at bounding box center [159, 259] width 149 height 40
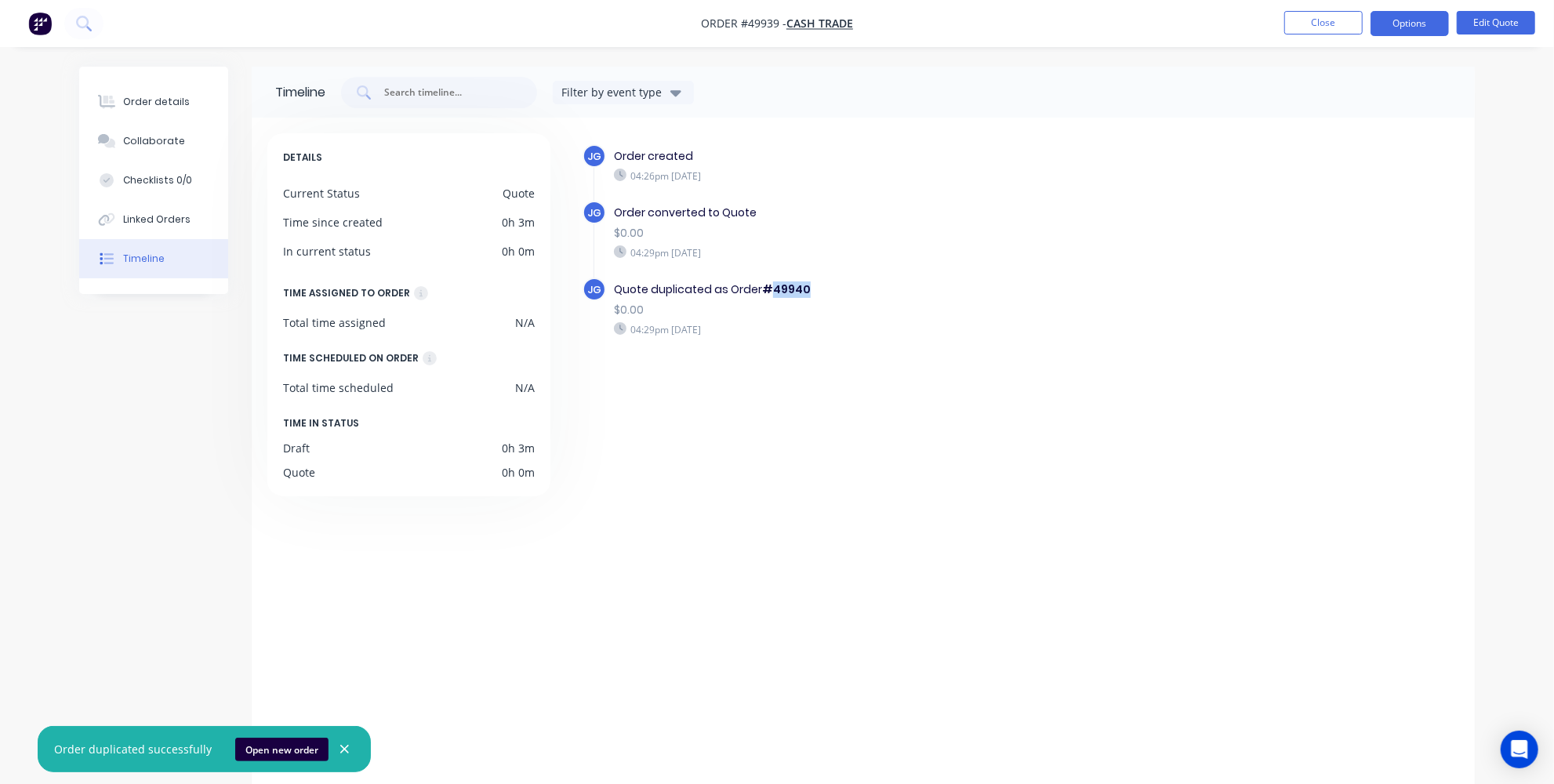
drag, startPoint x: 804, startPoint y: 286, endPoint x: 775, endPoint y: 288, distance: 29.1
click at [775, 288] on b "#49940" at bounding box center [786, 289] width 49 height 16
copy b "49940"
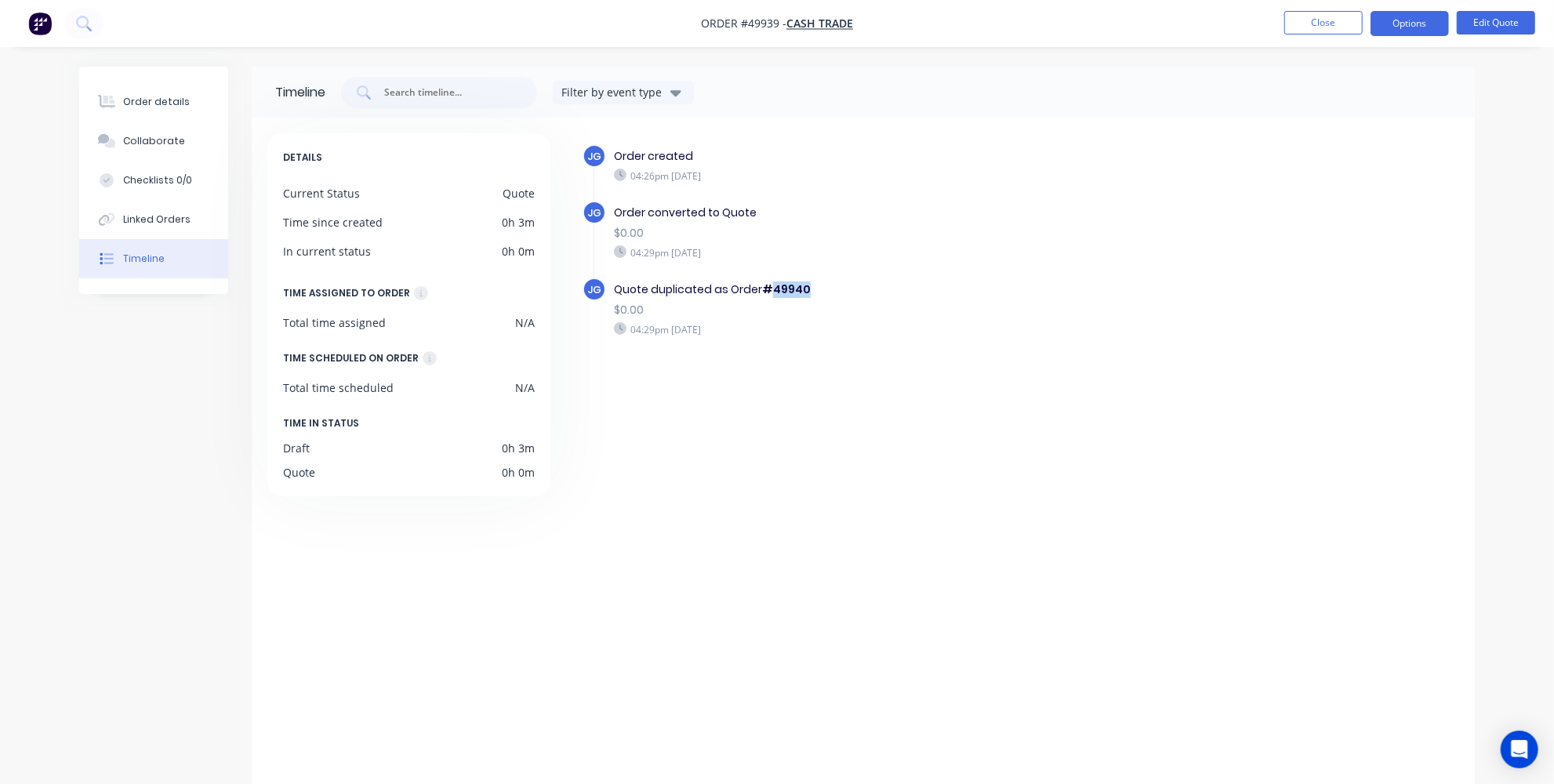
copy b "49940"
click at [125, 93] on button "Order details" at bounding box center [153, 102] width 149 height 40
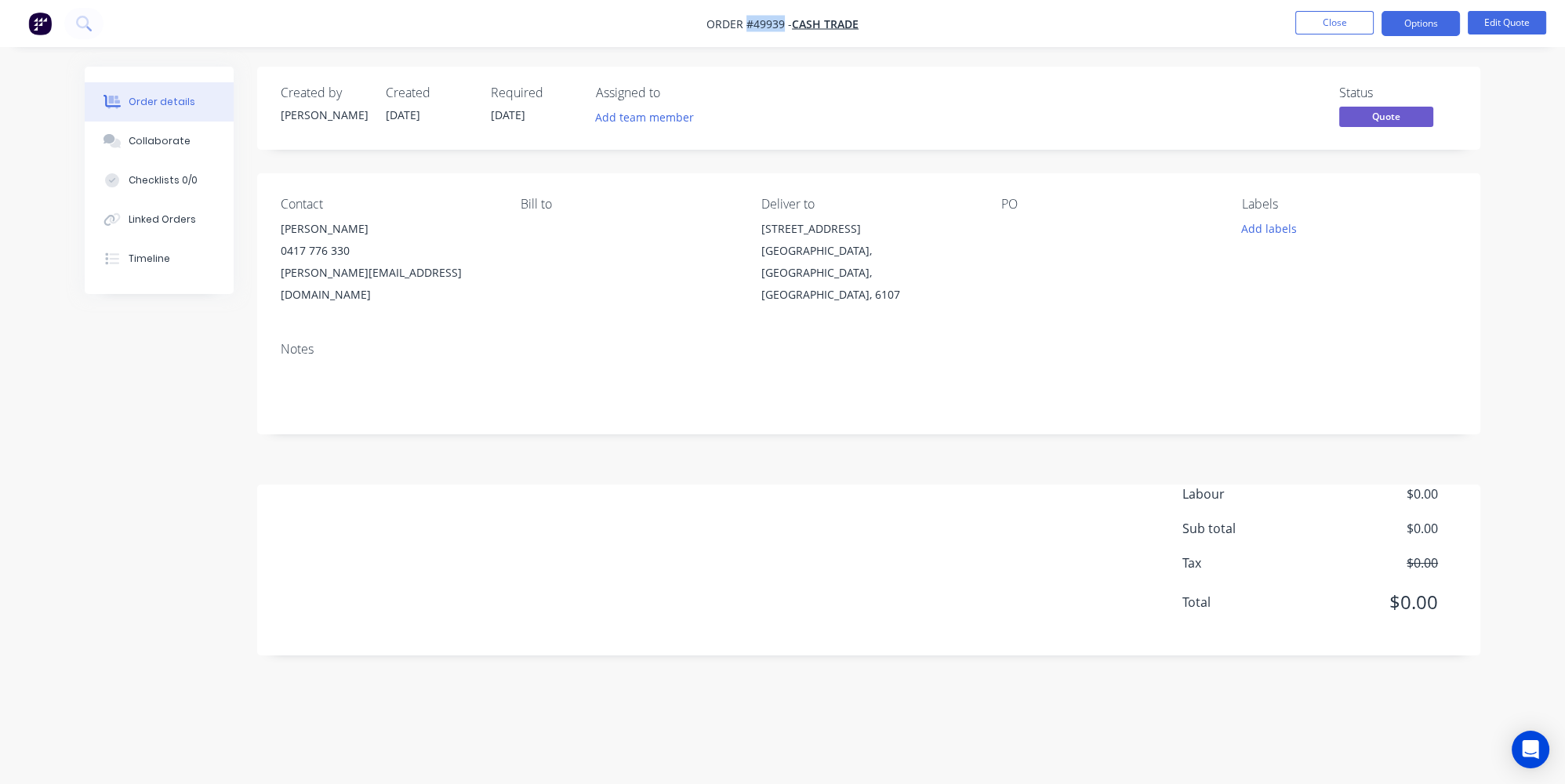
drag, startPoint x: 782, startPoint y: 24, endPoint x: 745, endPoint y: 27, distance: 37.1
click at [745, 27] on span "Order #49939 -" at bounding box center [750, 24] width 86 height 15
copy span "#49939"
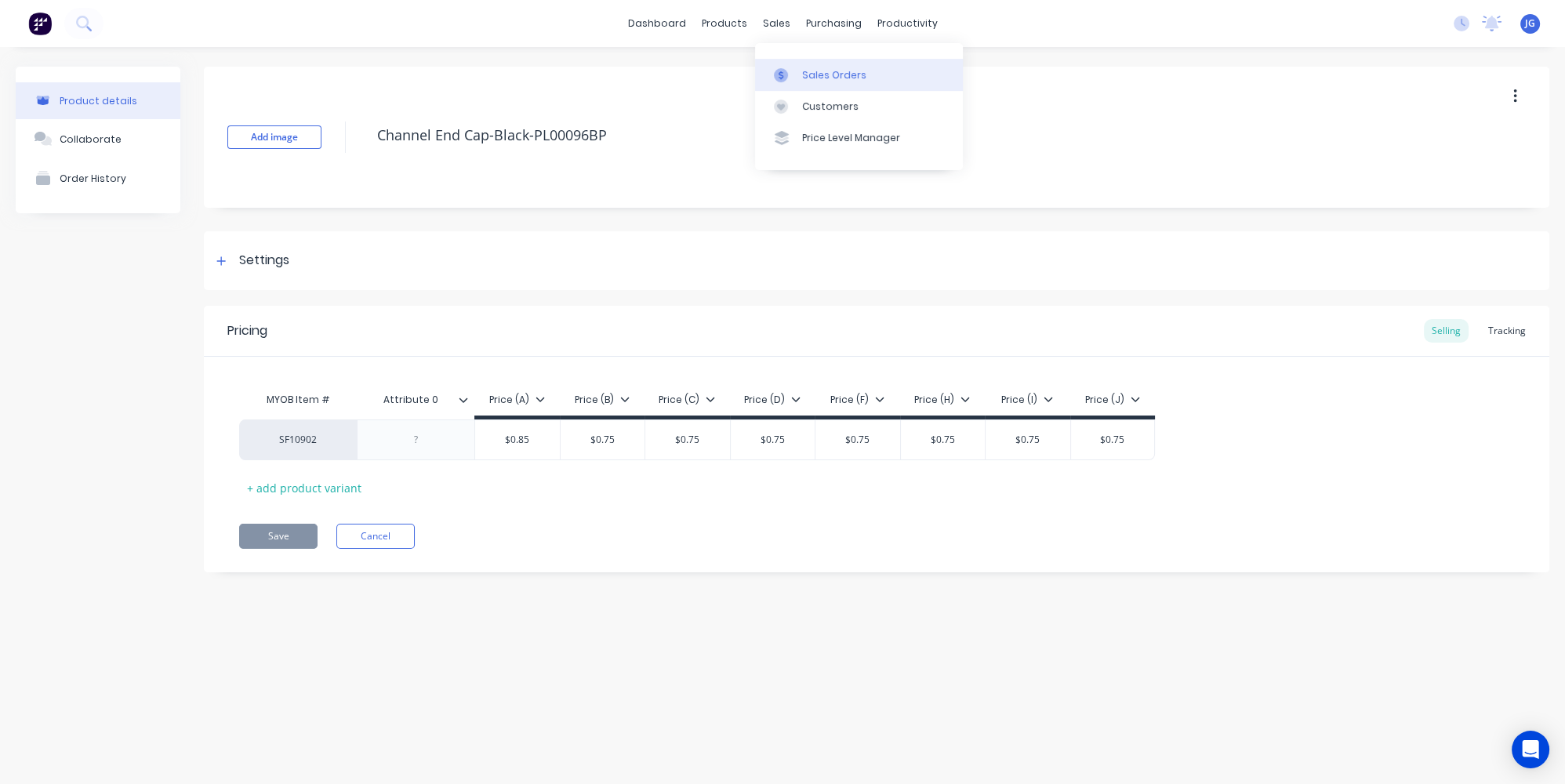
click at [800, 77] on link "Sales Orders" at bounding box center [859, 74] width 208 height 31
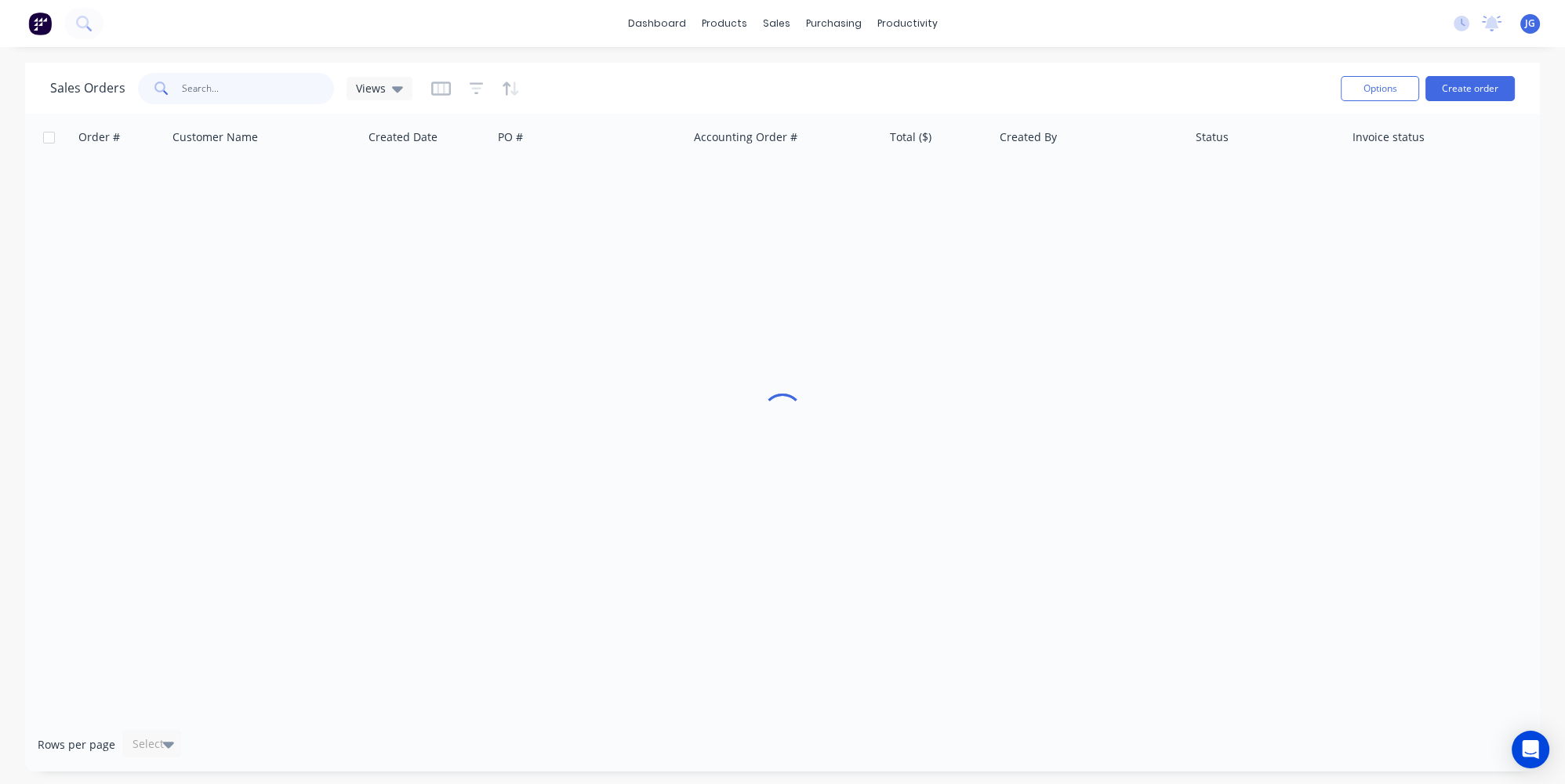
click at [283, 88] on input "text" at bounding box center [258, 88] width 153 height 31
paste input "49940"
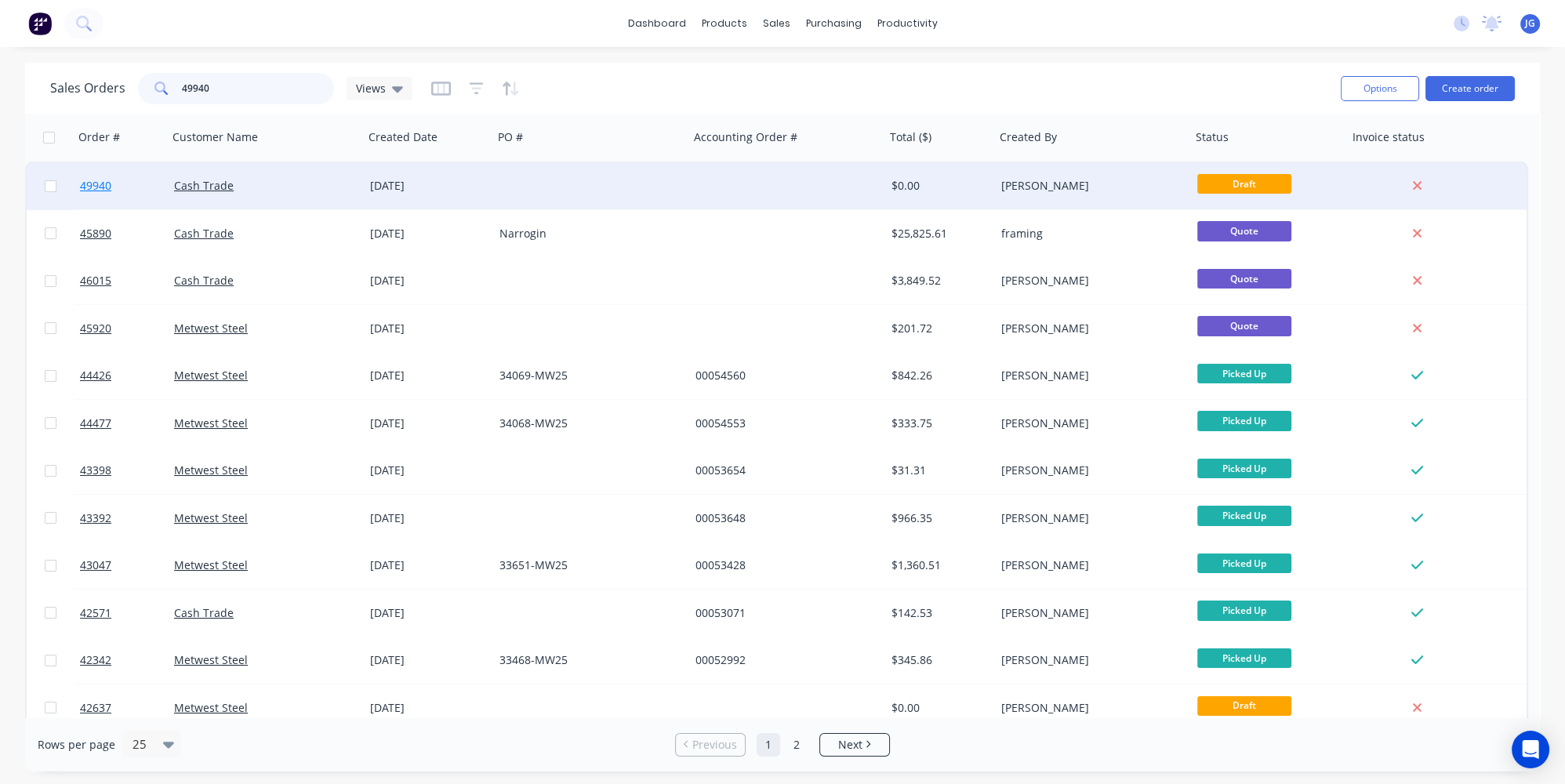
type input "49940"
click at [128, 186] on link "49940" at bounding box center [127, 185] width 94 height 47
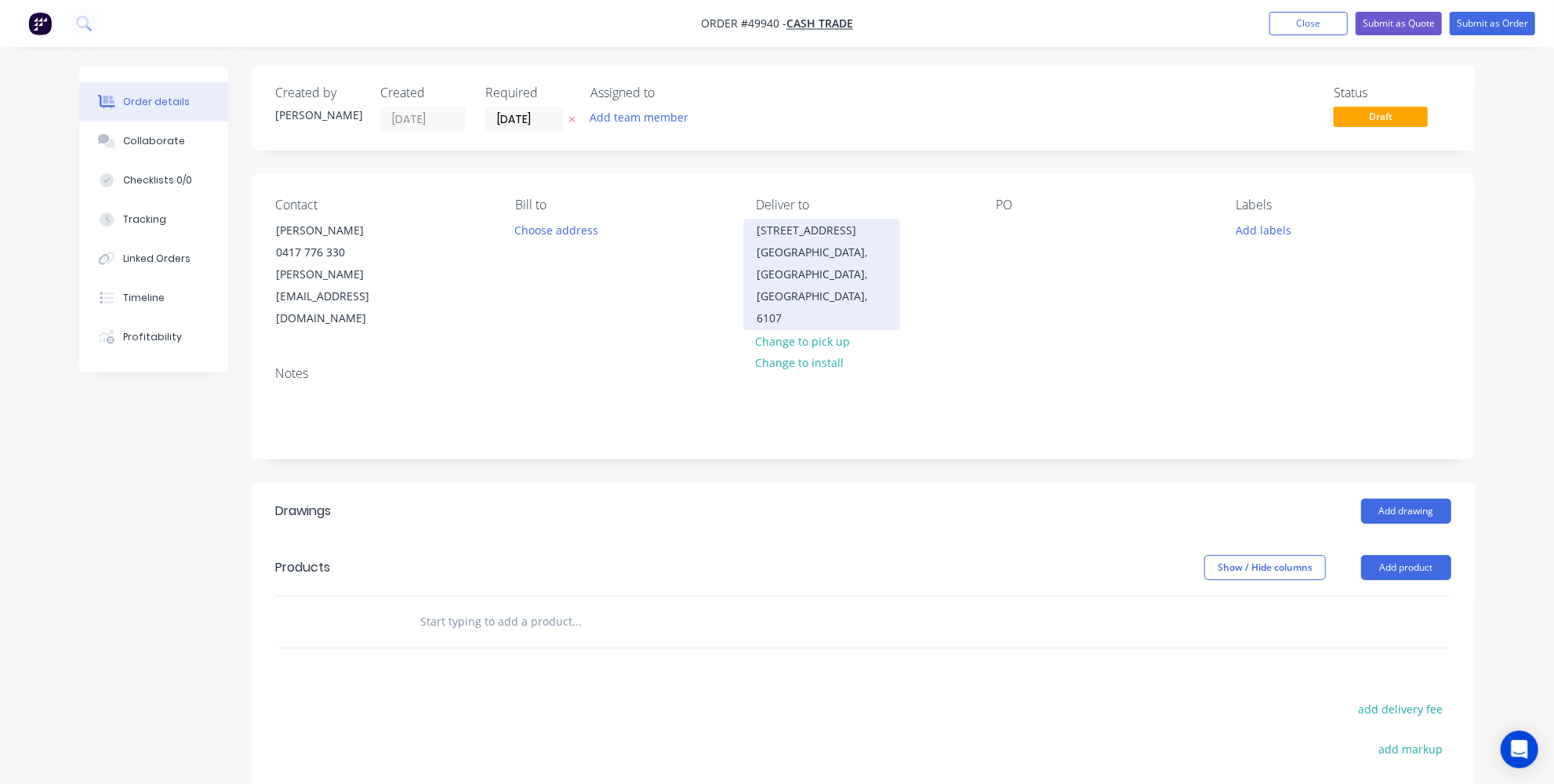
click at [829, 244] on div "WATTLE GROVE, Western Australia, Australia, 6107" at bounding box center [822, 285] width 130 height 87
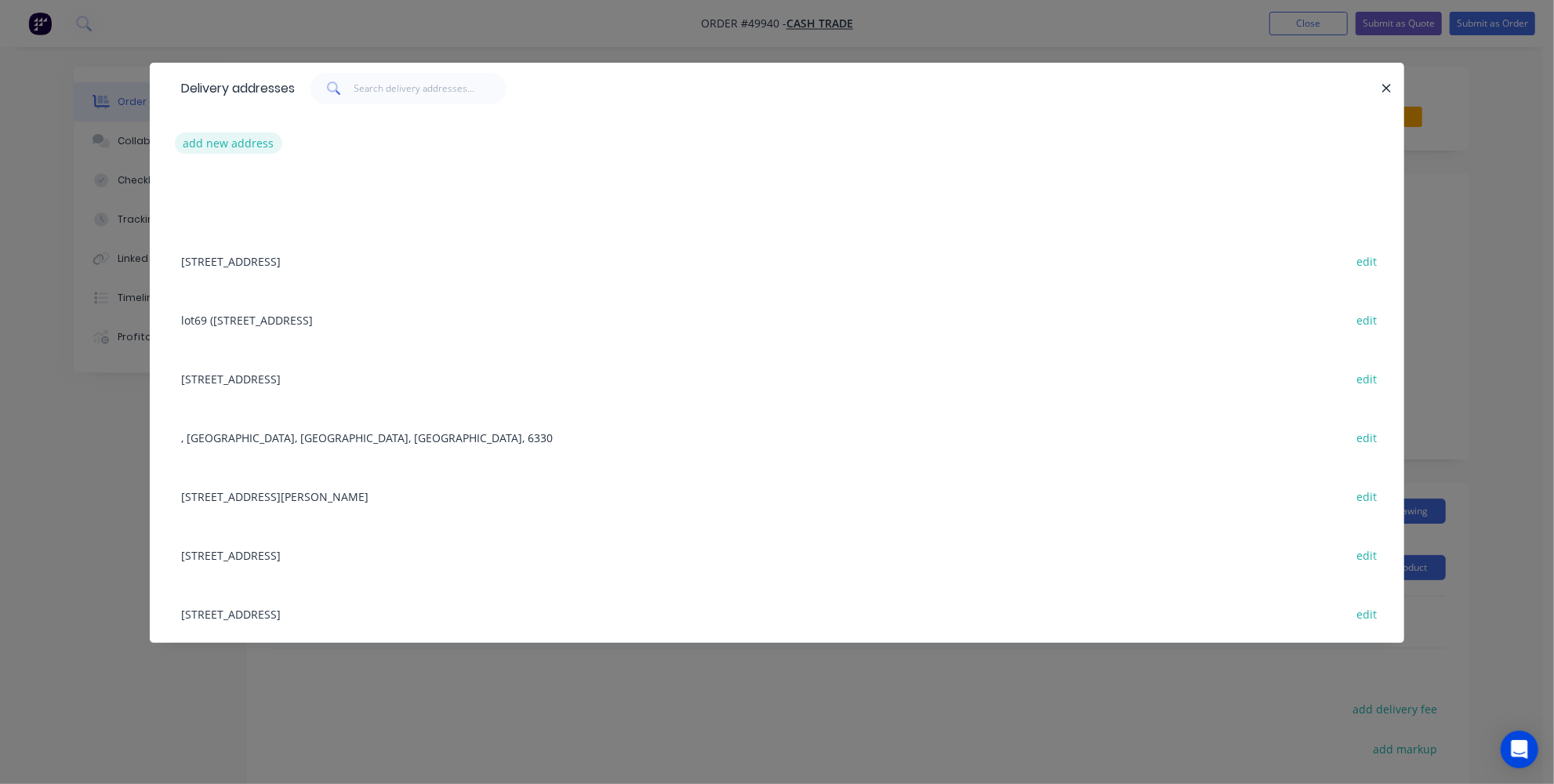
click at [242, 136] on button "add new address" at bounding box center [228, 143] width 107 height 21
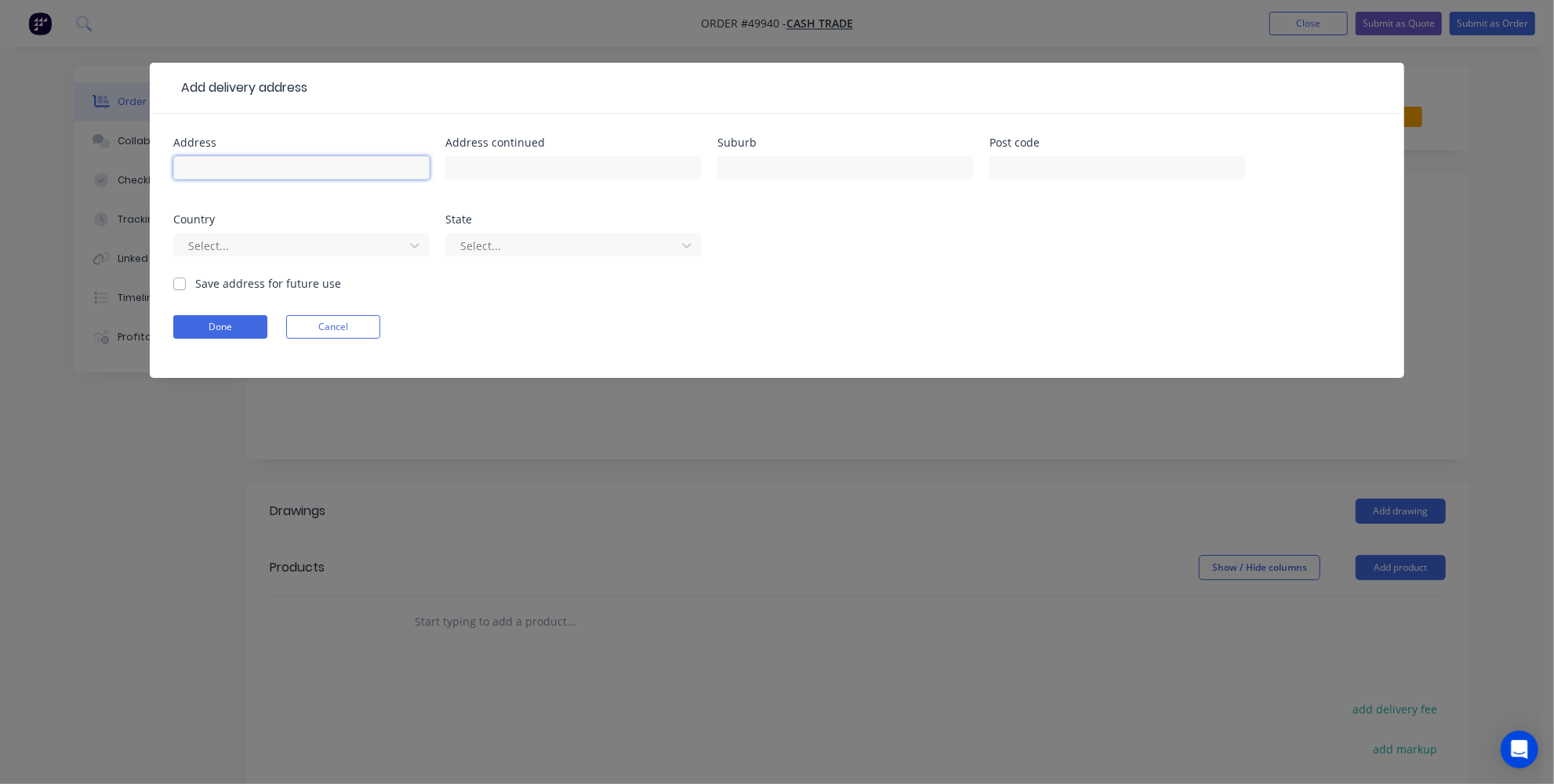
click at [358, 170] on input "text" at bounding box center [301, 167] width 257 height 24
paste input "127 Sheffield Rd, Welshpool WA 6106"
click at [371, 167] on input "127 Sheffield Rd, Welshpool WA 6106" at bounding box center [301, 167] width 257 height 24
drag, startPoint x: 326, startPoint y: 167, endPoint x: 273, endPoint y: 168, distance: 53.0
click at [273, 168] on input "127 Sheffield Rd, Welshpool WA 6106" at bounding box center [301, 167] width 257 height 24
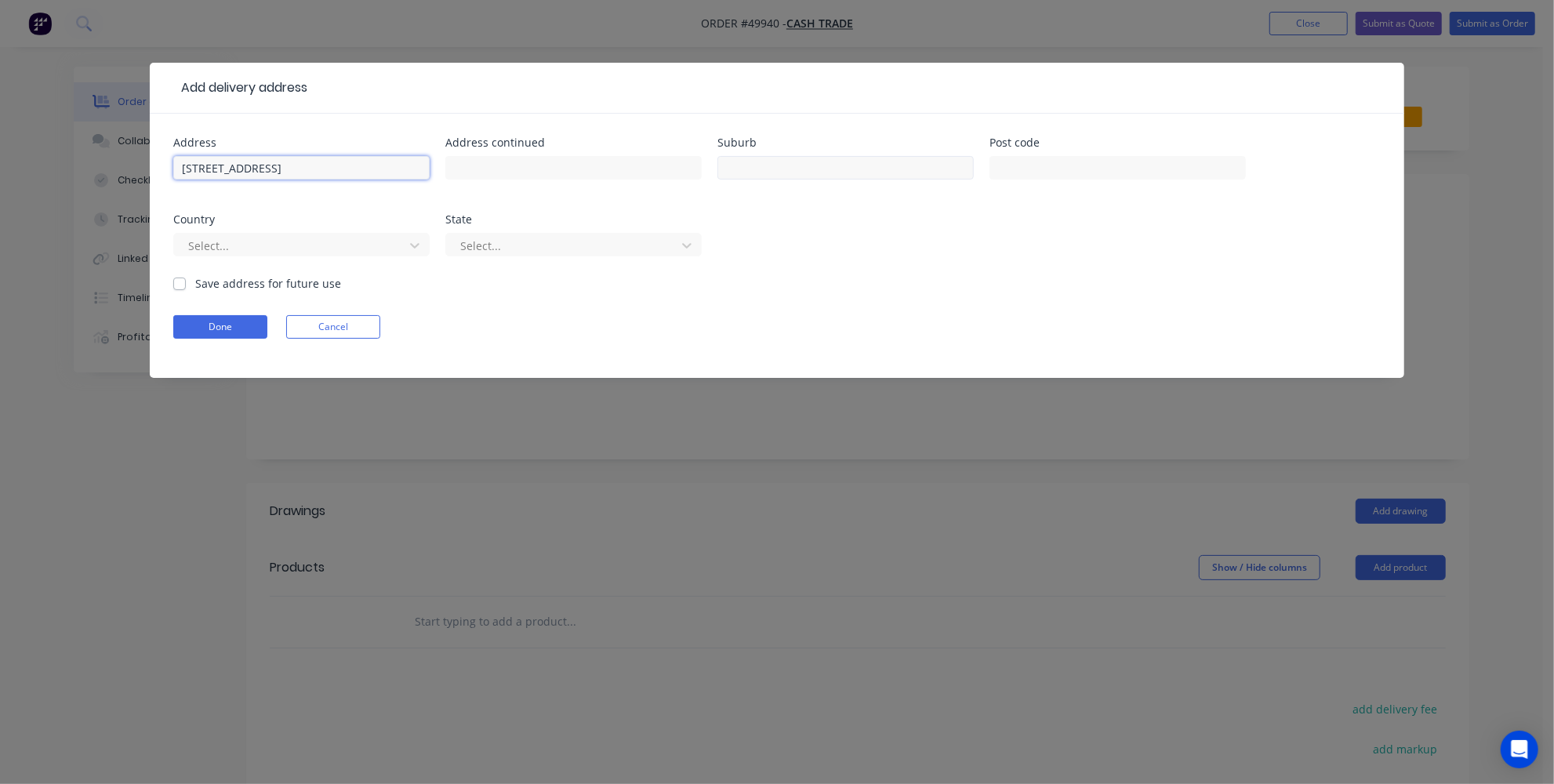
type input "127 Sheffield Rd, Welshpool WA 6106"
click at [720, 167] on input "text" at bounding box center [845, 167] width 257 height 24
paste input "Welshpool"
type input "Welshpool"
click at [360, 171] on input "127 Sheffield Rd, Welshpool WA 6106" at bounding box center [301, 167] width 257 height 24
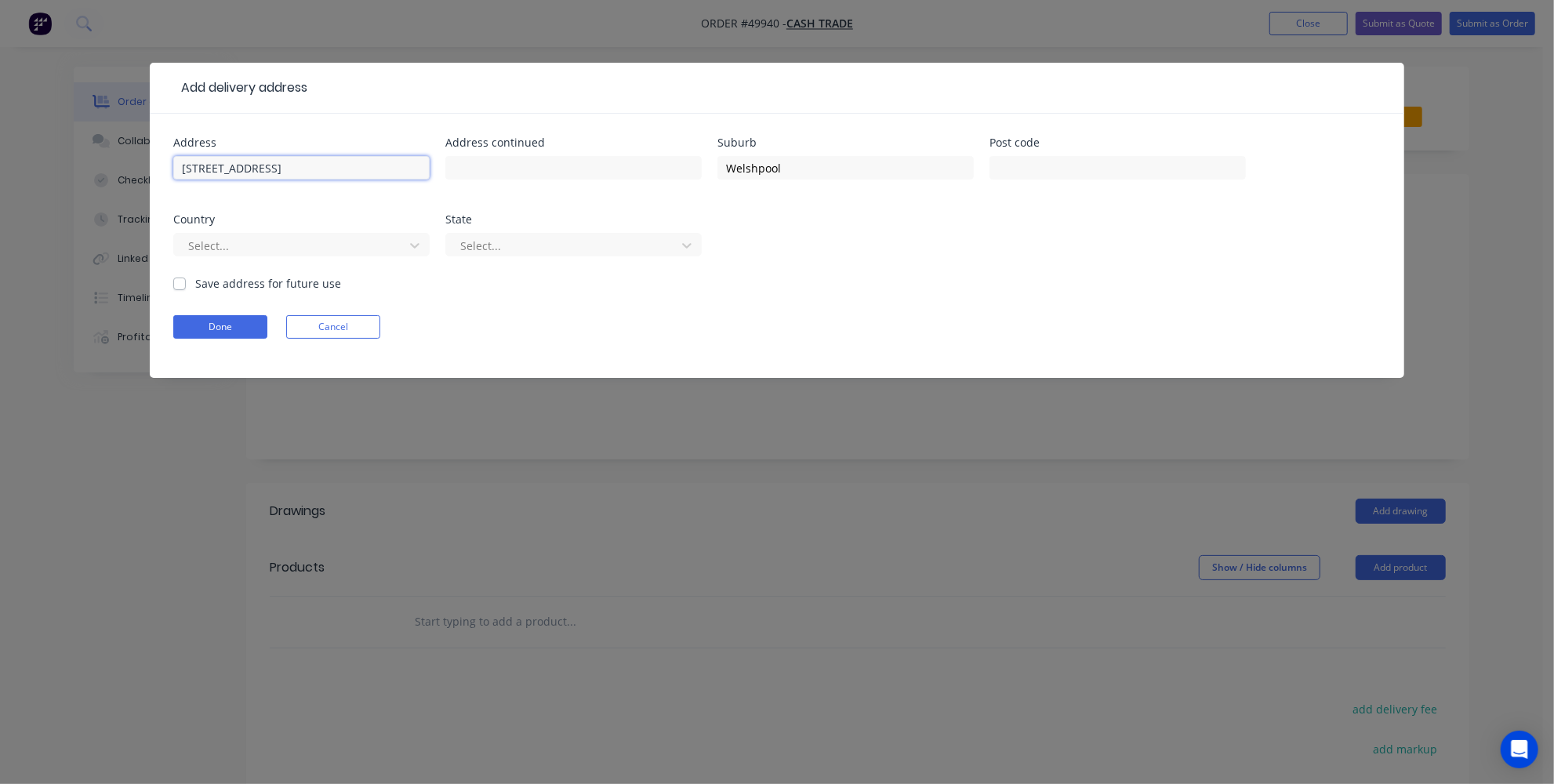
drag, startPoint x: 377, startPoint y: 167, endPoint x: 346, endPoint y: 171, distance: 31.3
click at [346, 171] on input "127 Sheffield Rd, Welshpool WA 6106" at bounding box center [301, 167] width 257 height 24
click at [1034, 156] on input "text" at bounding box center [1118, 167] width 257 height 24
paste input "6106"
type input "6106"
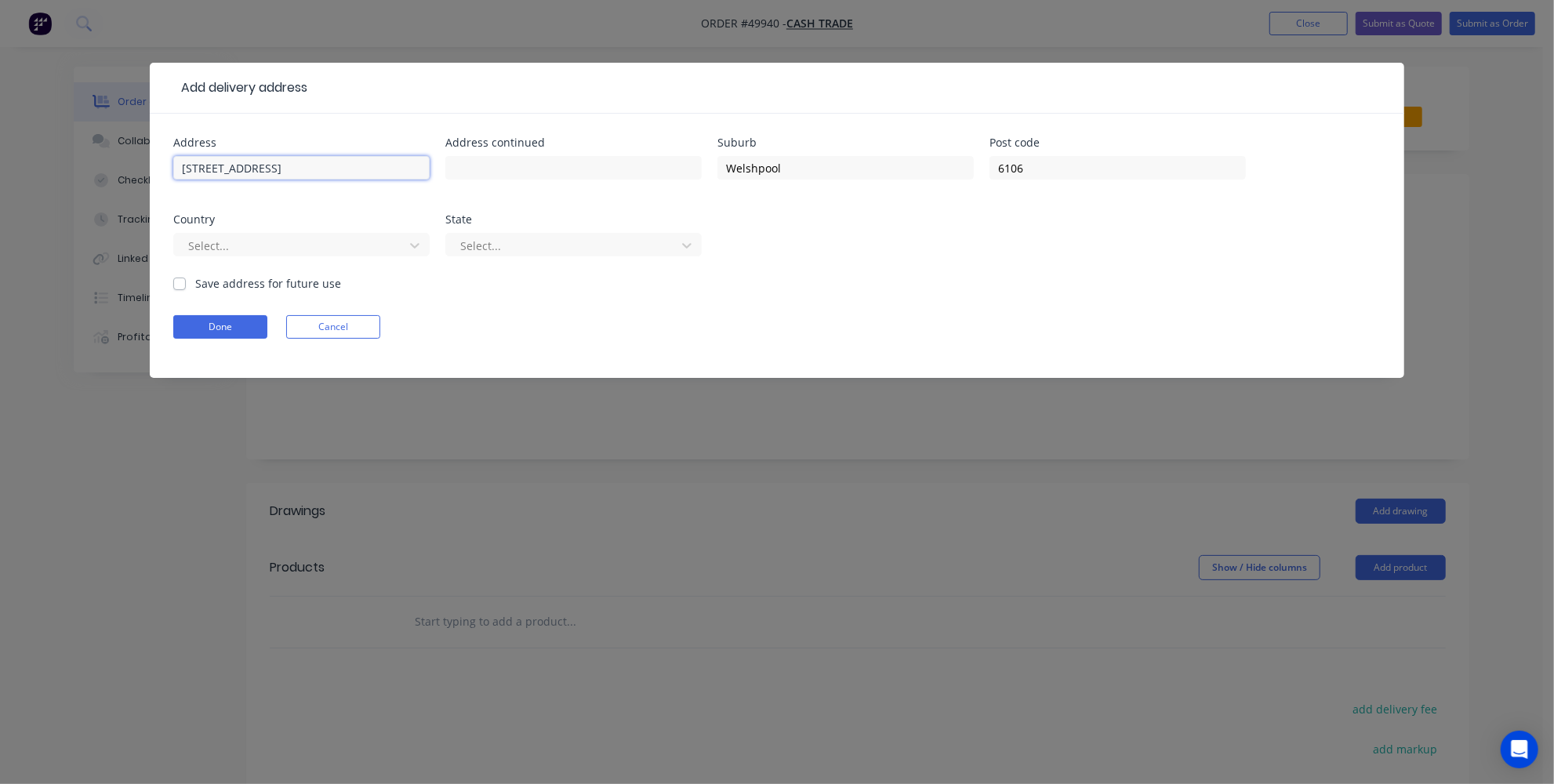
drag, startPoint x: 389, startPoint y: 173, endPoint x: 280, endPoint y: 171, distance: 109.0
click at [280, 171] on input "127 Sheffield Rd, Welshpool WA 6106" at bounding box center [301, 167] width 257 height 24
type input "127 Sheffield Rd"
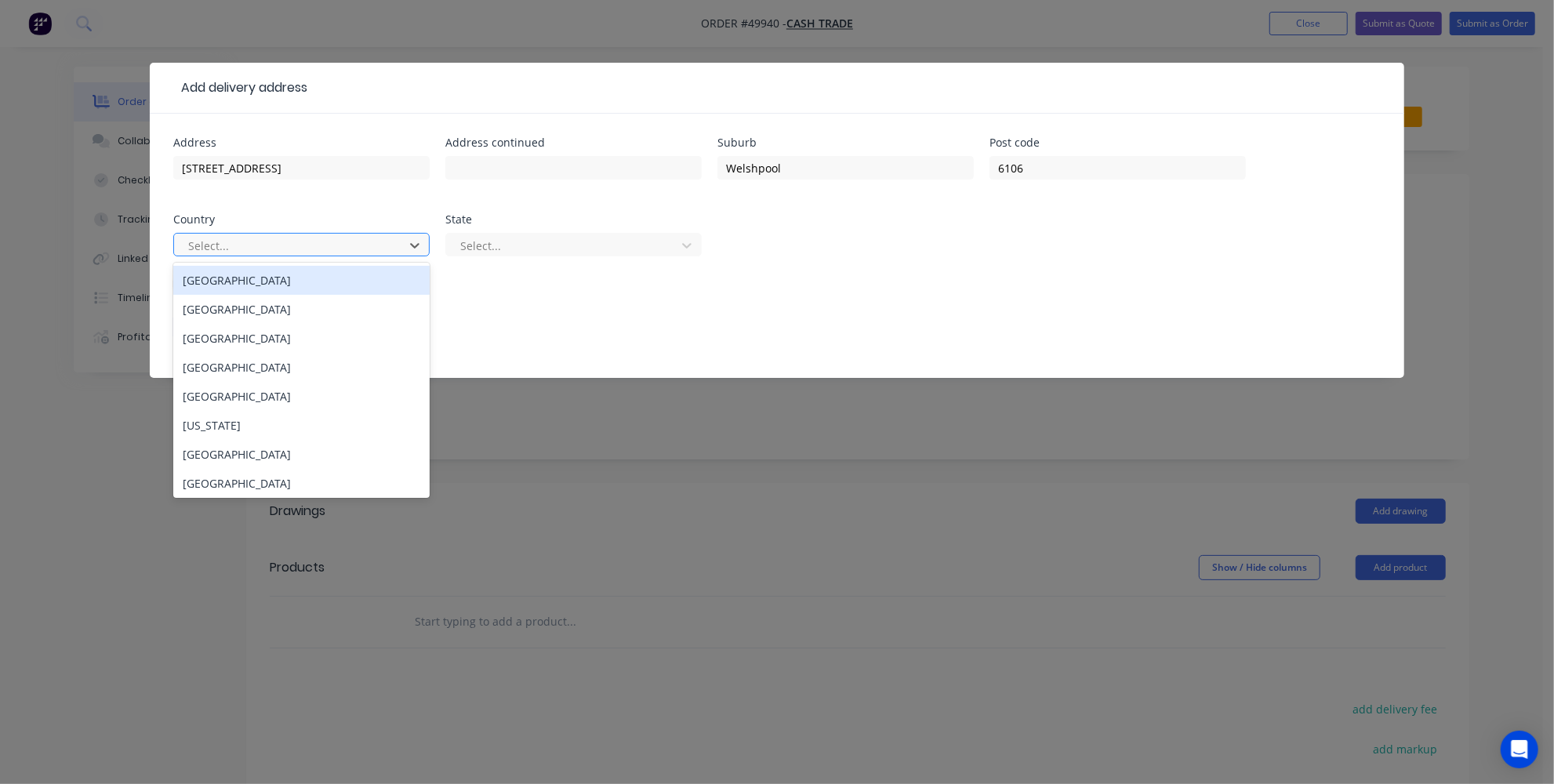
click at [341, 243] on div at bounding box center [291, 246] width 210 height 20
click at [274, 282] on div "Australia" at bounding box center [301, 279] width 257 height 29
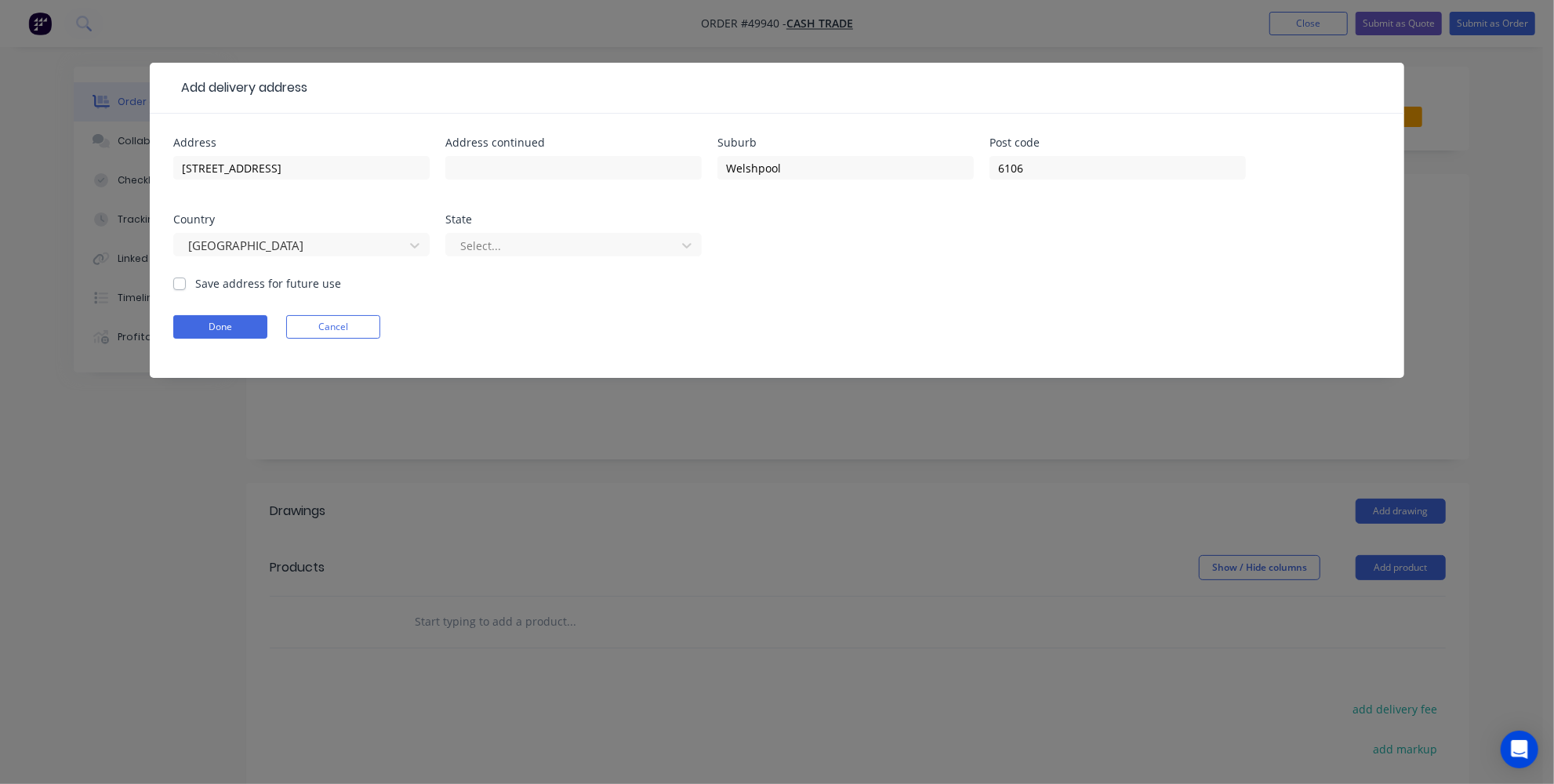
click at [535, 259] on div "Select..." at bounding box center [573, 252] width 257 height 46
click at [530, 246] on div at bounding box center [563, 246] width 210 height 20
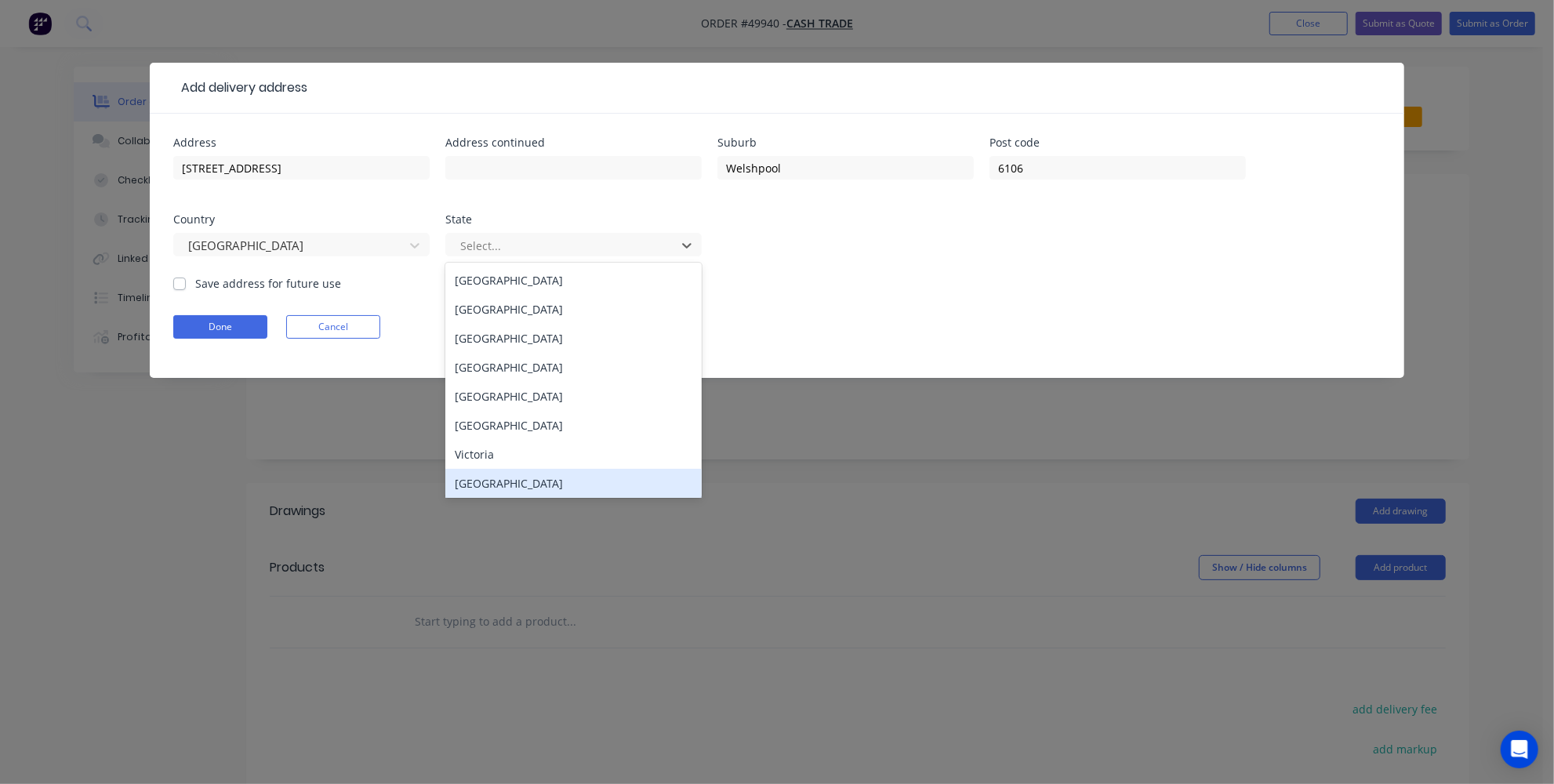
click at [505, 483] on div "Western Australia" at bounding box center [573, 483] width 257 height 29
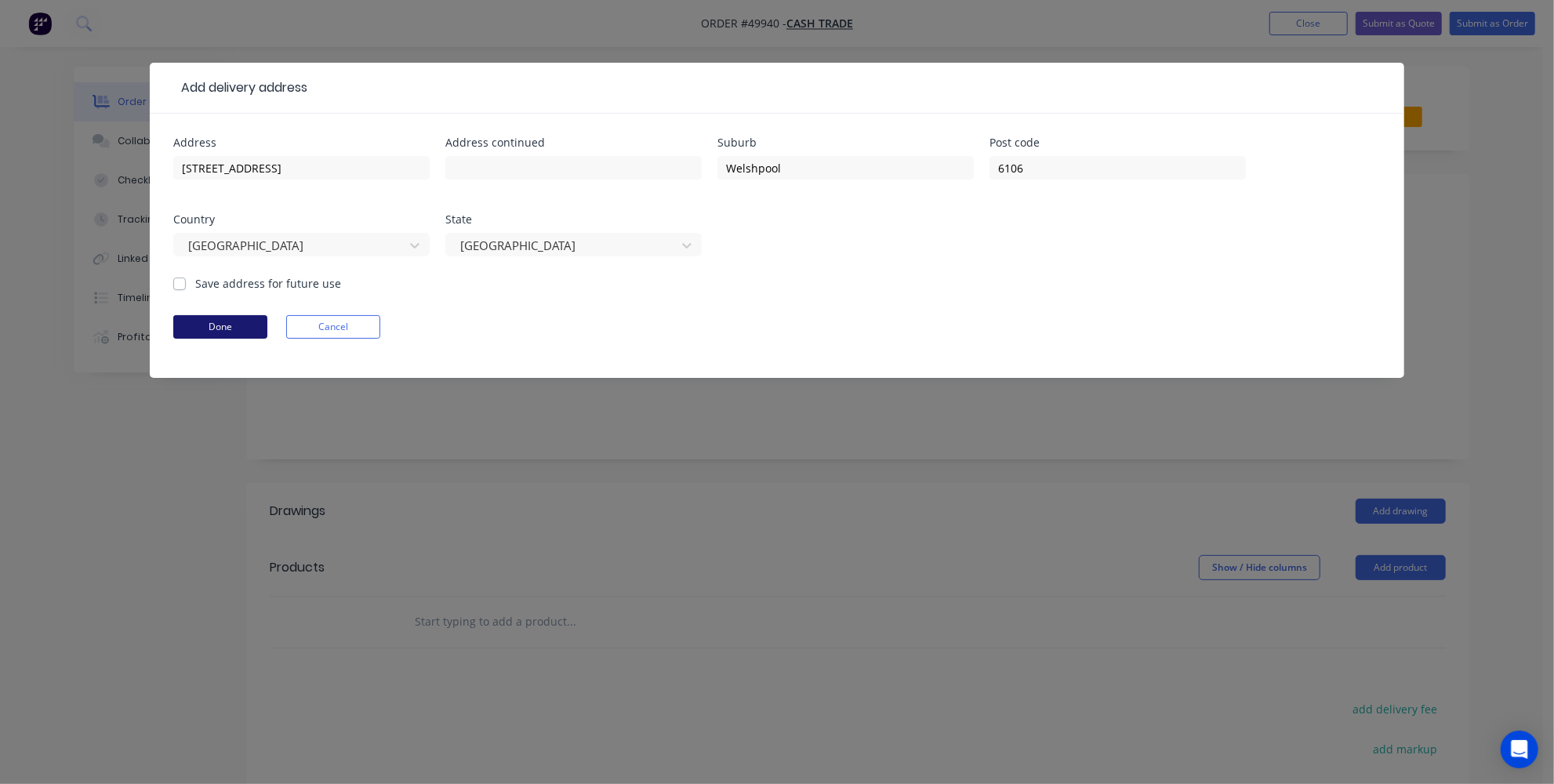
click at [234, 331] on button "Done" at bounding box center [220, 326] width 94 height 24
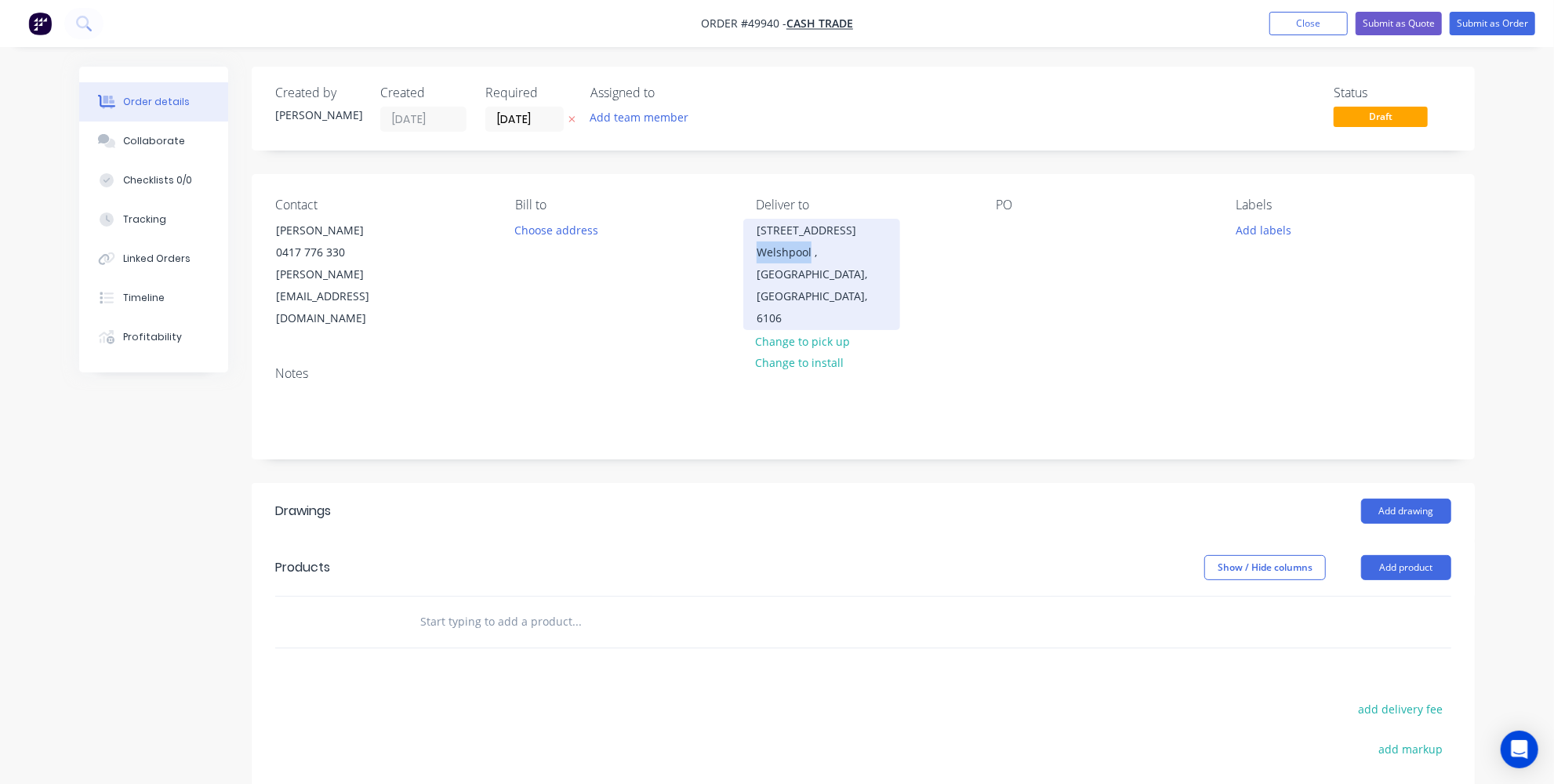
drag, startPoint x: 808, startPoint y: 251, endPoint x: 756, endPoint y: 253, distance: 52.0
click at [756, 253] on div "Welshpool , Western Australia, Australia, 6106" at bounding box center [822, 285] width 130 height 87
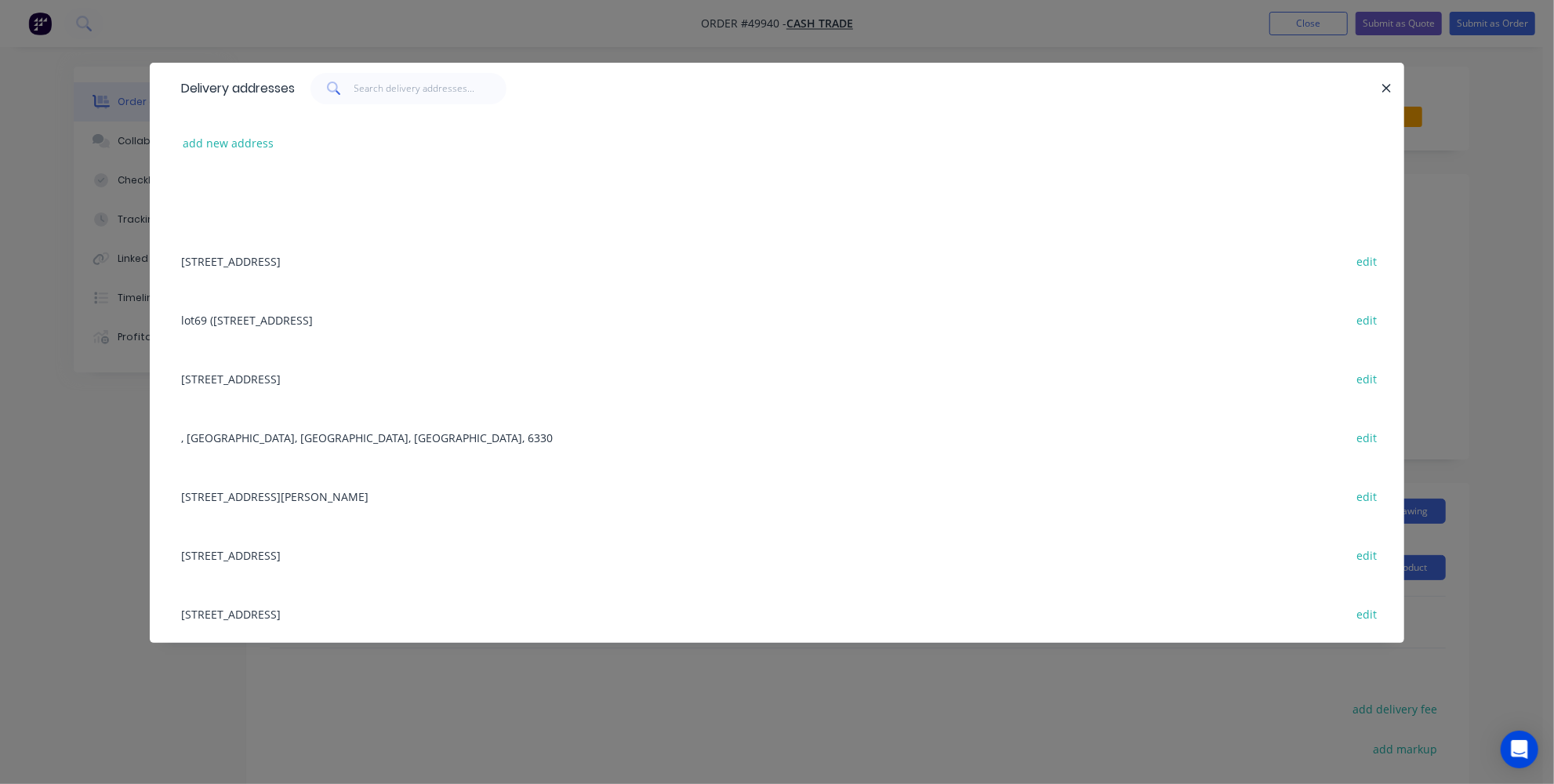
click at [581, 743] on div "Delivery addresses add new address 31 Belvedaire Way, Lynwood WA 6147 edit lot6…" at bounding box center [777, 392] width 1554 height 784
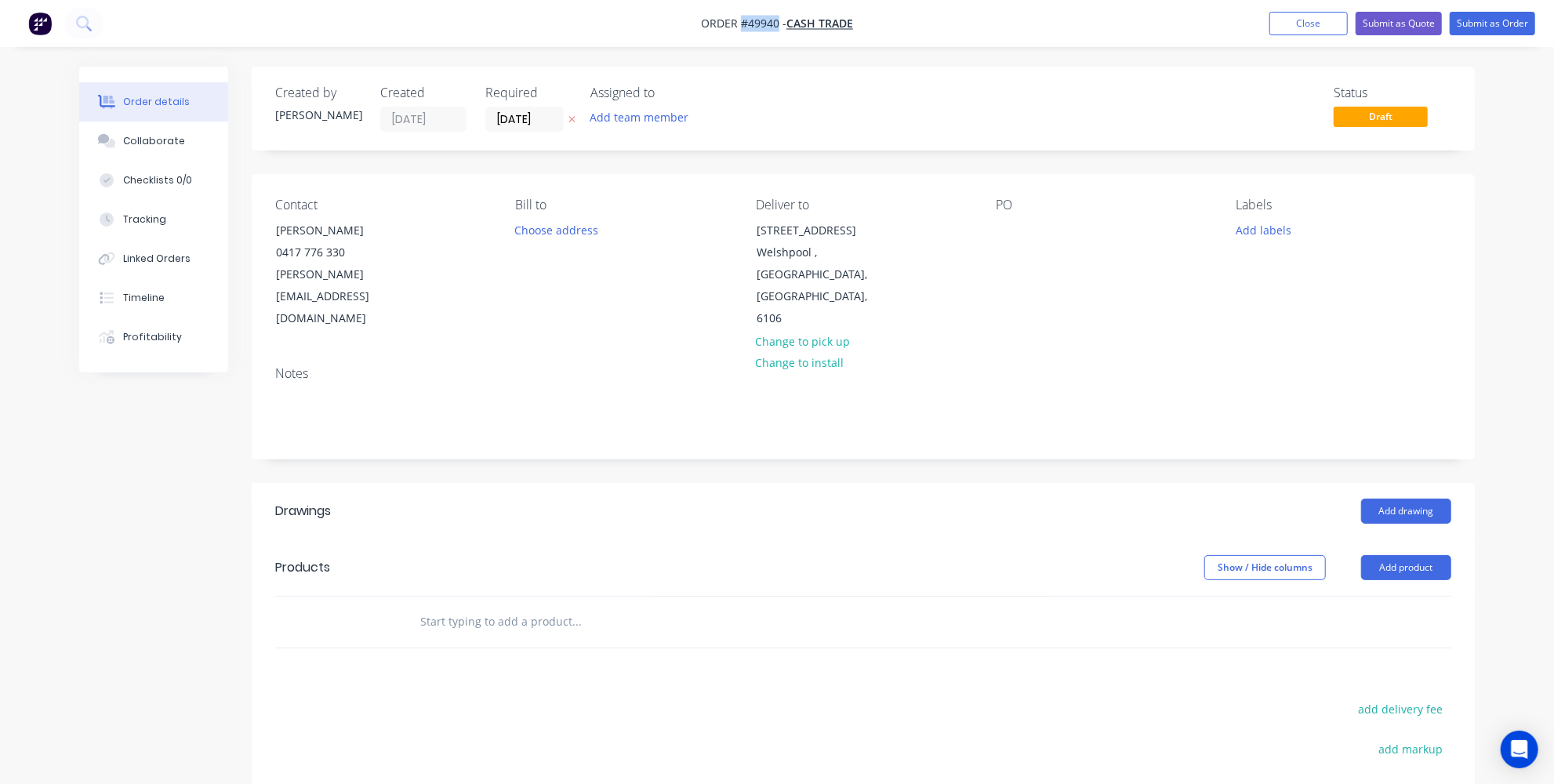
drag, startPoint x: 778, startPoint y: 22, endPoint x: 742, endPoint y: 25, distance: 36.1
click at [742, 25] on span "Order #49940 -" at bounding box center [744, 24] width 86 height 15
copy span "#49940"
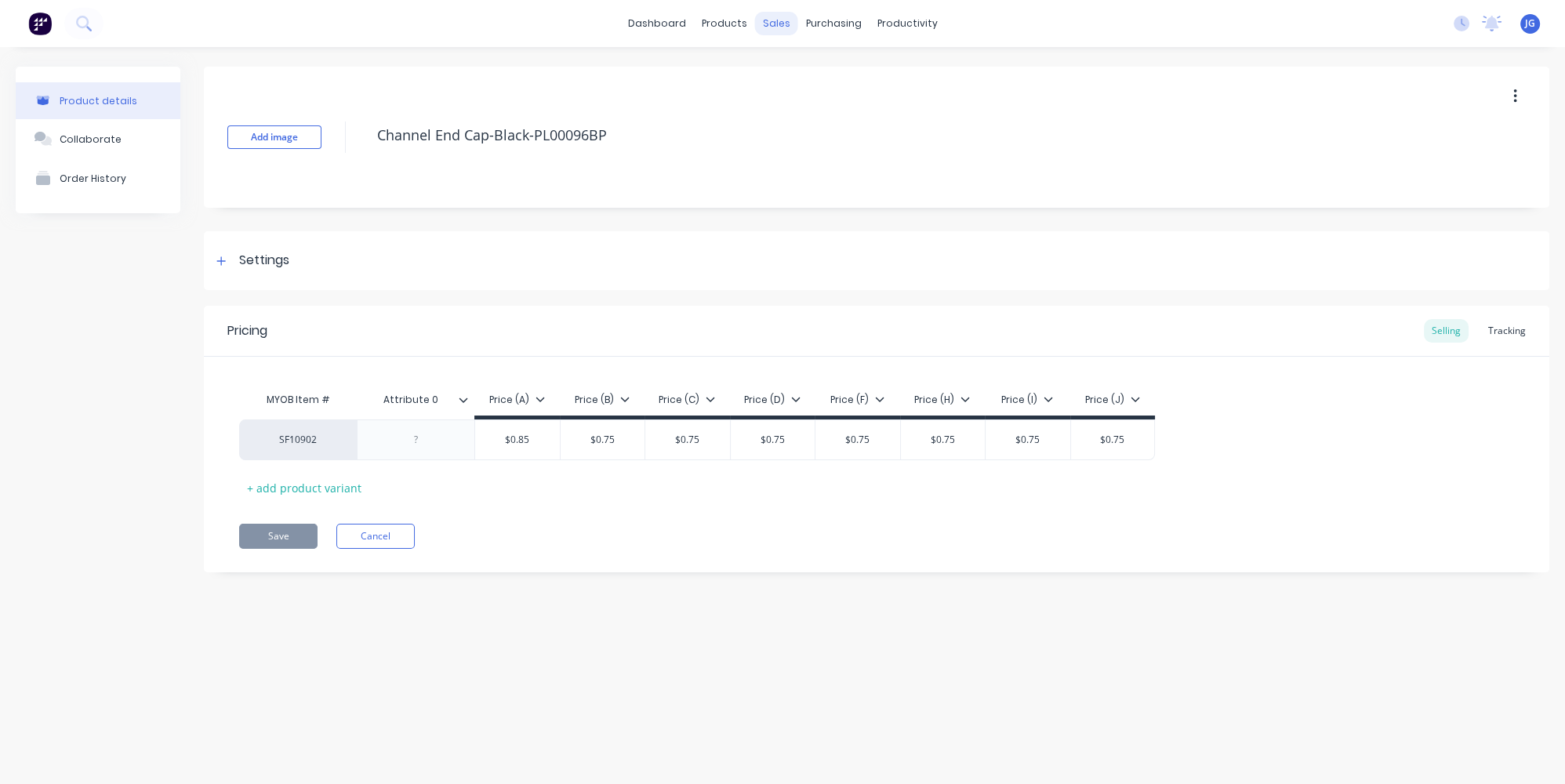
type textarea "x"
click at [804, 77] on div "Sales Orders" at bounding box center [834, 75] width 64 height 14
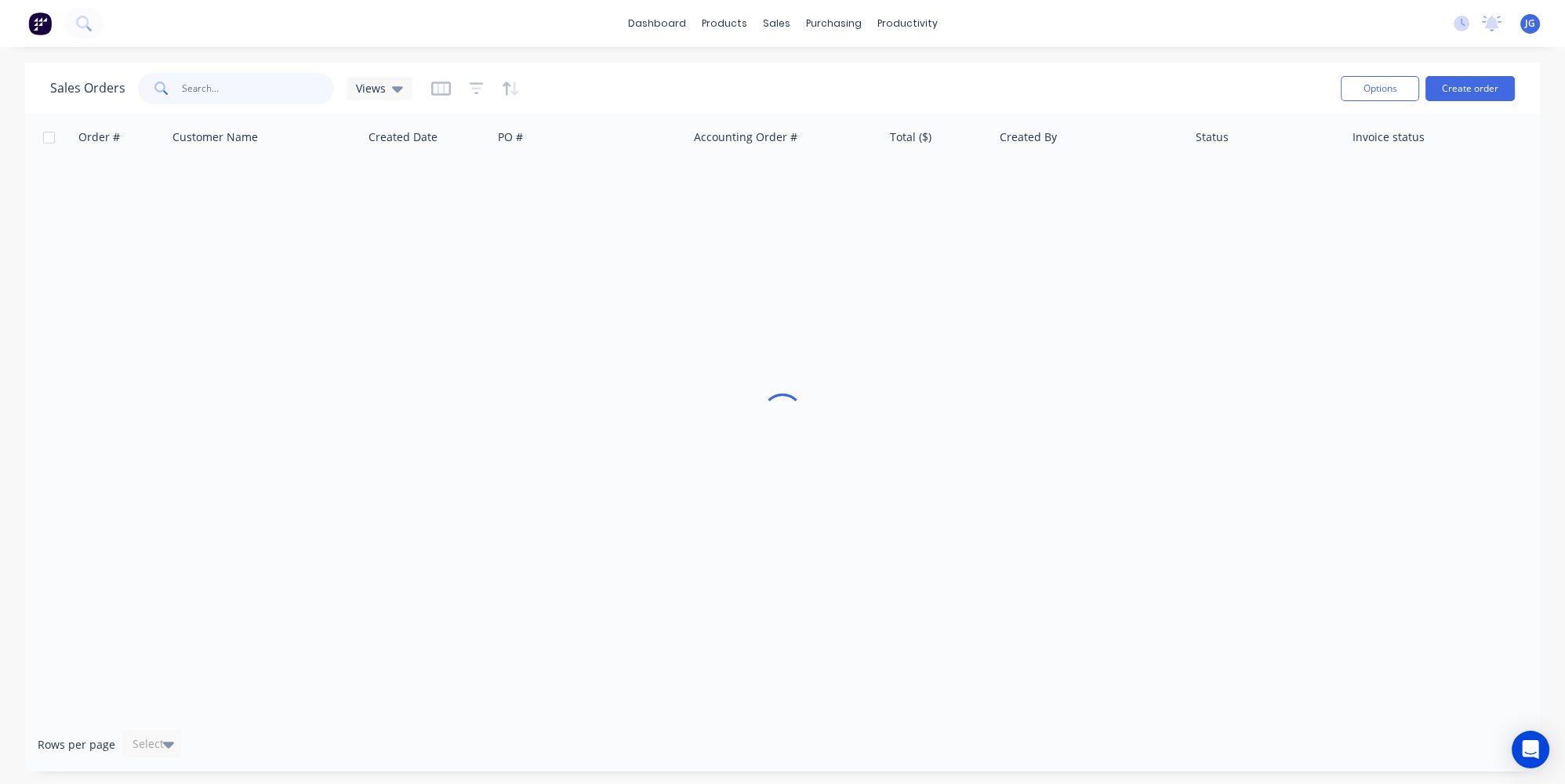
click at [289, 96] on input "text" at bounding box center [258, 88] width 153 height 31
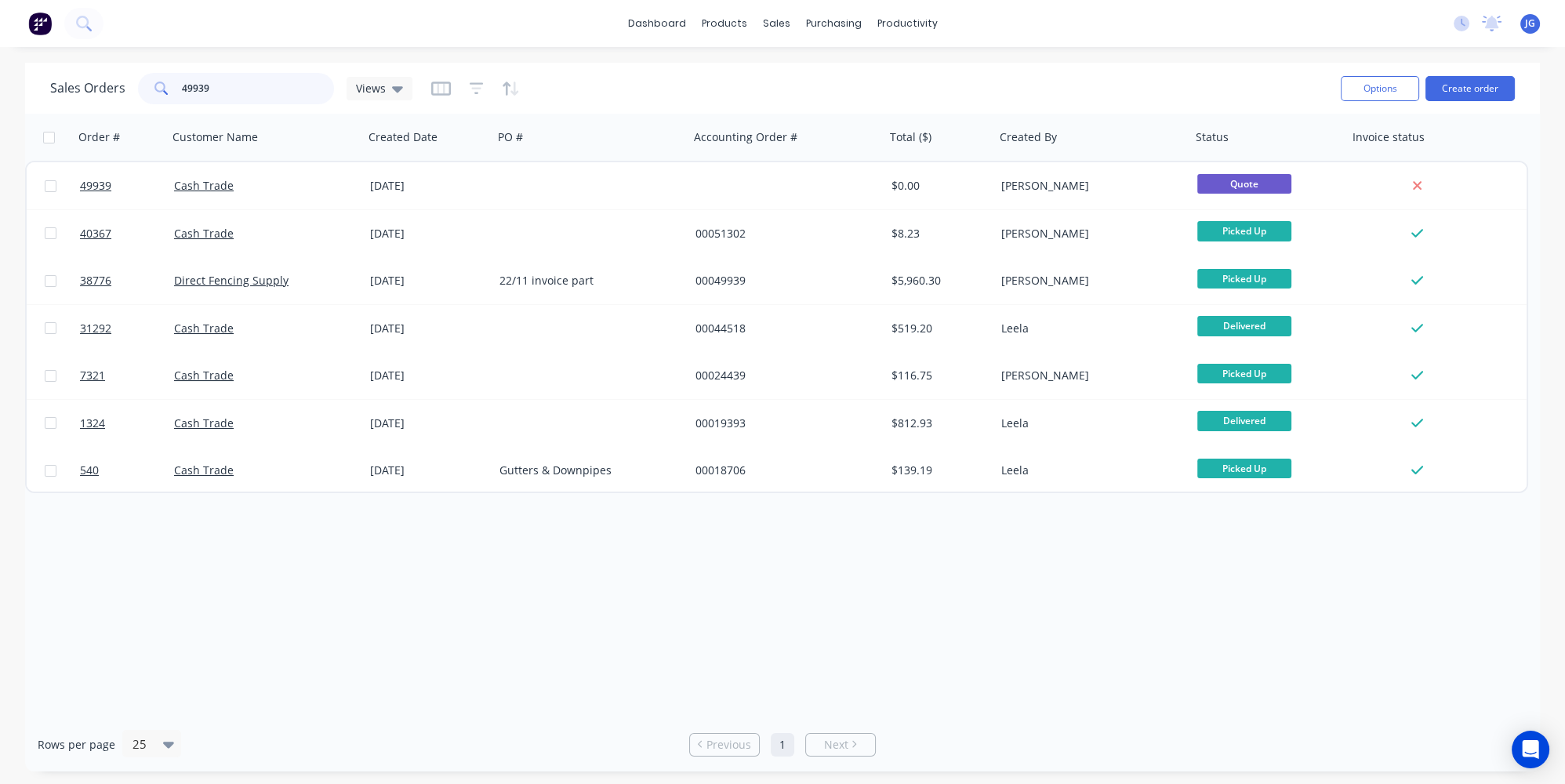
type input "49939"
